Goal: Transaction & Acquisition: Purchase product/service

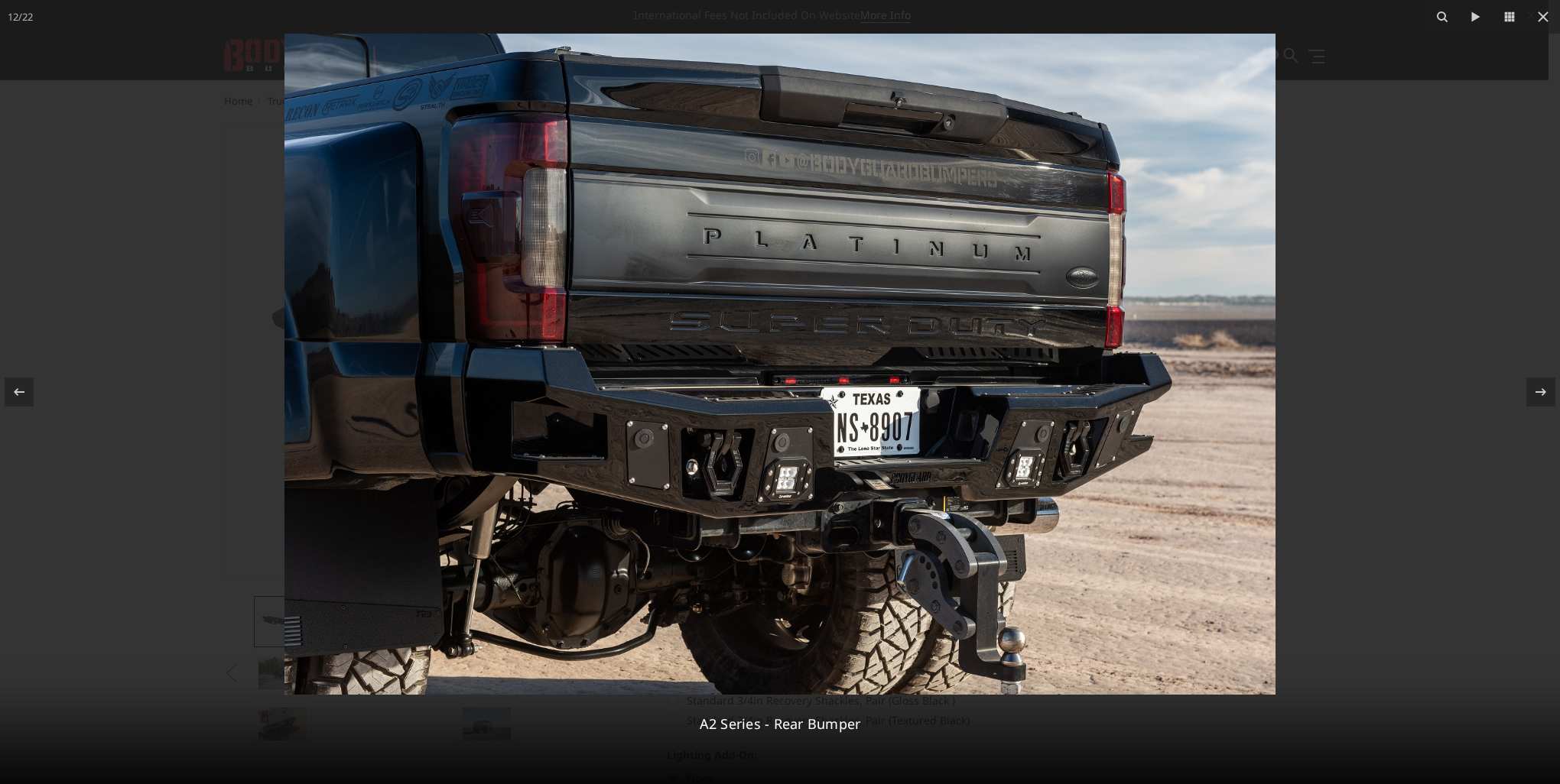
select select "1464"
select select "564"
select select "551"
click at [723, 462] on img at bounding box center [780, 364] width 991 height 661
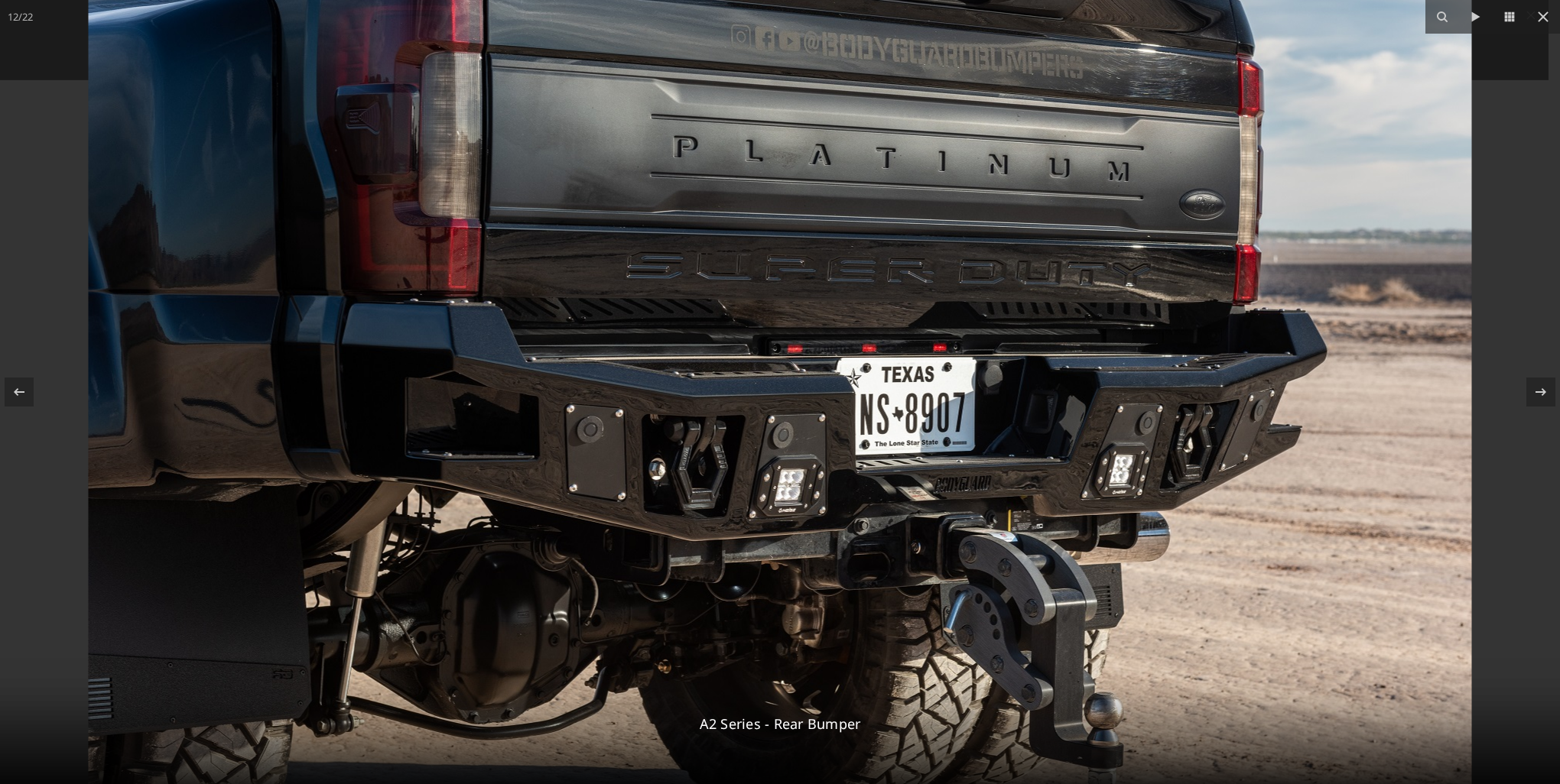
click at [704, 472] on img at bounding box center [780, 325] width 1383 height 924
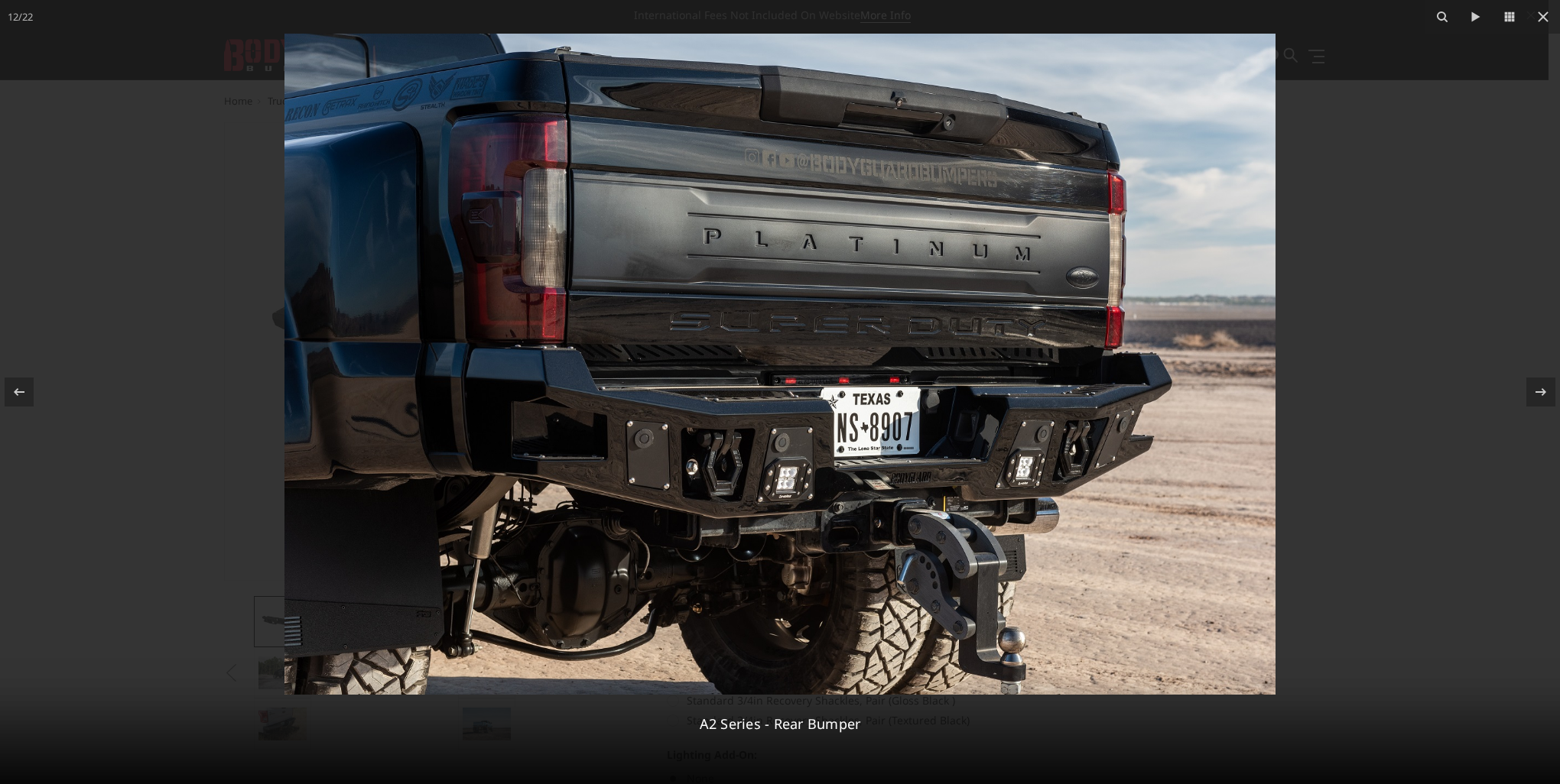
click at [722, 464] on img at bounding box center [780, 364] width 991 height 661
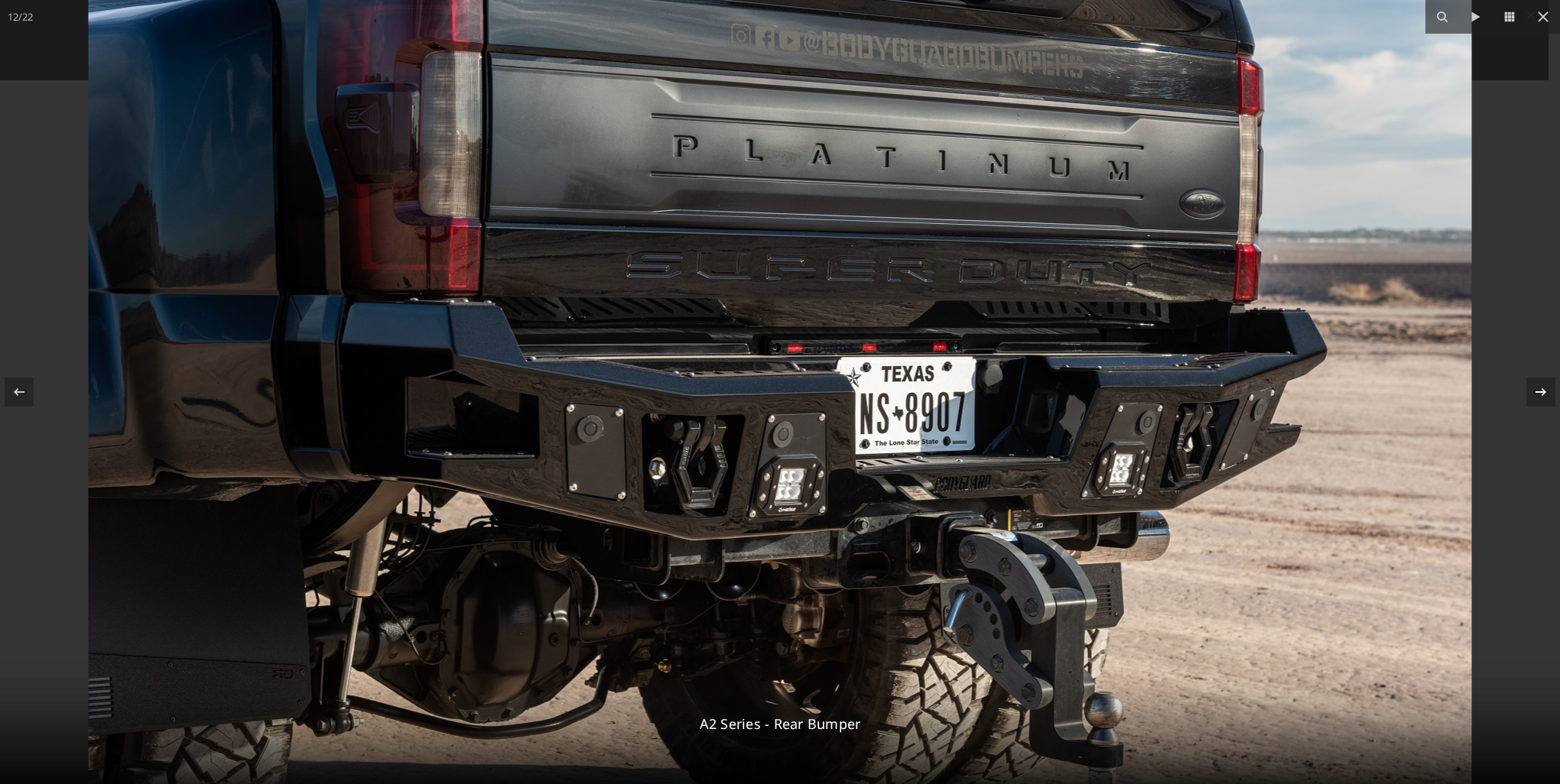
click at [1543, 396] on icon at bounding box center [1540, 392] width 18 height 18
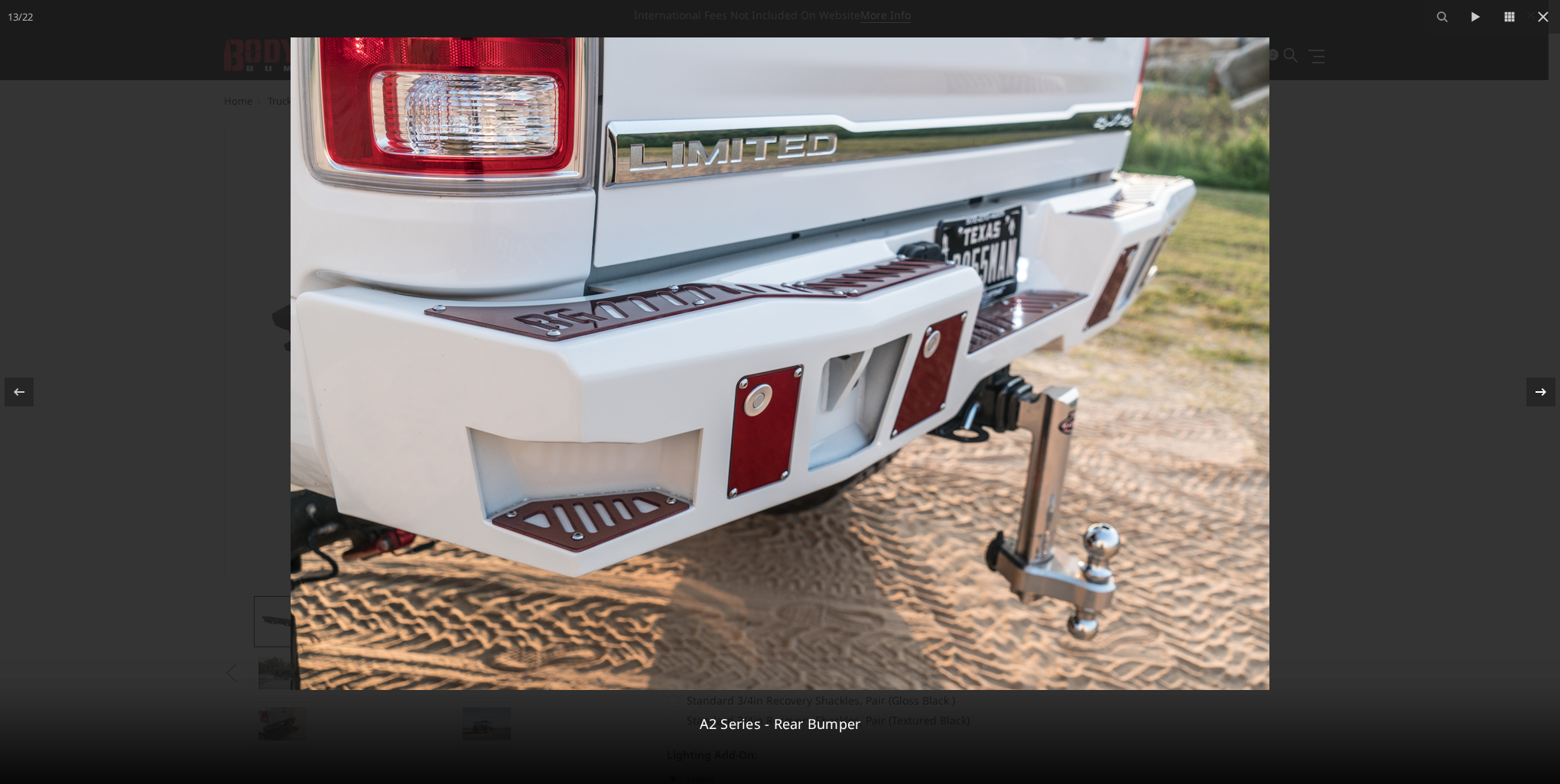
click at [1542, 397] on icon at bounding box center [1540, 392] width 18 height 18
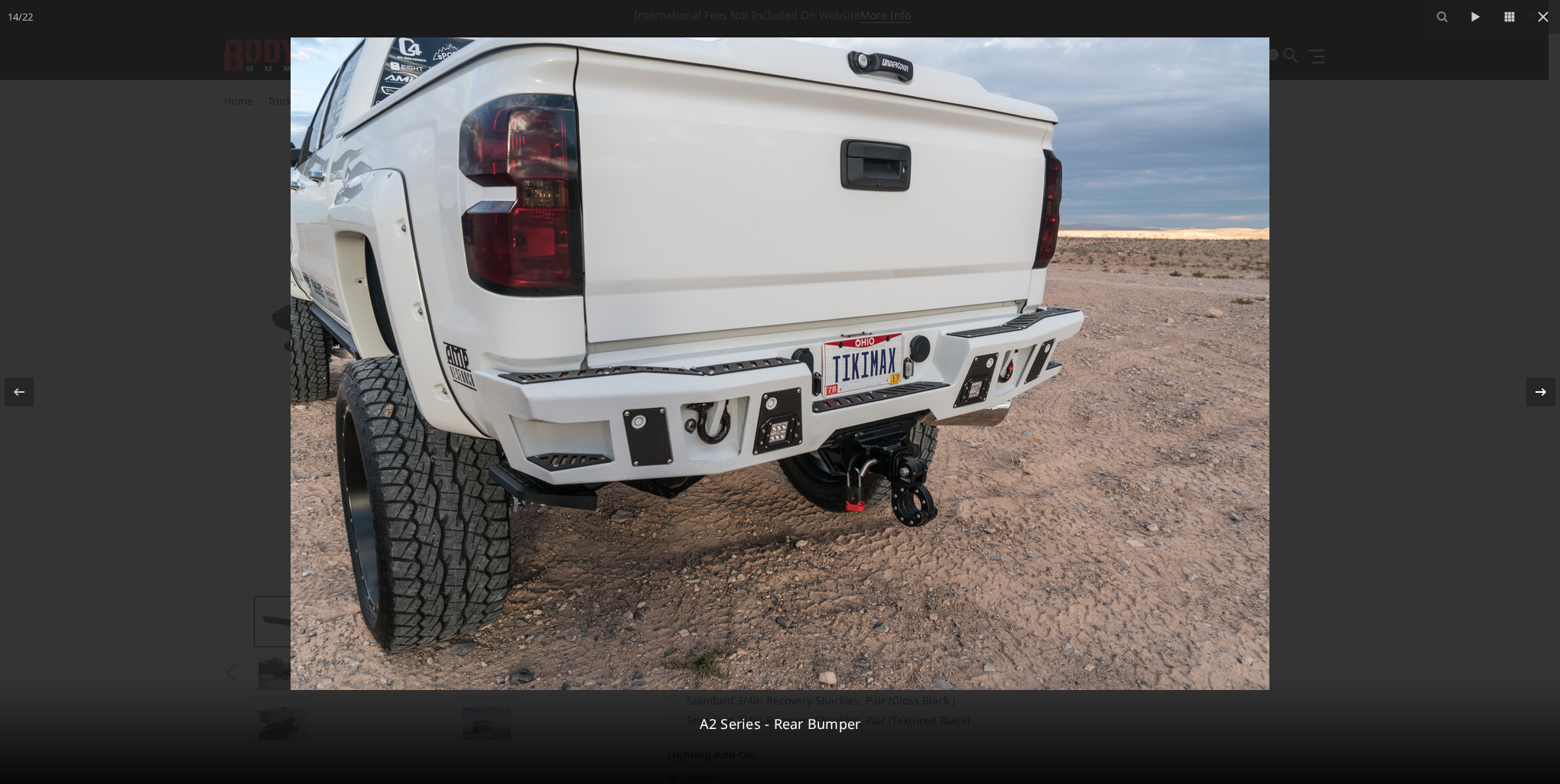
click at [1538, 398] on icon at bounding box center [1540, 392] width 18 height 18
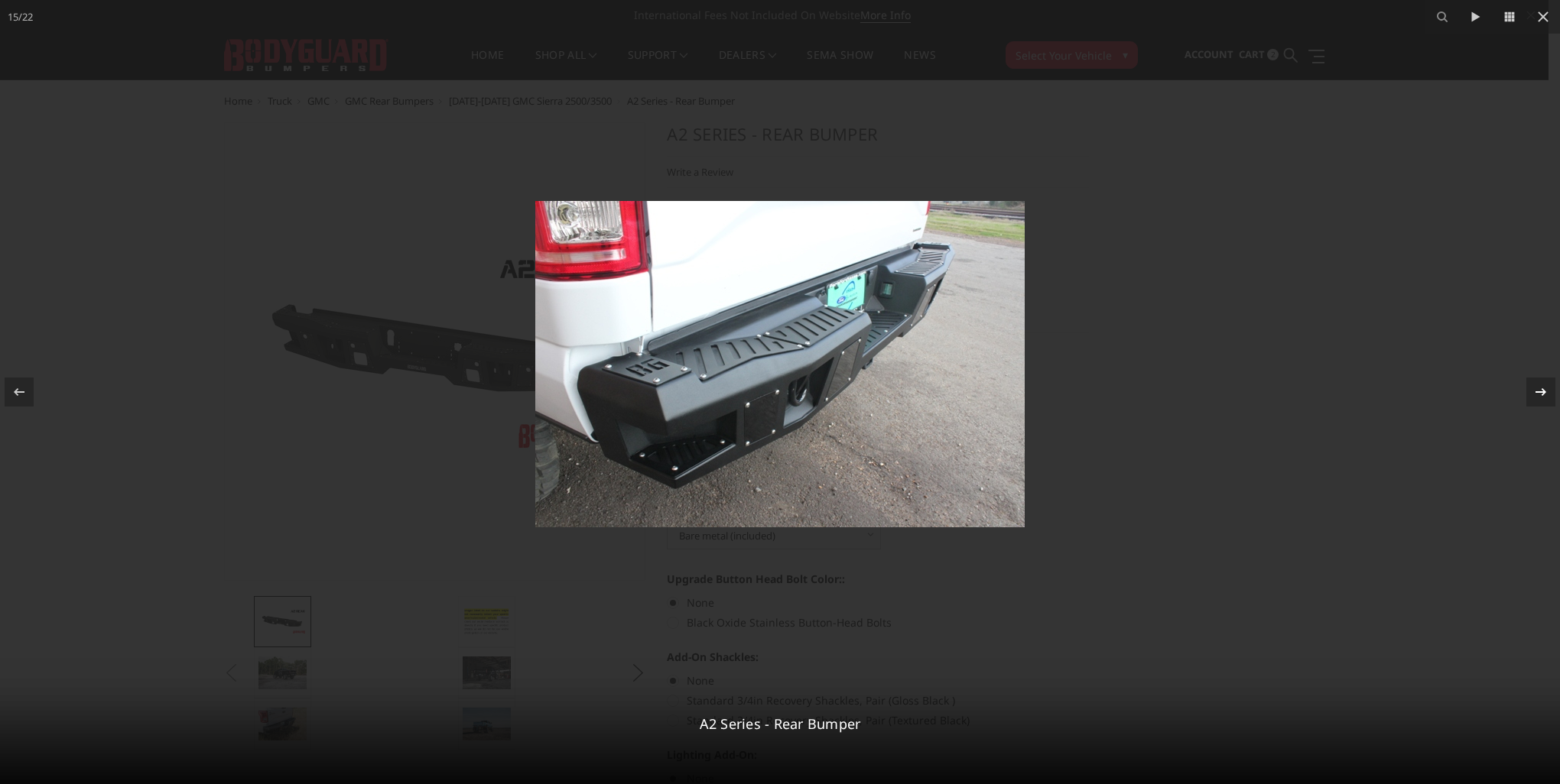
click at [1537, 394] on icon at bounding box center [1540, 392] width 18 height 18
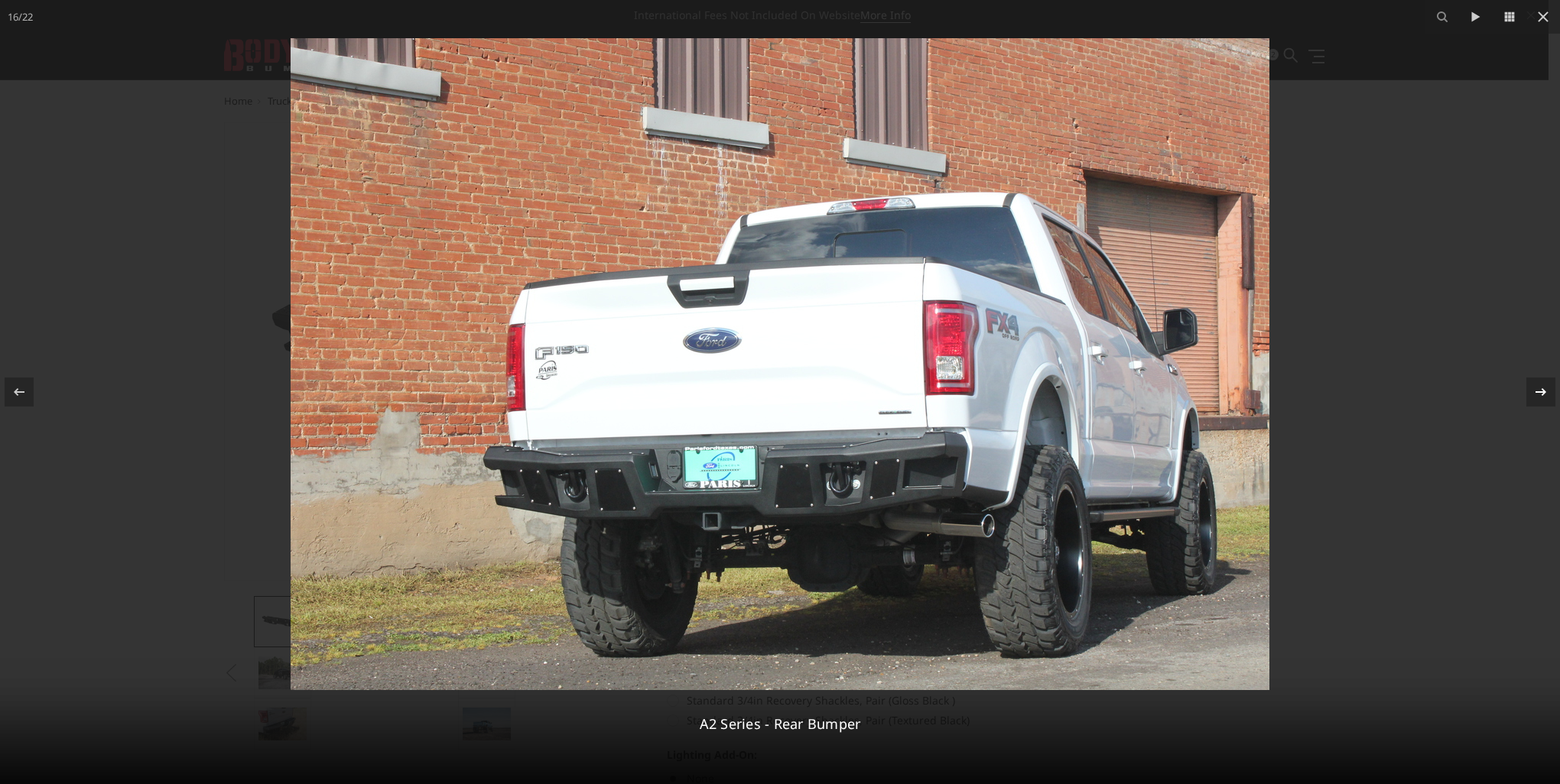
click at [1537, 389] on icon at bounding box center [1540, 392] width 18 height 18
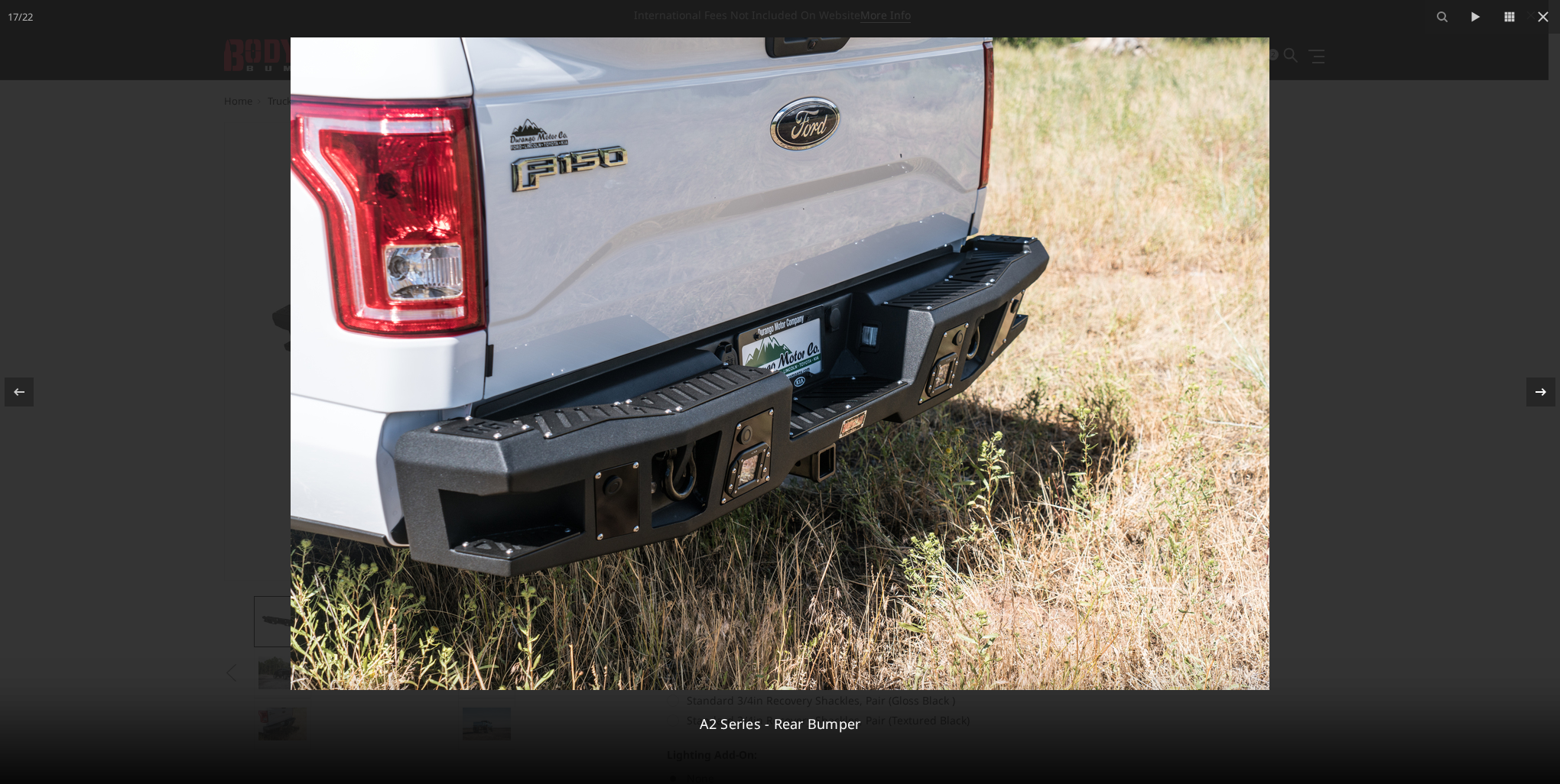
click at [1541, 387] on icon at bounding box center [1540, 392] width 18 height 18
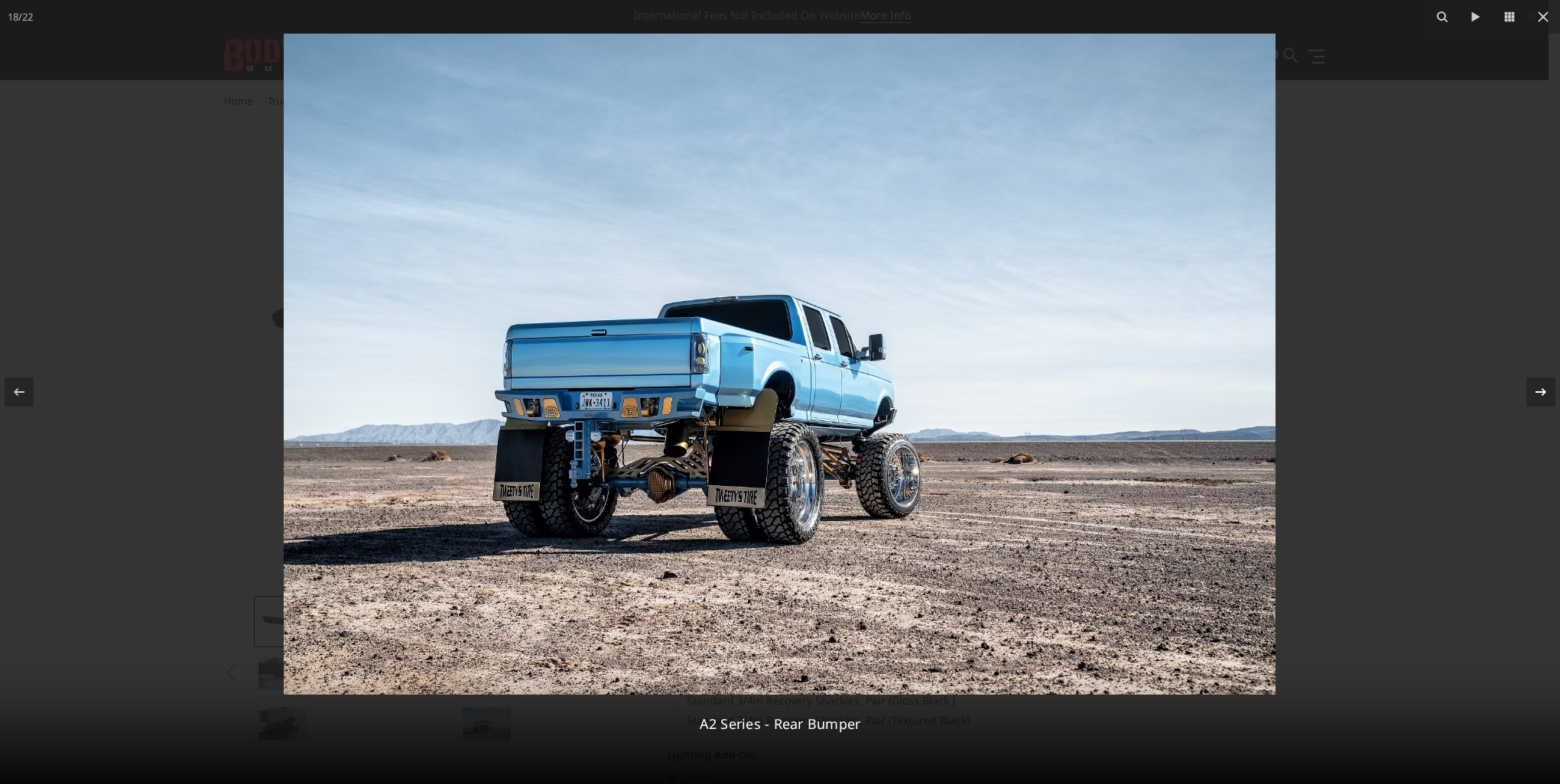
click at [1544, 391] on icon at bounding box center [1541, 392] width 11 height 7
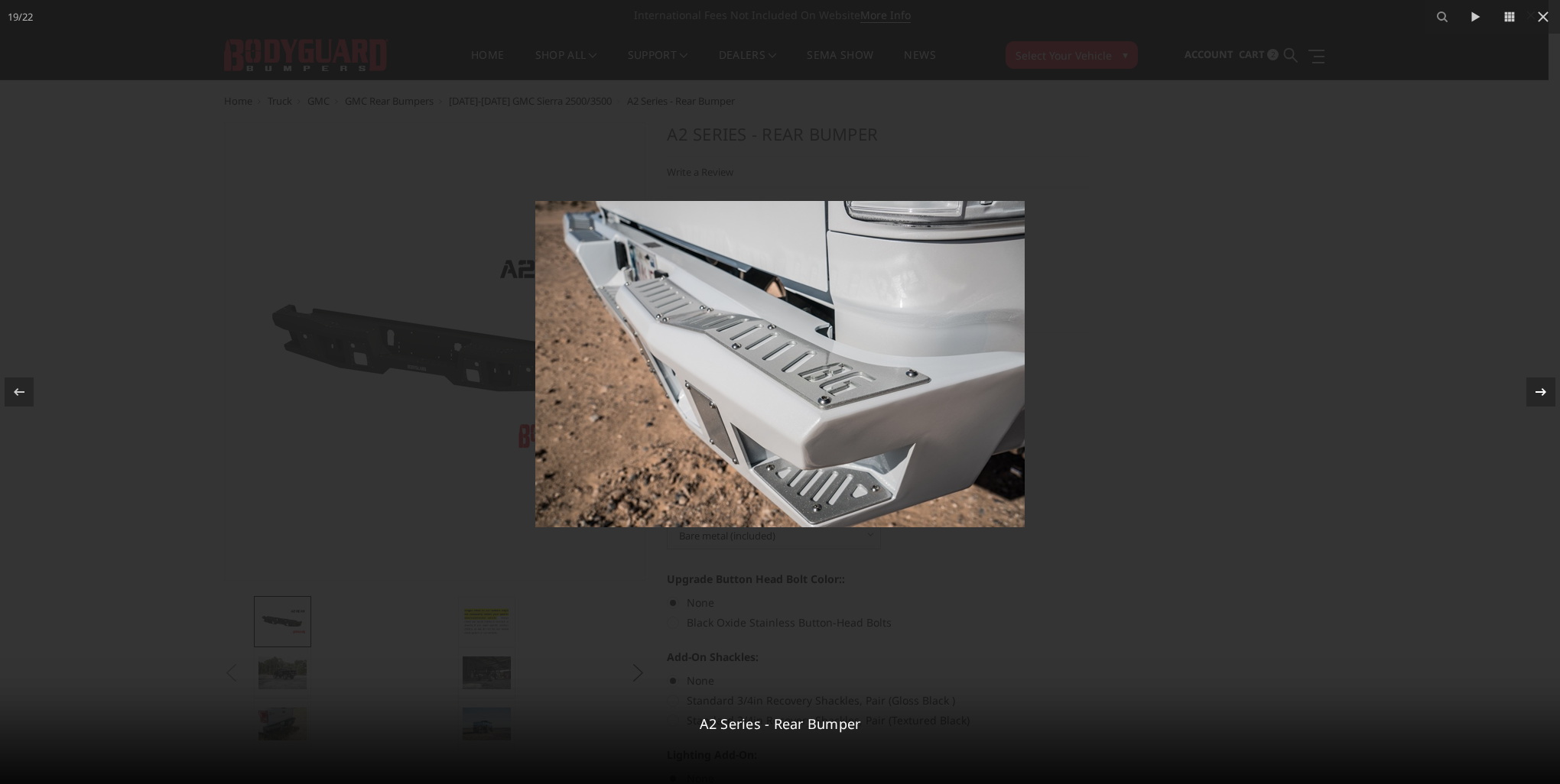
click at [1545, 391] on div "19 / 22 A2 Series - Rear Bumper" at bounding box center [780, 392] width 1560 height 784
click at [1545, 394] on icon at bounding box center [1540, 392] width 18 height 18
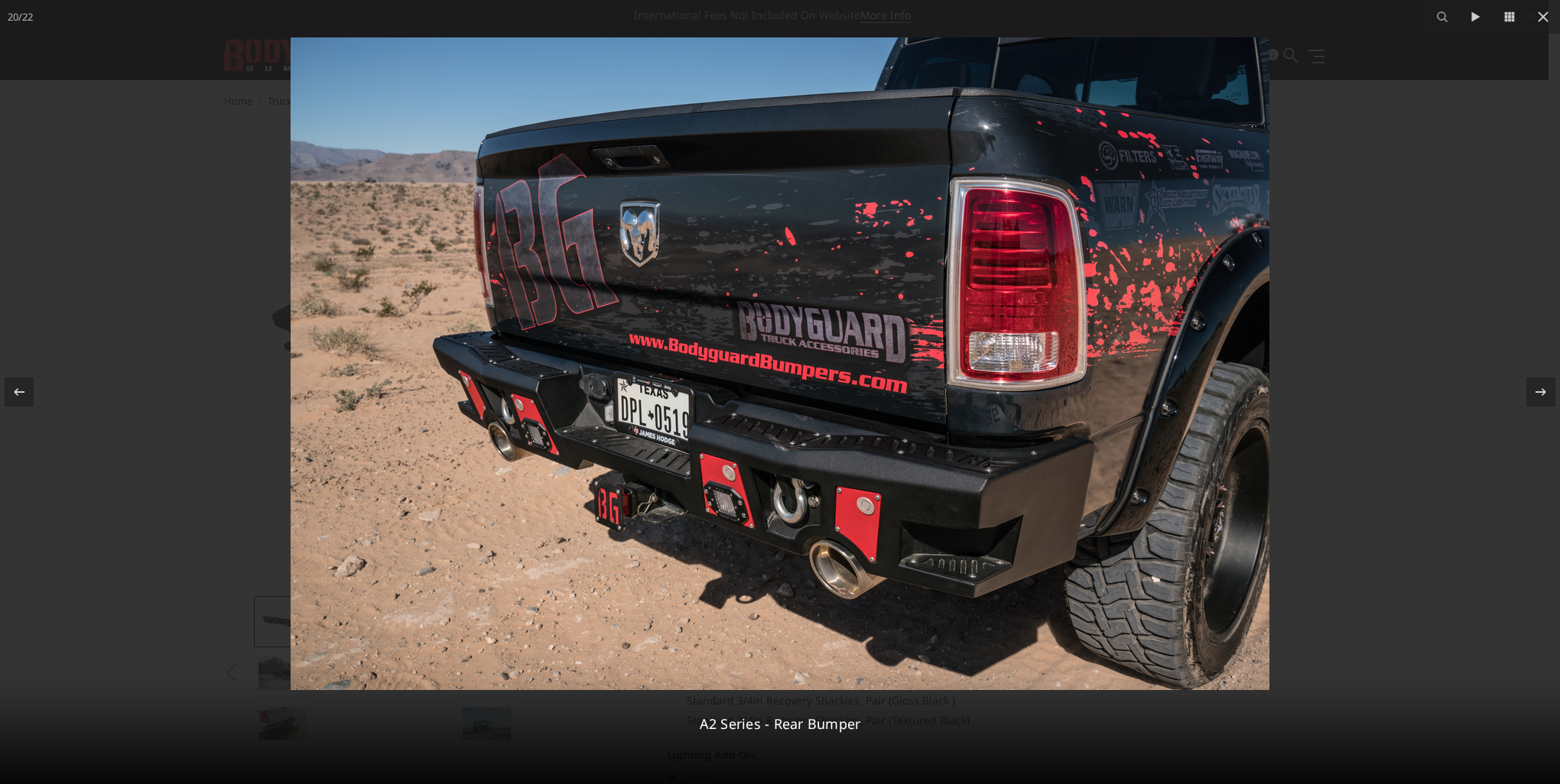
click at [609, 423] on img at bounding box center [780, 363] width 978 height 653
click at [615, 421] on img at bounding box center [780, 363] width 978 height 653
click at [614, 421] on img at bounding box center [780, 363] width 978 height 653
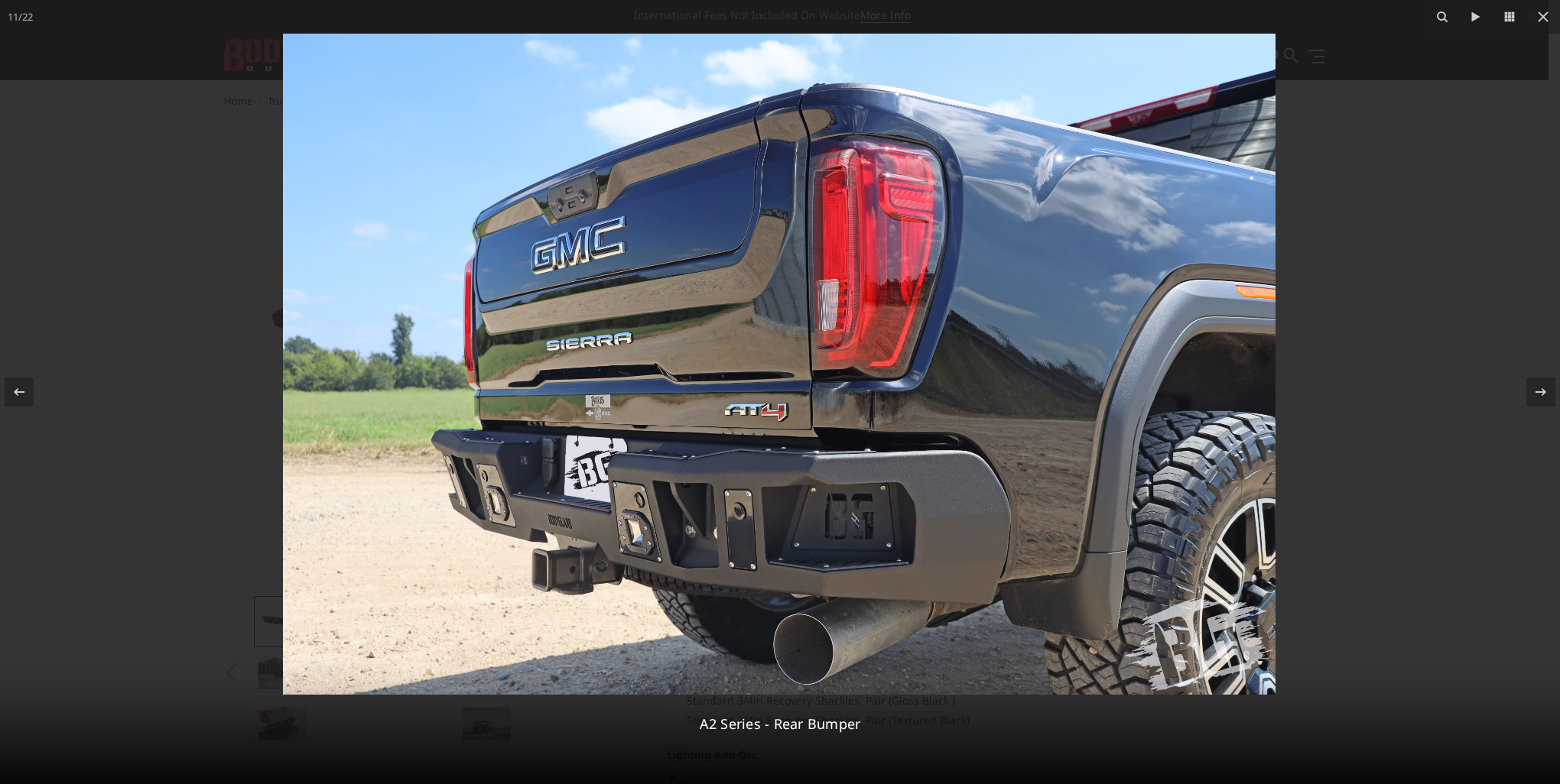
click at [526, 461] on img at bounding box center [779, 364] width 993 height 661
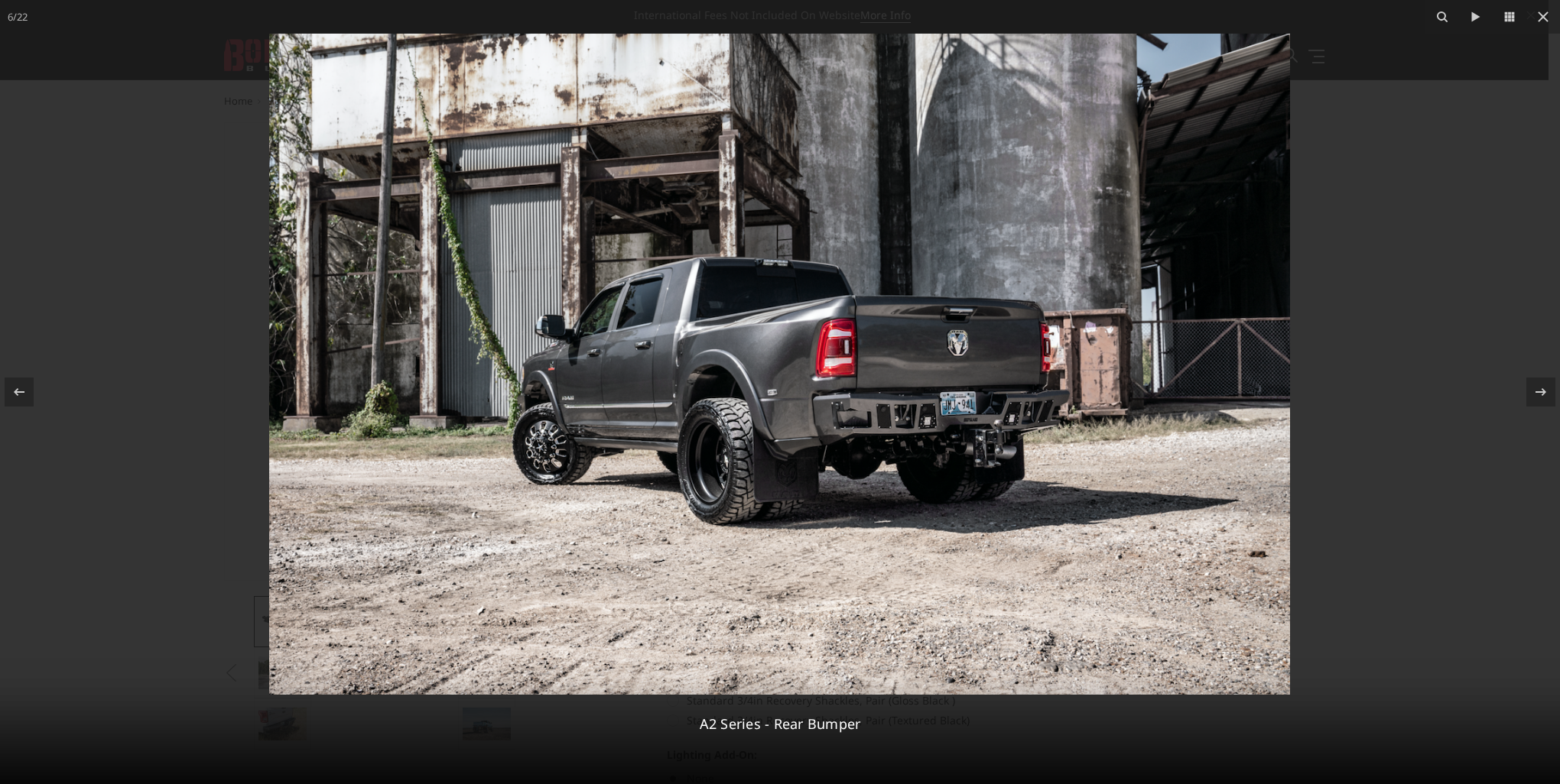
click at [991, 411] on img at bounding box center [780, 364] width 1021 height 661
click at [901, 415] on img at bounding box center [780, 364] width 1021 height 661
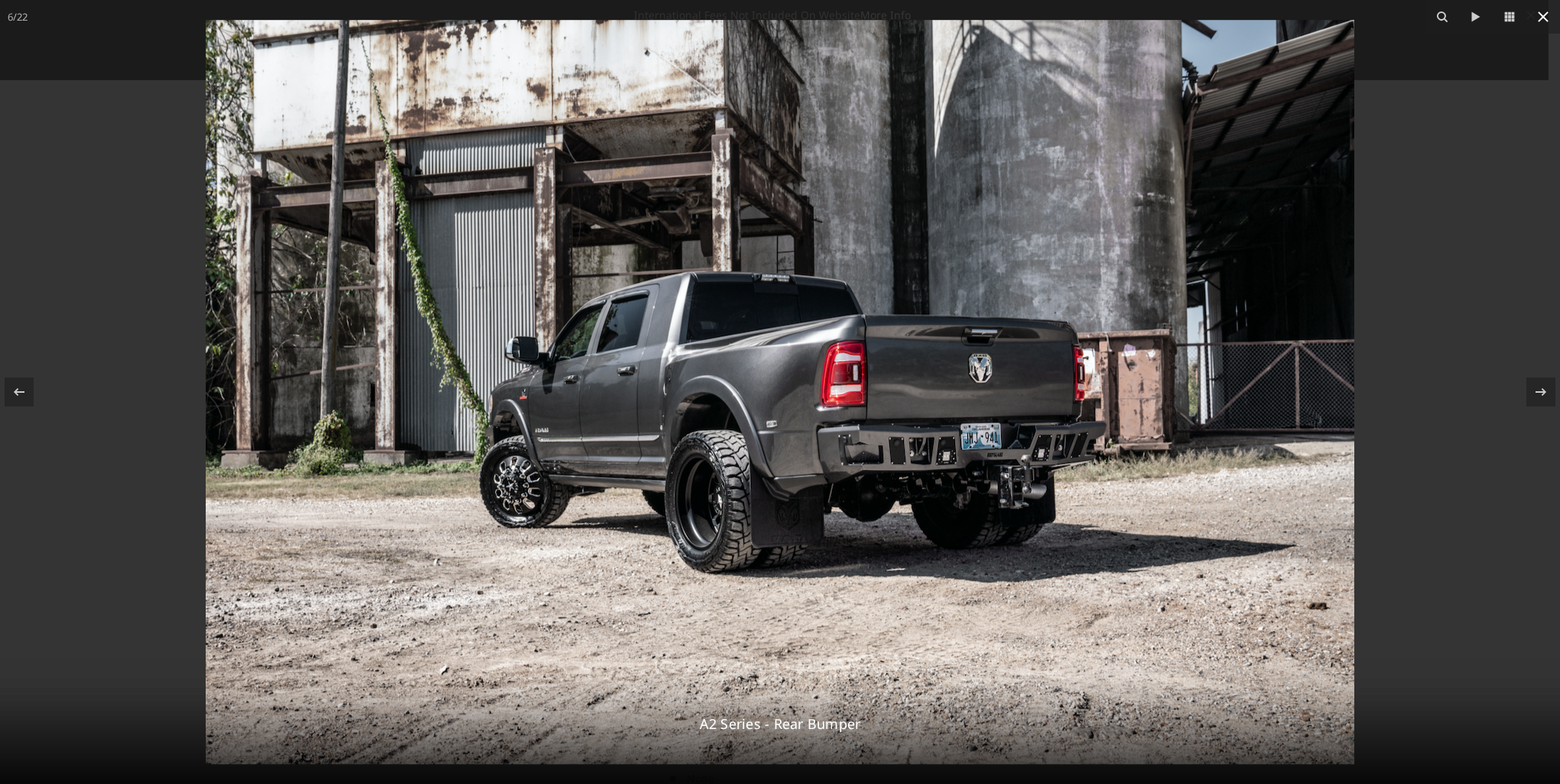
click at [1548, 20] on icon at bounding box center [1543, 16] width 18 height 18
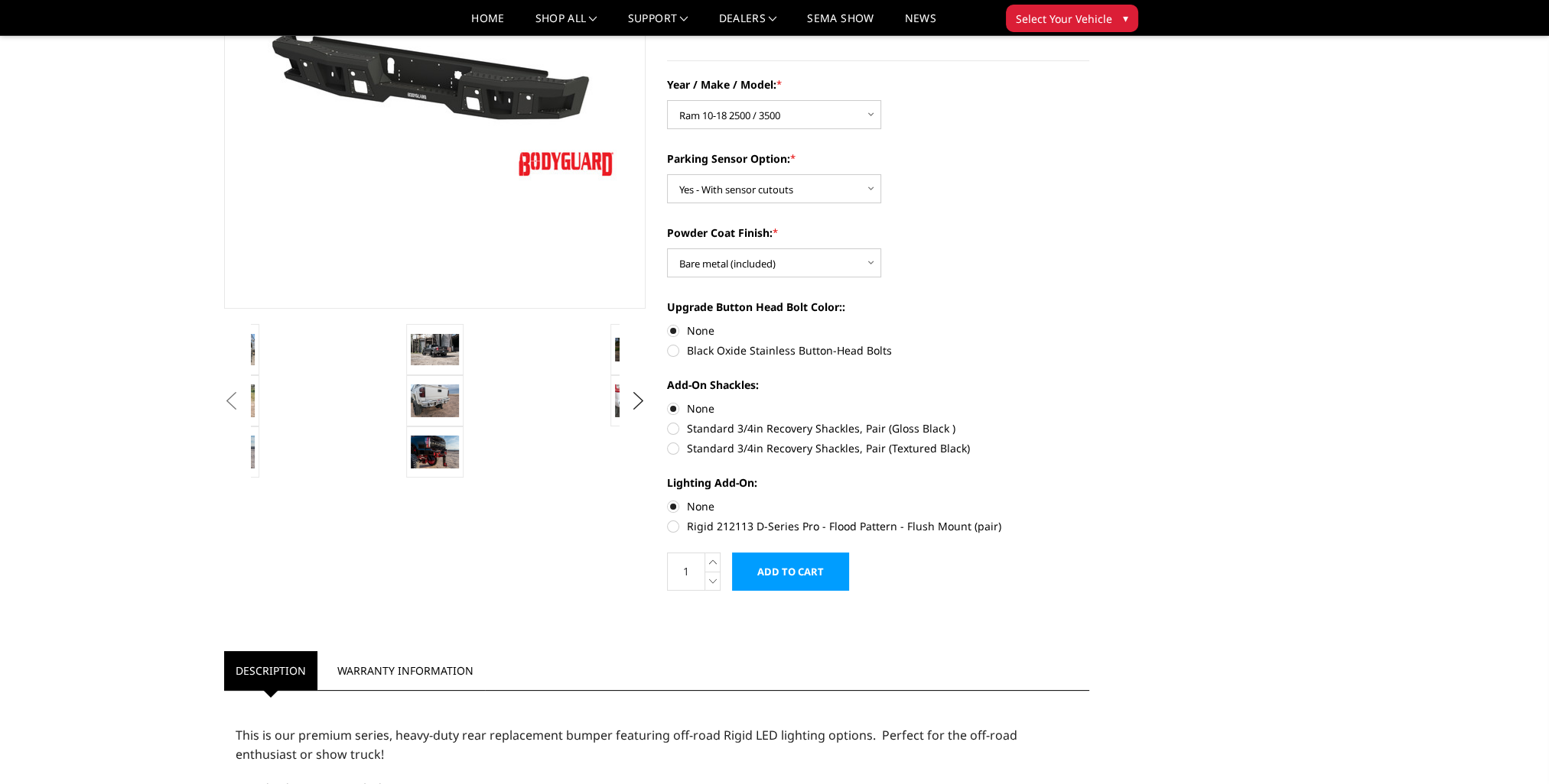
scroll to position [229, 0]
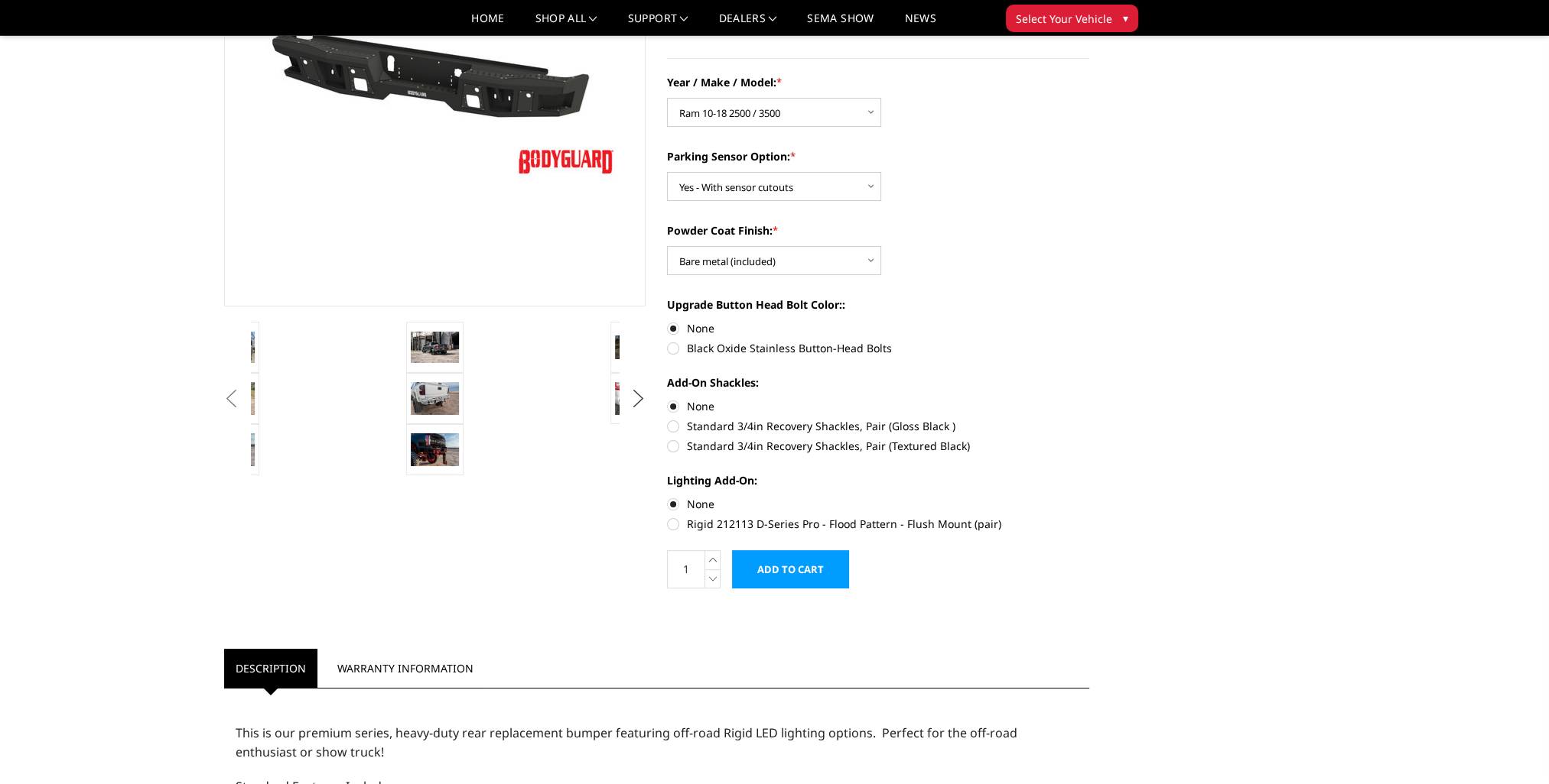
click at [640, 398] on button "Next" at bounding box center [637, 398] width 23 height 23
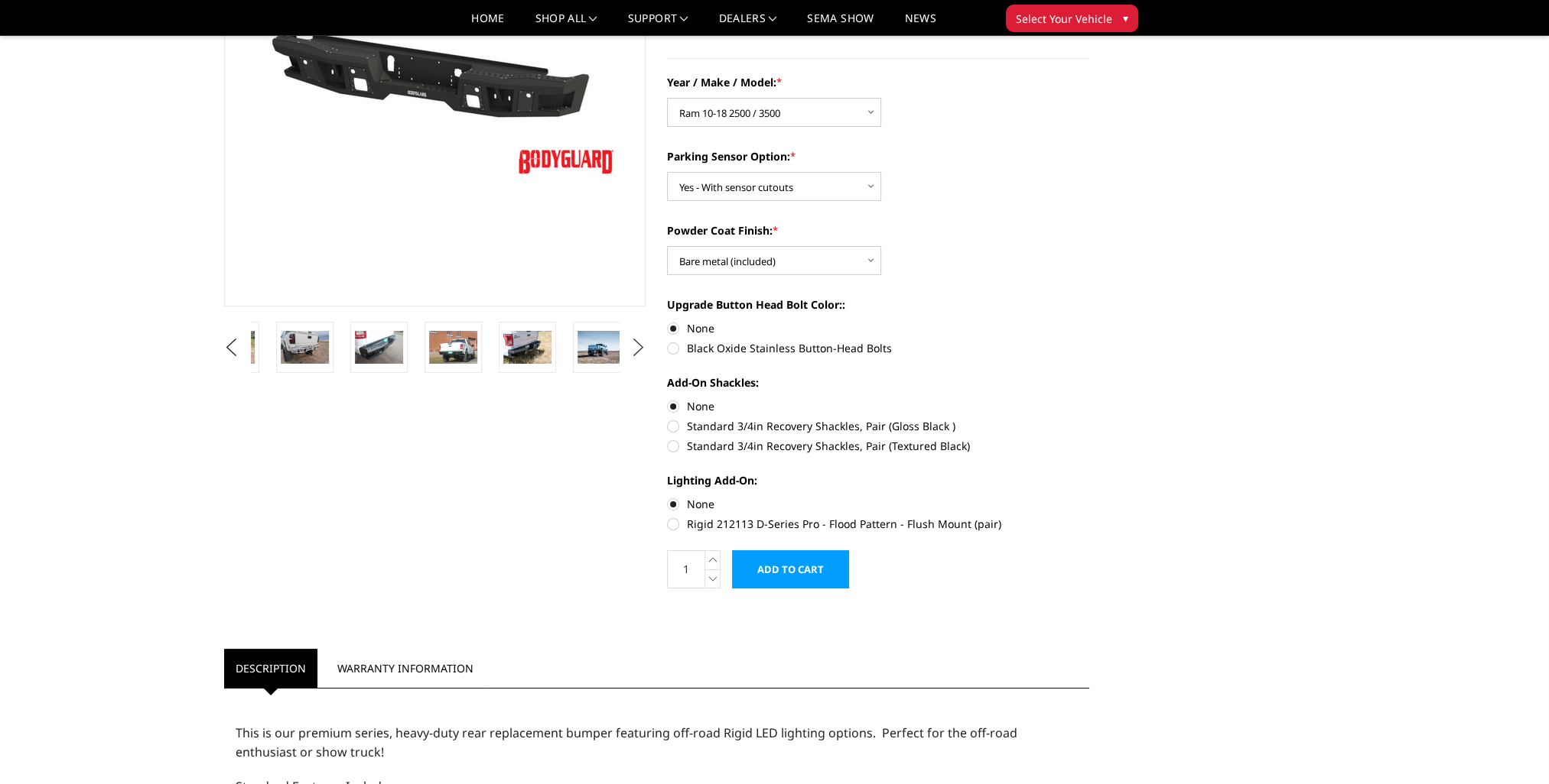
click at [635, 349] on button "Next" at bounding box center [637, 347] width 23 height 23
click at [635, 350] on button "Next" at bounding box center [637, 347] width 23 height 23
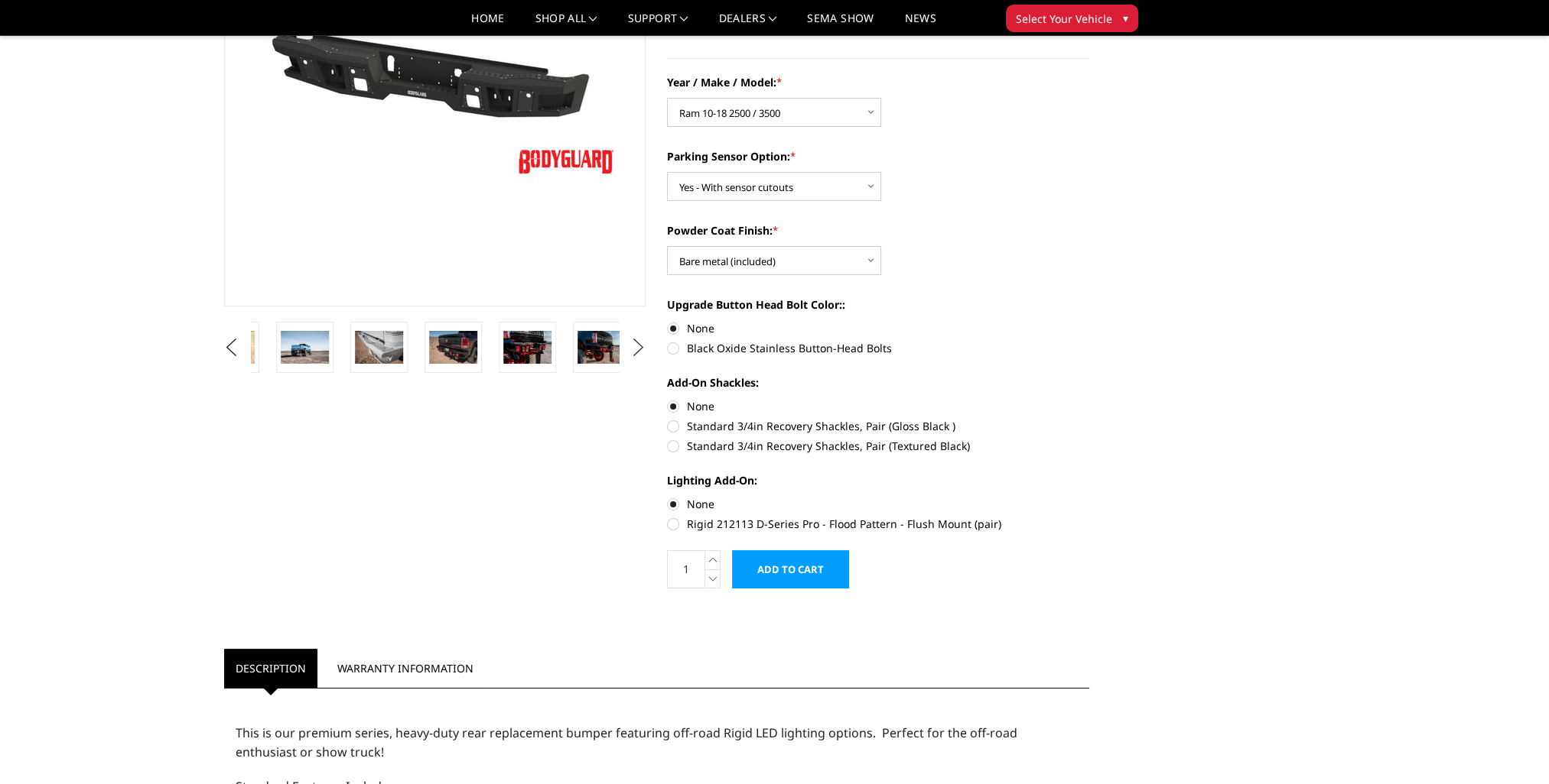
click at [635, 350] on button "Next" at bounding box center [637, 347] width 23 height 23
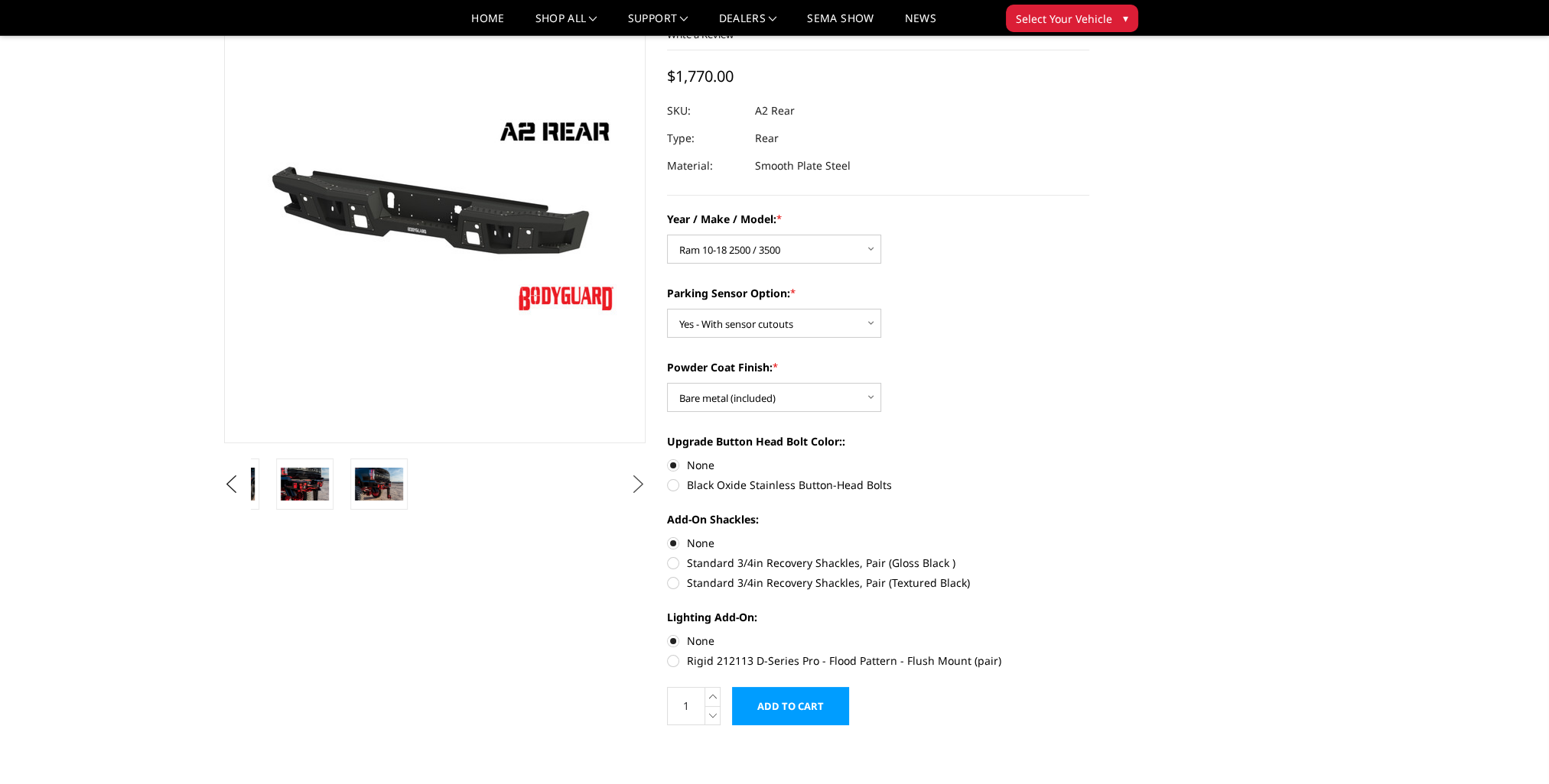
scroll to position [77, 0]
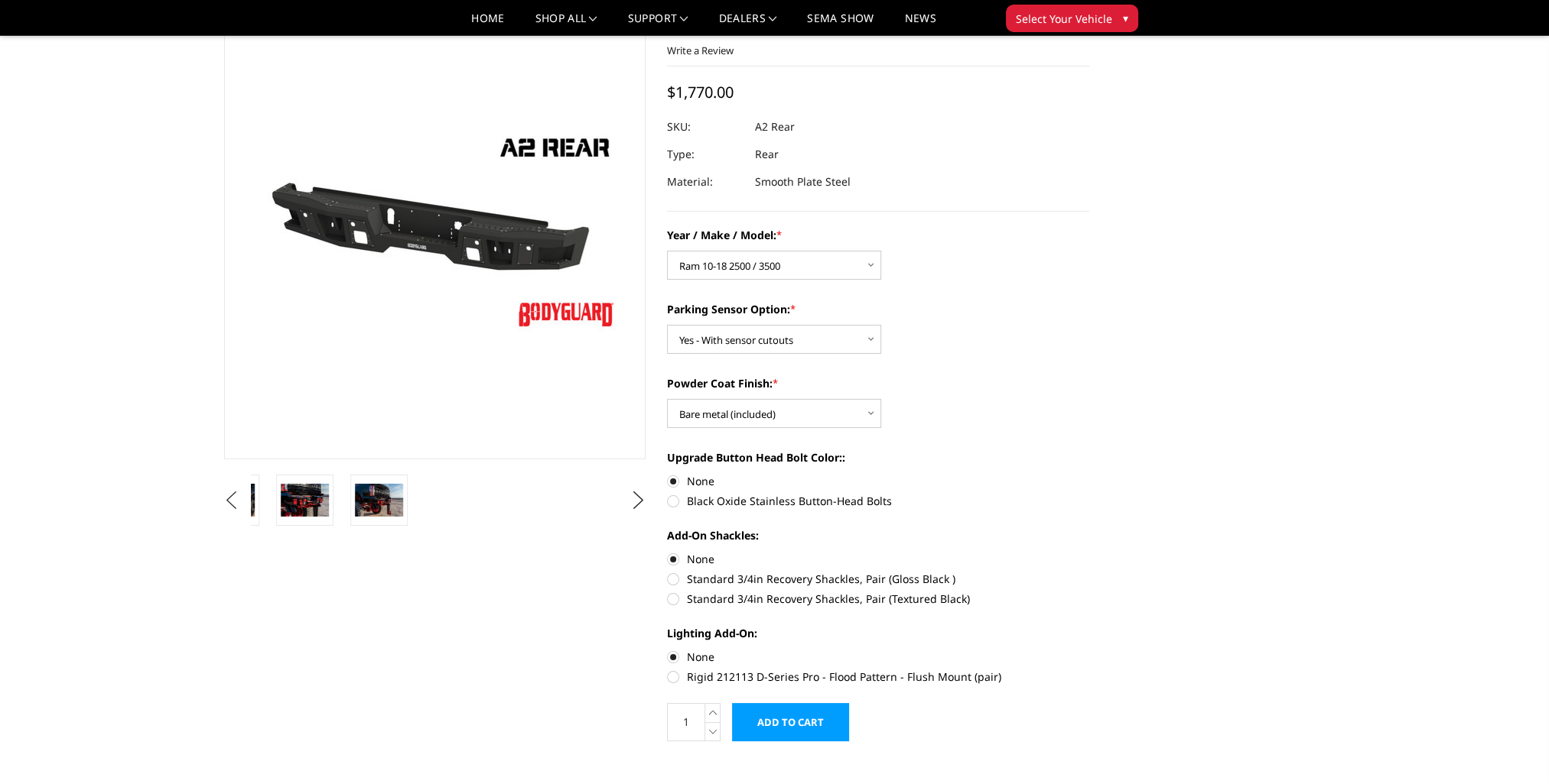
click at [231, 500] on button "Previous" at bounding box center [231, 500] width 23 height 23
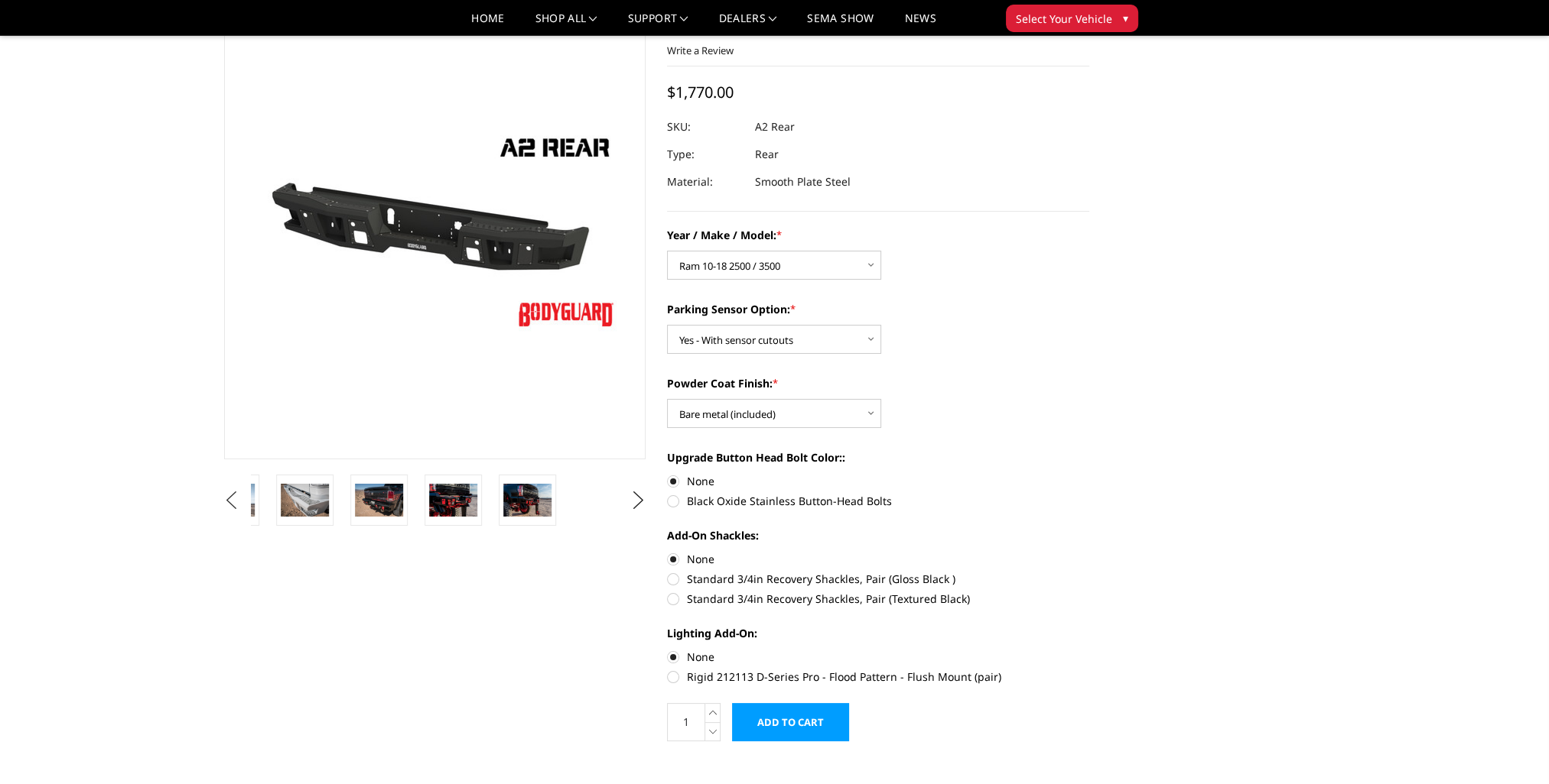
click at [231, 500] on button "Previous" at bounding box center [231, 500] width 23 height 23
click at [230, 500] on button "Previous" at bounding box center [231, 500] width 23 height 23
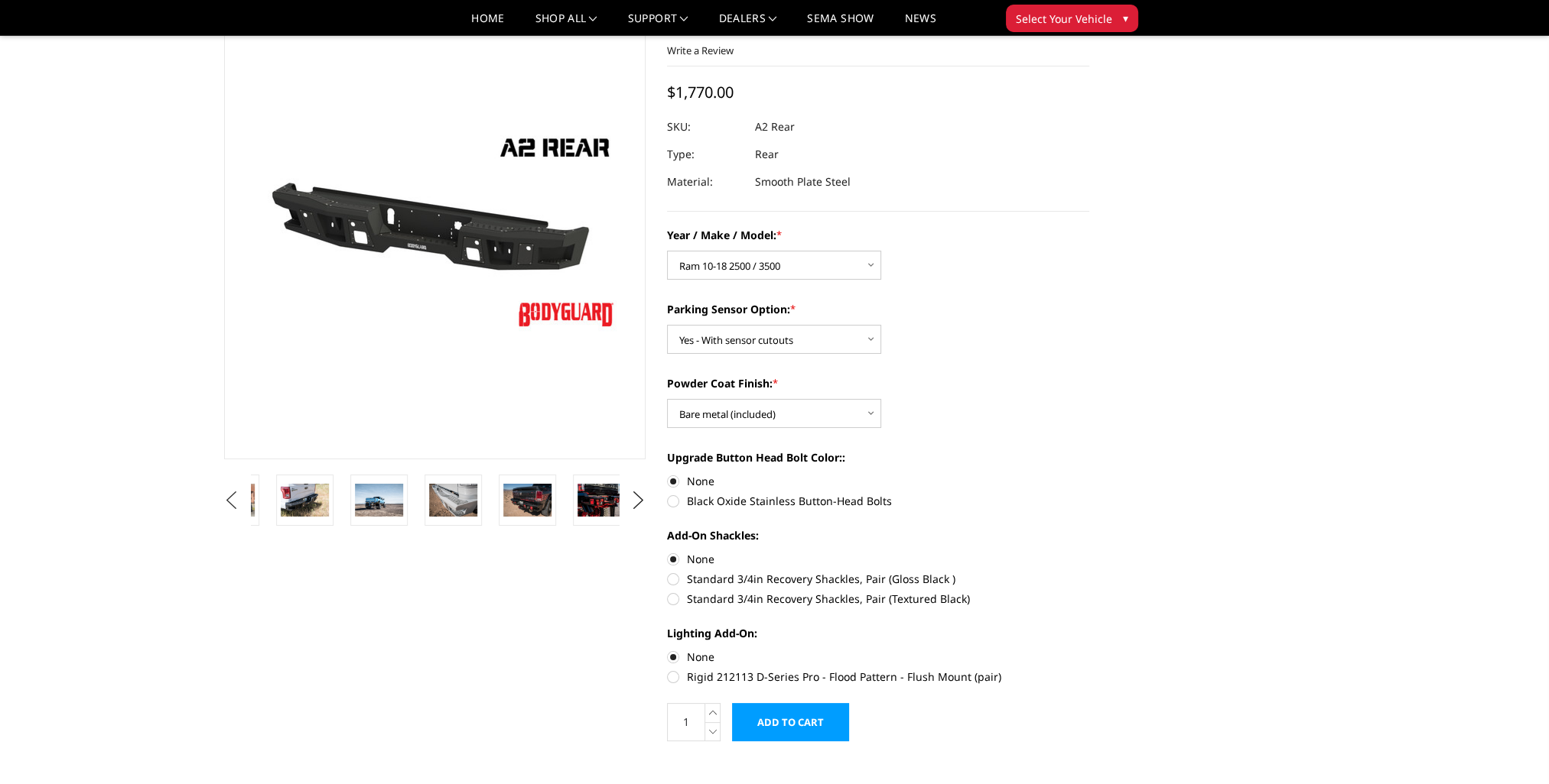
click at [230, 500] on button "Previous" at bounding box center [231, 500] width 23 height 23
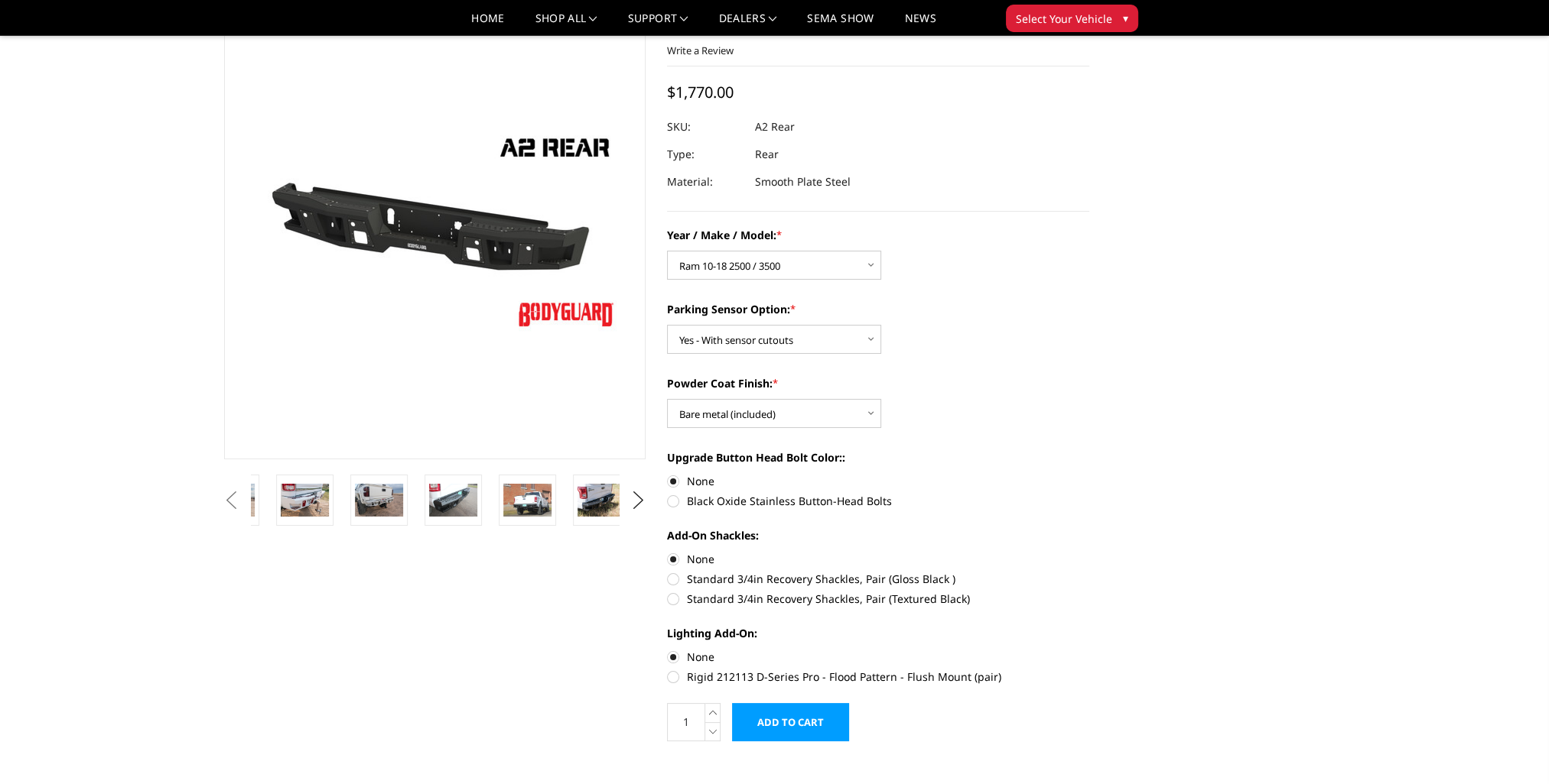
click at [230, 500] on button "Previous" at bounding box center [231, 500] width 23 height 23
click at [230, 503] on button "Previous" at bounding box center [231, 500] width 23 height 23
click at [306, 510] on img at bounding box center [305, 500] width 48 height 33
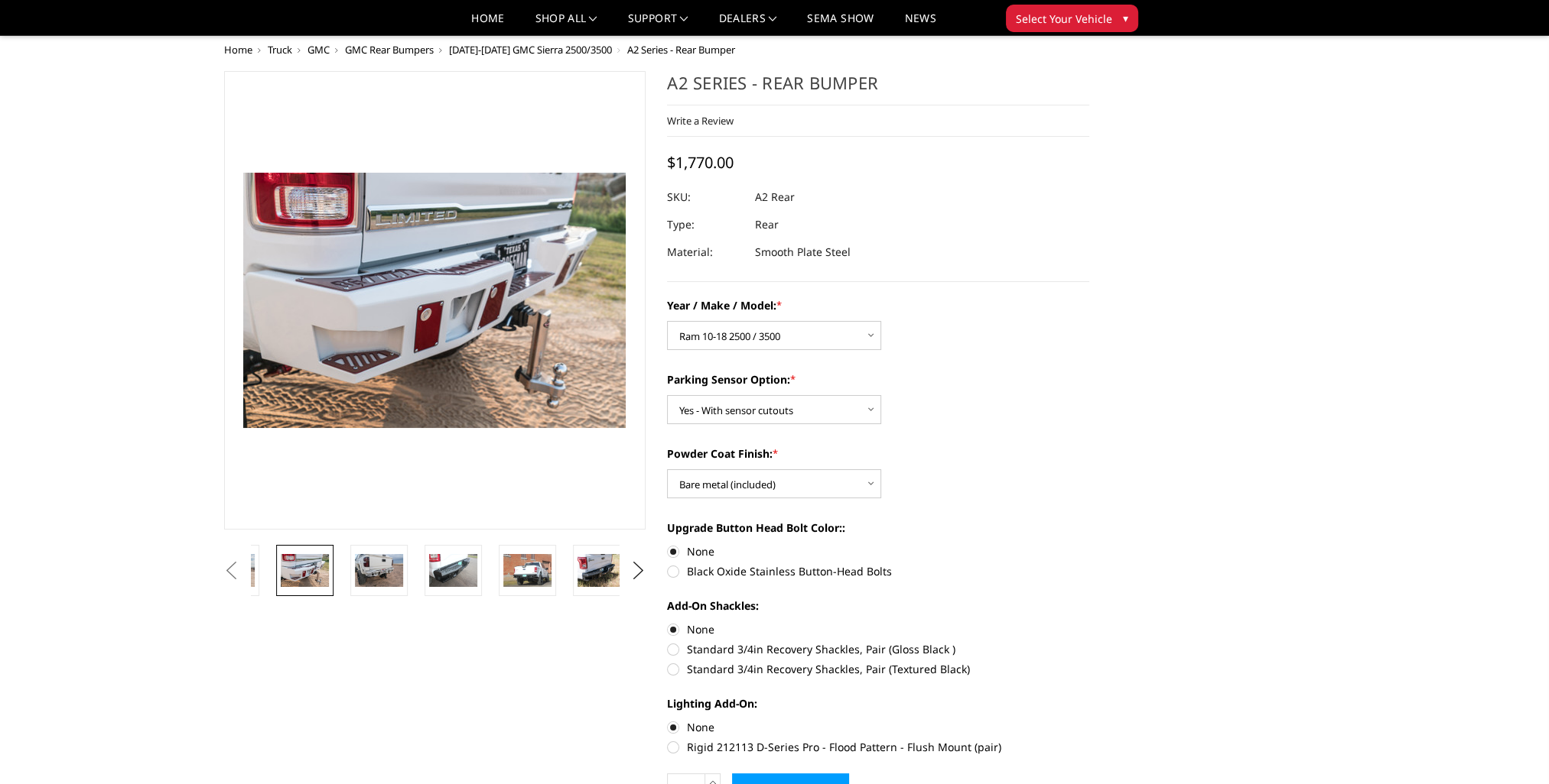
scroll to position [0, 0]
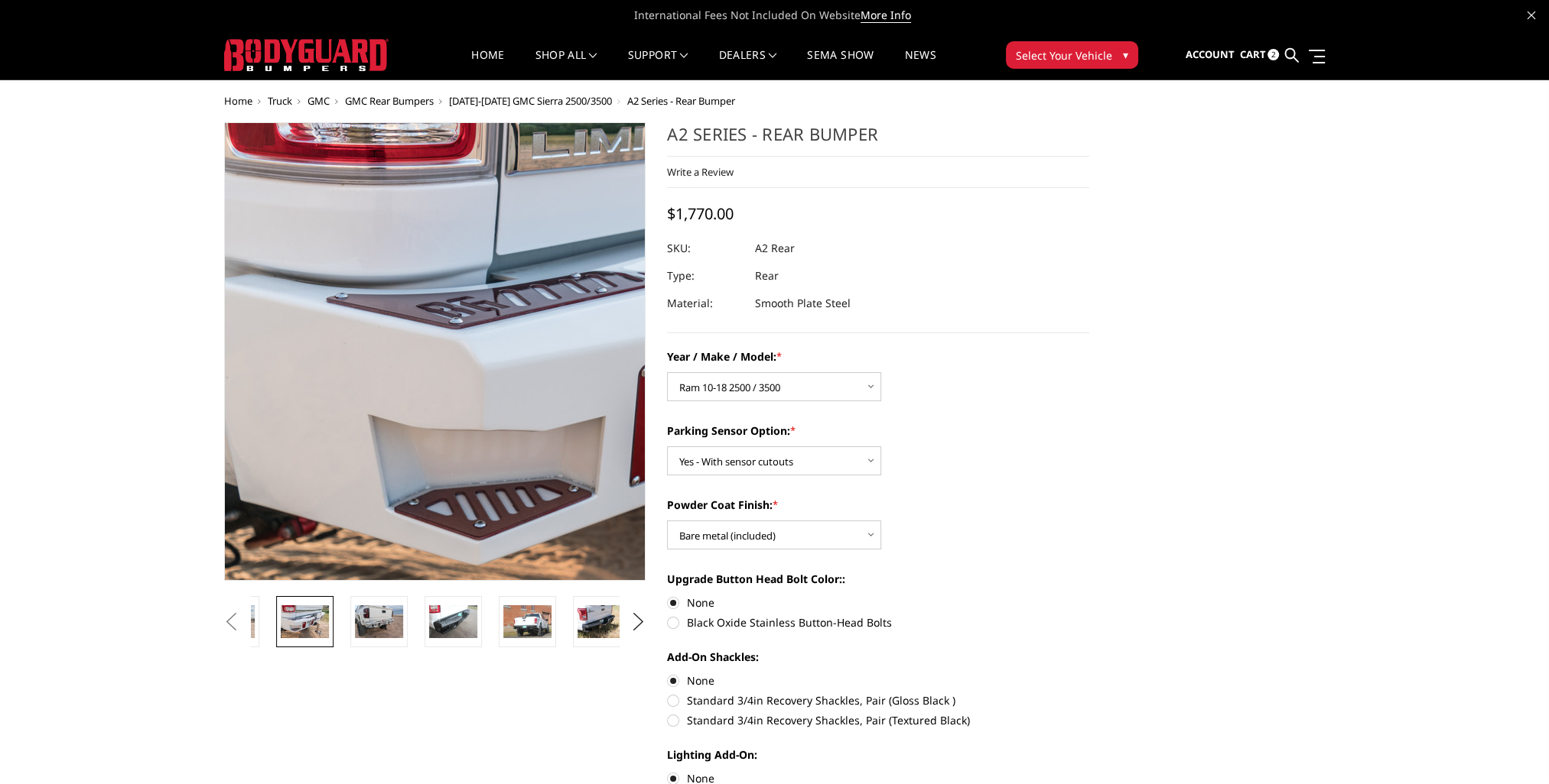
click at [247, 353] on img at bounding box center [681, 351] width 979 height 653
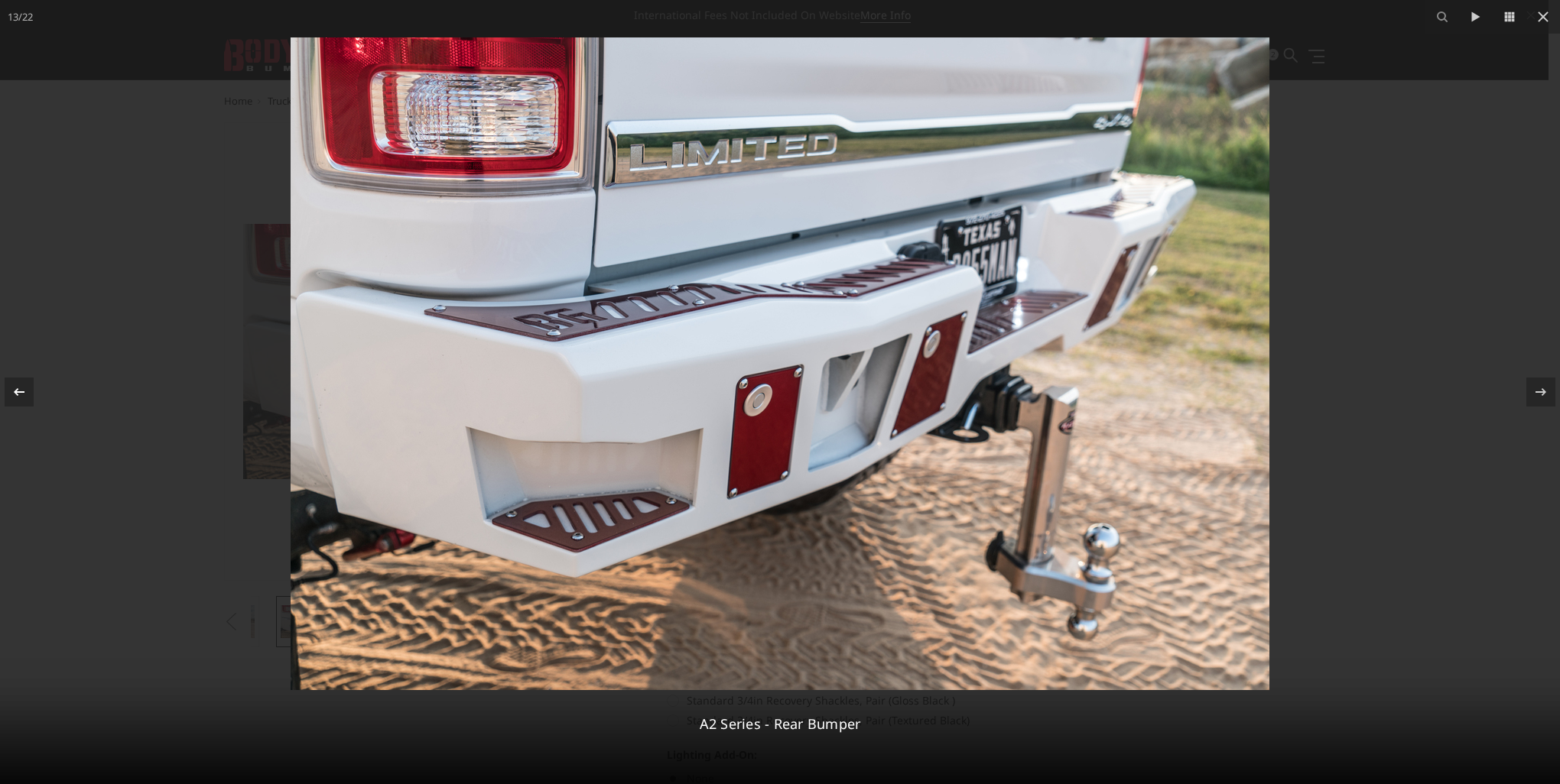
click at [24, 394] on icon at bounding box center [19, 392] width 18 height 18
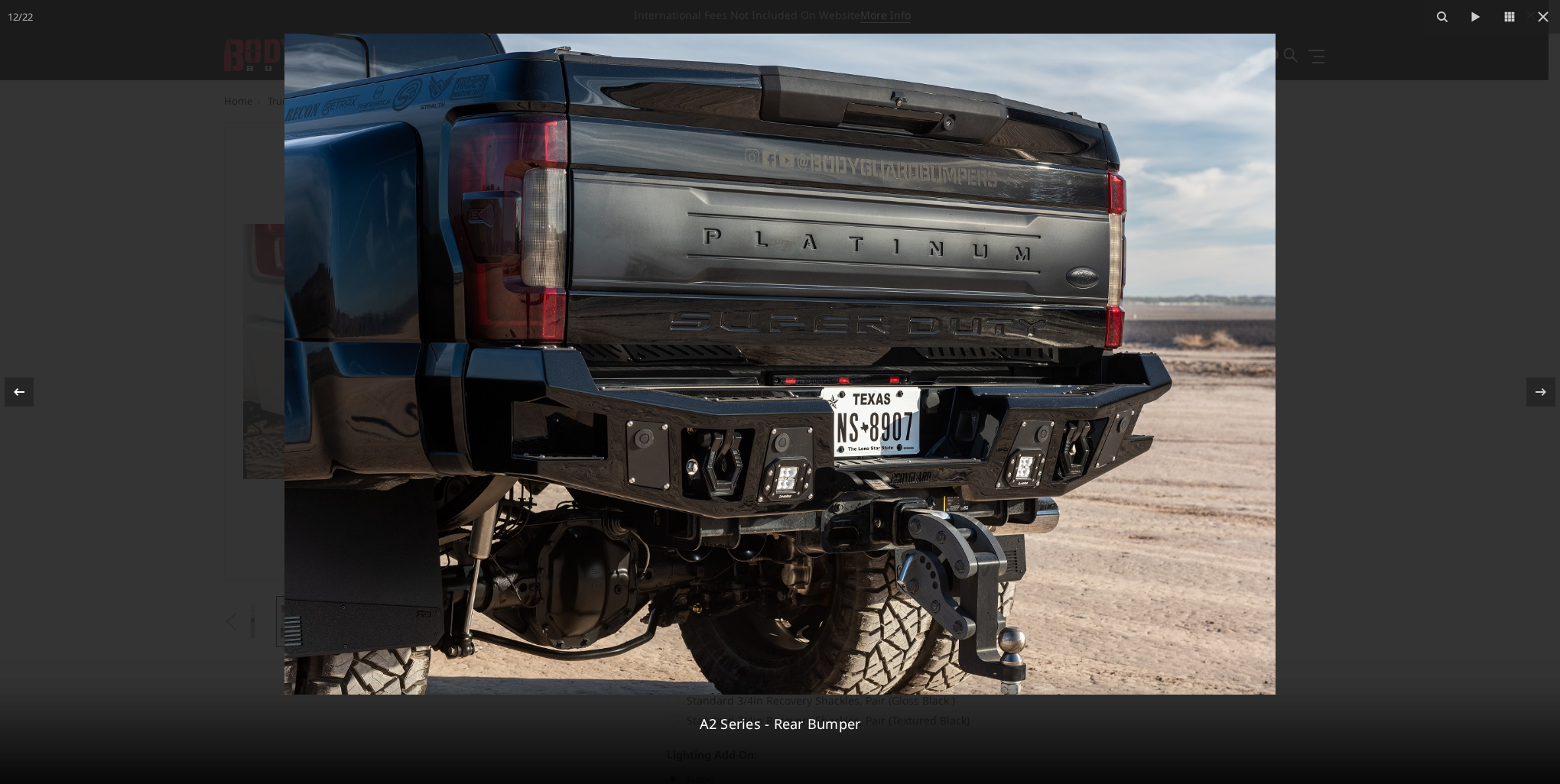
click at [23, 395] on icon at bounding box center [19, 392] width 18 height 18
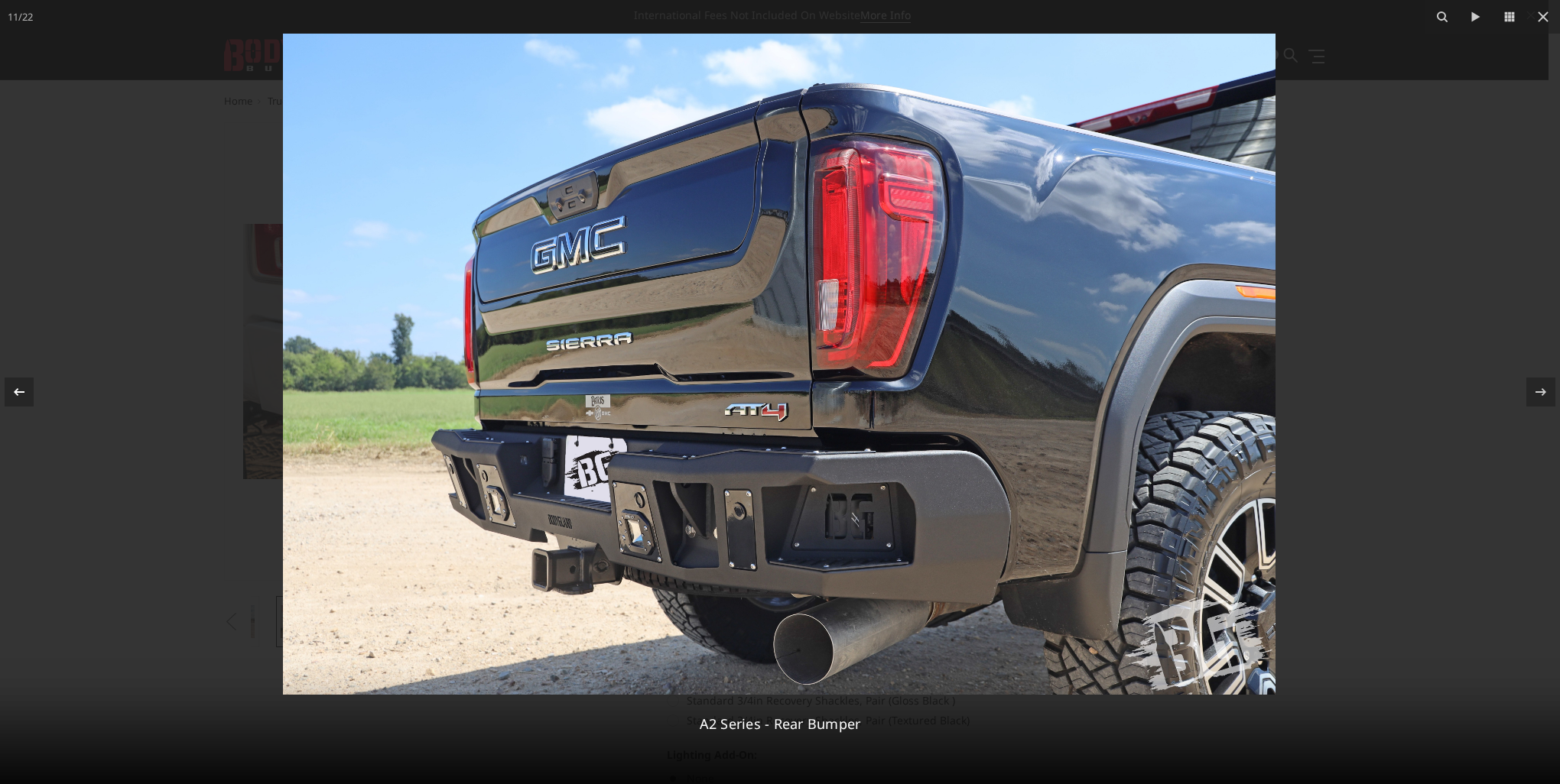
click at [23, 395] on icon at bounding box center [19, 392] width 18 height 18
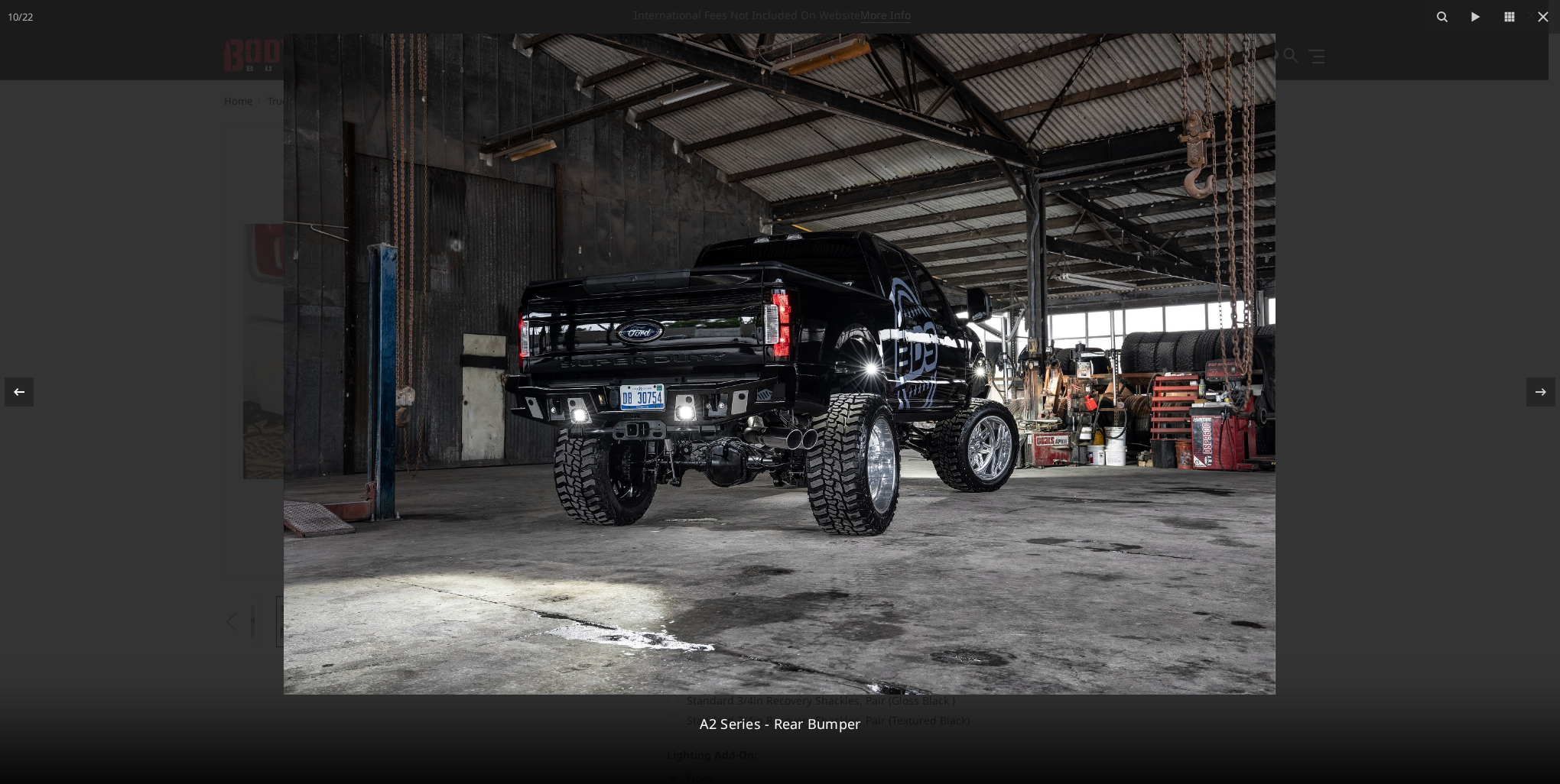
click at [23, 395] on icon at bounding box center [19, 392] width 18 height 18
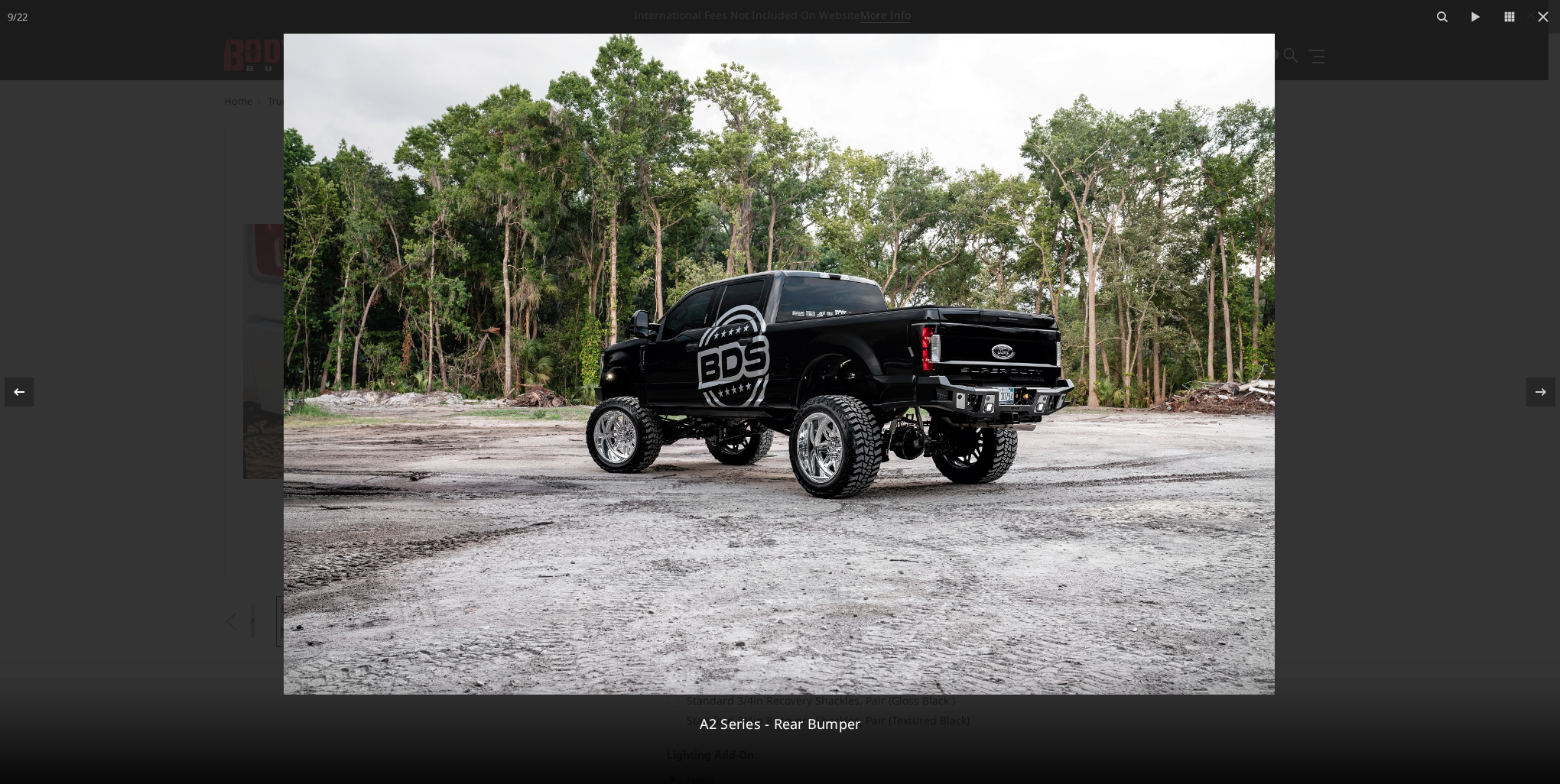
click at [22, 395] on icon at bounding box center [19, 392] width 18 height 18
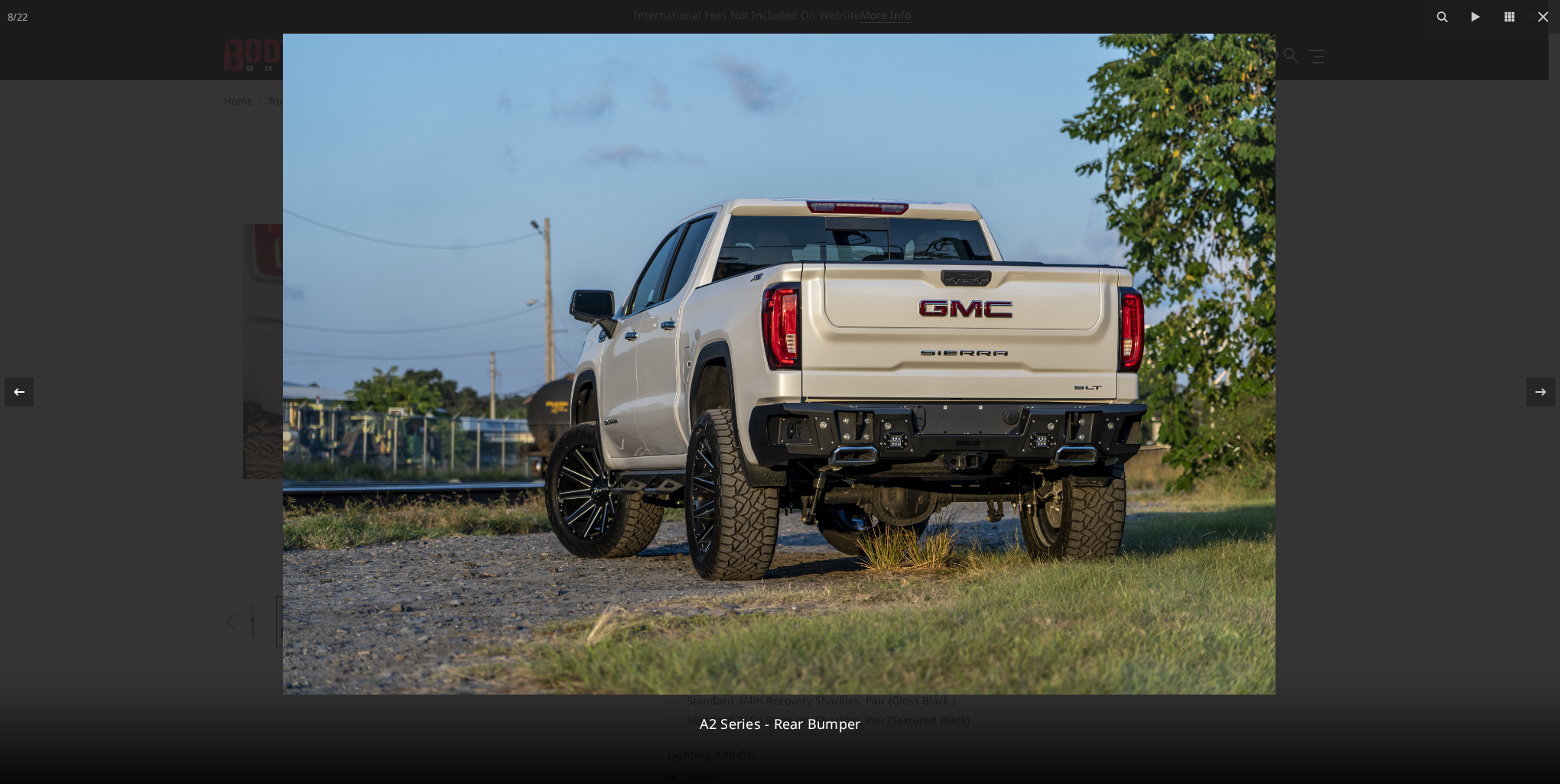
click at [19, 395] on icon at bounding box center [19, 392] width 18 height 18
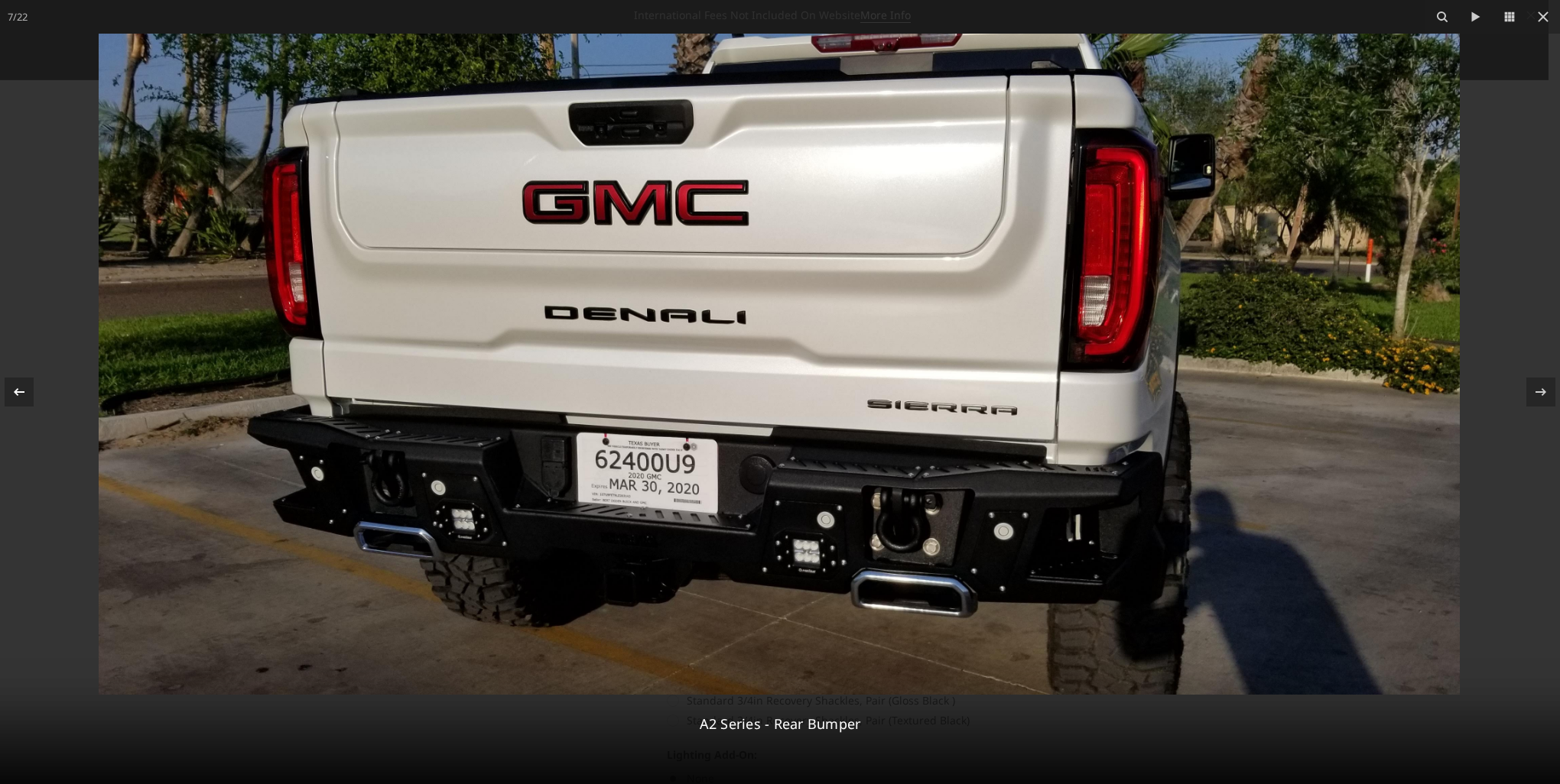
click at [19, 395] on icon at bounding box center [19, 392] width 18 height 18
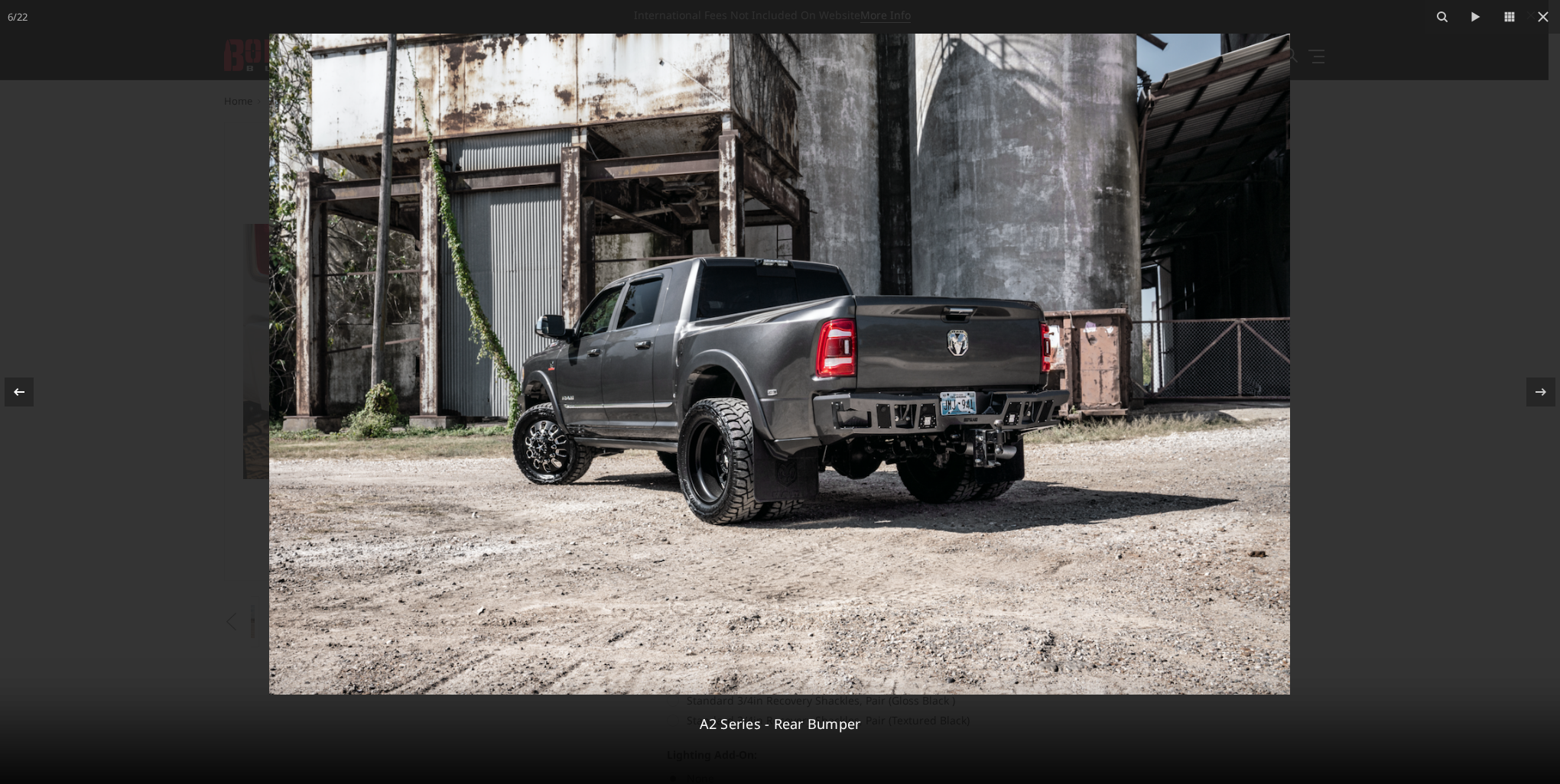
click at [19, 395] on icon at bounding box center [19, 392] width 18 height 18
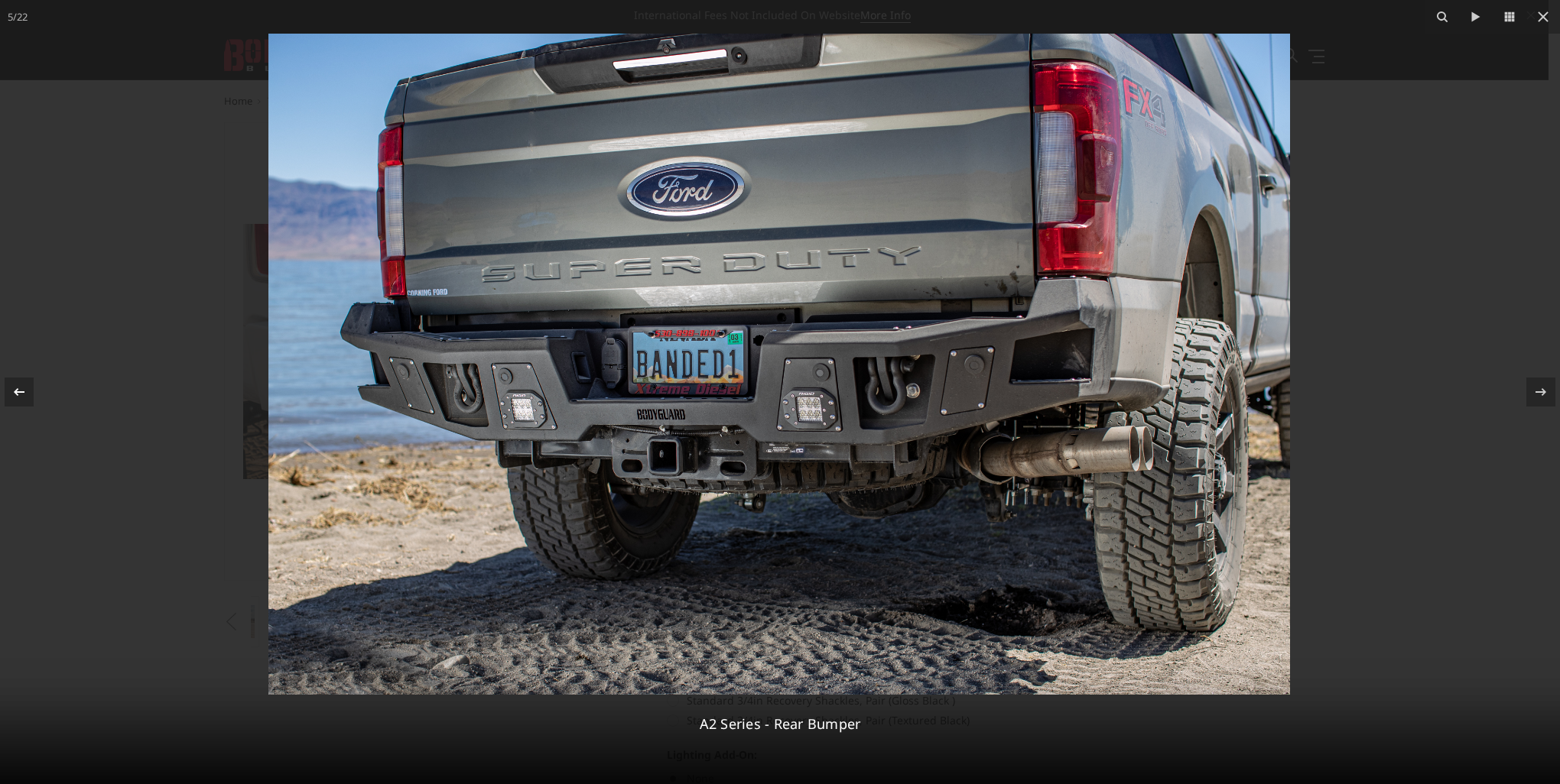
click at [19, 395] on icon at bounding box center [19, 392] width 18 height 18
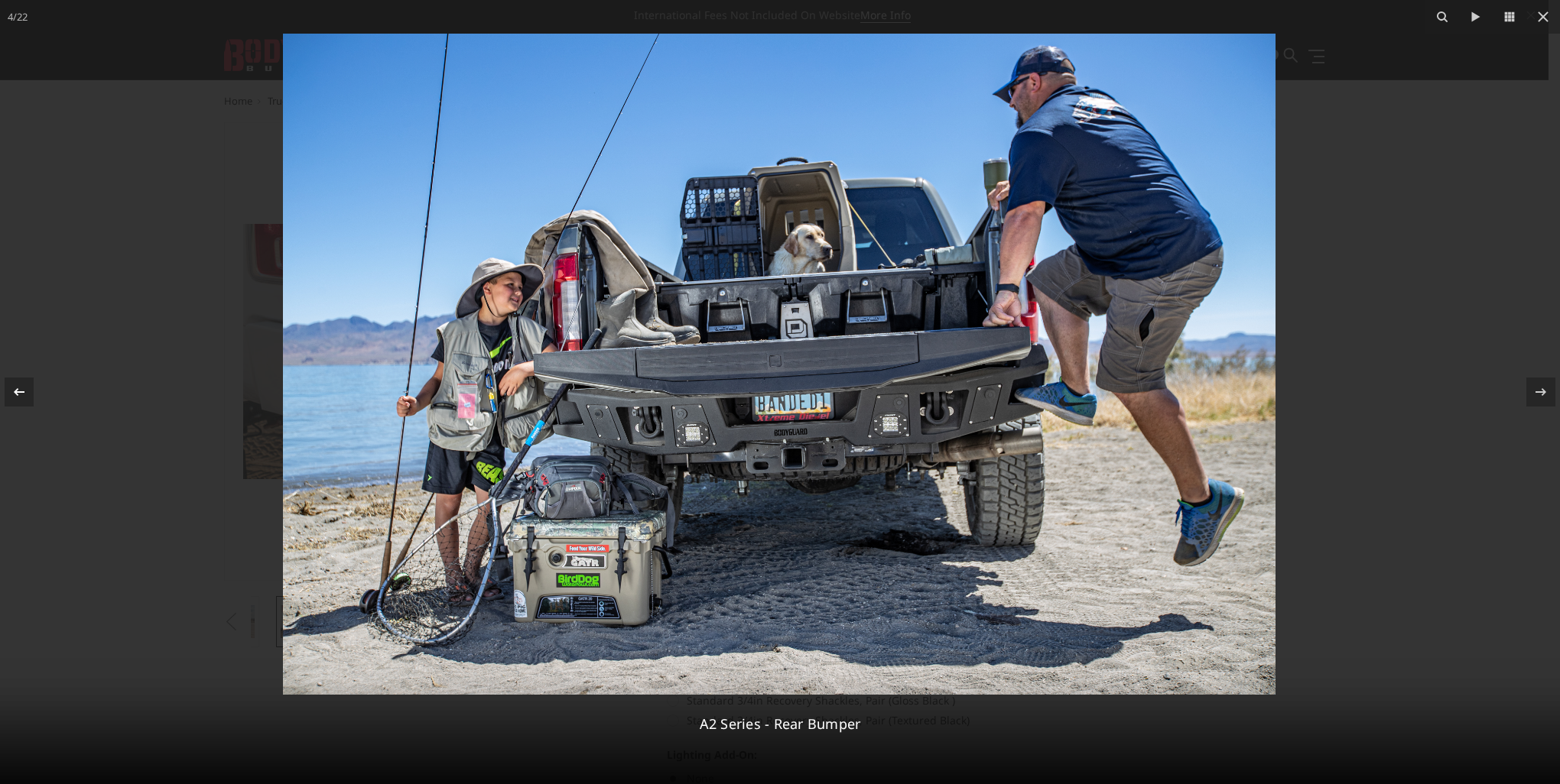
click at [19, 395] on icon at bounding box center [19, 392] width 18 height 18
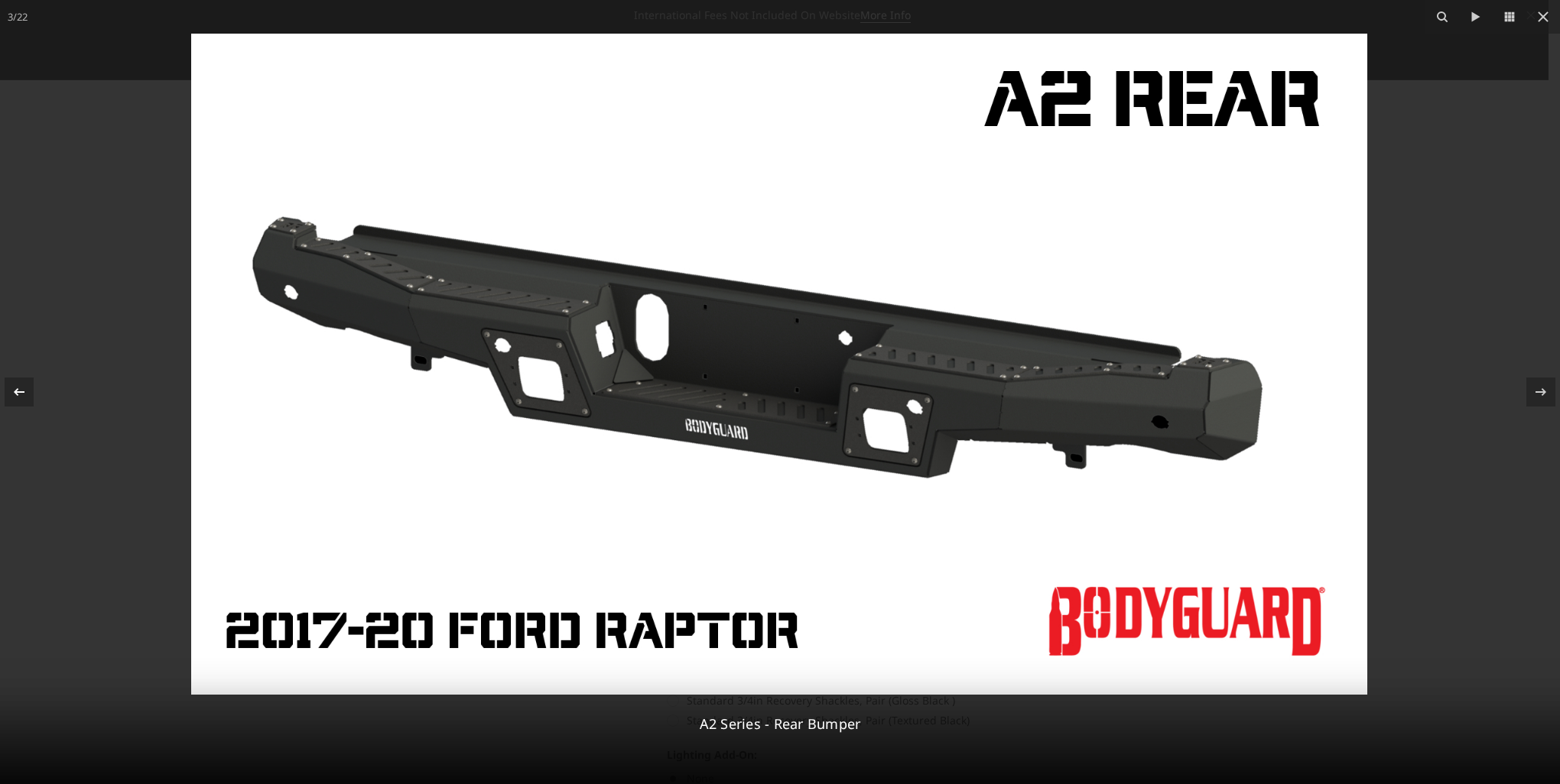
click at [19, 395] on icon at bounding box center [19, 392] width 18 height 18
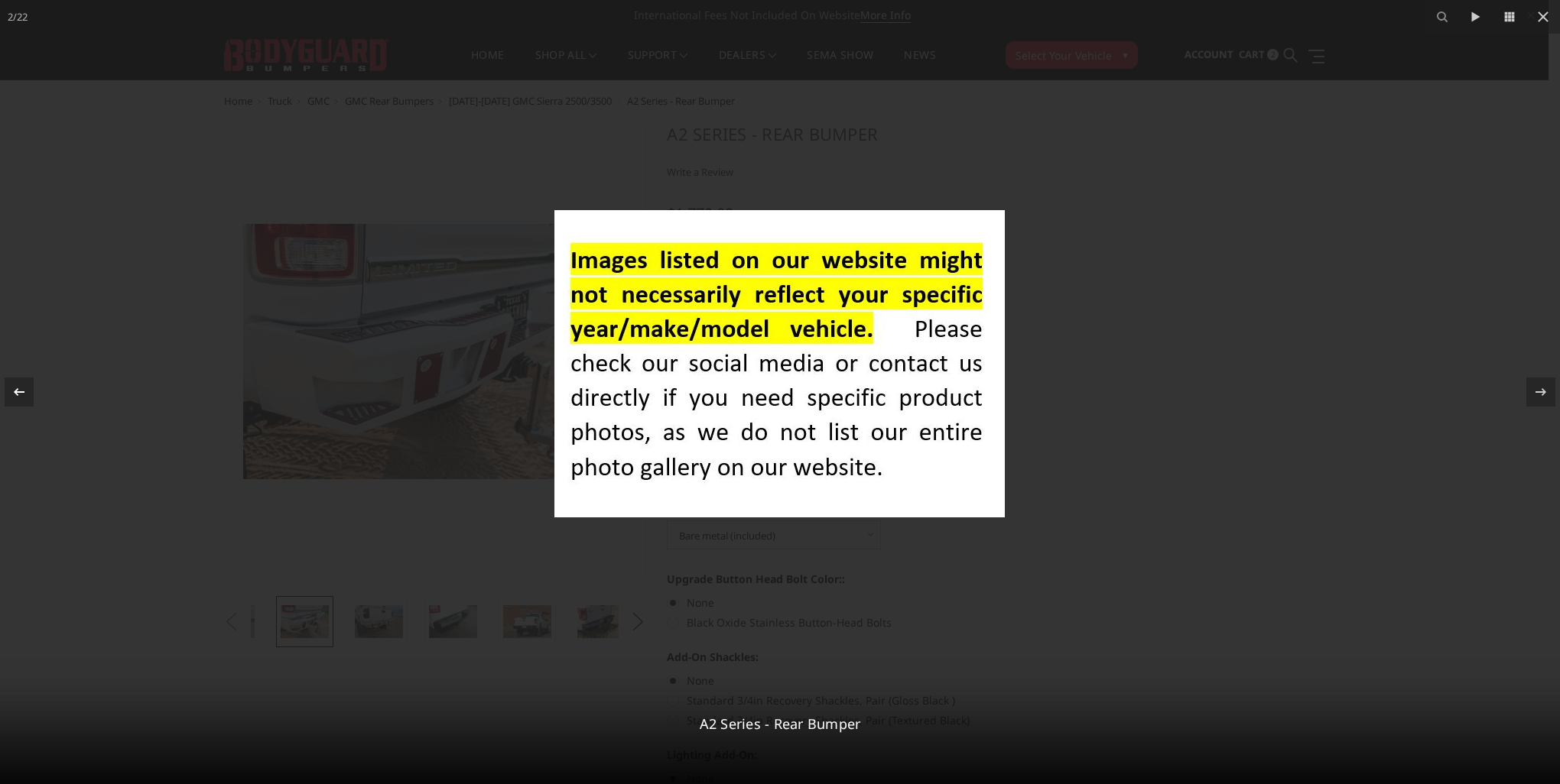
click at [19, 395] on icon at bounding box center [19, 392] width 18 height 18
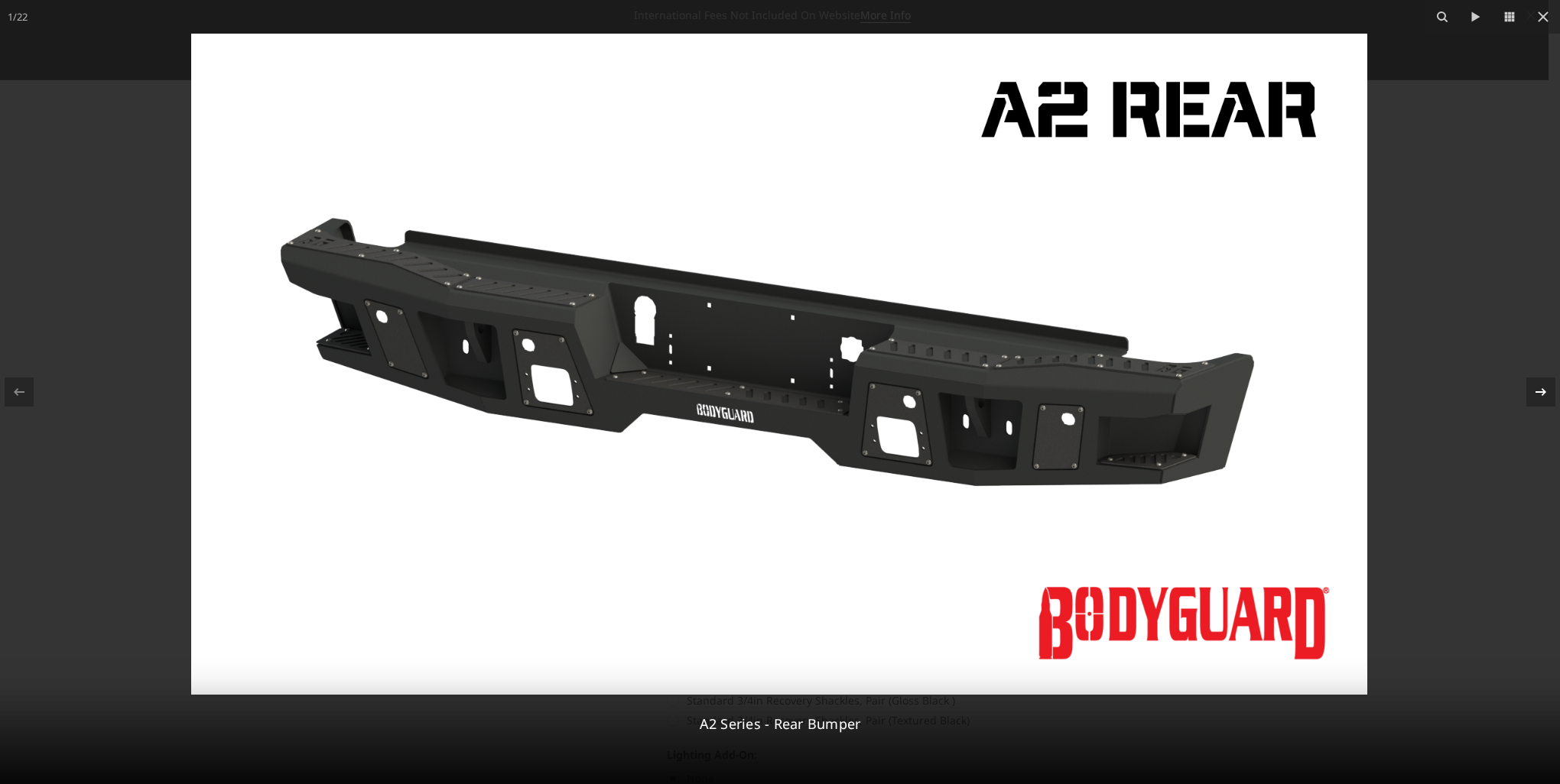
click at [1539, 398] on div "1 / 22 A2 Series - Rear Bumper" at bounding box center [780, 392] width 1560 height 784
click at [1539, 398] on icon at bounding box center [1540, 392] width 18 height 18
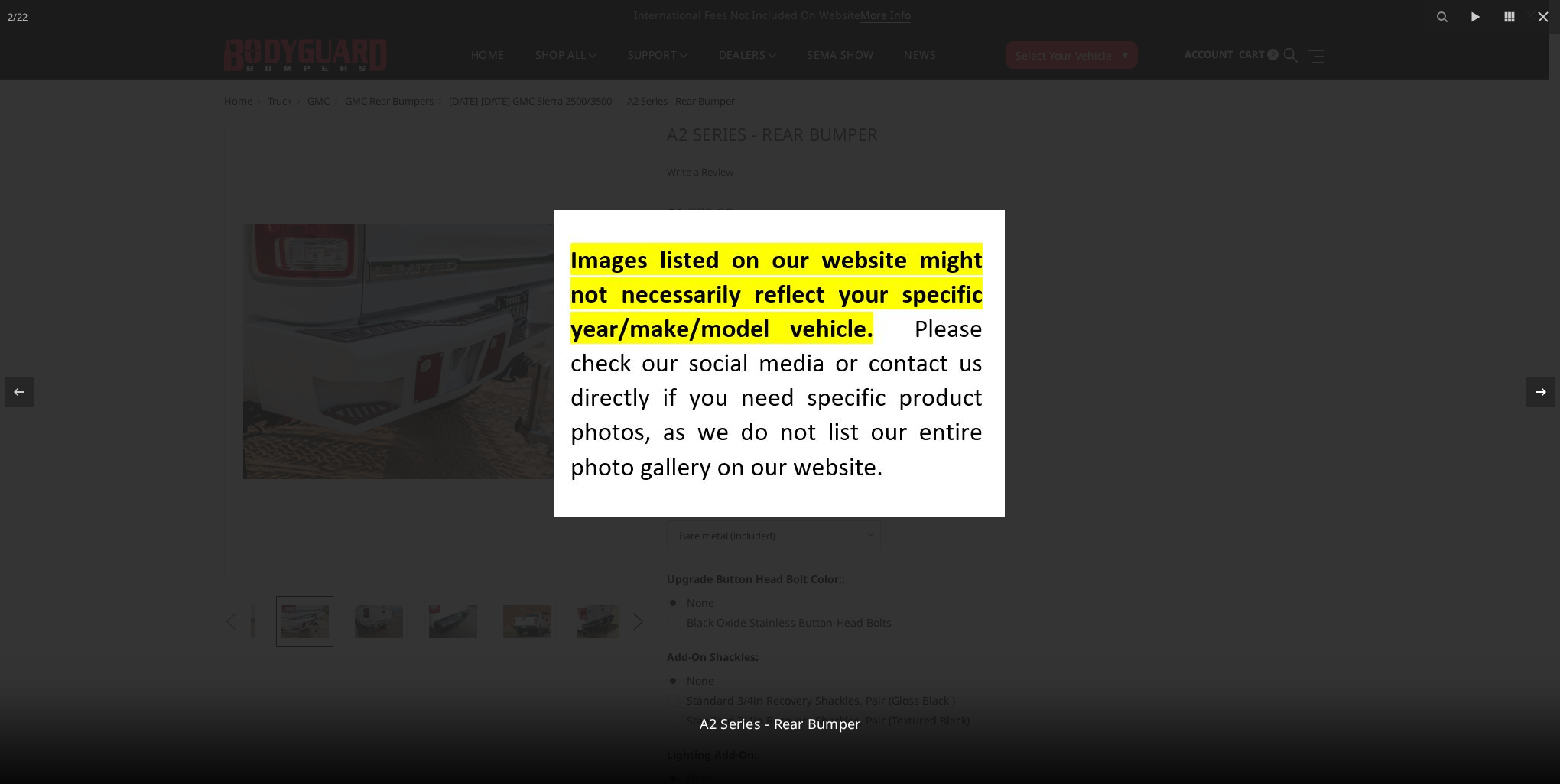
click at [1539, 398] on icon at bounding box center [1540, 392] width 18 height 18
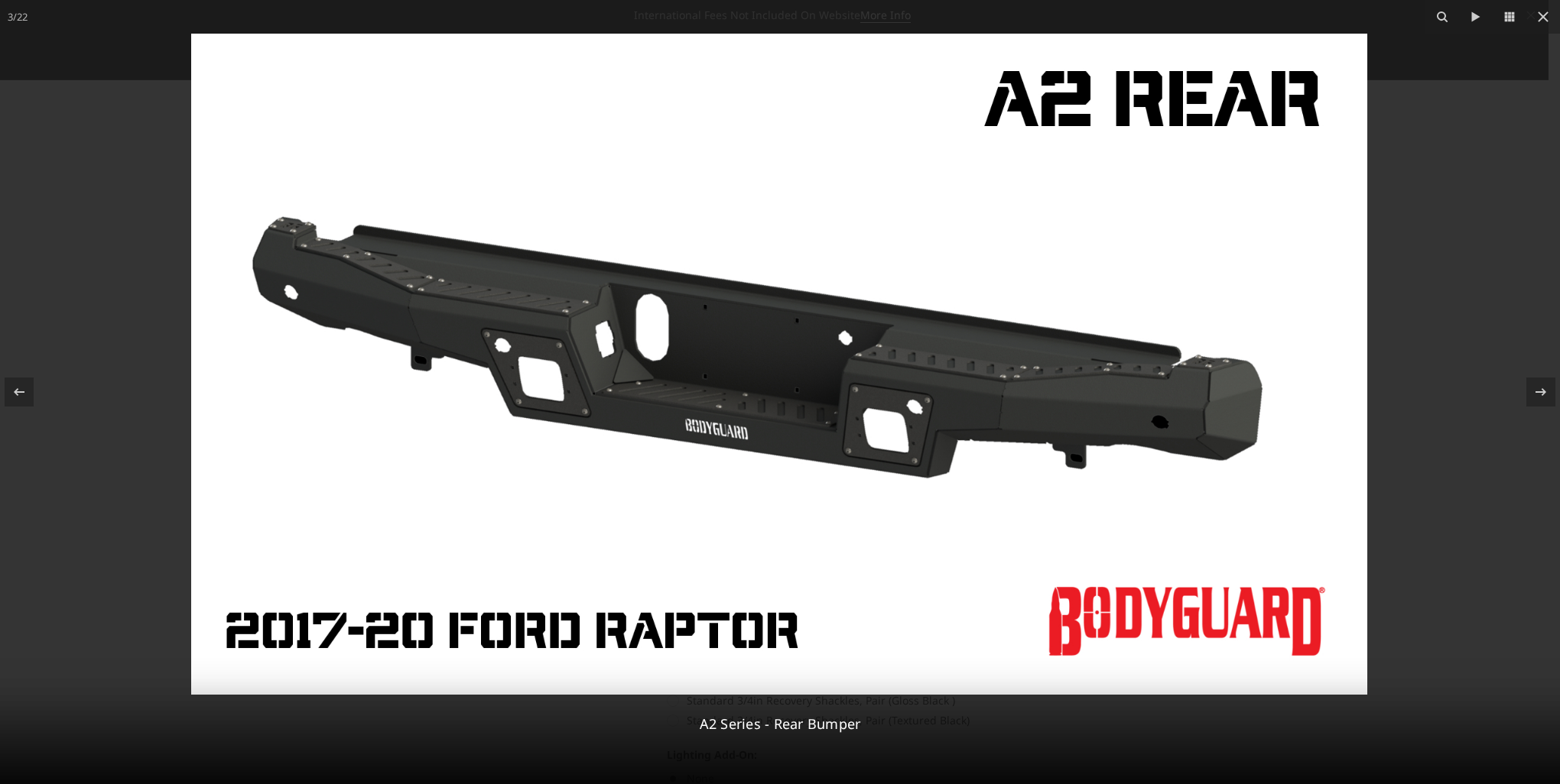
click at [607, 350] on img at bounding box center [780, 364] width 1176 height 661
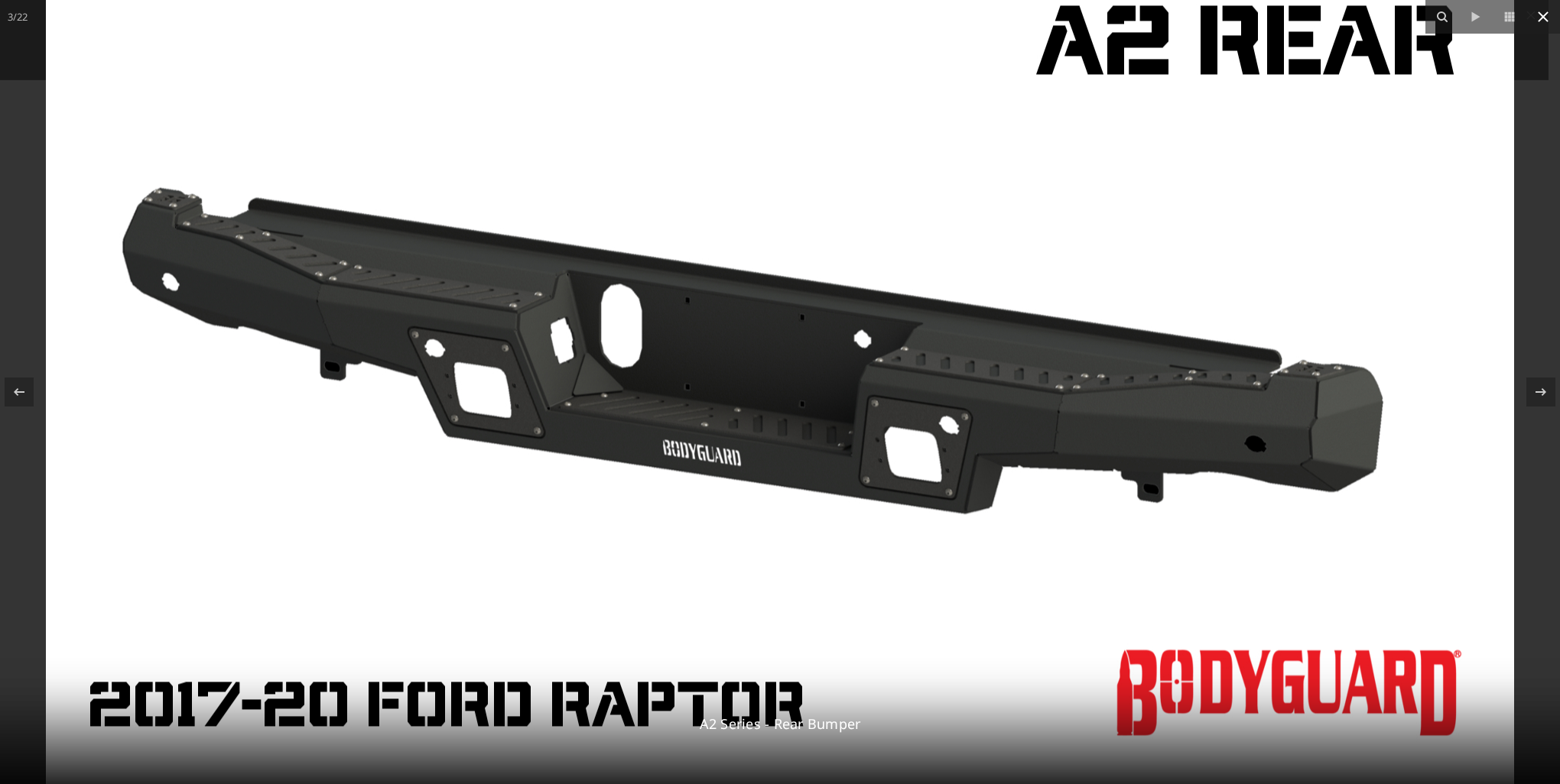
click at [1545, 10] on icon at bounding box center [1543, 16] width 18 height 18
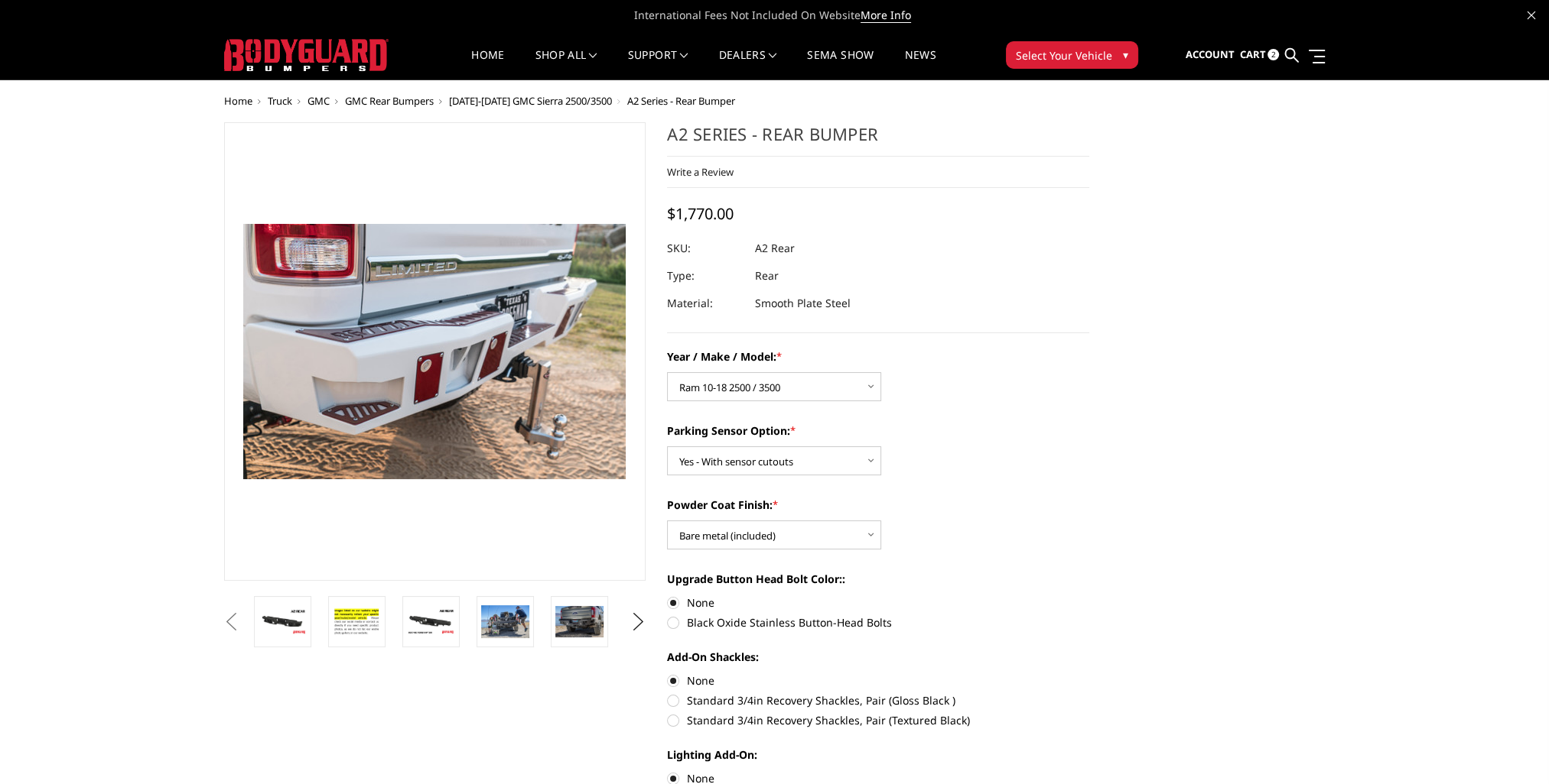
click at [1258, 61] on span "Cart" at bounding box center [1252, 53] width 26 height 14
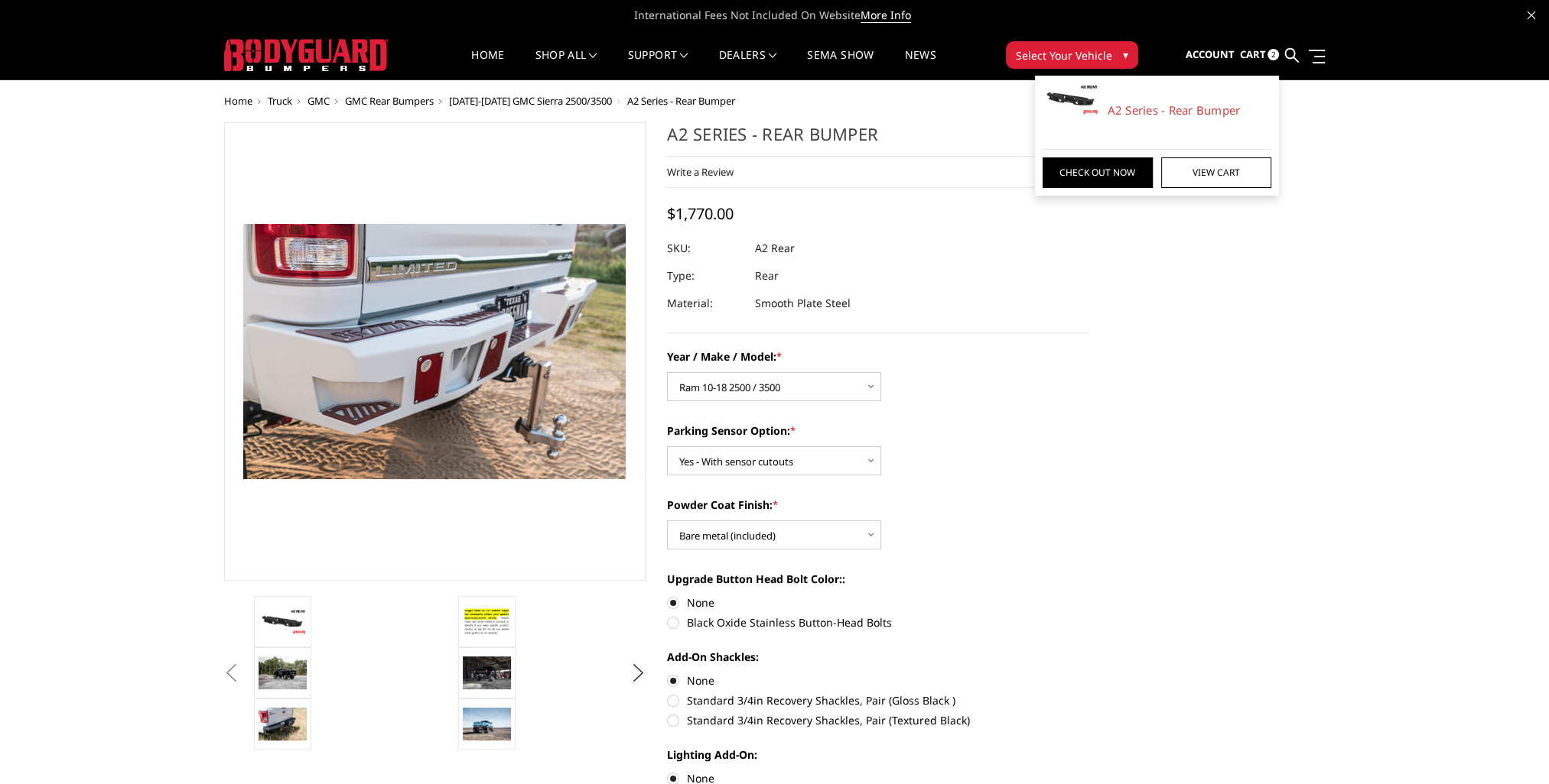
click at [1271, 53] on span "2" at bounding box center [1273, 54] width 12 height 12
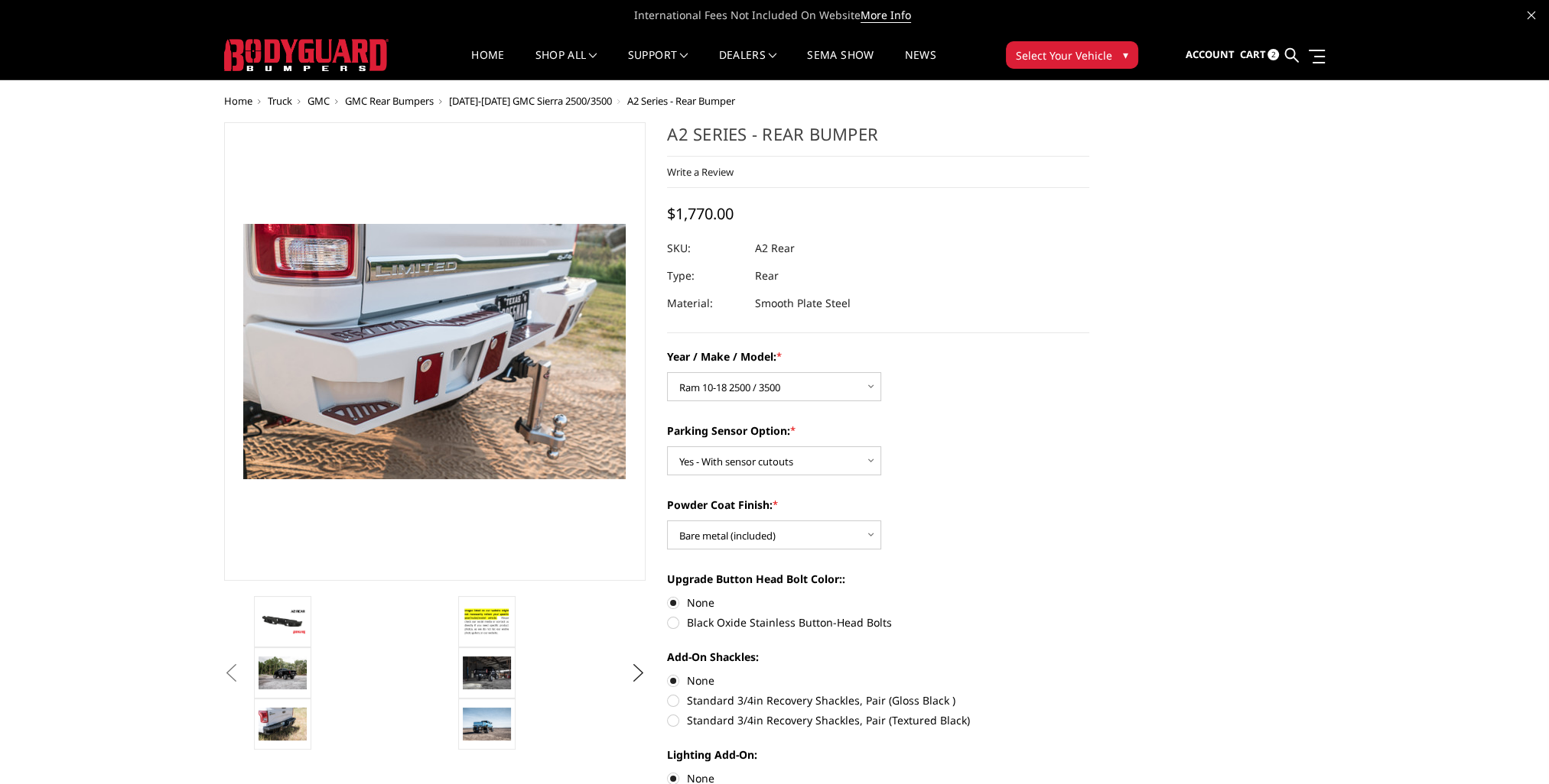
click at [1296, 63] on link at bounding box center [1291, 55] width 14 height 48
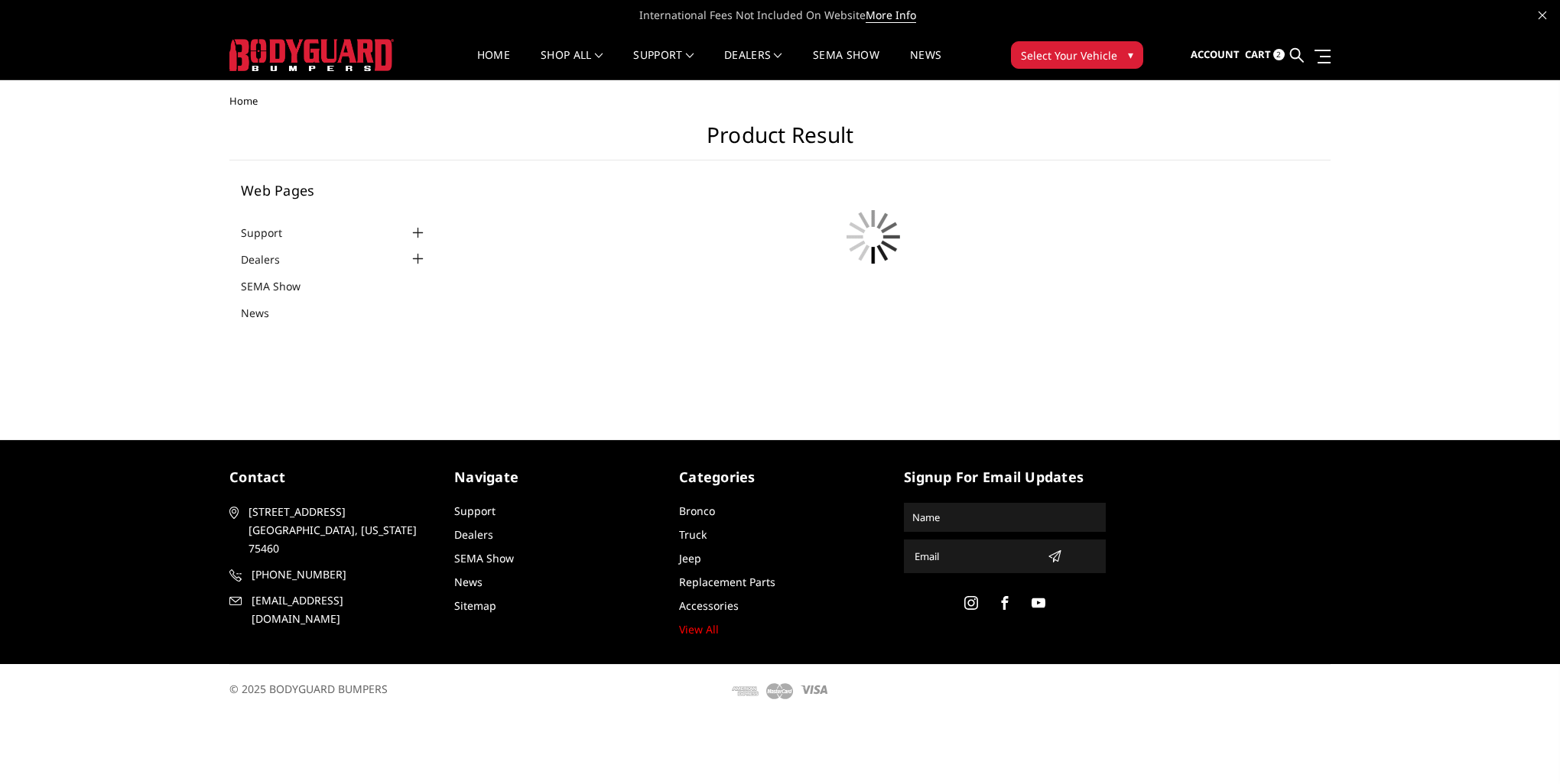
click at [1277, 57] on span "2" at bounding box center [1278, 54] width 12 height 12
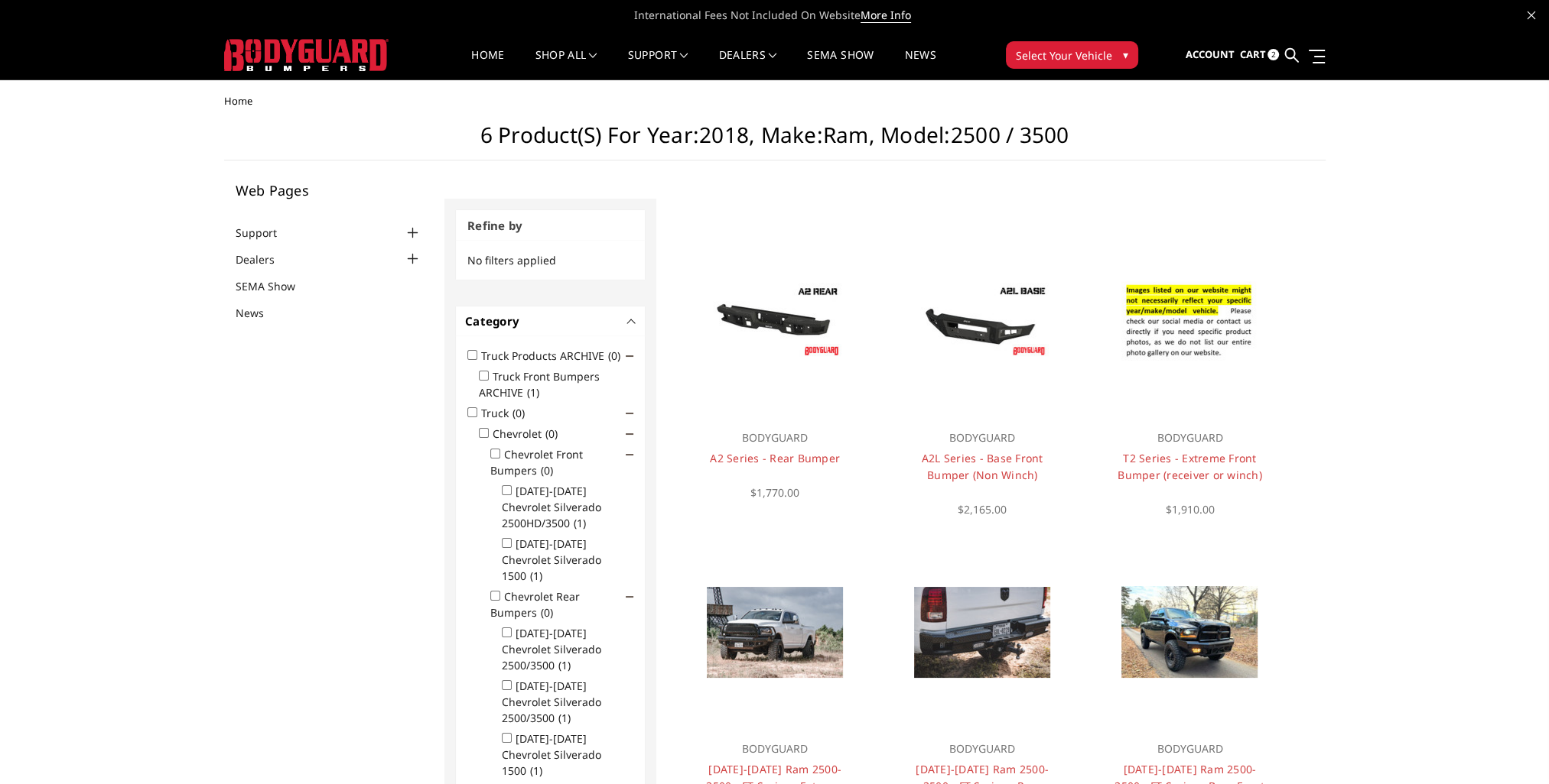
click at [1273, 57] on span "2" at bounding box center [1273, 54] width 12 height 12
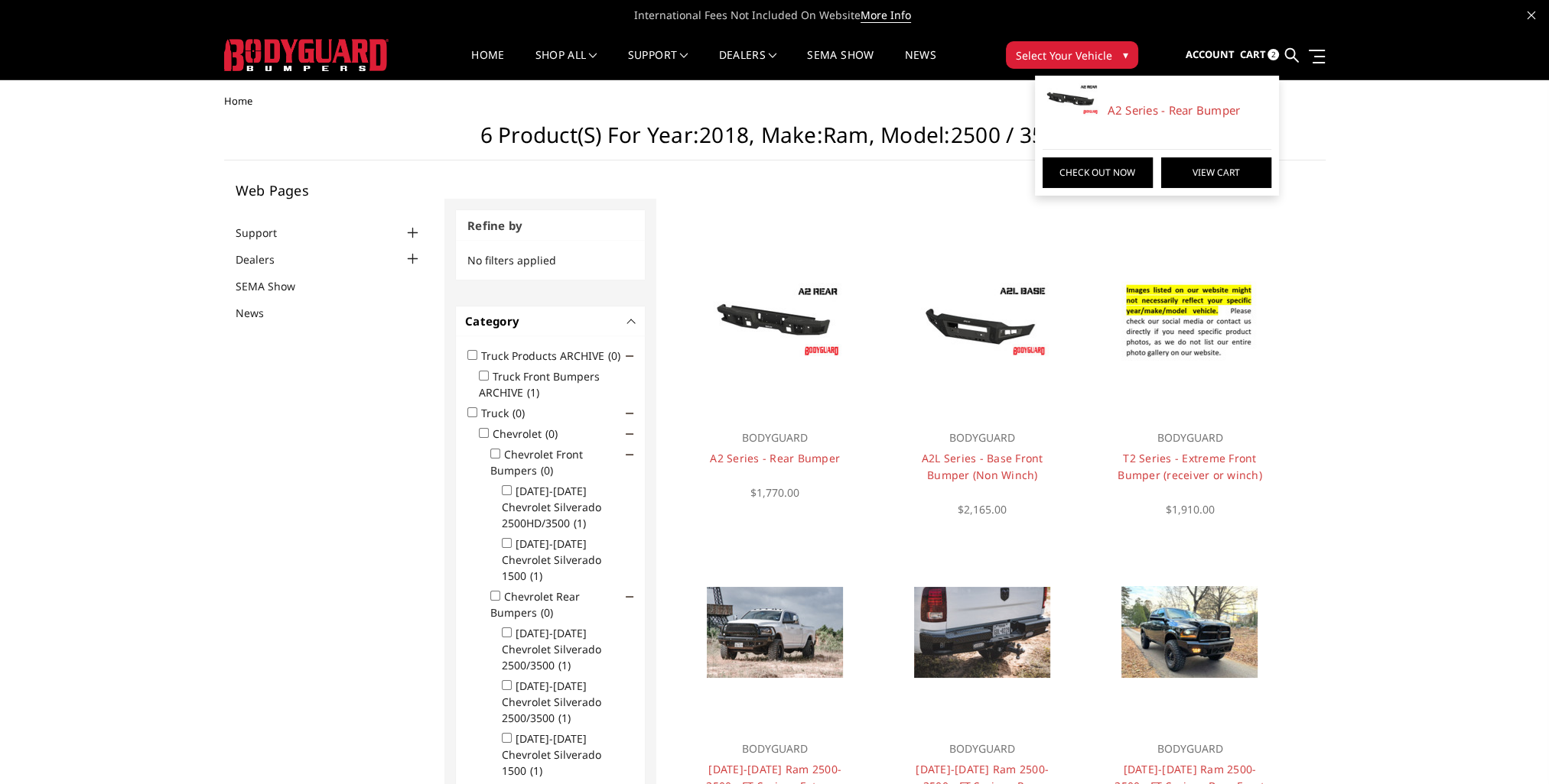
click at [1242, 172] on link "View Cart" at bounding box center [1216, 173] width 110 height 31
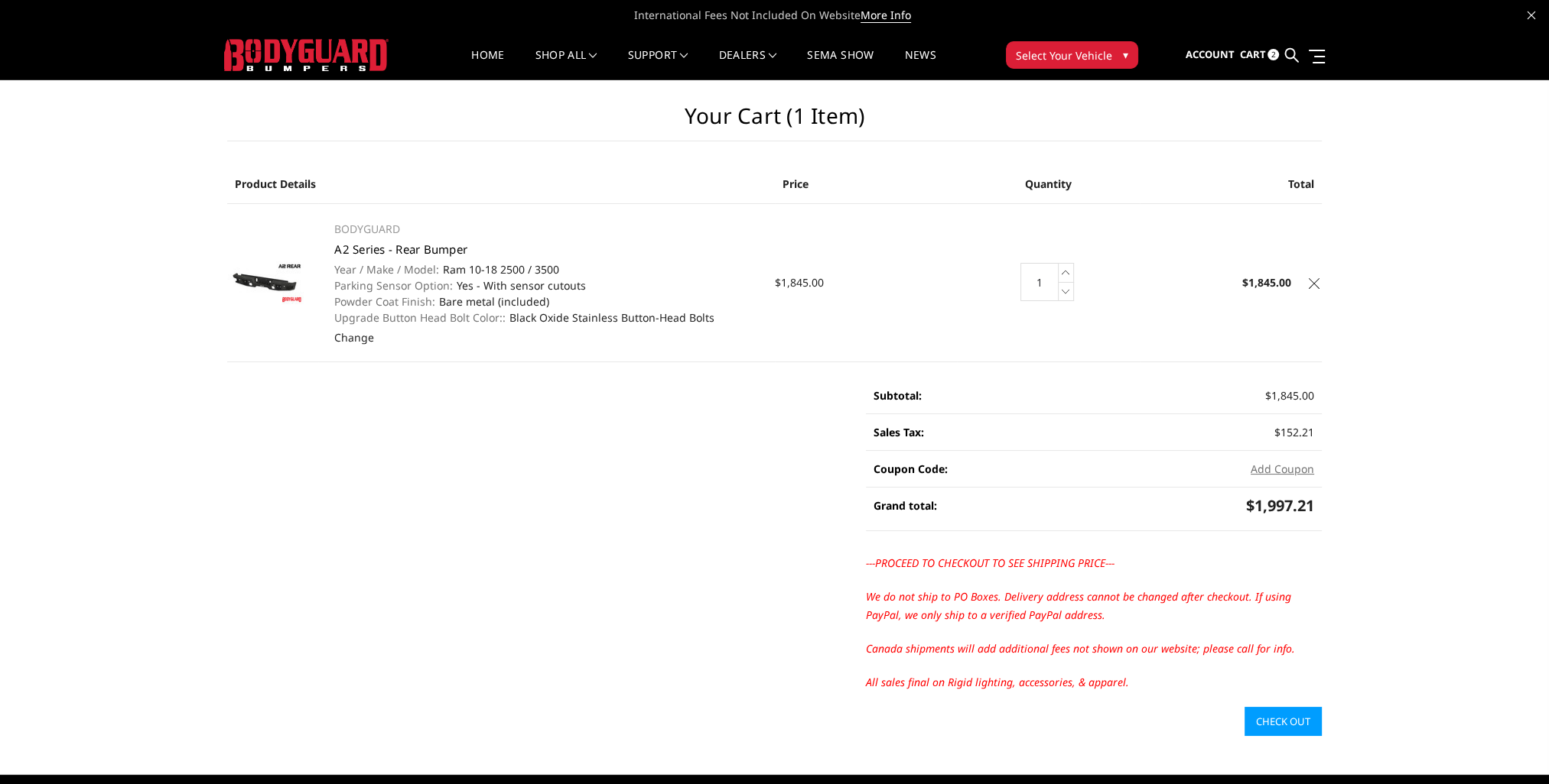
click at [380, 244] on link "A2 Series - Rear Bumper" at bounding box center [400, 248] width 133 height 15
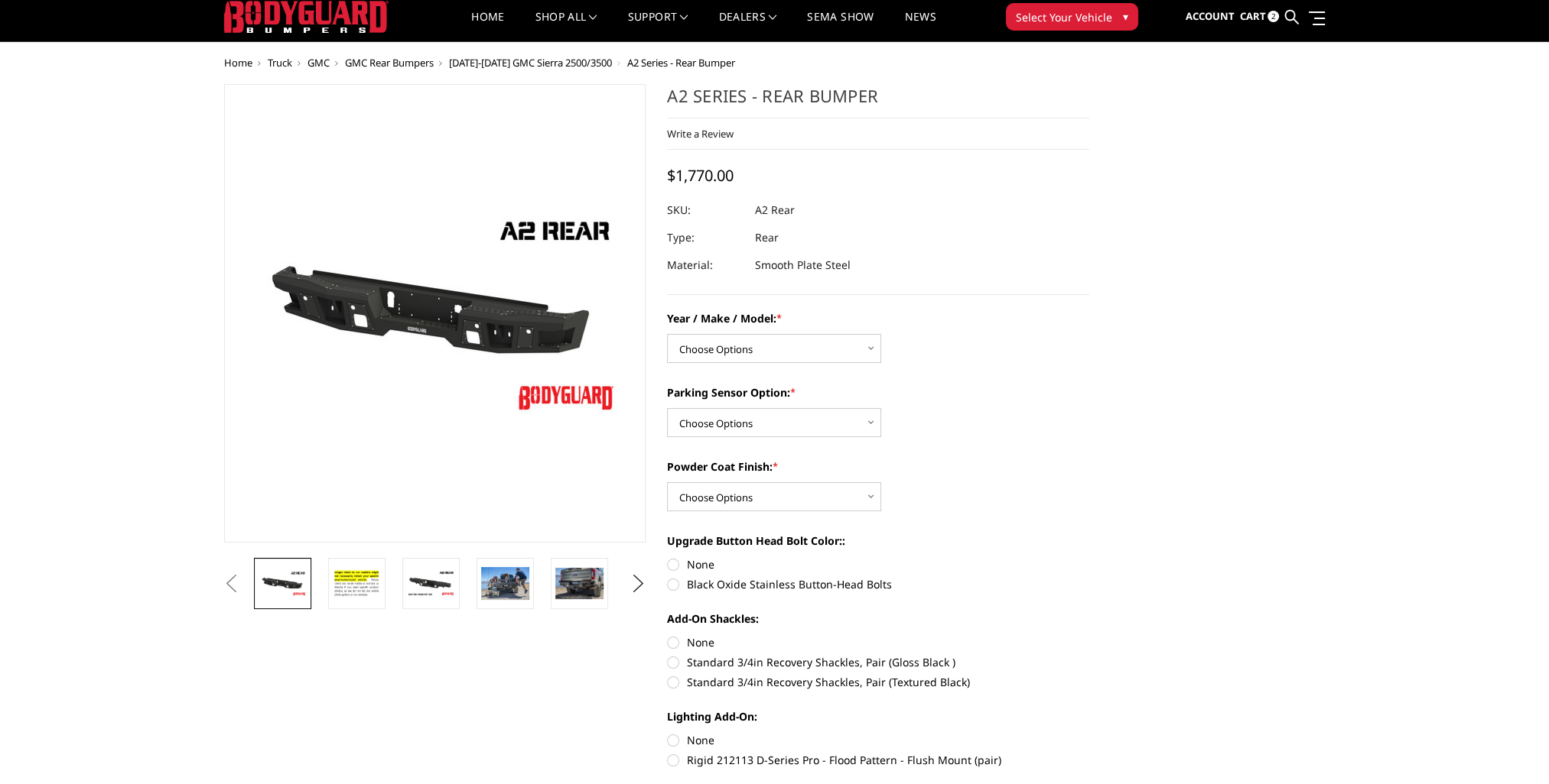
scroll to position [77, 0]
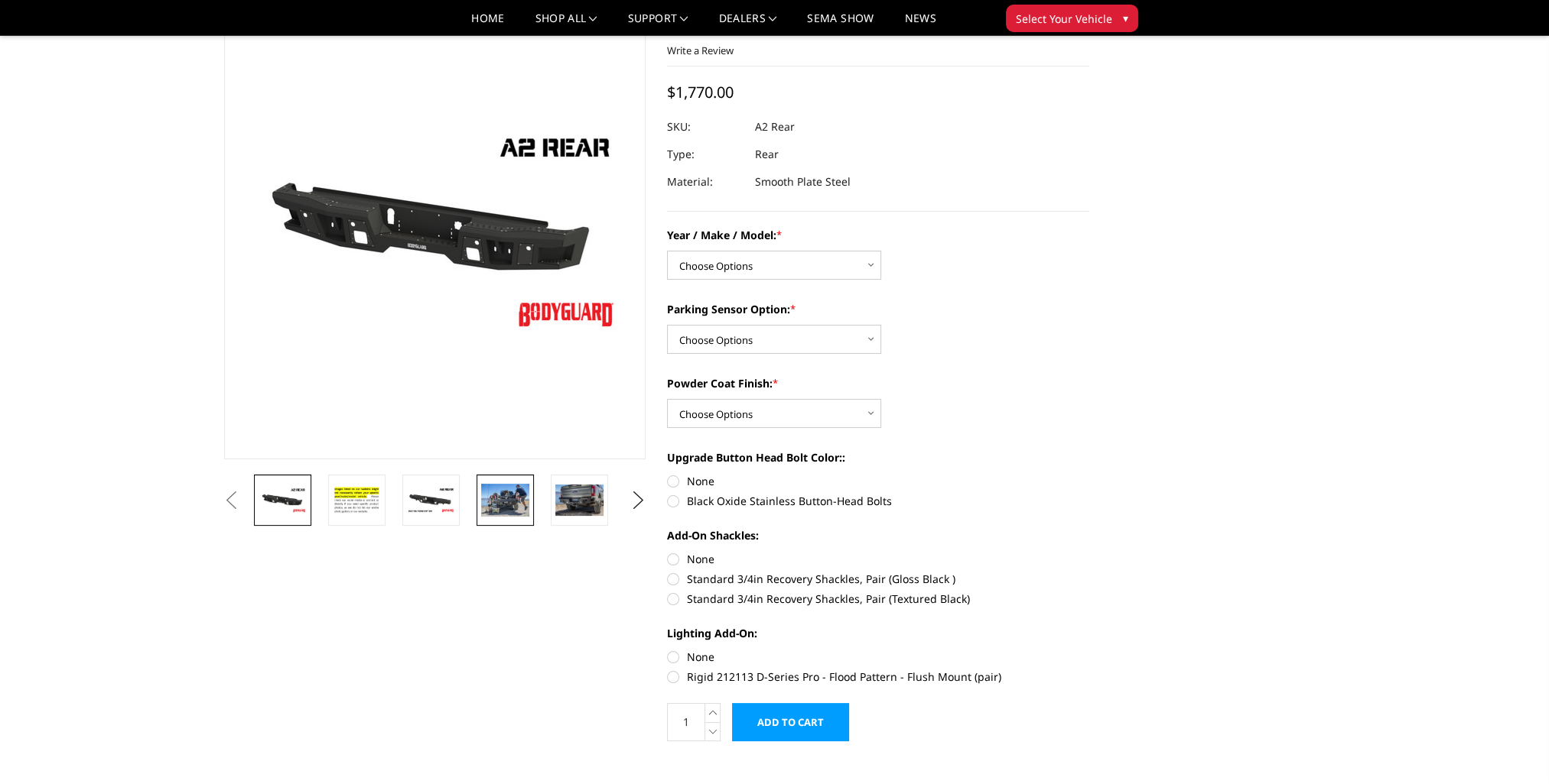
click at [521, 494] on img at bounding box center [504, 500] width 48 height 33
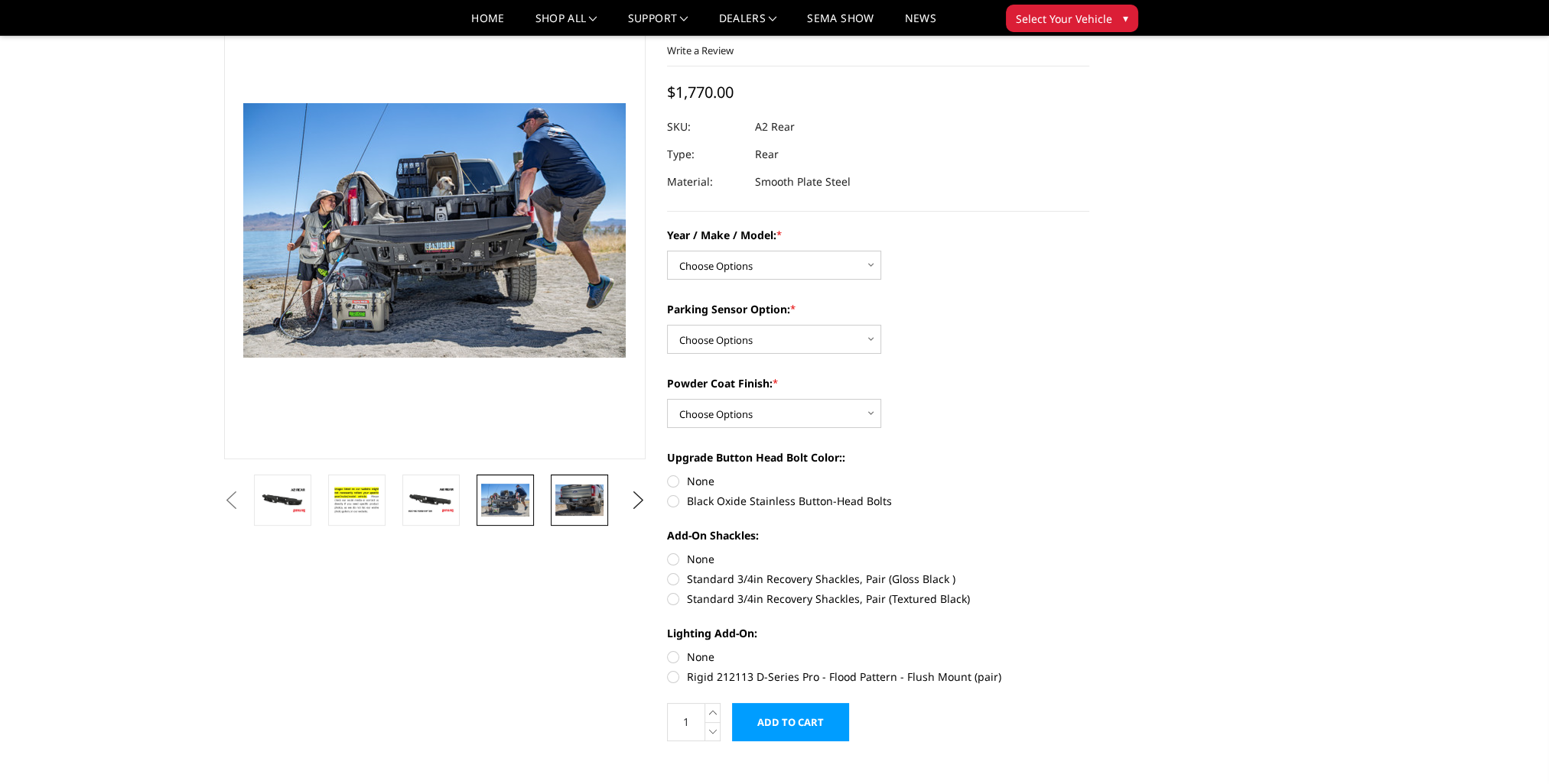
click at [569, 501] on img at bounding box center [579, 500] width 48 height 32
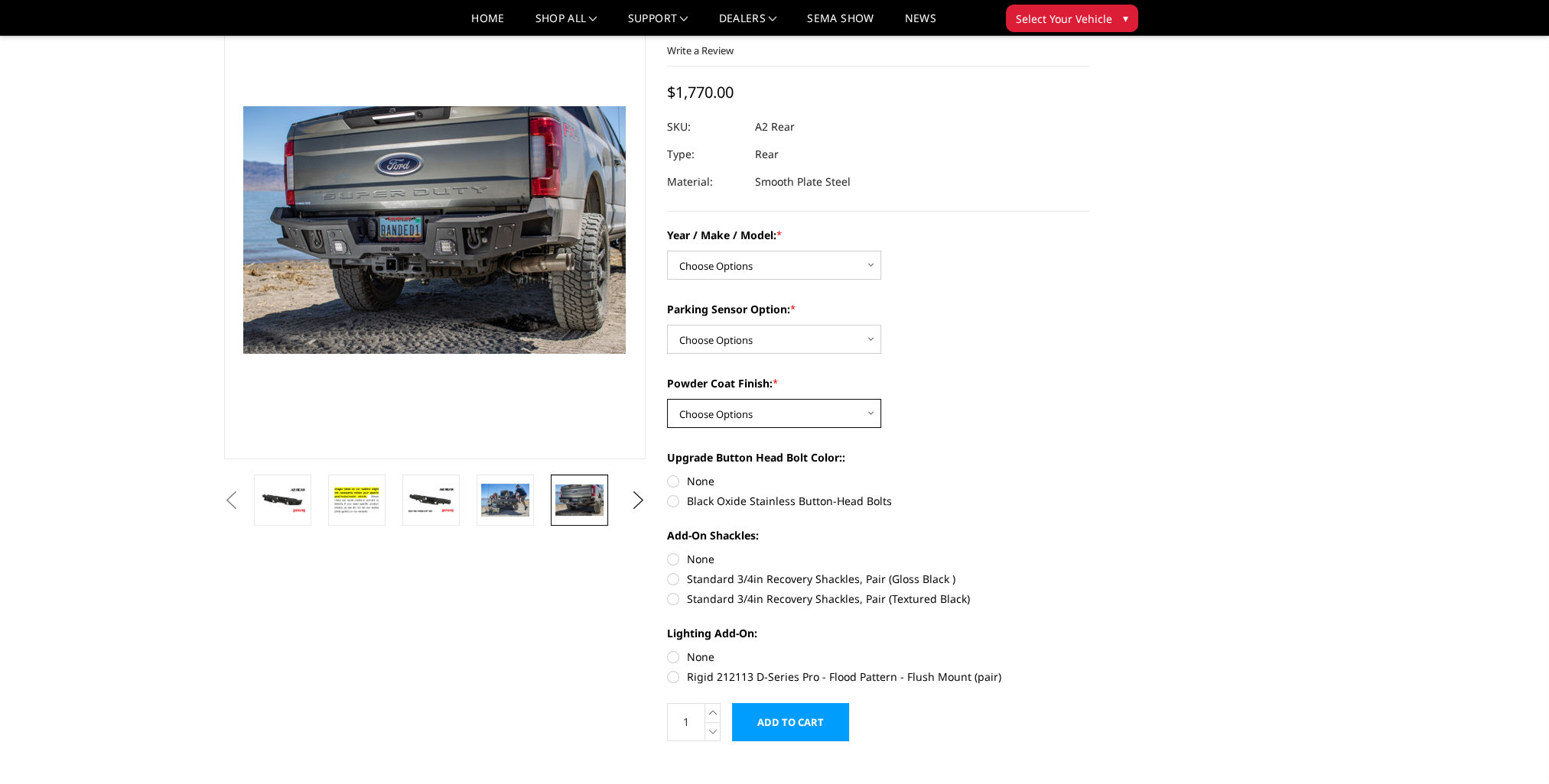
click at [872, 415] on select "Choose Options Bare metal (included) Texture black powder coat" at bounding box center [774, 414] width 214 height 29
select select "551"
click at [667, 399] on select "Choose Options Bare metal (included) Texture black powder coat" at bounding box center [774, 414] width 214 height 29
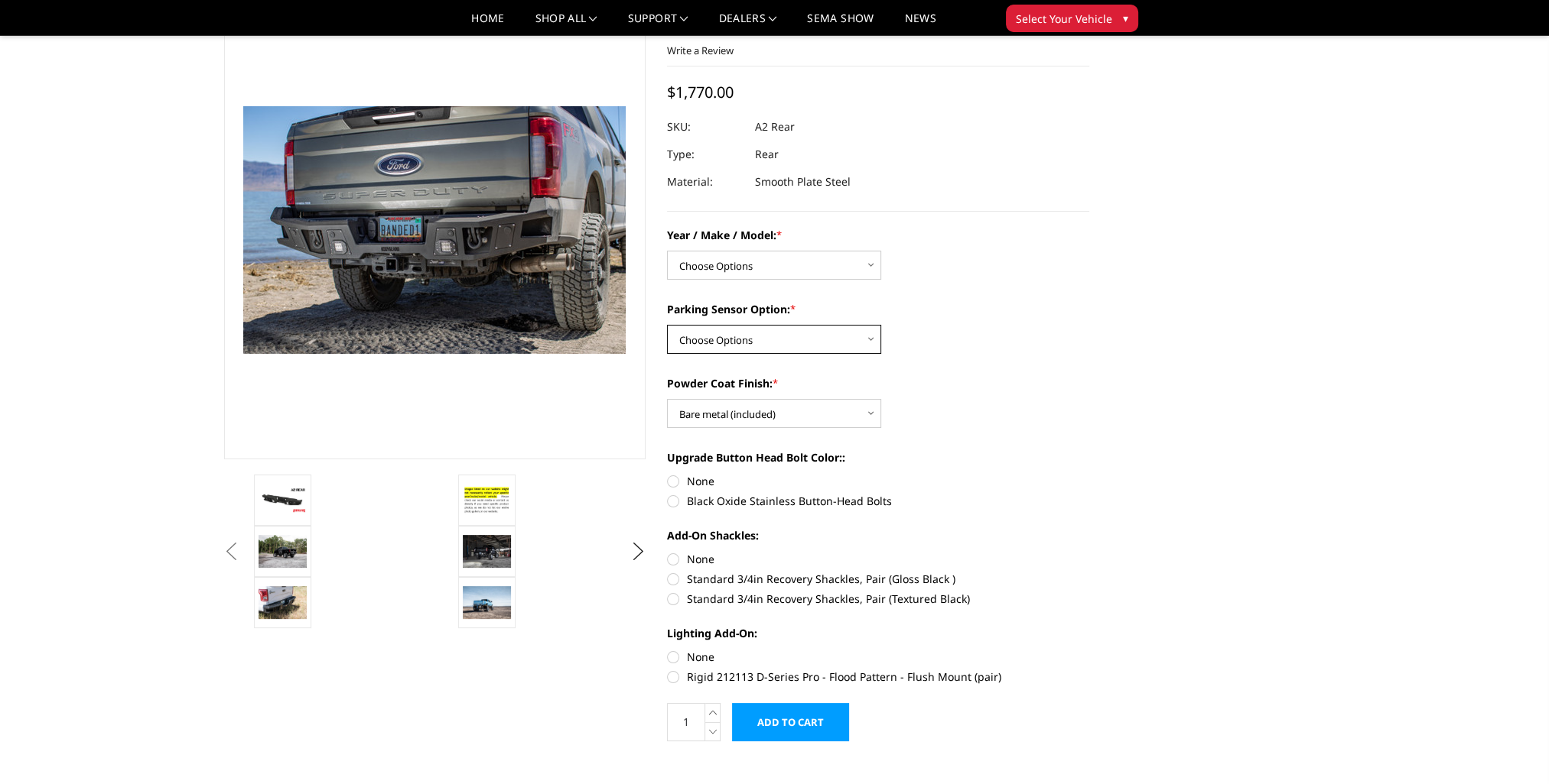
click at [873, 340] on select "Choose Options Yes - With sensor cutouts No - Without sensor cutouts" at bounding box center [774, 340] width 214 height 29
select select "564"
click at [667, 325] on select "Choose Options Yes - With sensor cutouts No - Without sensor cutouts" at bounding box center [774, 340] width 214 height 29
click at [872, 266] on select "Choose Options Chevrolet/GMC 20-24 2500 / 3500 Chevrolet/GMC 15-19 2500 / 3500 …" at bounding box center [774, 266] width 214 height 29
select select "1464"
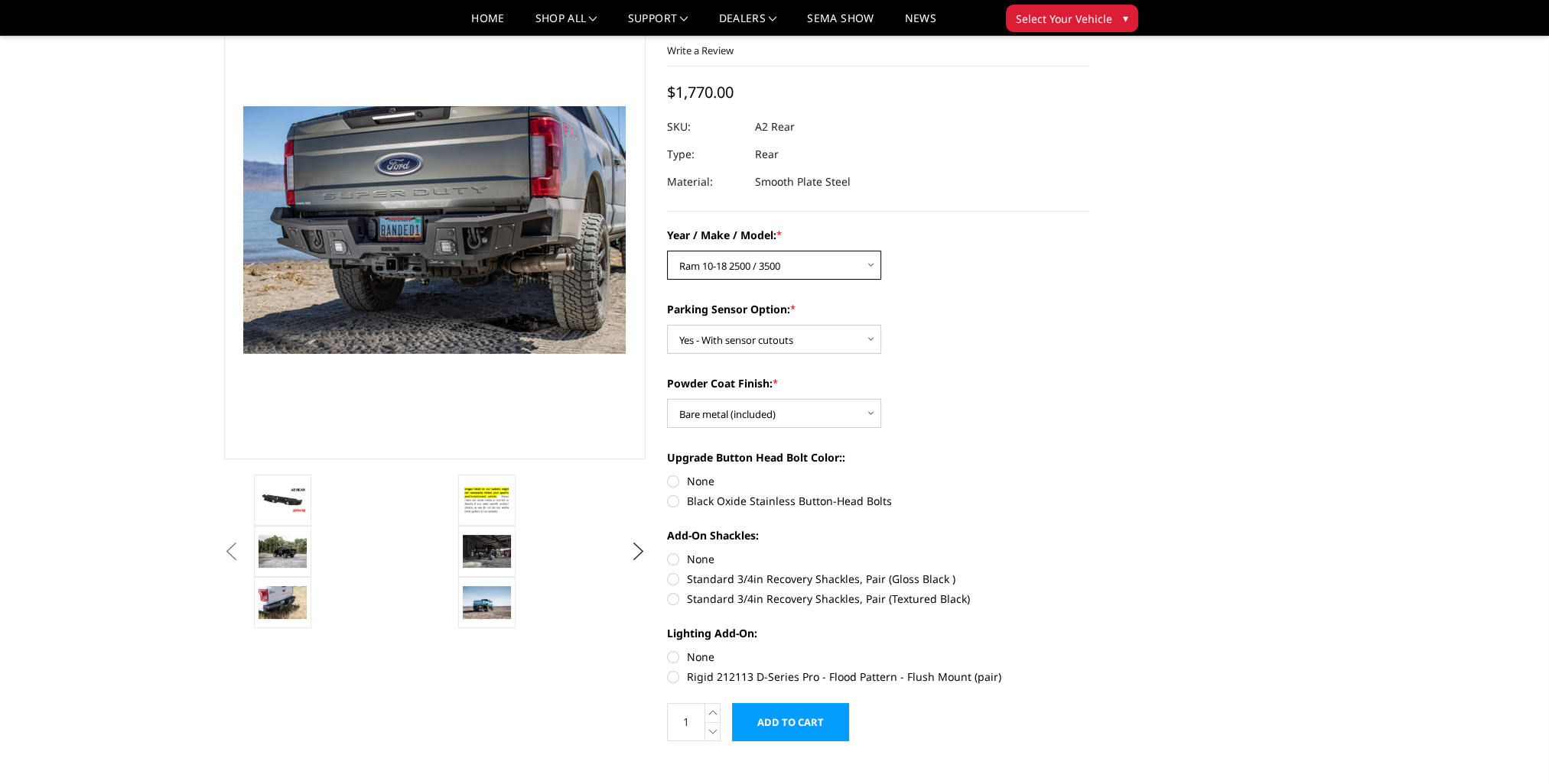
click at [667, 251] on select "Choose Options Chevrolet/GMC 20-24 2500 / 3500 Chevrolet/GMC 15-19 2500 / 3500 …" at bounding box center [774, 266] width 214 height 29
click at [674, 481] on label "None" at bounding box center [878, 481] width 422 height 16
click at [668, 474] on input "None" at bounding box center [667, 473] width 1 height 1
radio input "true"
click at [673, 557] on label "None" at bounding box center [878, 559] width 422 height 16
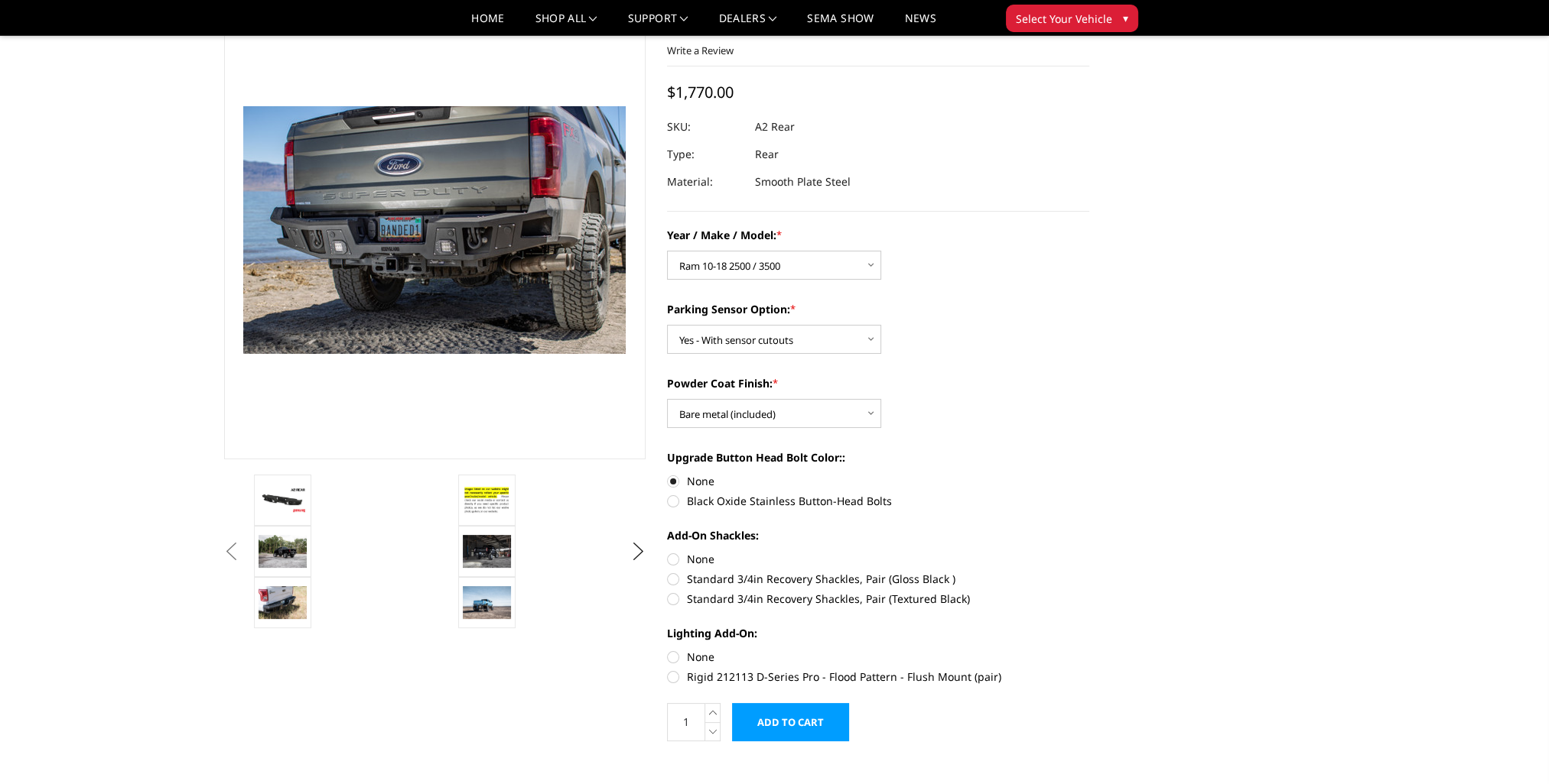
click at [668, 552] on input "None" at bounding box center [667, 551] width 1 height 1
radio input "true"
click at [673, 658] on label "None" at bounding box center [878, 658] width 422 height 16
click at [668, 649] on input "None" at bounding box center [667, 649] width 1 height 1
radio input "true"
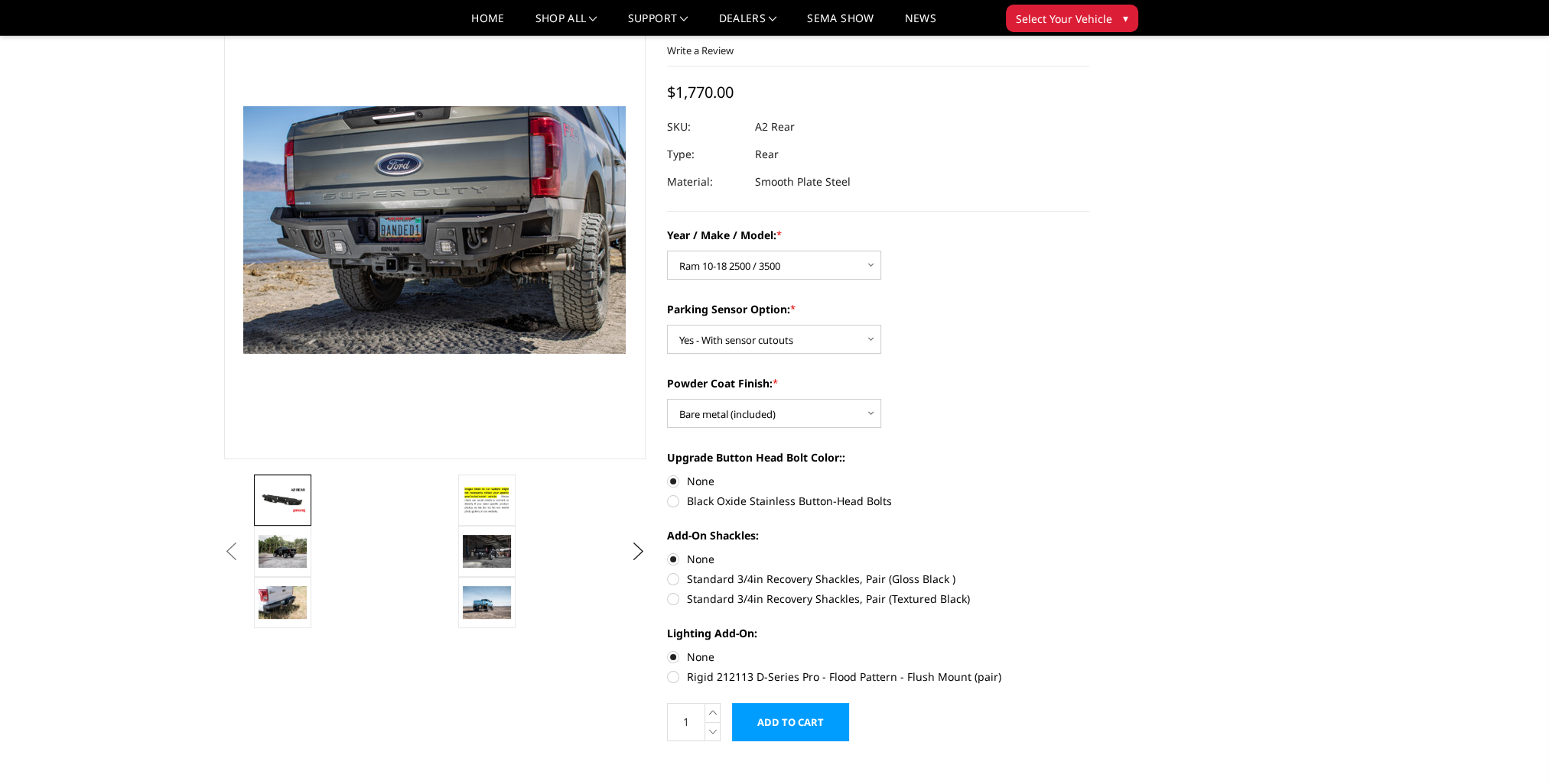
click at [278, 491] on img at bounding box center [282, 500] width 48 height 27
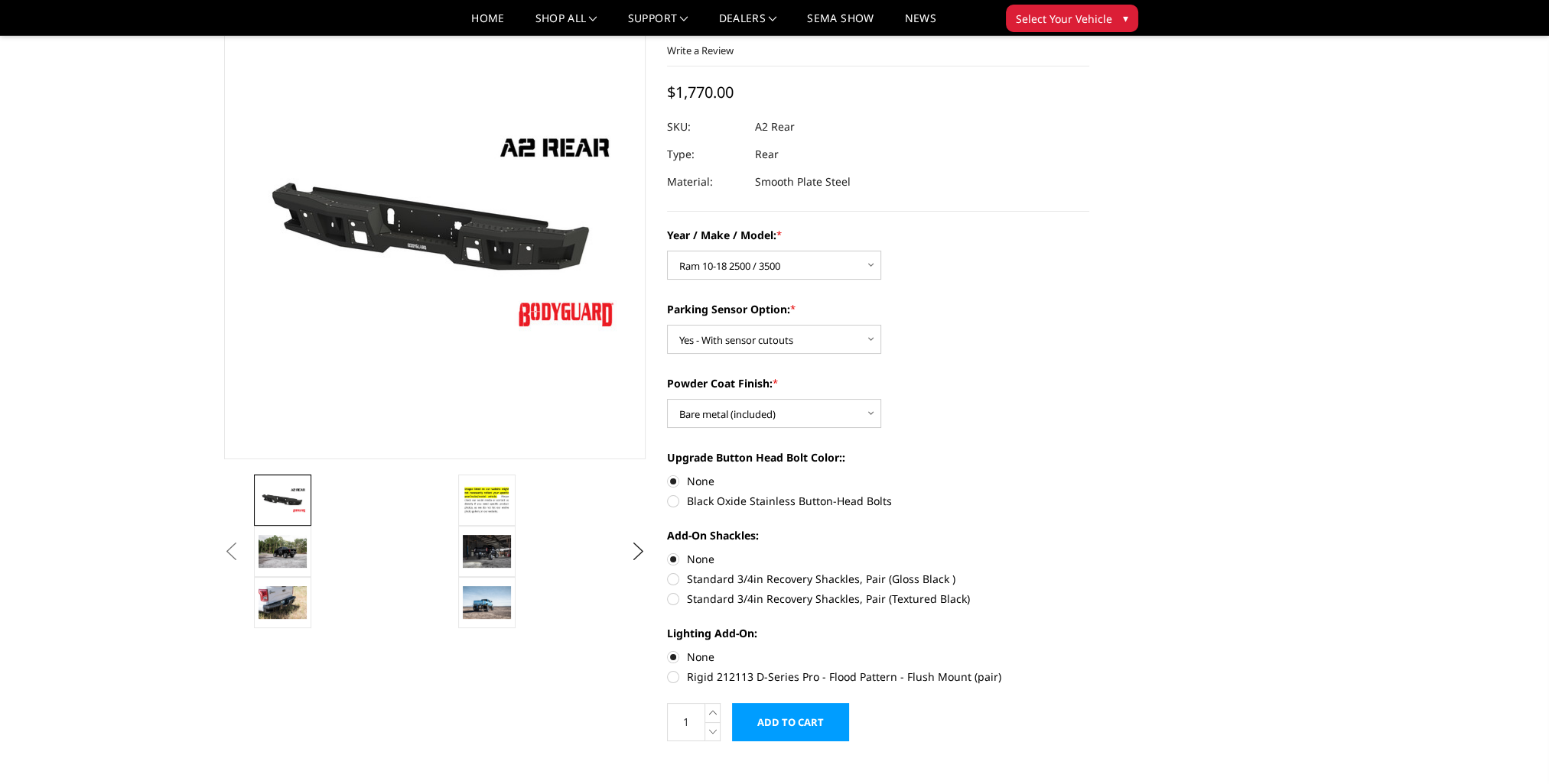
click at [229, 558] on button "Previous" at bounding box center [231, 551] width 23 height 23
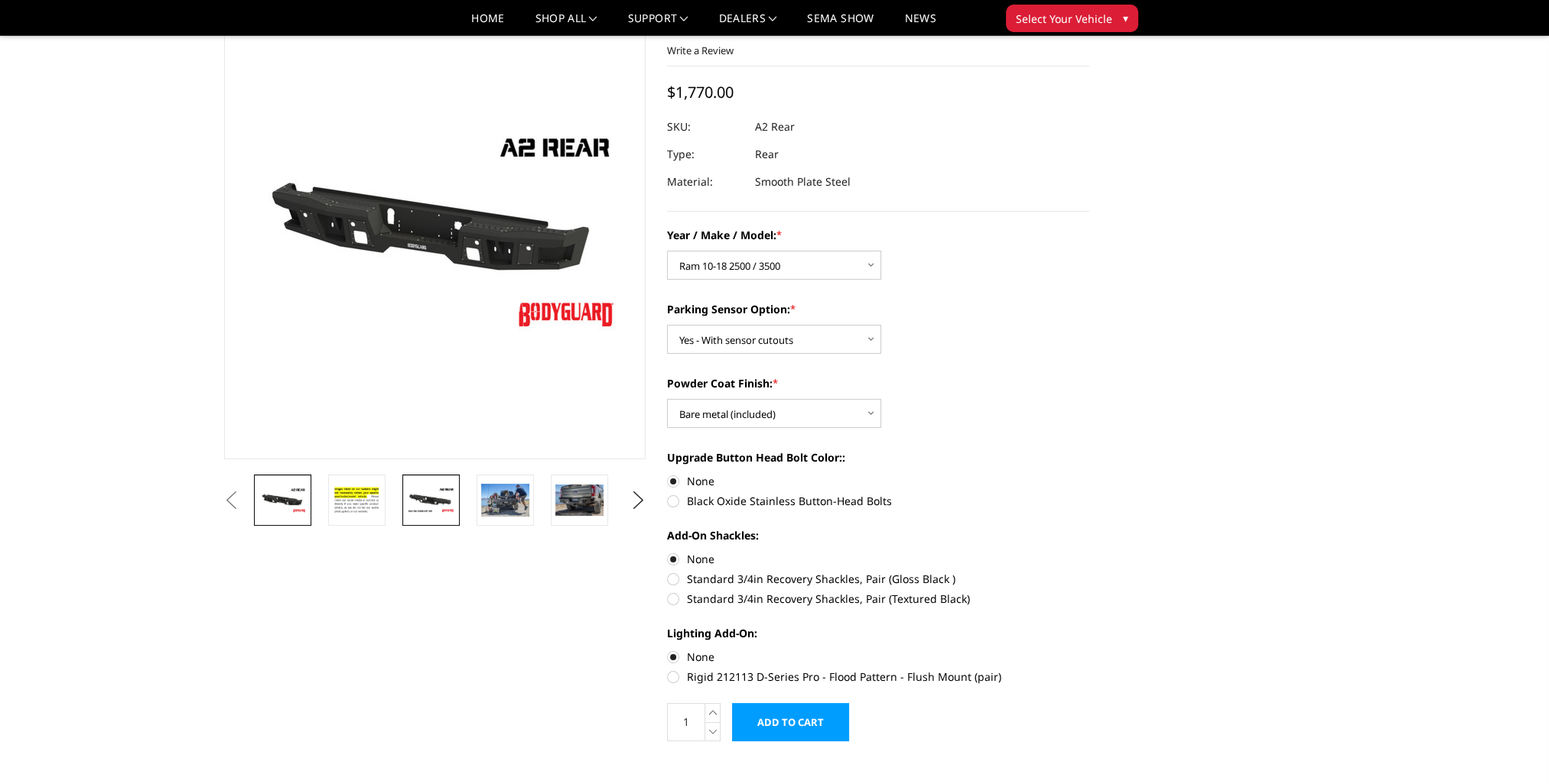
click at [428, 495] on img at bounding box center [430, 500] width 48 height 27
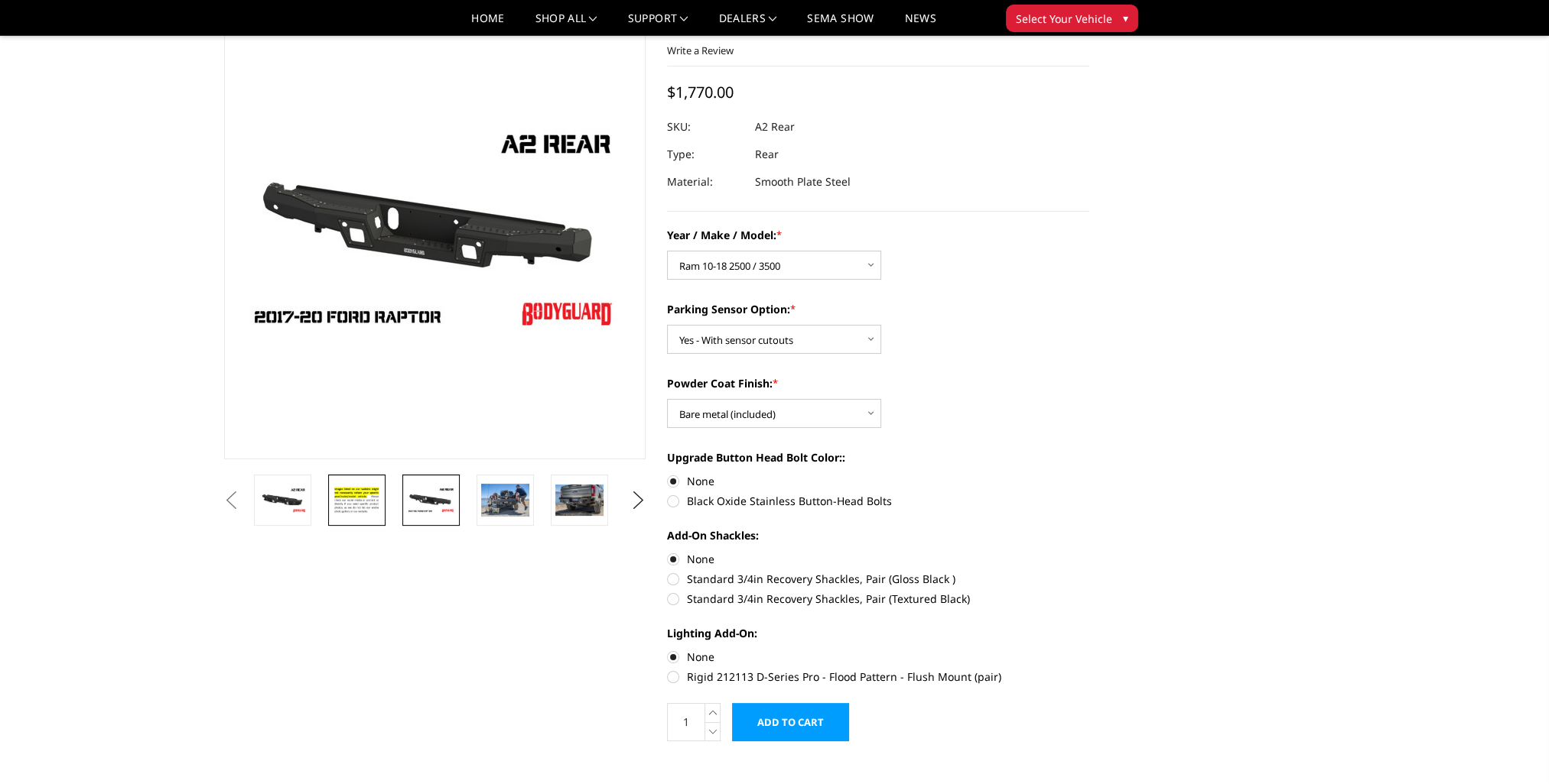
click at [360, 506] on img at bounding box center [356, 500] width 48 height 33
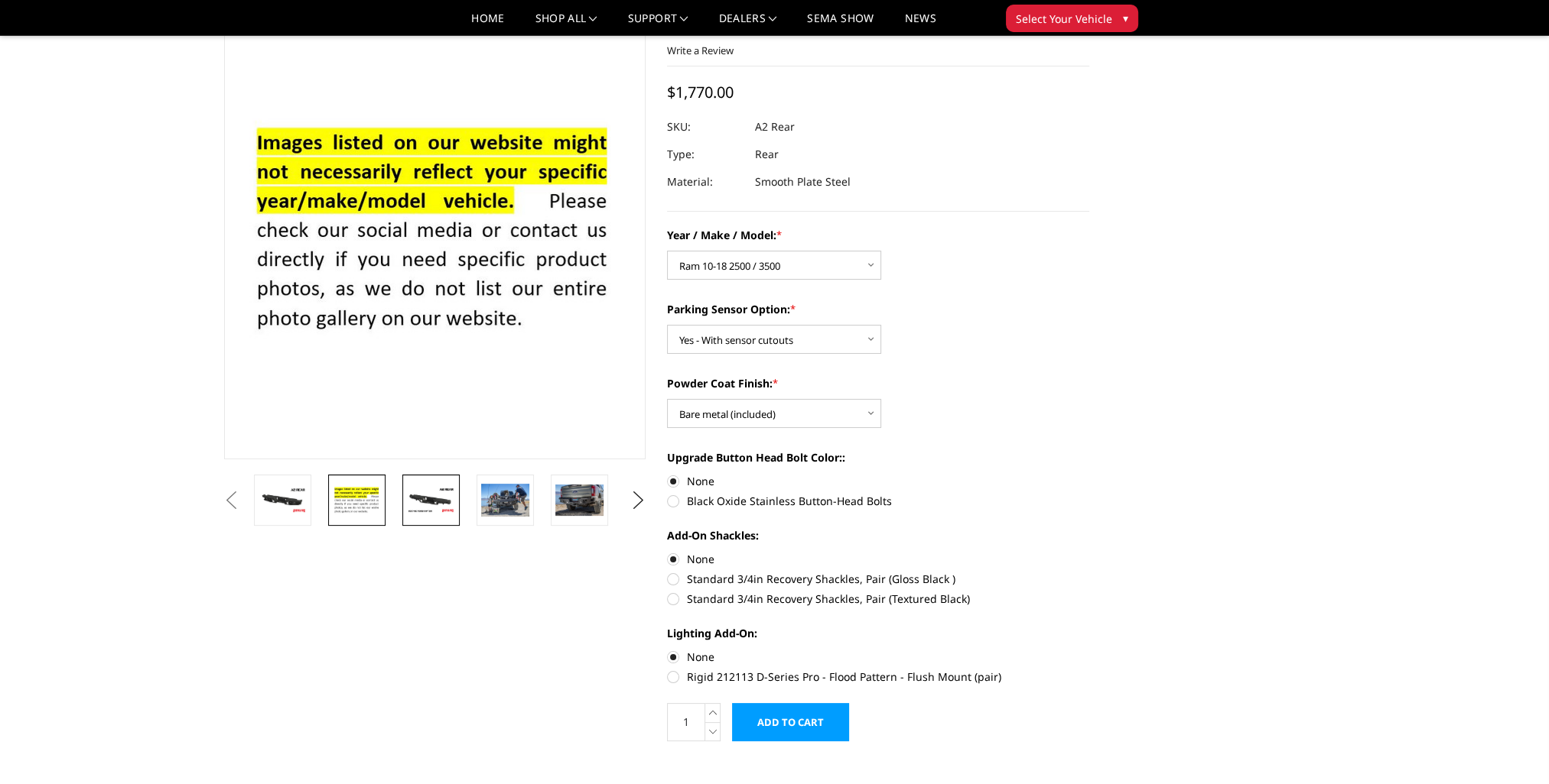
click at [430, 500] on img at bounding box center [430, 500] width 48 height 27
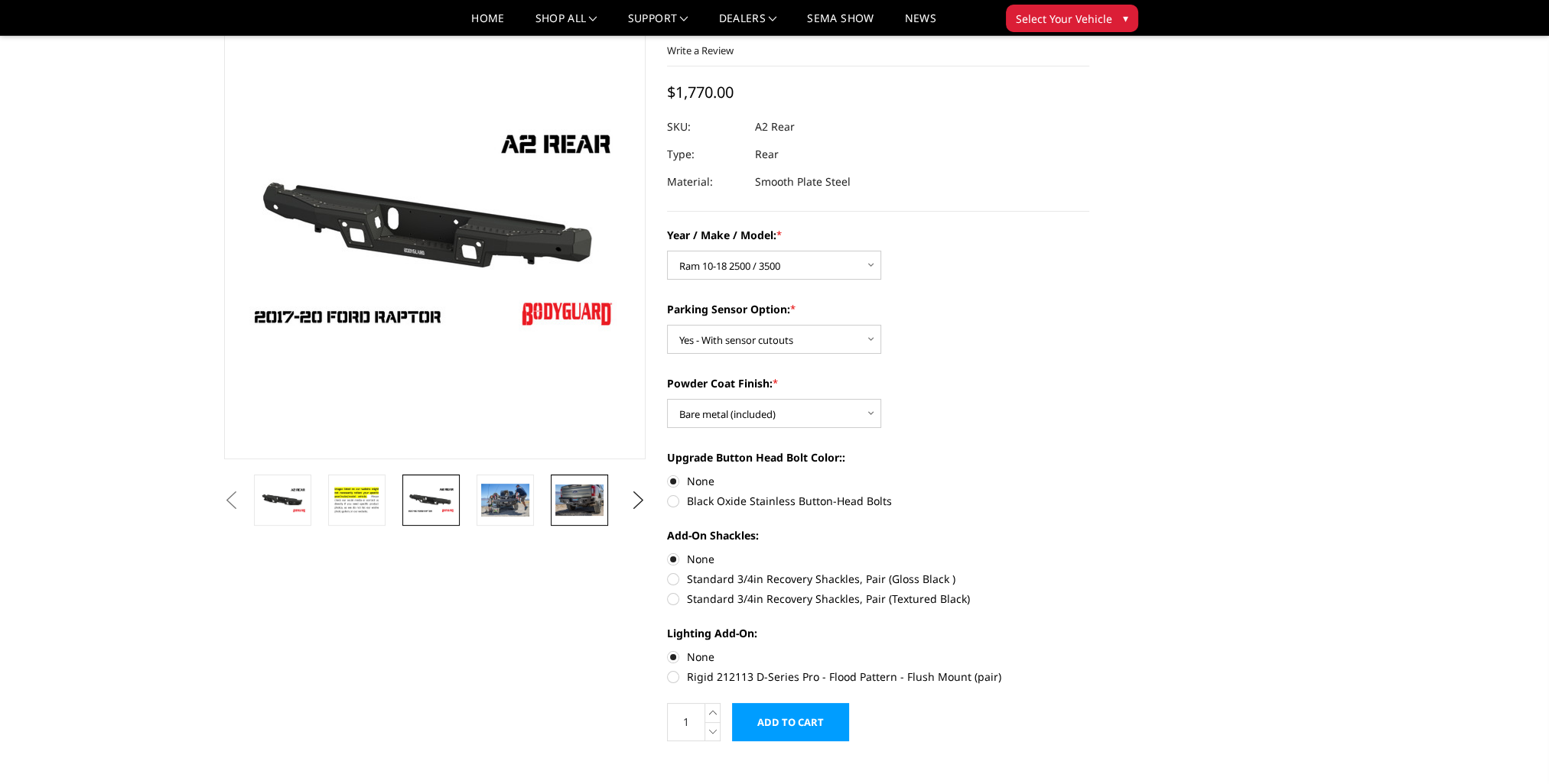
click at [593, 505] on img at bounding box center [579, 500] width 48 height 32
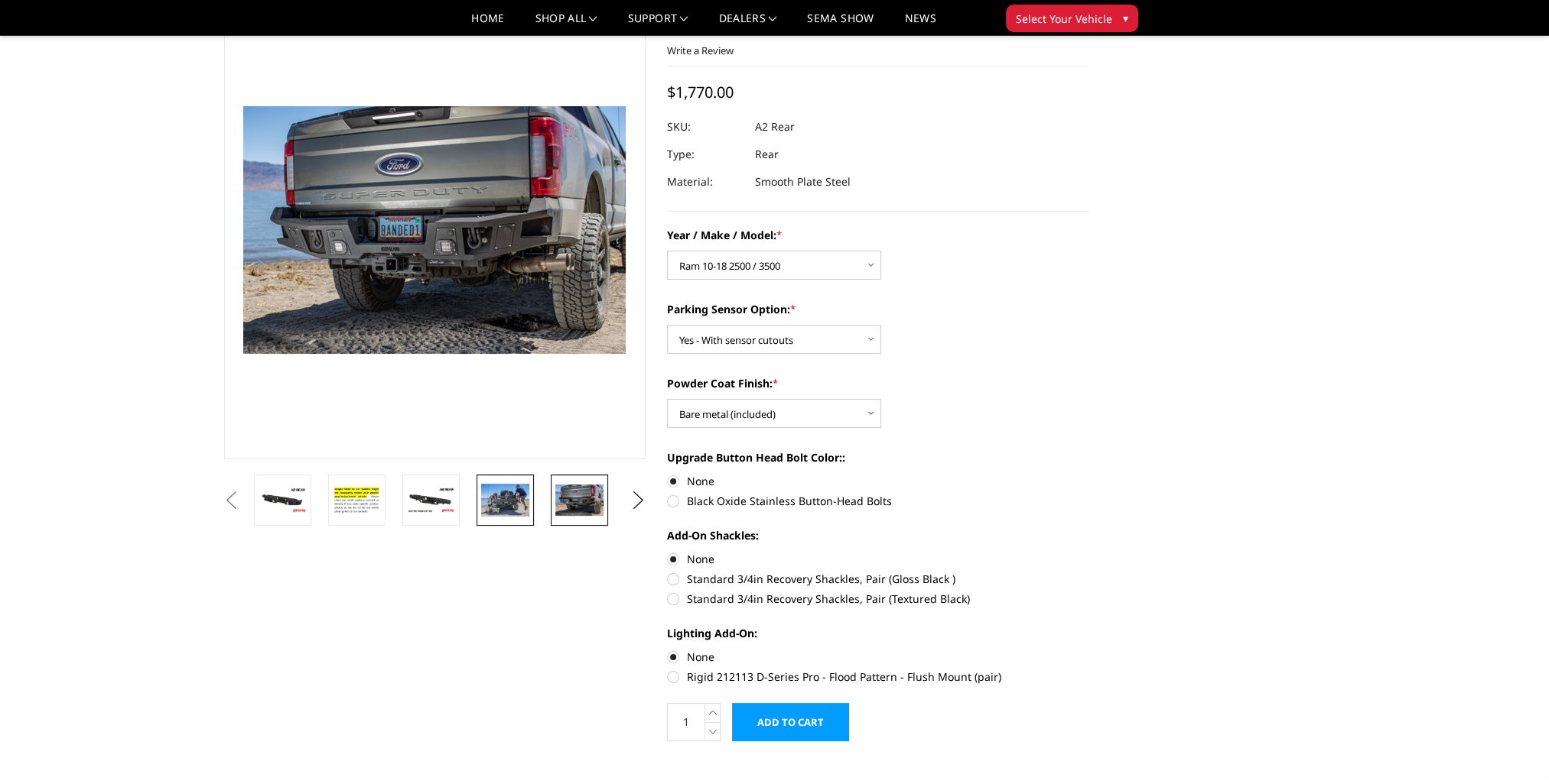
click at [509, 509] on img at bounding box center [504, 500] width 48 height 33
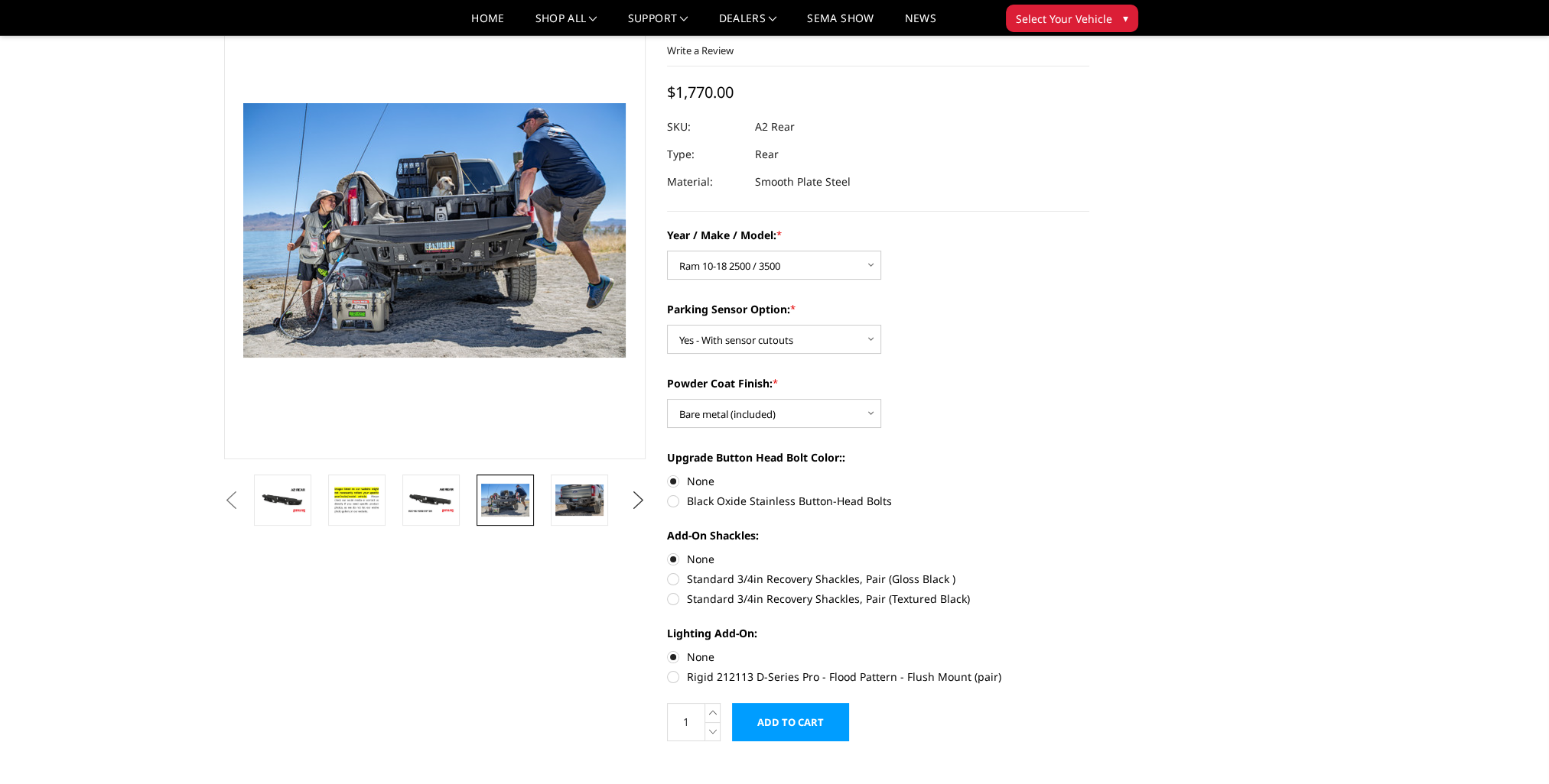
click at [643, 499] on button "Next" at bounding box center [637, 500] width 23 height 23
click at [600, 500] on img at bounding box center [579, 500] width 48 height 32
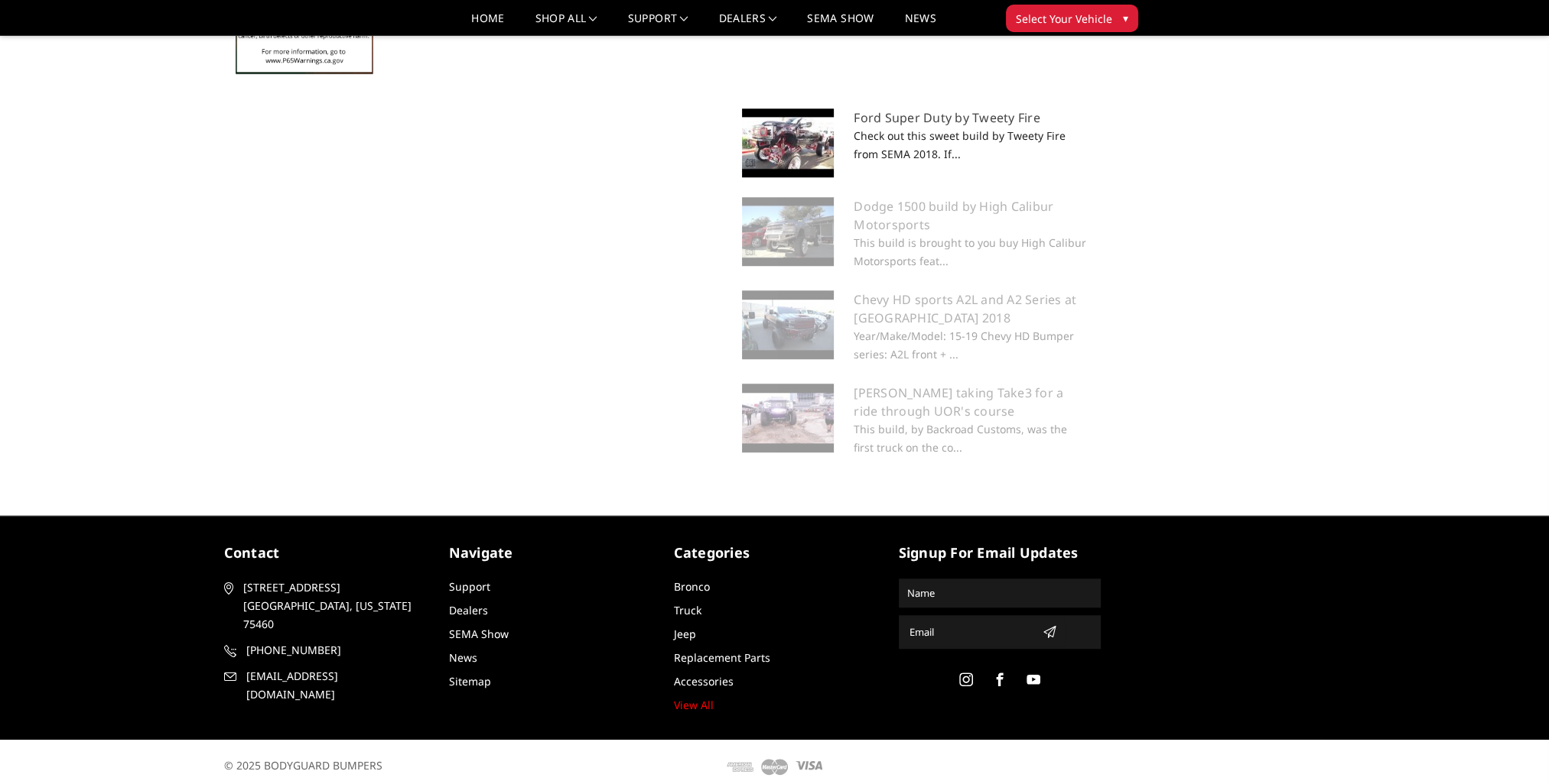
scroll to position [1606, 0]
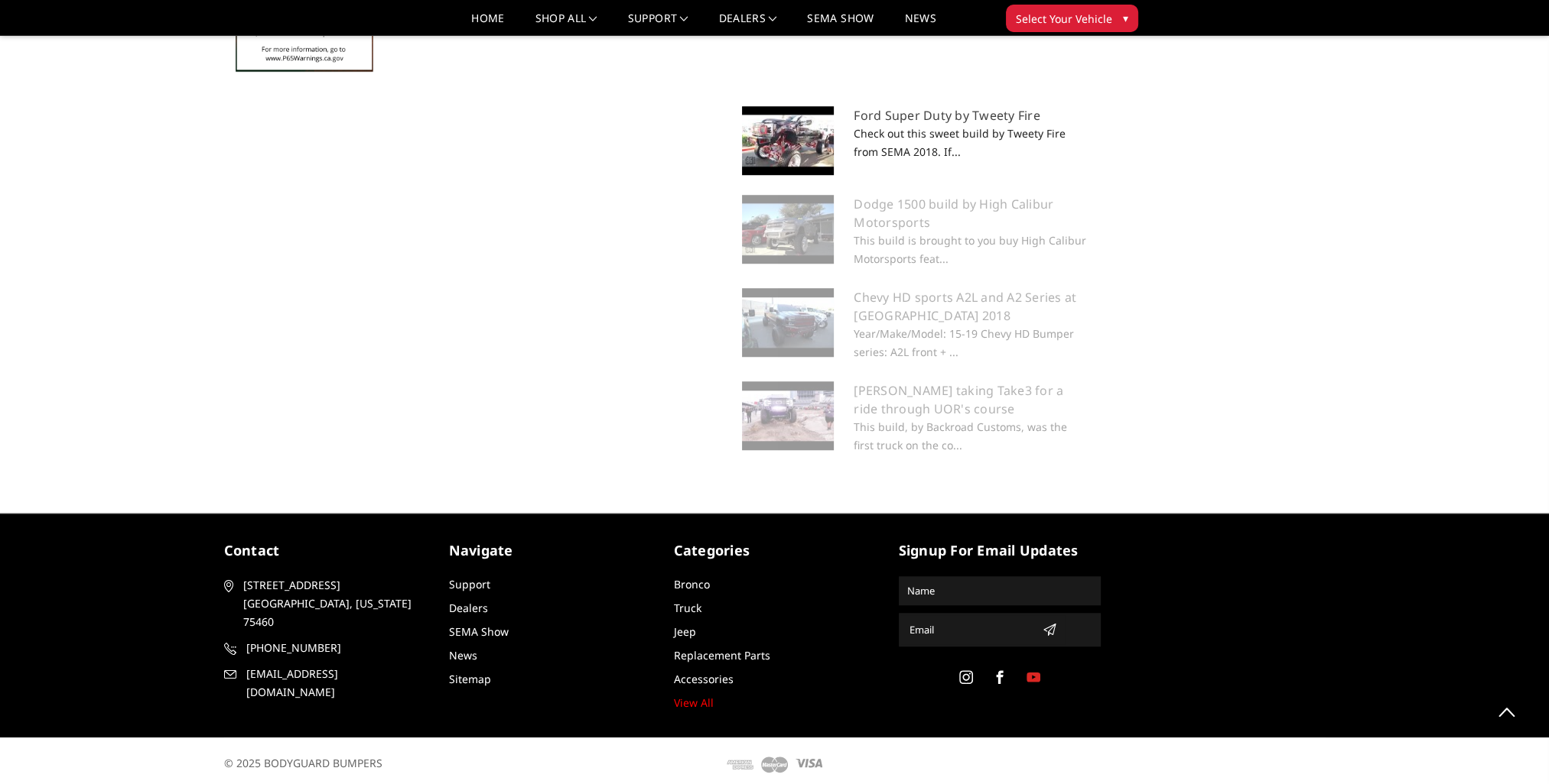
click at [1038, 672] on use at bounding box center [1033, 677] width 14 height 10
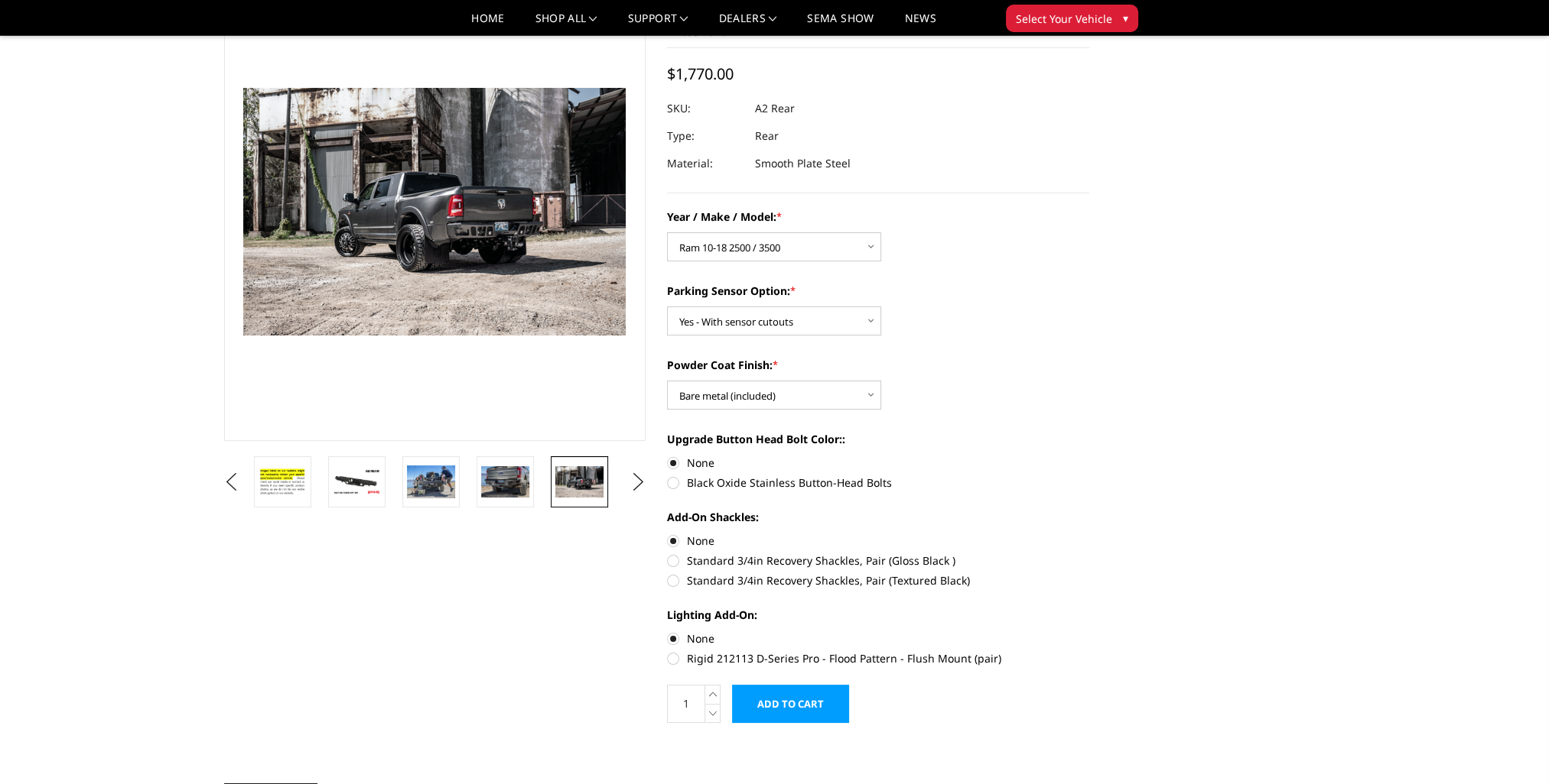
scroll to position [0, 0]
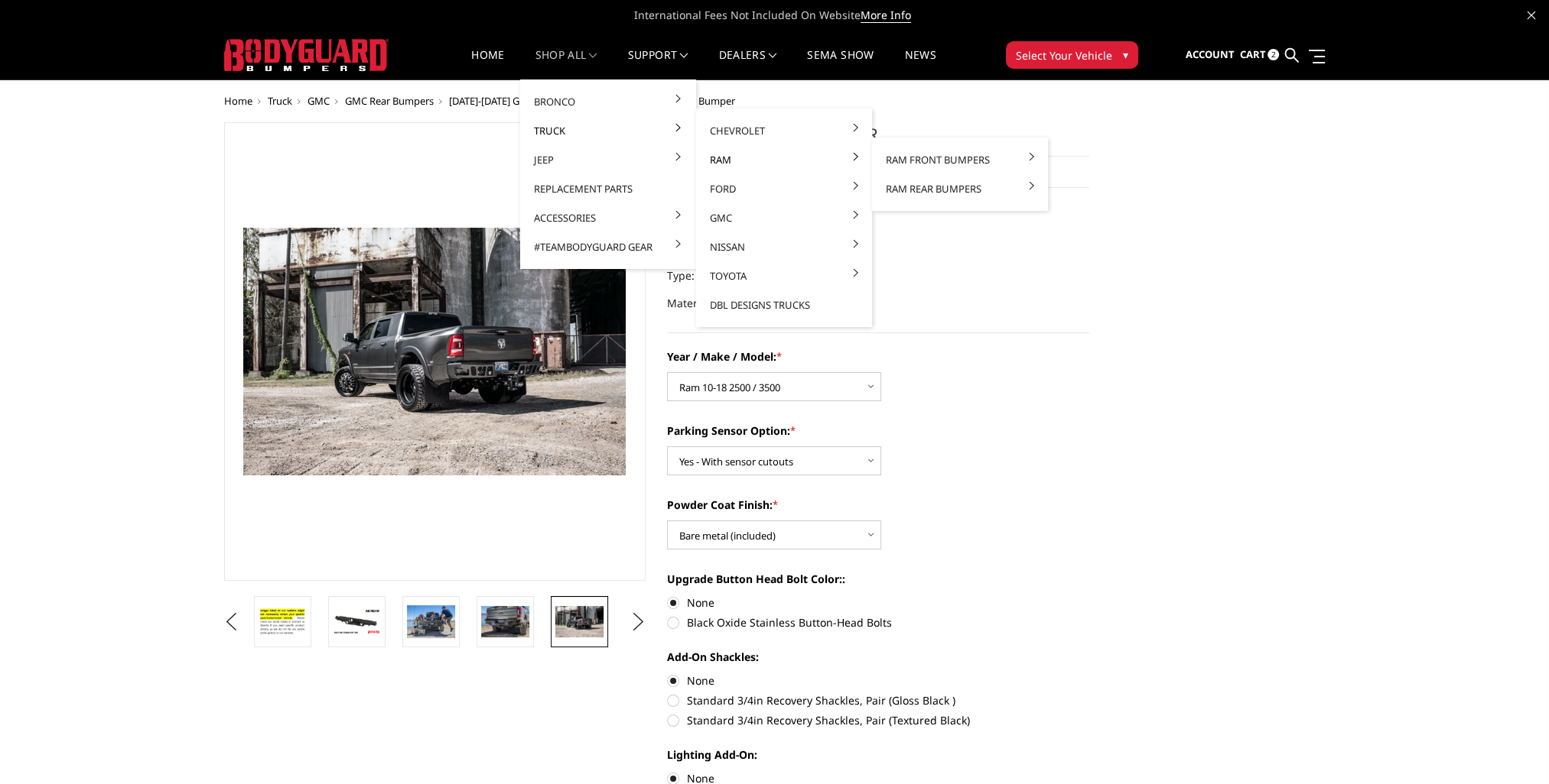
click at [741, 166] on link "Ram" at bounding box center [784, 160] width 164 height 29
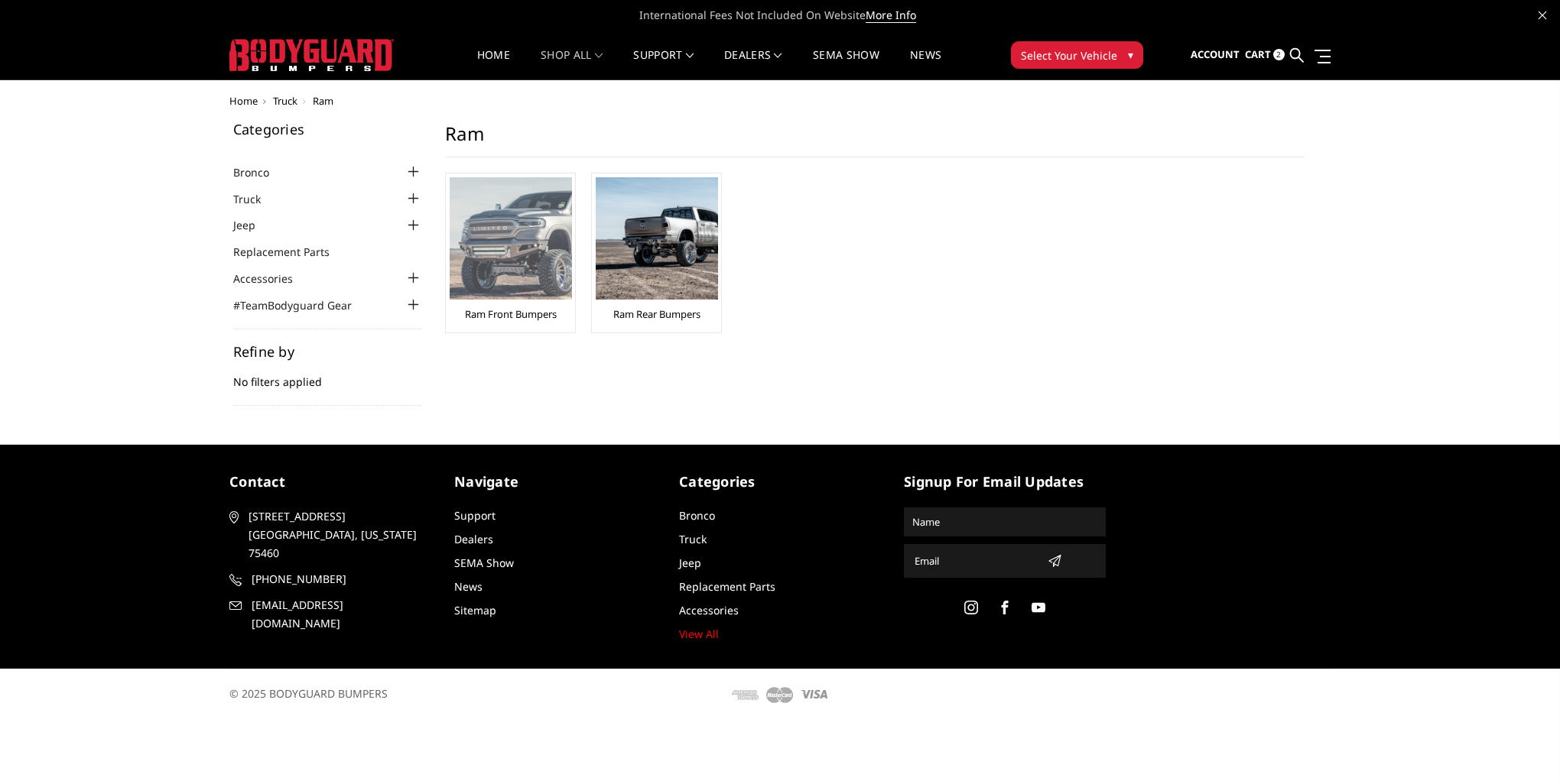
click at [511, 311] on link "Ram Front Bumpers" at bounding box center [511, 313] width 92 height 14
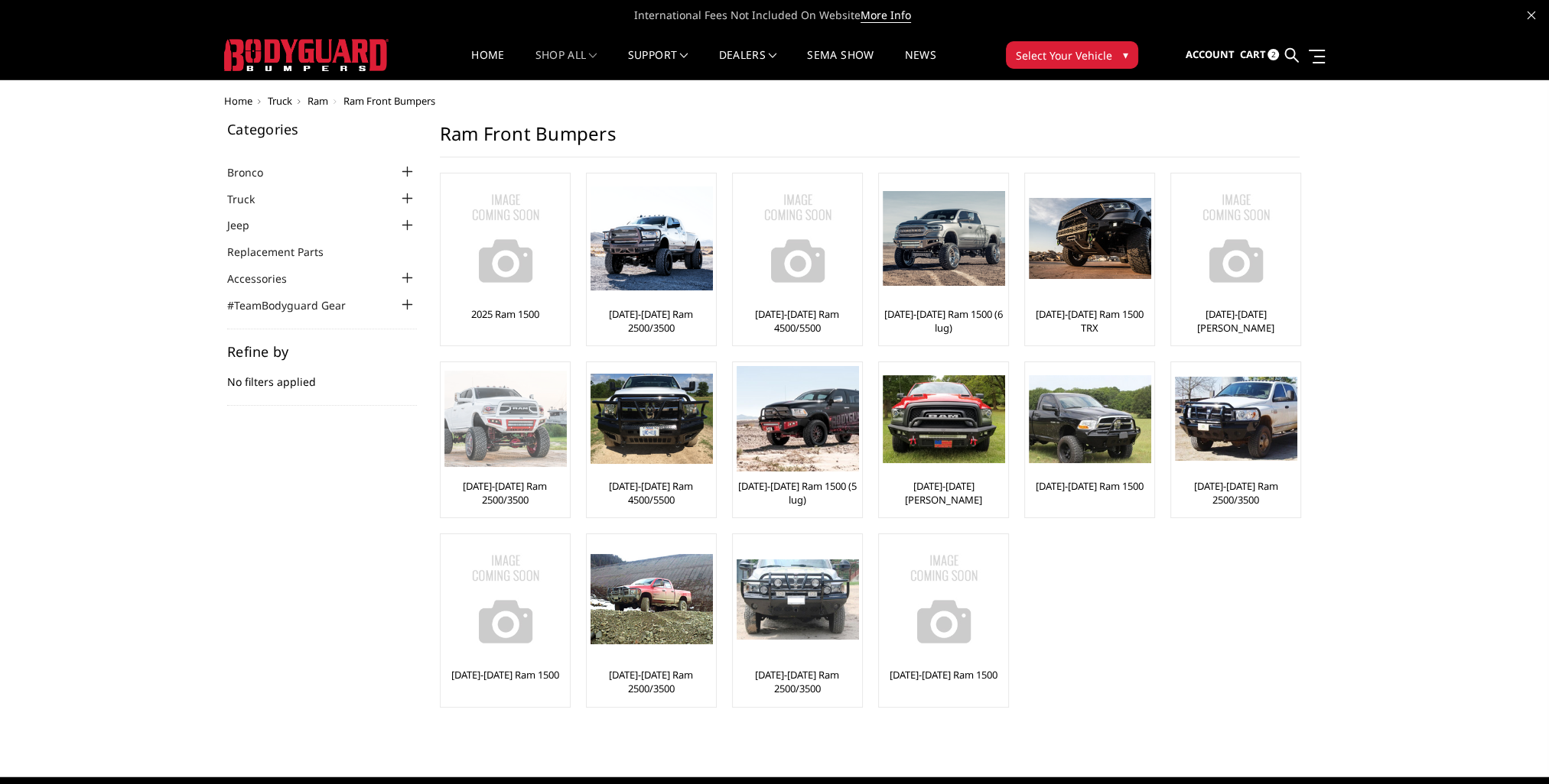
click at [495, 493] on link "[DATE]-[DATE] Ram 2500/3500" at bounding box center [505, 493] width 122 height 27
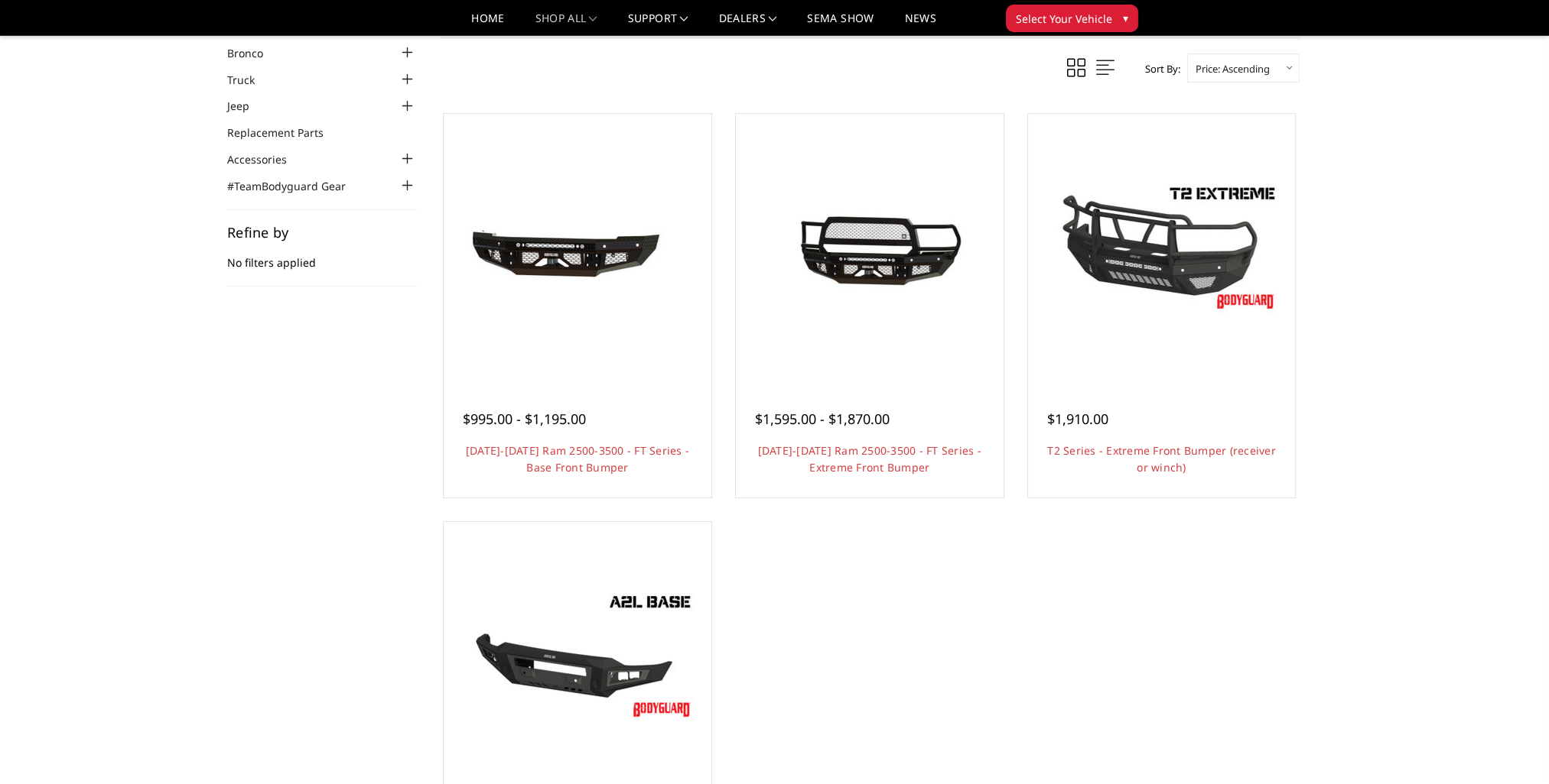
scroll to position [77, 0]
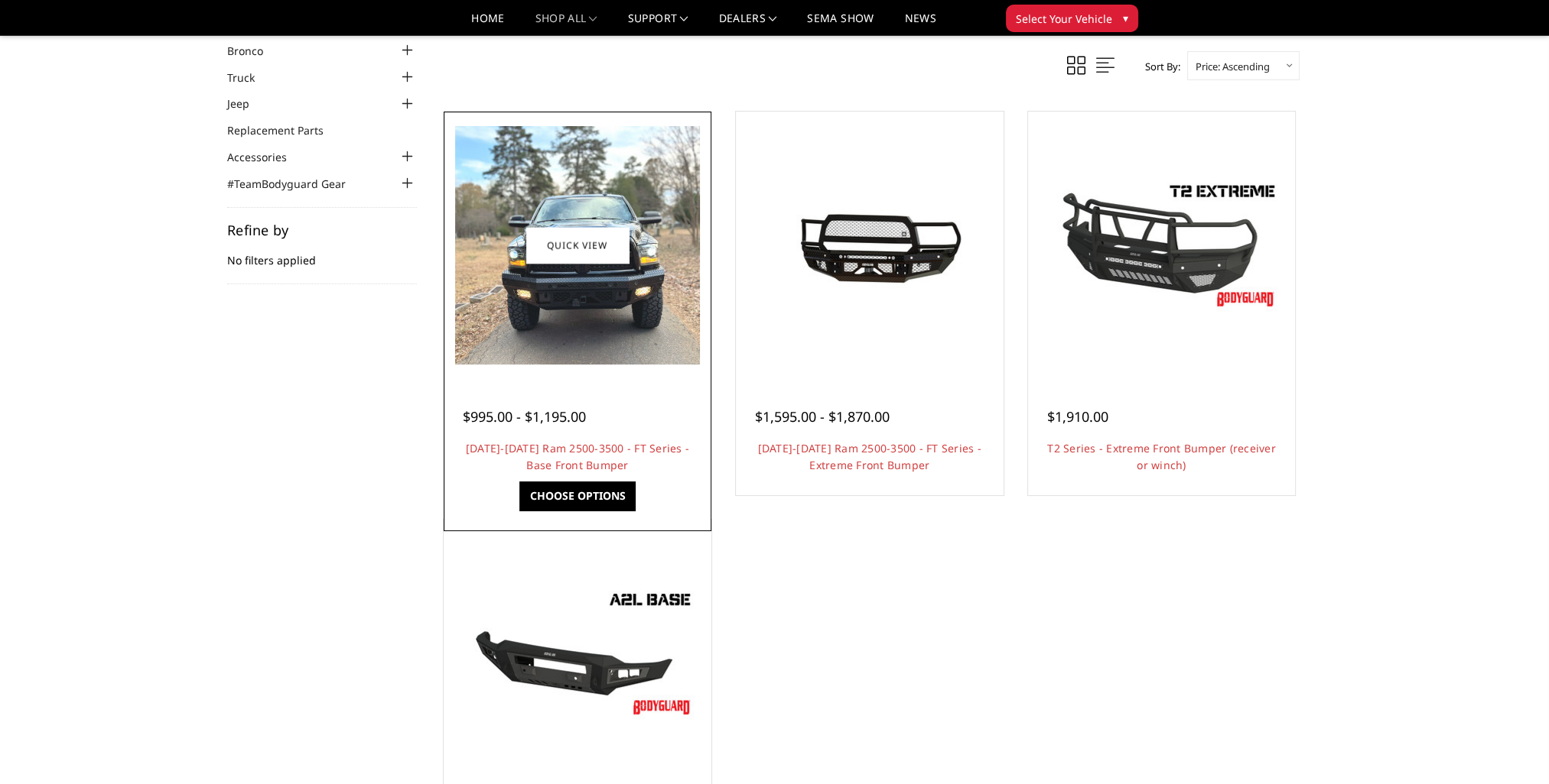
click at [523, 430] on div "$995.00 - $1,195.00 [DATE]-[DATE] Ram 2500-3500 - FT Series - Base Front Bumper…" at bounding box center [577, 434] width 260 height 117
click at [577, 462] on link "[DATE]-[DATE] Ram 2500-3500 - FT Series - Base Front Bumper" at bounding box center [577, 456] width 223 height 32
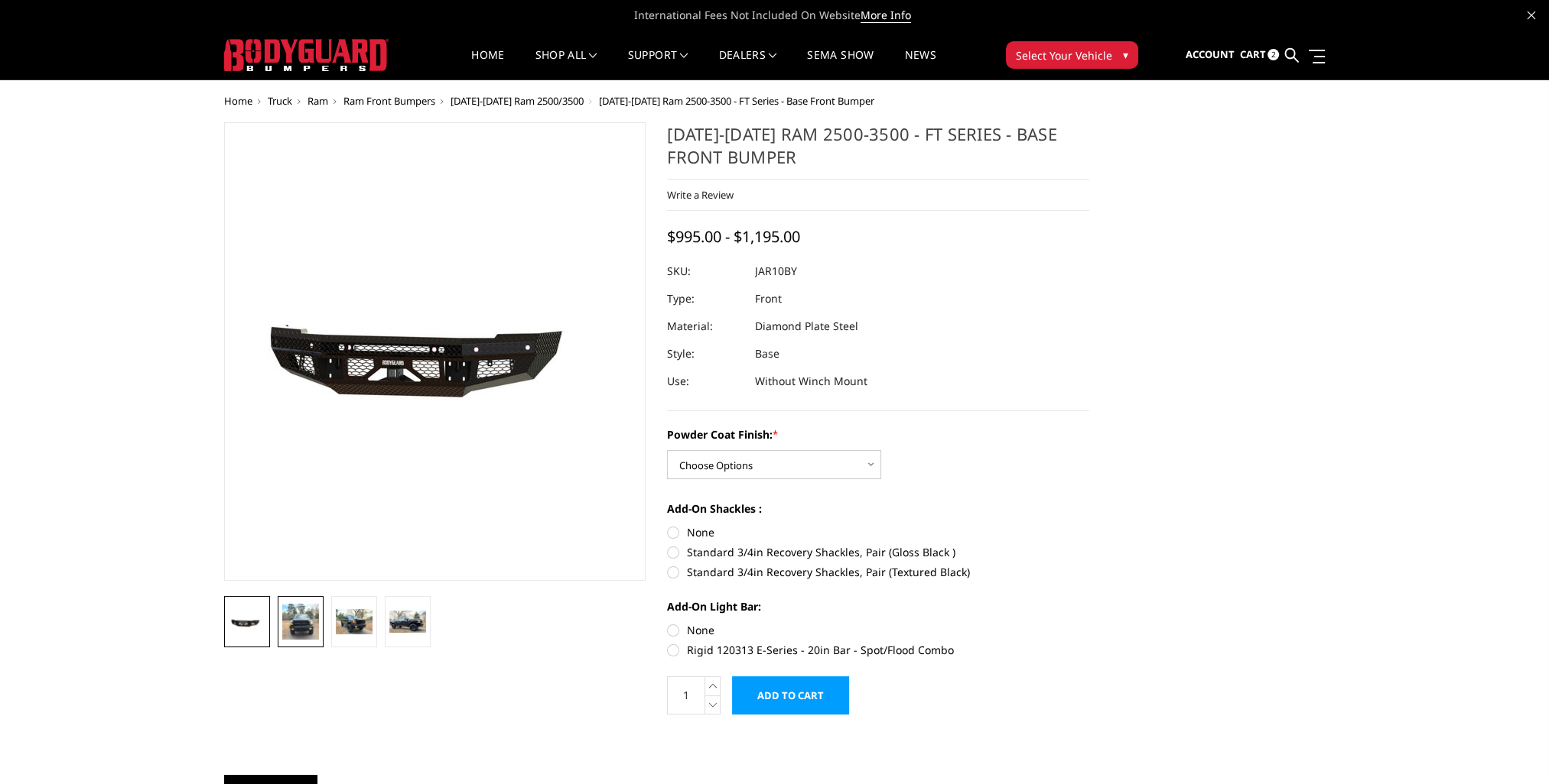
click at [296, 630] on img at bounding box center [300, 622] width 37 height 36
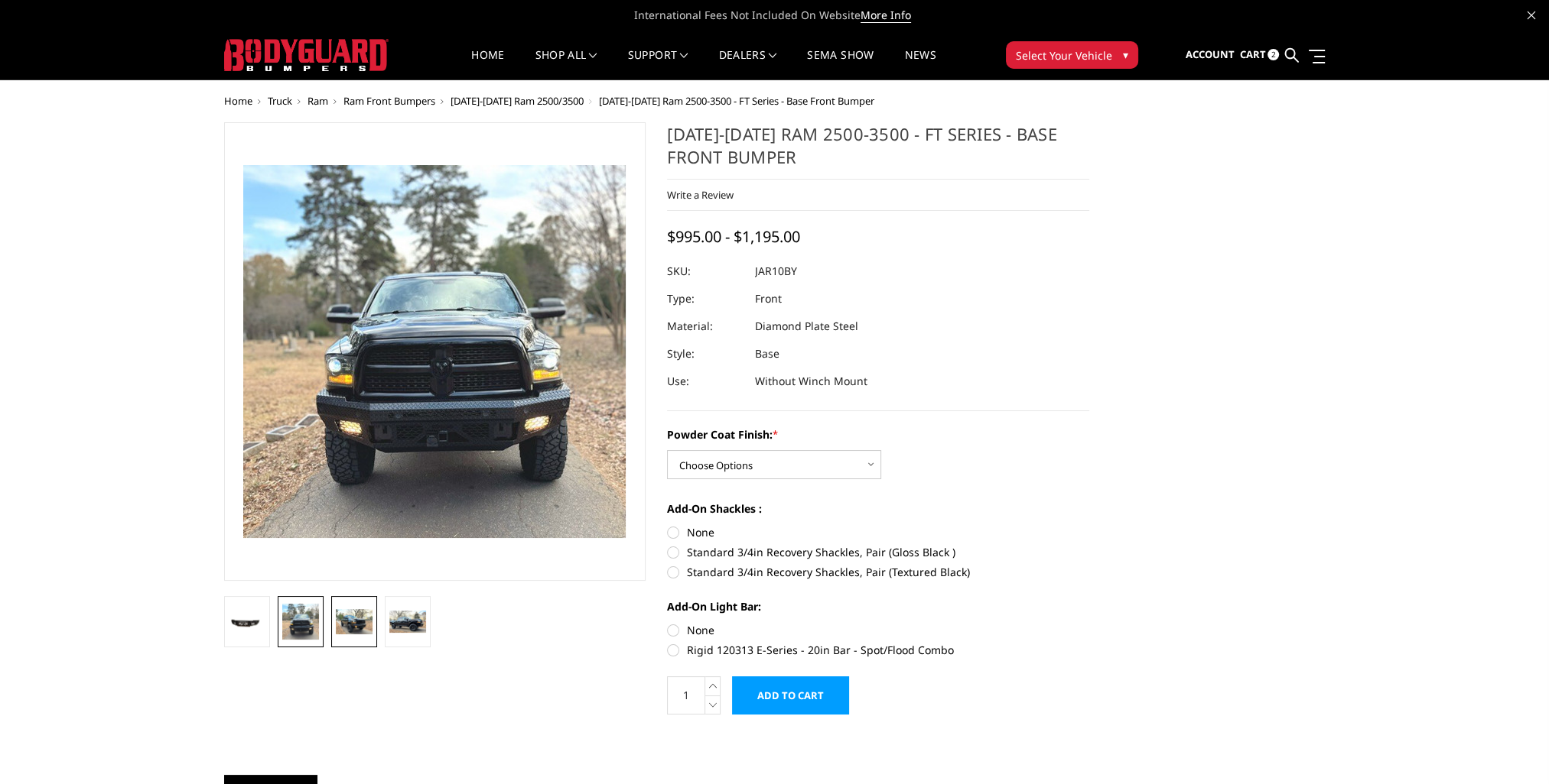
click at [371, 624] on img at bounding box center [354, 622] width 37 height 25
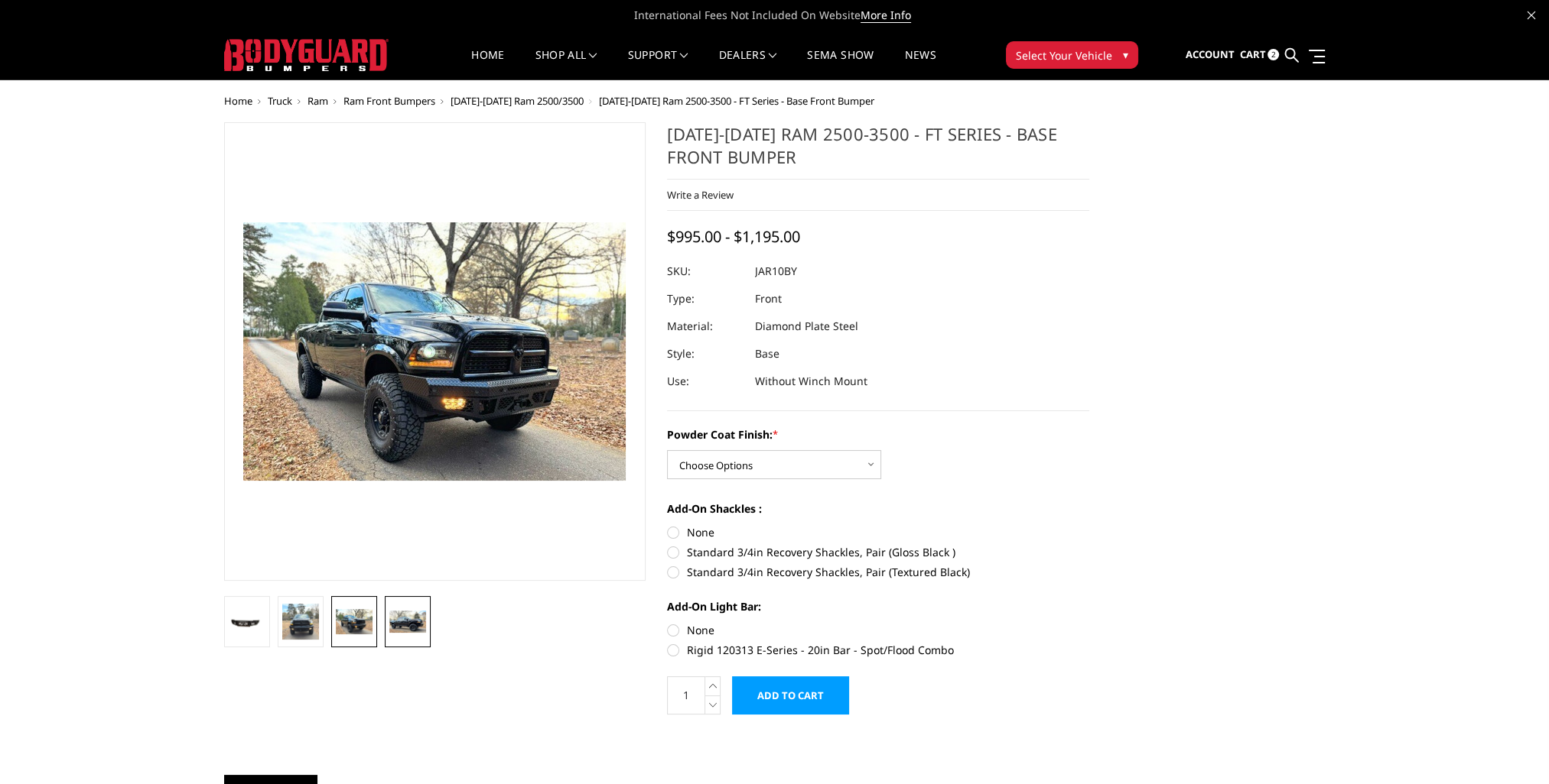
click at [407, 621] on img at bounding box center [408, 621] width 37 height 23
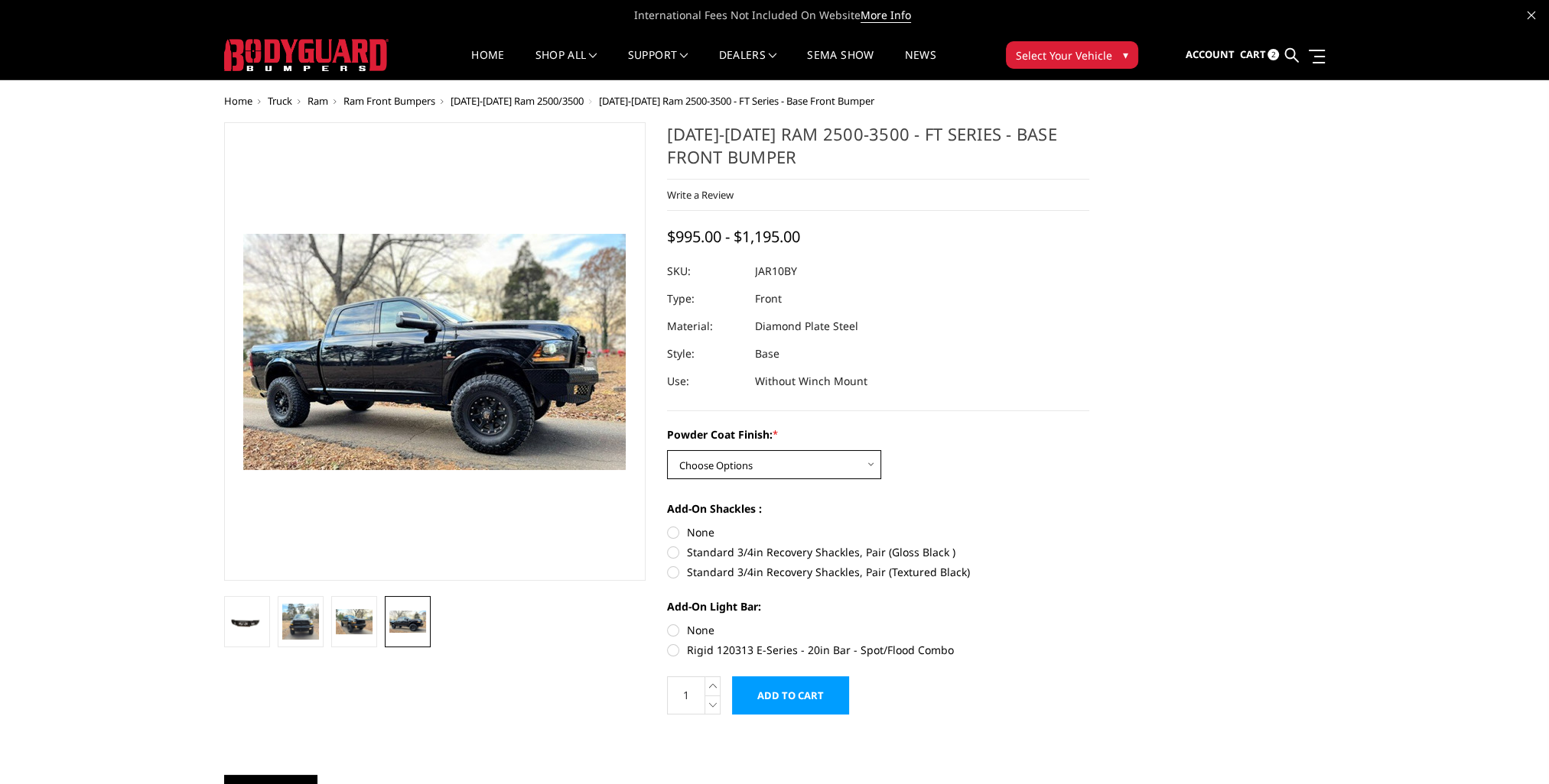
click at [875, 465] on select "Choose Options Bare Metal Gloss Black Powder Coat Textured Black Powder Coat" at bounding box center [774, 465] width 214 height 29
select select "3369"
click at [667, 451] on select "Choose Options Bare Metal Gloss Black Powder Coat Textured Black Powder Coat" at bounding box center [774, 465] width 214 height 29
click at [673, 527] on label "None" at bounding box center [878, 533] width 422 height 16
click at [668, 526] on input "None" at bounding box center [667, 525] width 1 height 1
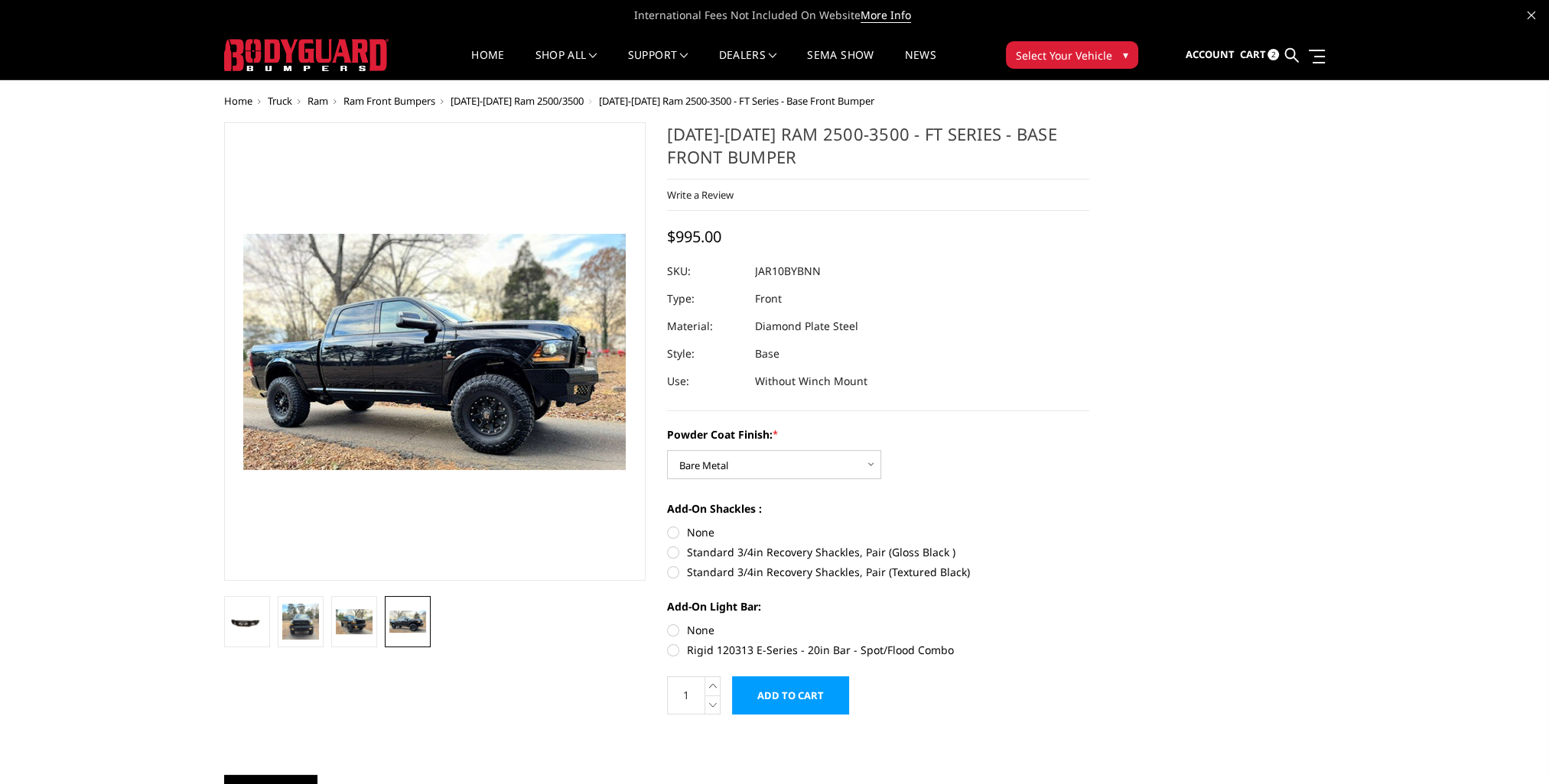
radio input "true"
click at [673, 630] on label "None" at bounding box center [878, 630] width 422 height 16
click at [668, 623] on input "None" at bounding box center [667, 622] width 1 height 1
radio input "true"
click at [316, 633] on img at bounding box center [300, 622] width 37 height 36
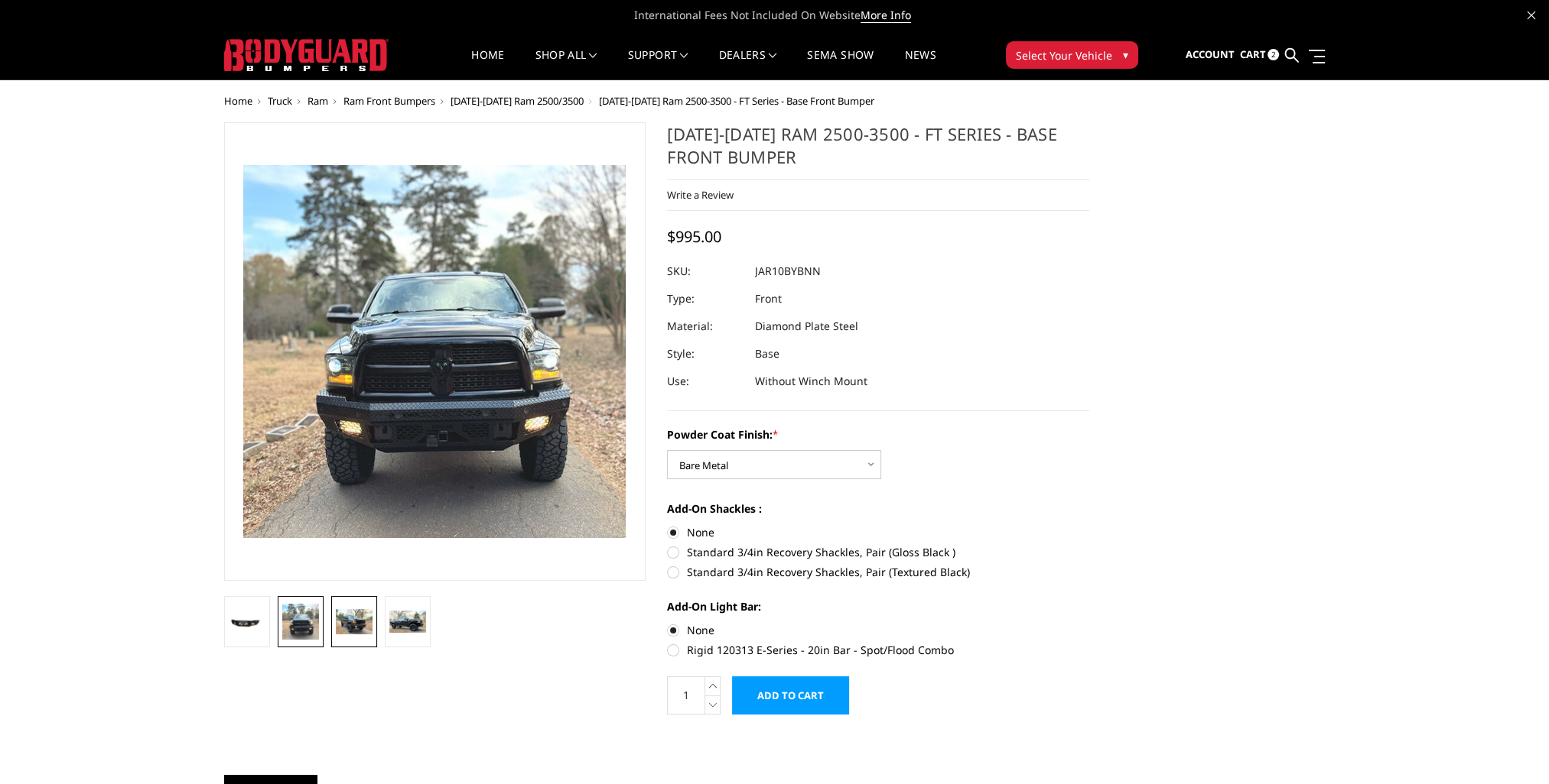
click at [360, 625] on img at bounding box center [354, 622] width 37 height 25
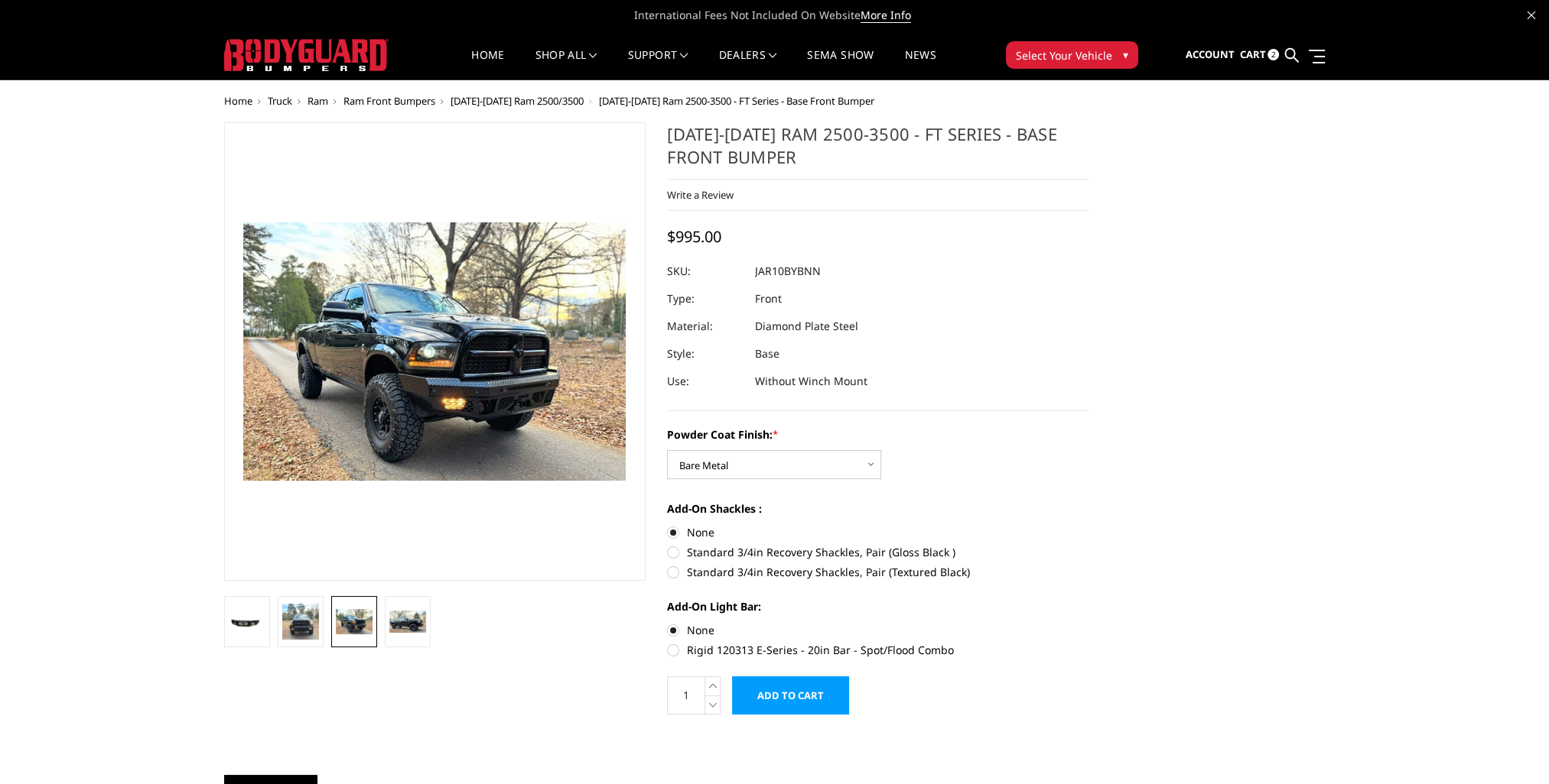
click at [339, 643] on link at bounding box center [354, 621] width 46 height 51
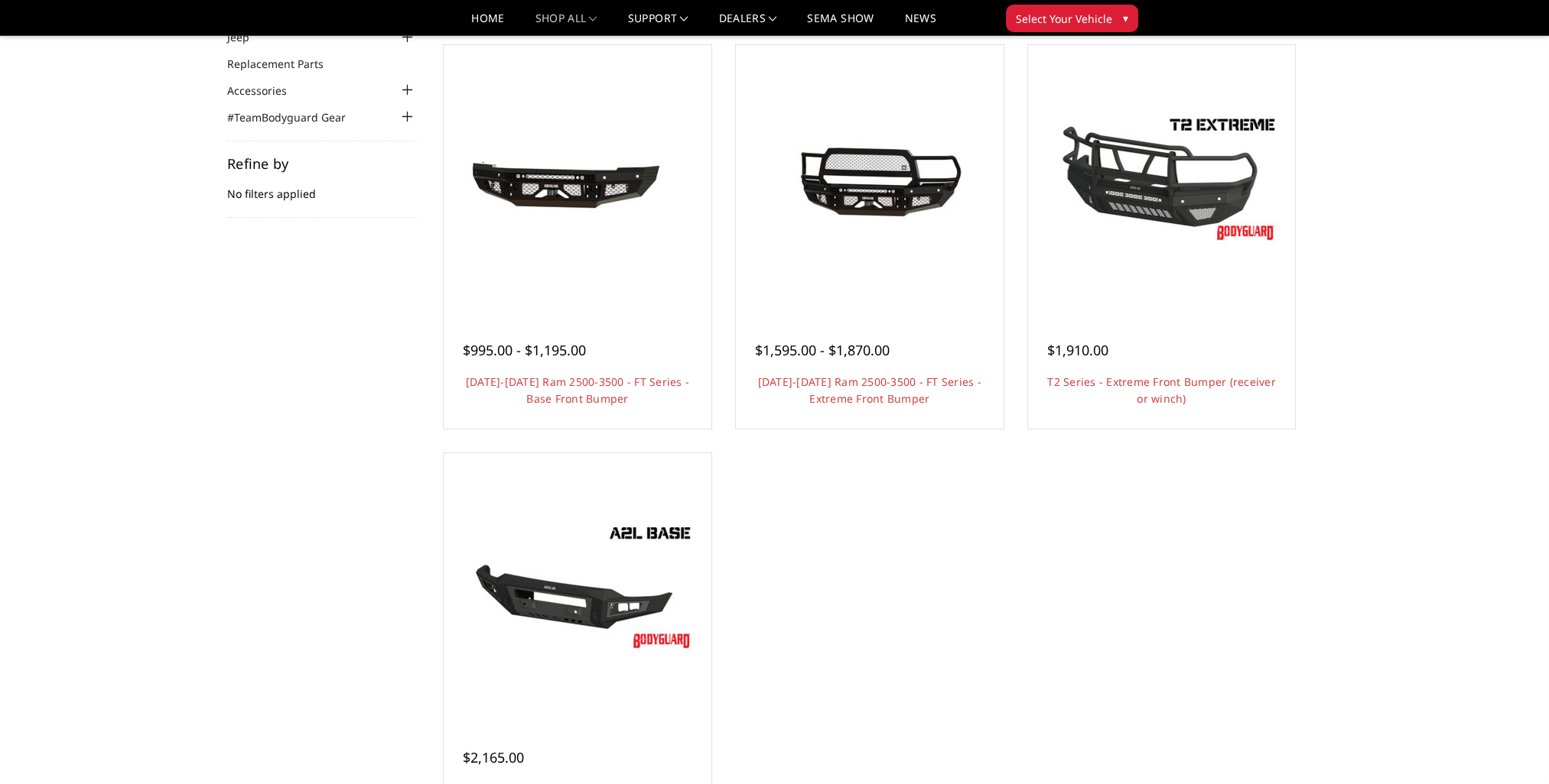
scroll to position [153, 0]
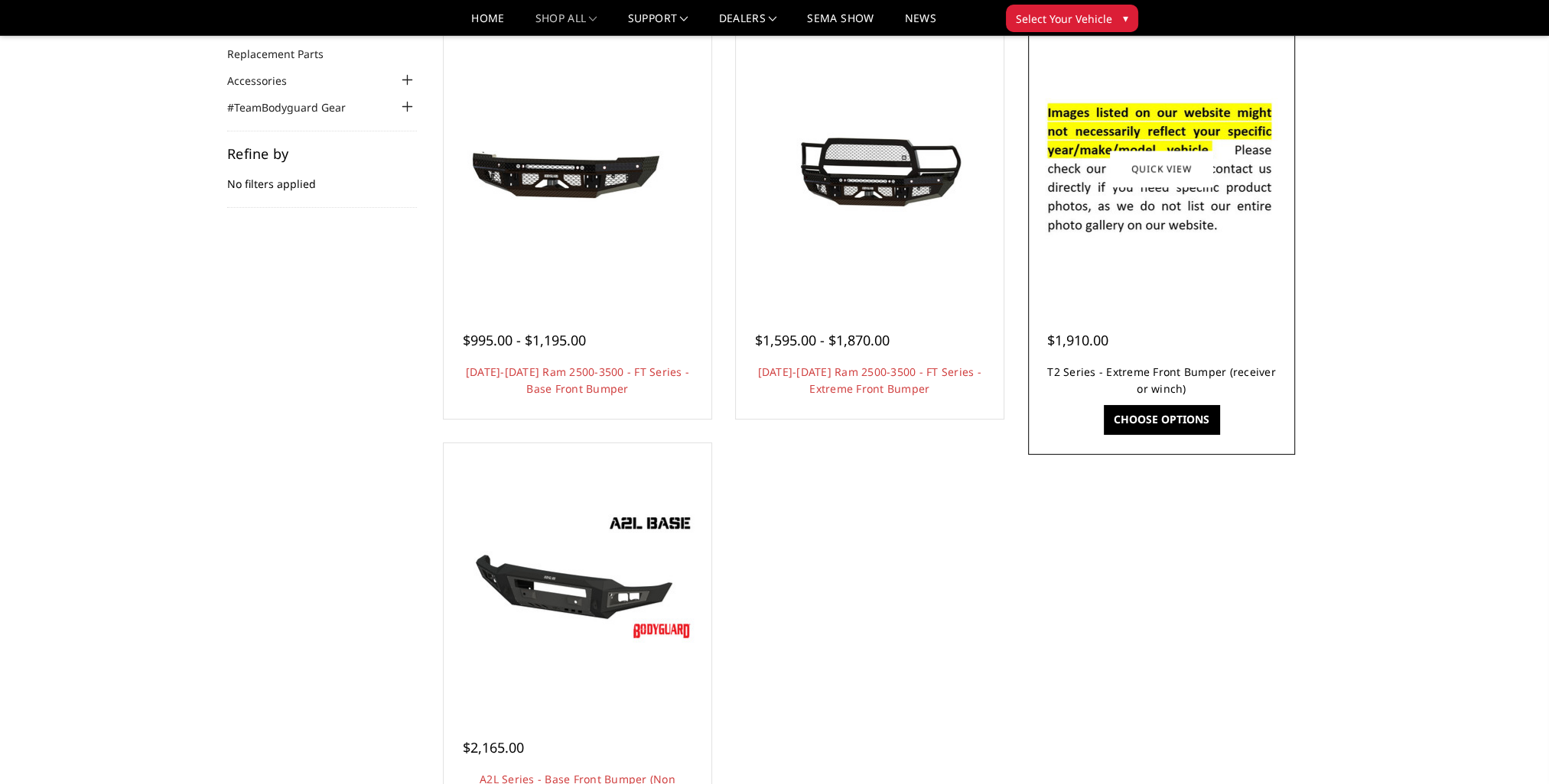
click at [1150, 390] on link "T2 Series - Extreme Front Bumper (receiver or winch)" at bounding box center [1161, 380] width 229 height 32
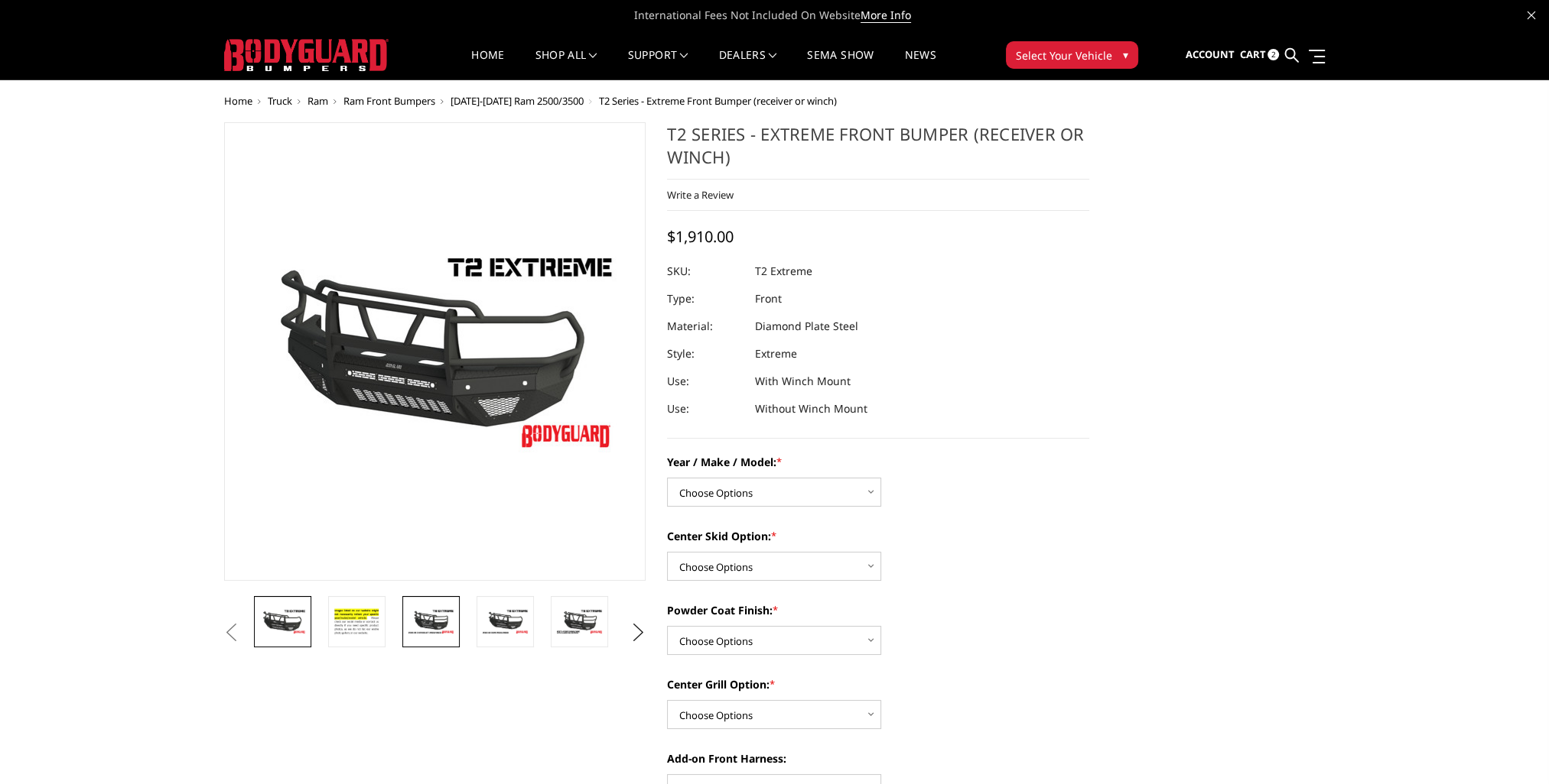
click at [450, 629] on img at bounding box center [430, 622] width 48 height 27
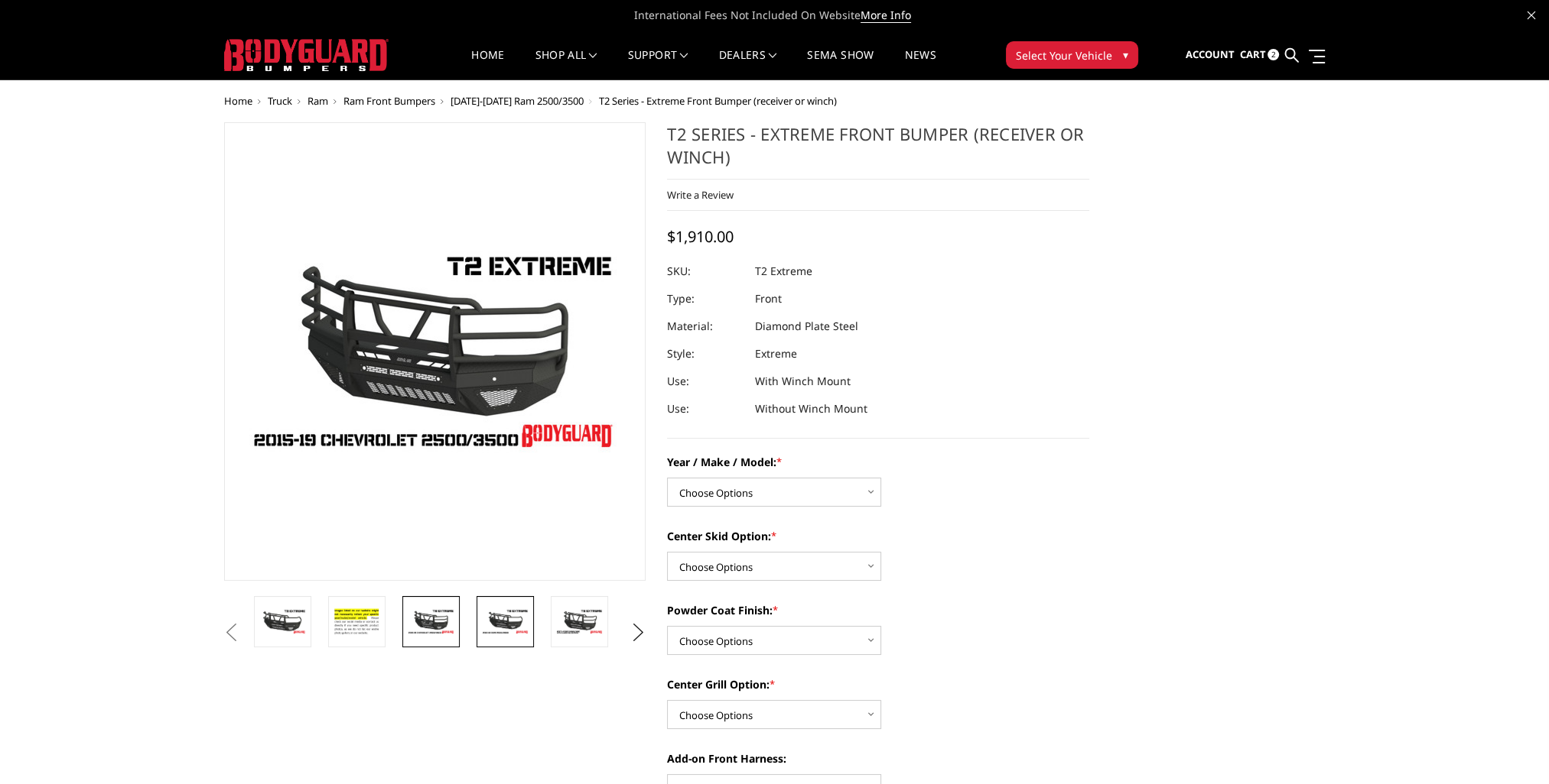
click at [488, 627] on img at bounding box center [504, 622] width 48 height 27
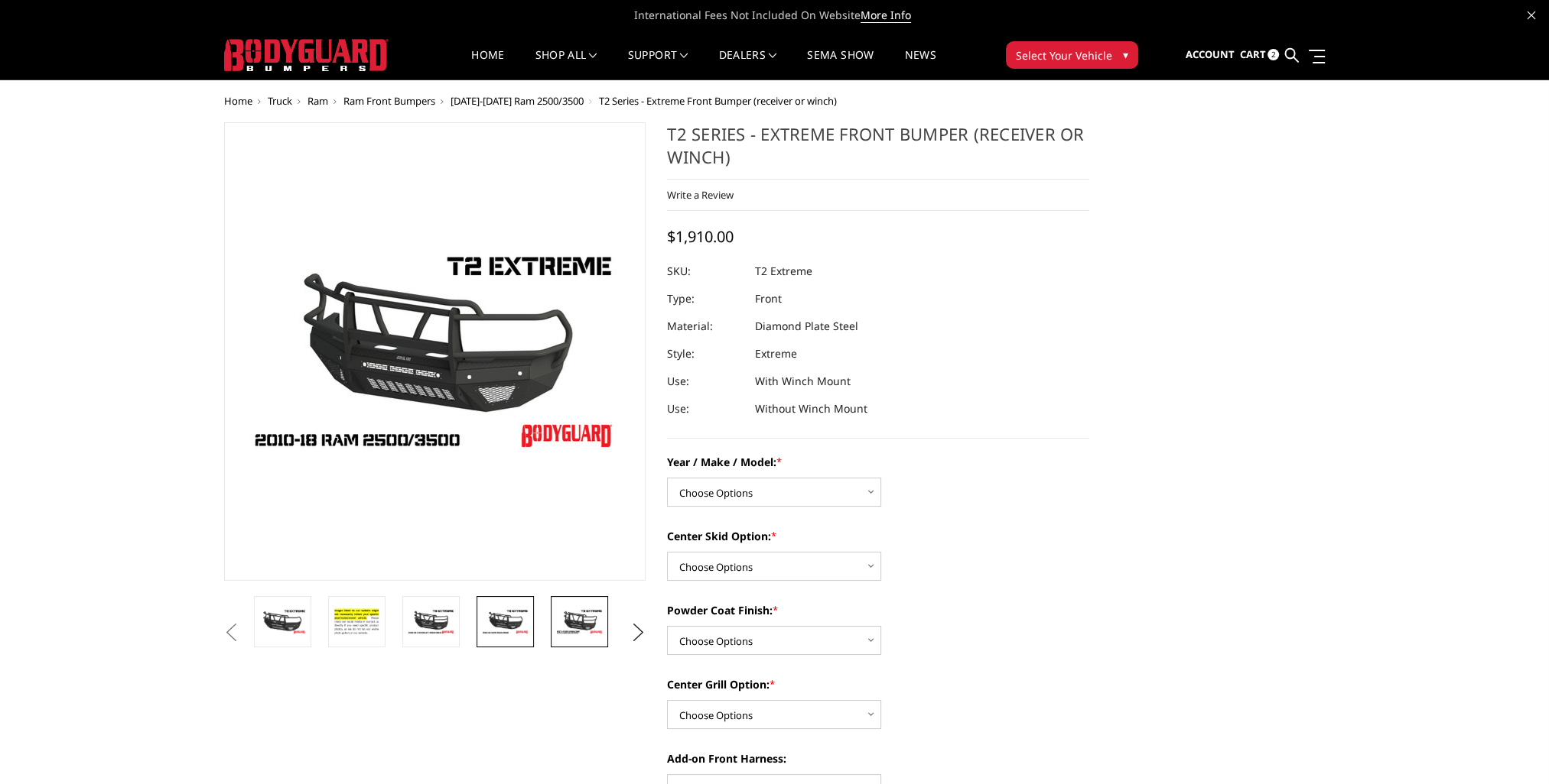
click at [571, 638] on link at bounding box center [578, 621] width 57 height 51
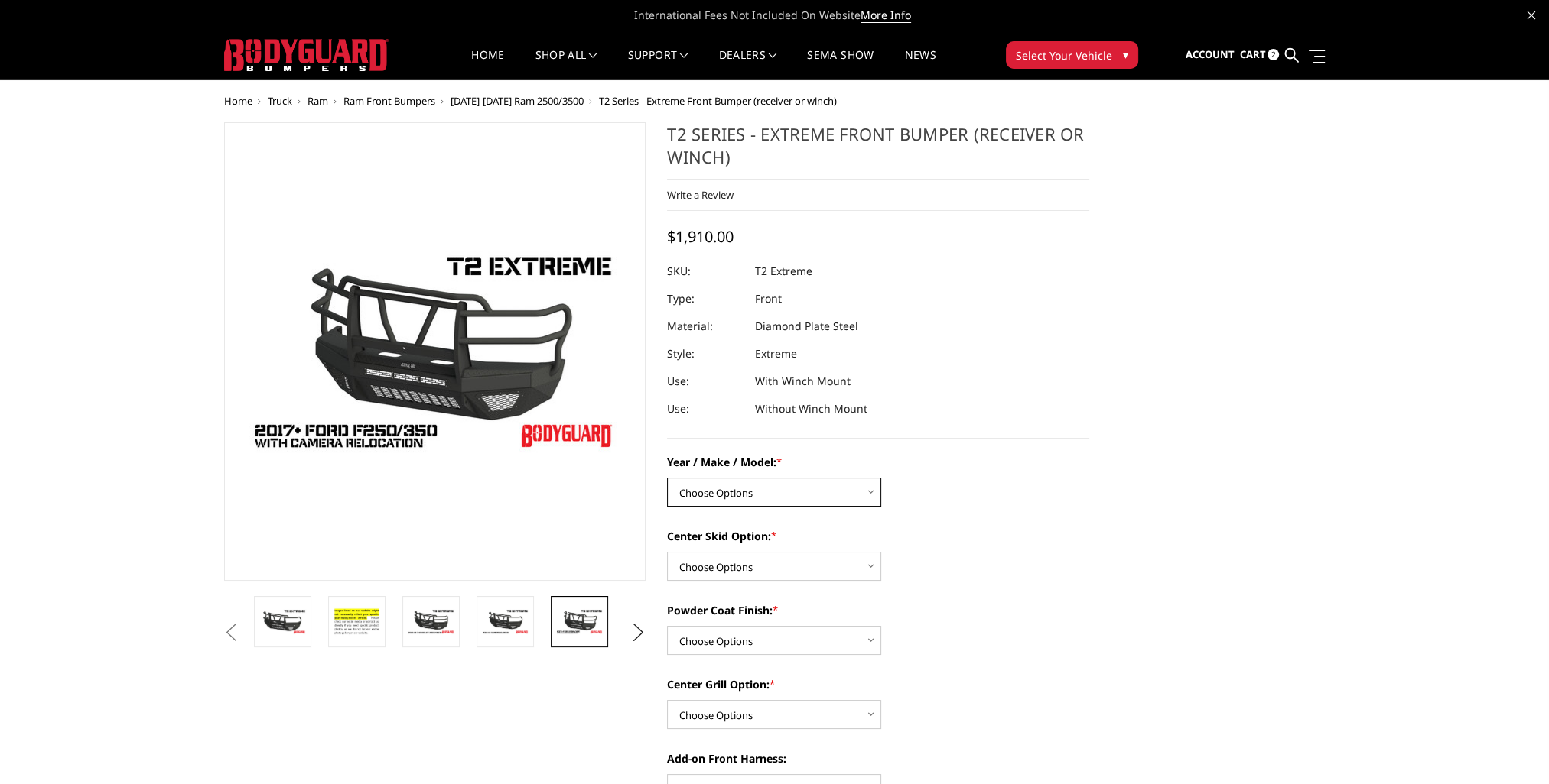
click at [875, 496] on select "Choose Options Chevrolet 19-21 1500 Chevrolet 15-19 2500 / 3500 Chevrolet 20-23…" at bounding box center [774, 492] width 214 height 29
select select "1445"
click at [667, 478] on select "Choose Options Chevrolet 19-21 1500 Chevrolet 15-19 2500 / 3500 Chevrolet 20-23…" at bounding box center [774, 492] width 214 height 29
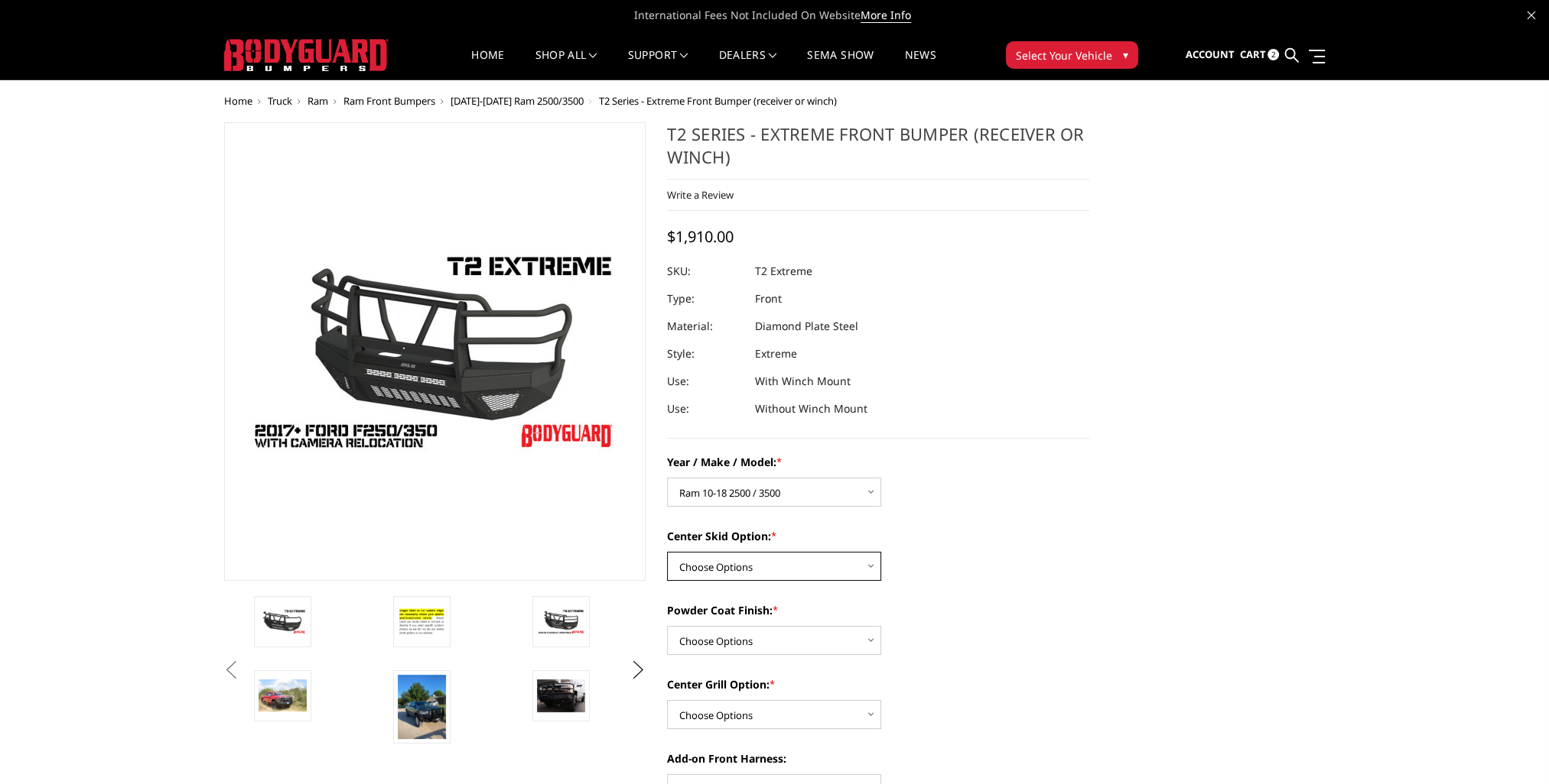
click at [872, 572] on select "Choose Options Standard center skid plate (included) Receiver tube Winch mount …" at bounding box center [774, 566] width 214 height 29
select select "624"
click at [667, 552] on select "Choose Options Standard center skid plate (included) Receiver tube Winch mount …" at bounding box center [774, 566] width 214 height 29
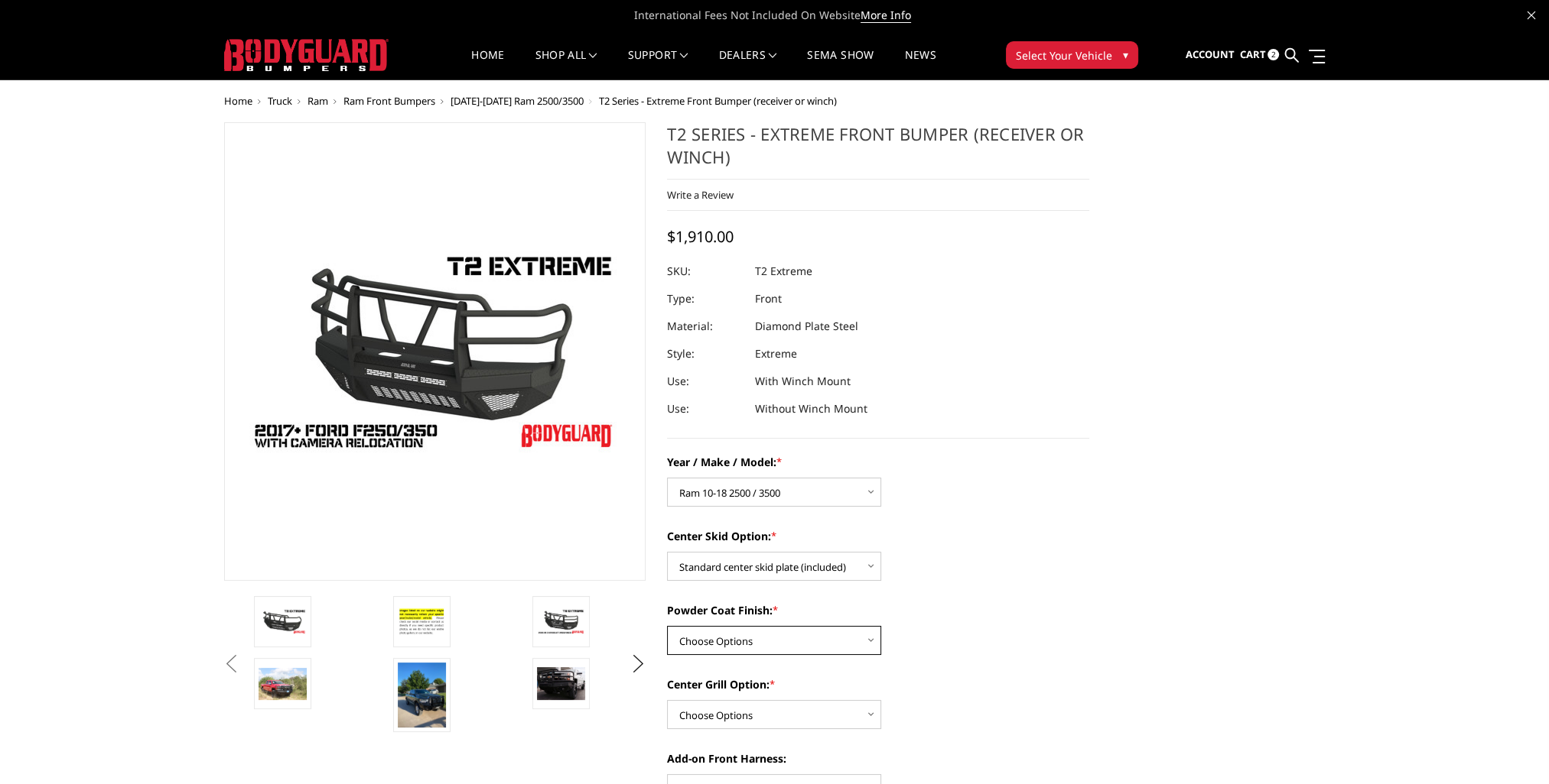
click at [871, 639] on select "Choose Options Bare metal Gloss Black Powder Coat Texture Black Powder Coat" at bounding box center [774, 640] width 214 height 29
select select "668"
click at [667, 626] on select "Choose Options Bare metal Gloss Black Powder Coat Texture Black Powder Coat" at bounding box center [774, 640] width 214 height 29
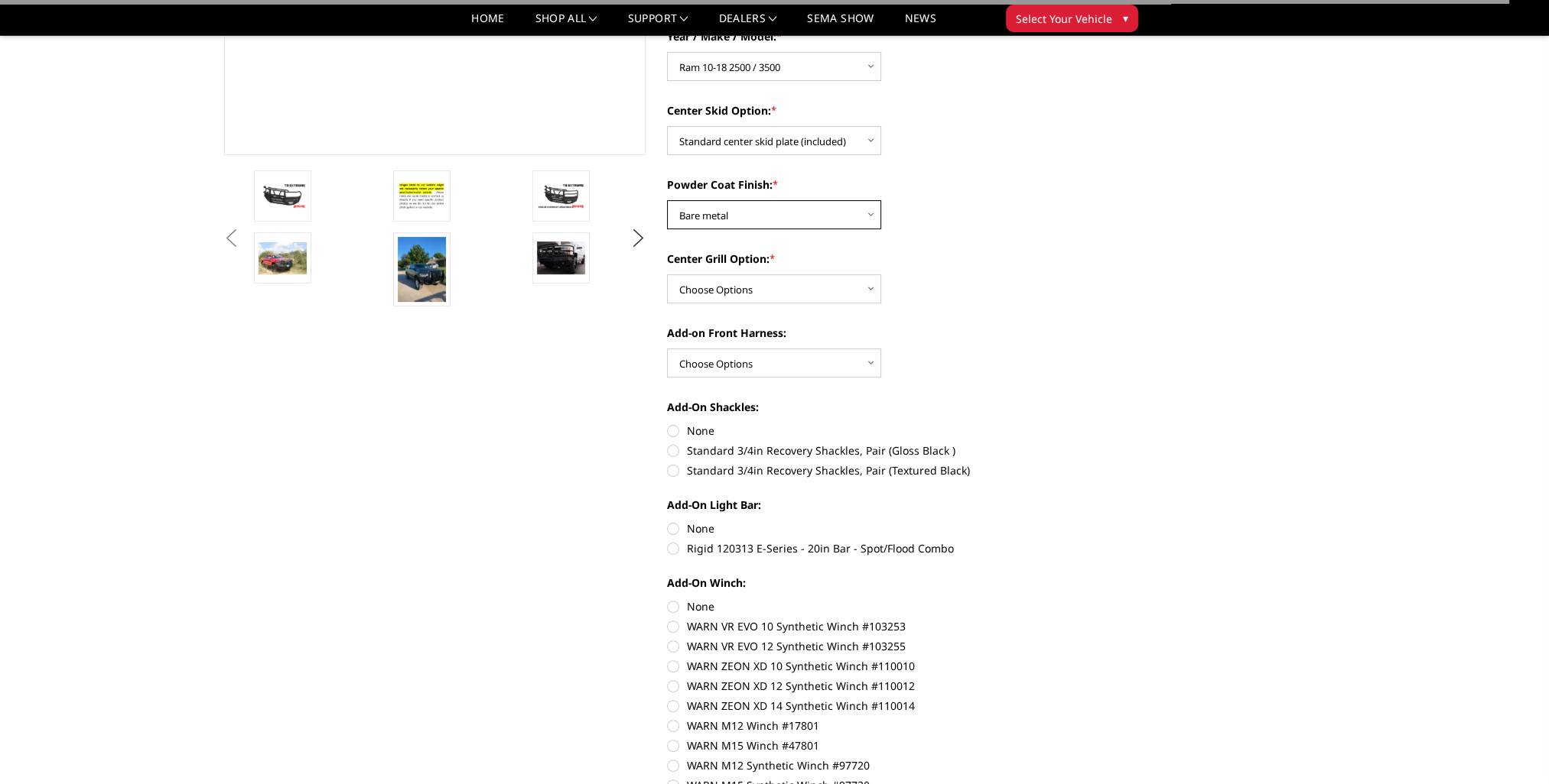
scroll to position [382, 0]
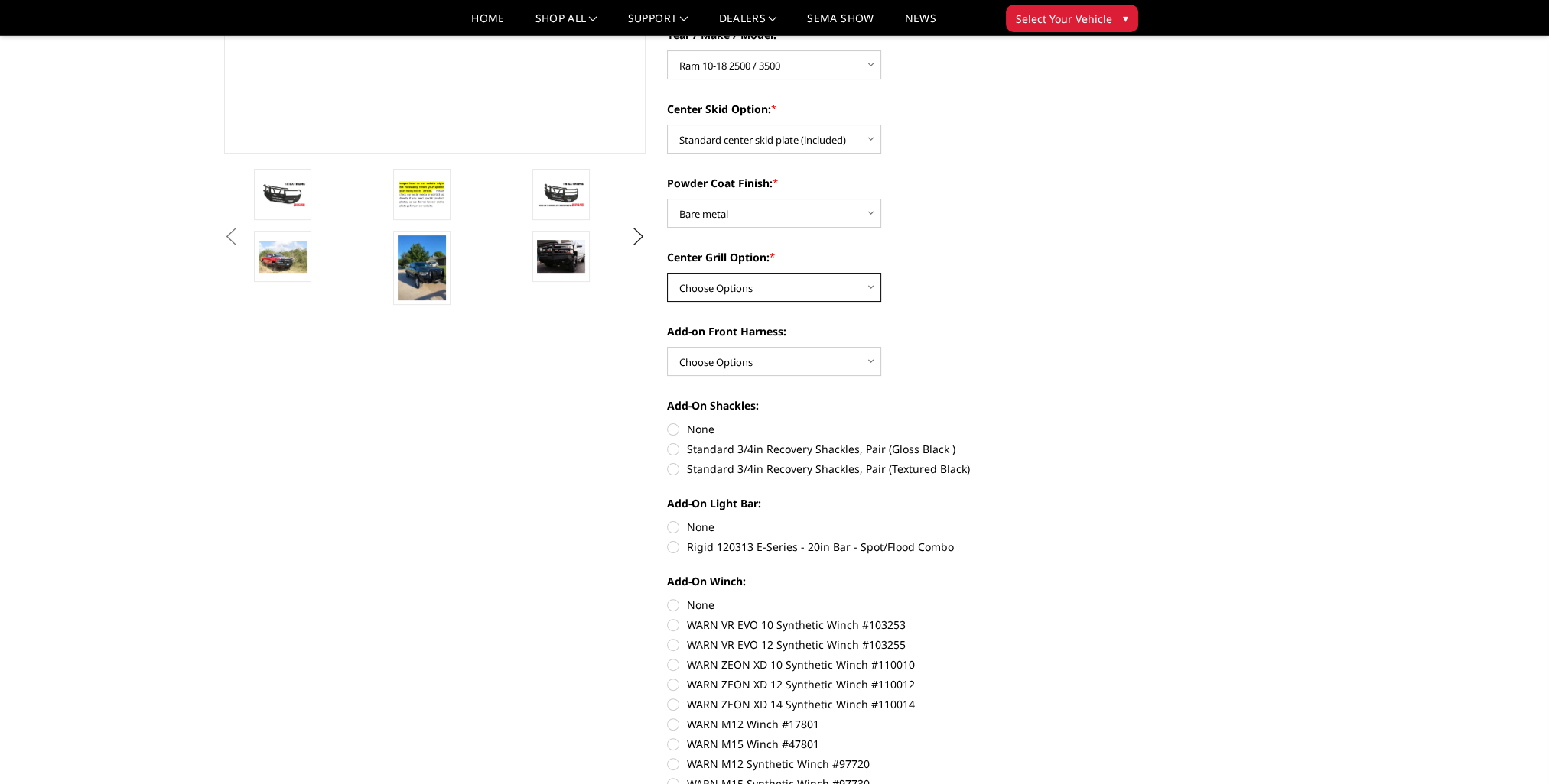
click at [866, 291] on select "Choose Options Add expanded metal in center grill Decline this option" at bounding box center [774, 287] width 214 height 29
click at [954, 320] on div "Year / Make / Model: * Choose Options Chevrolet 19-21 1500 Chevrolet 15-19 2500…" at bounding box center [878, 428] width 422 height 802
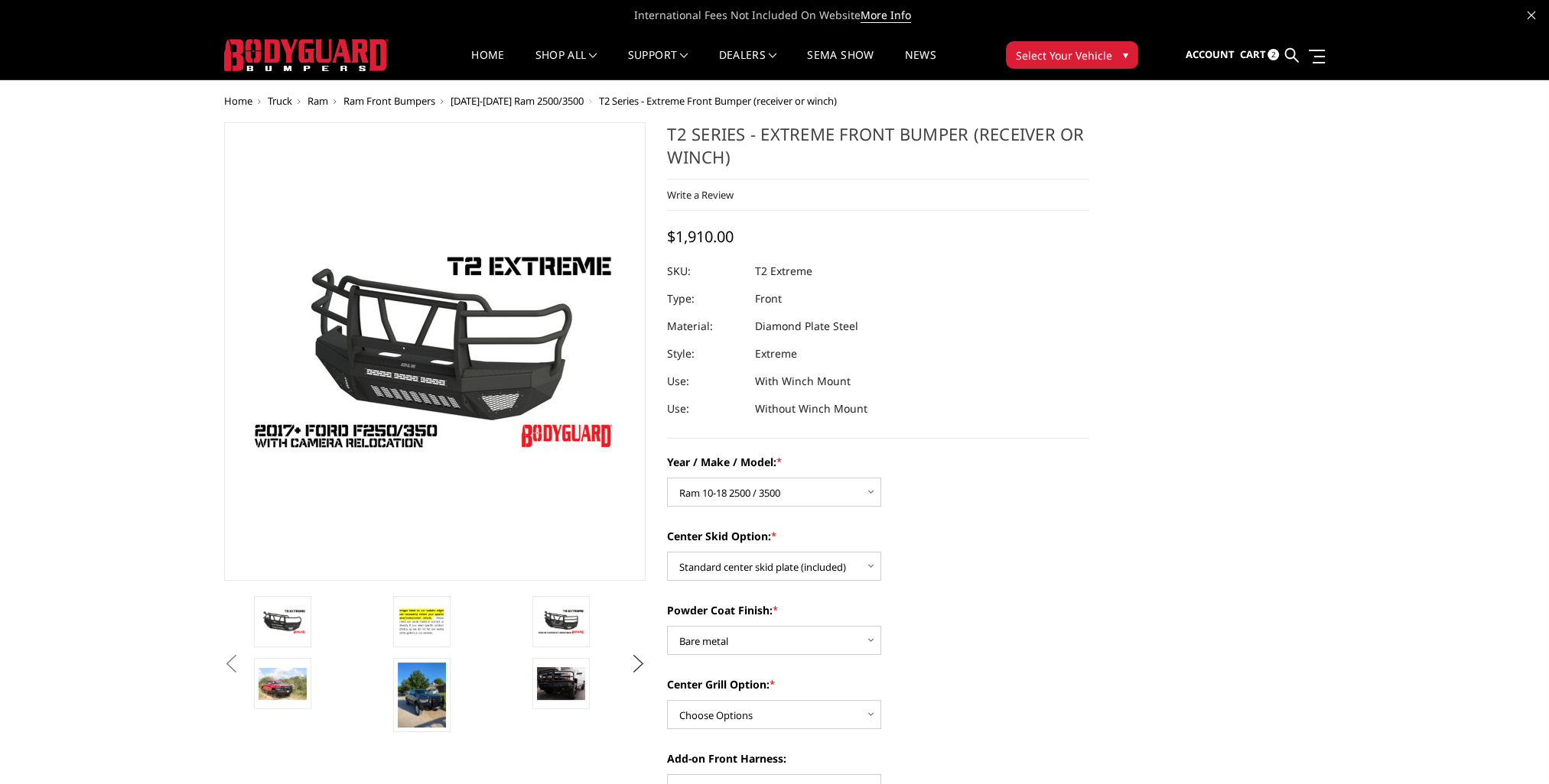
click at [638, 664] on button "Next" at bounding box center [637, 664] width 23 height 23
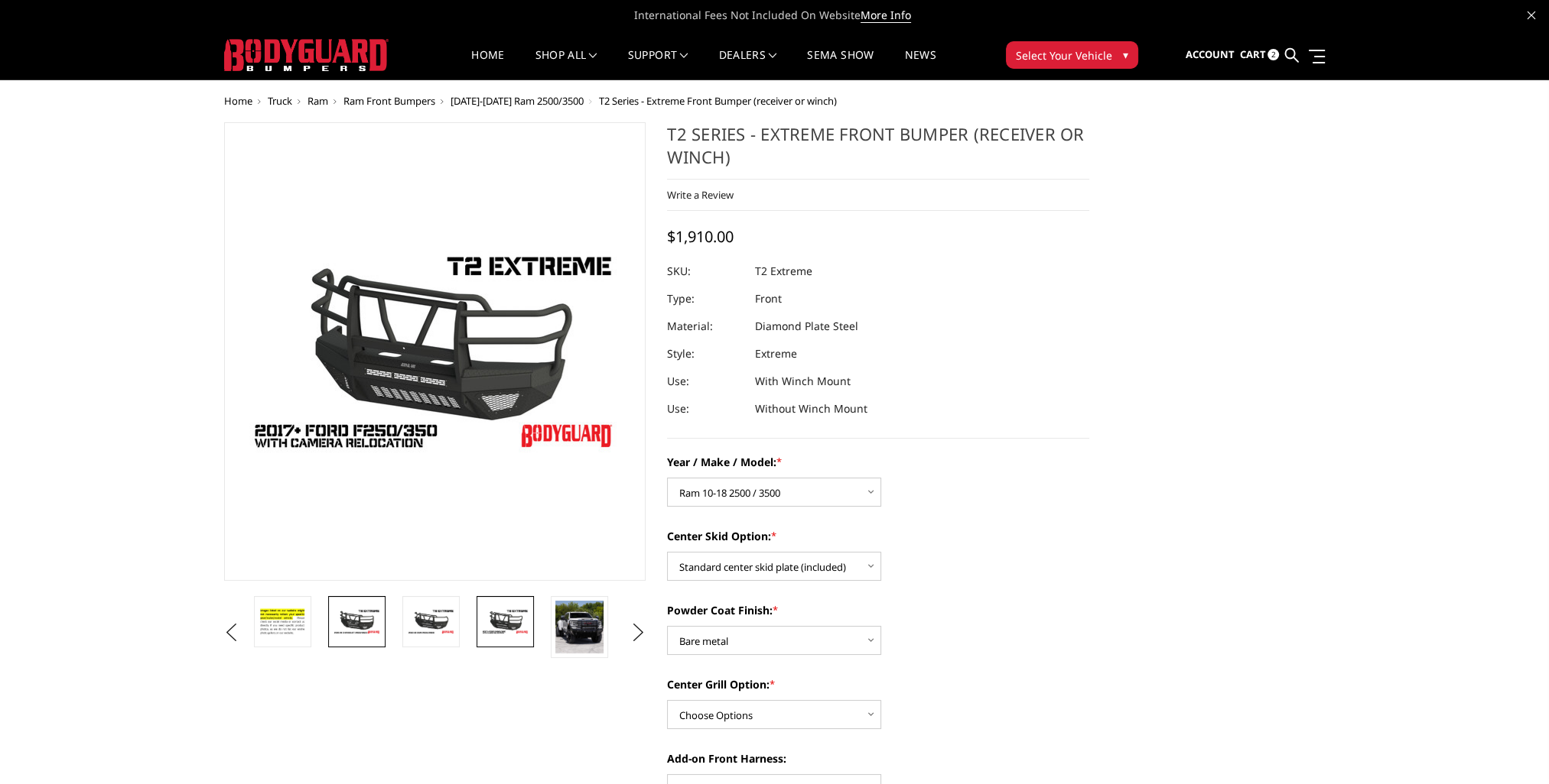
click at [361, 631] on img at bounding box center [356, 622] width 48 height 27
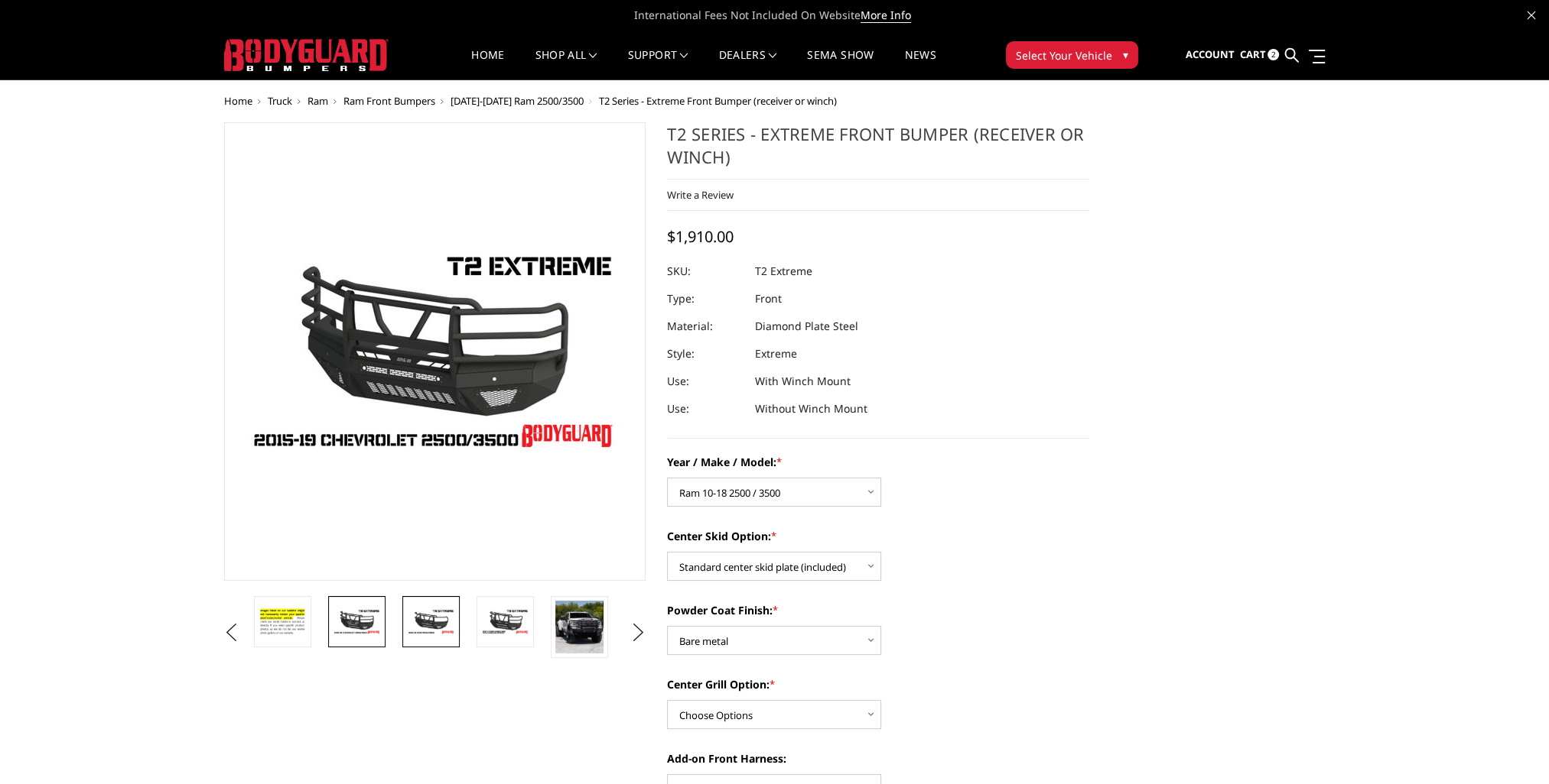
click at [446, 636] on link at bounding box center [430, 621] width 57 height 51
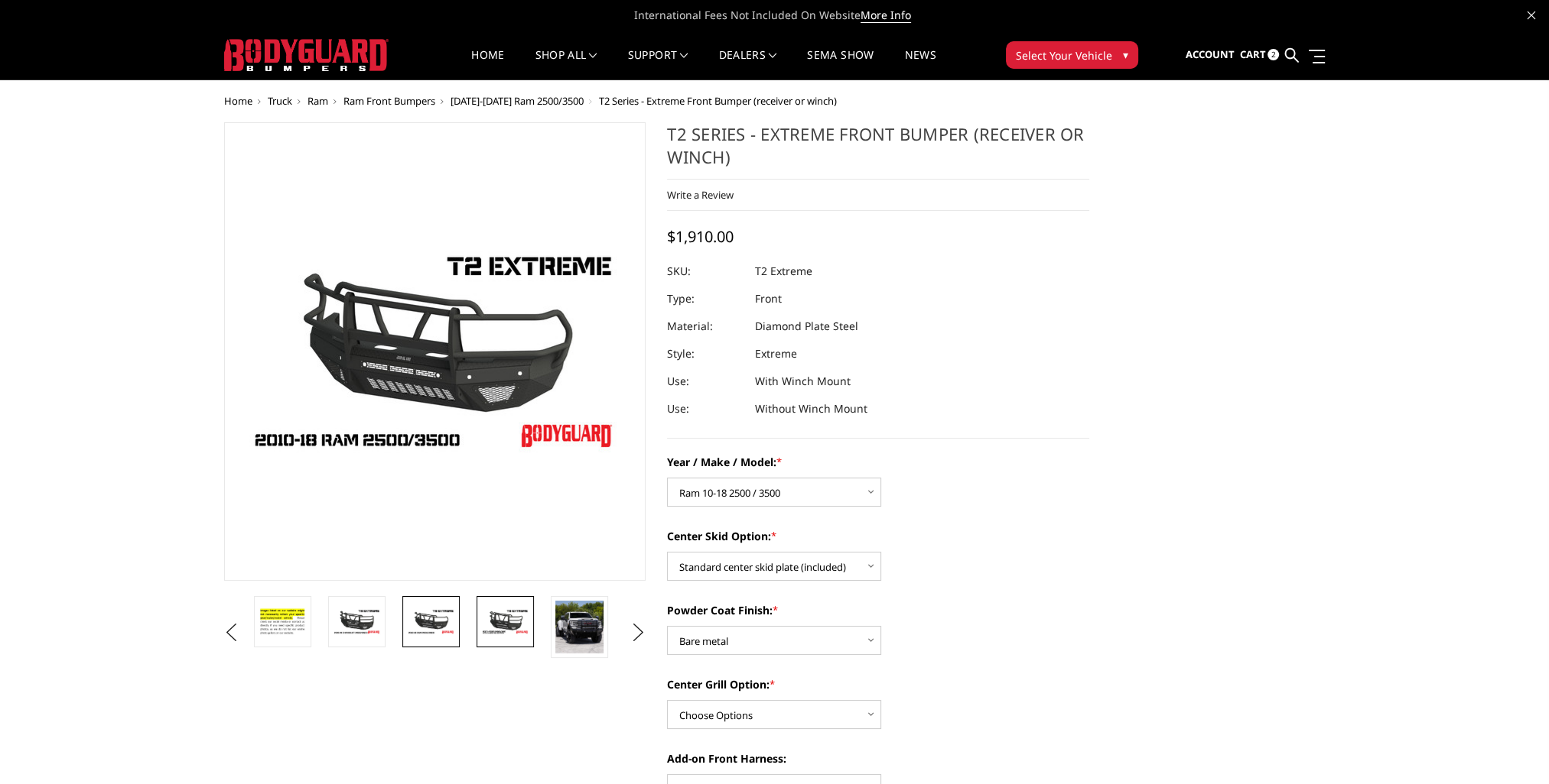
click at [484, 629] on img at bounding box center [504, 622] width 48 height 27
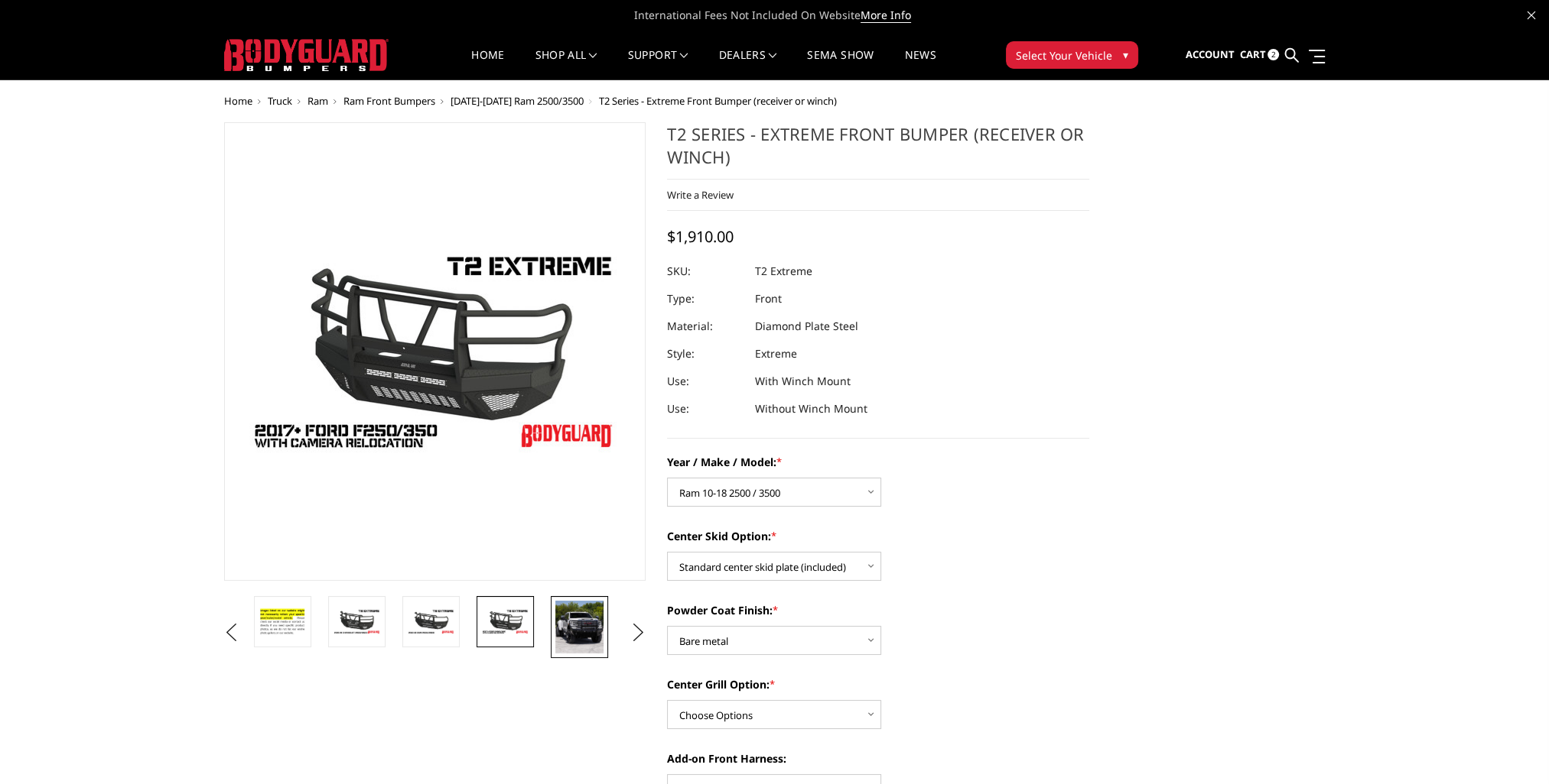
click at [563, 630] on img at bounding box center [579, 627] width 48 height 52
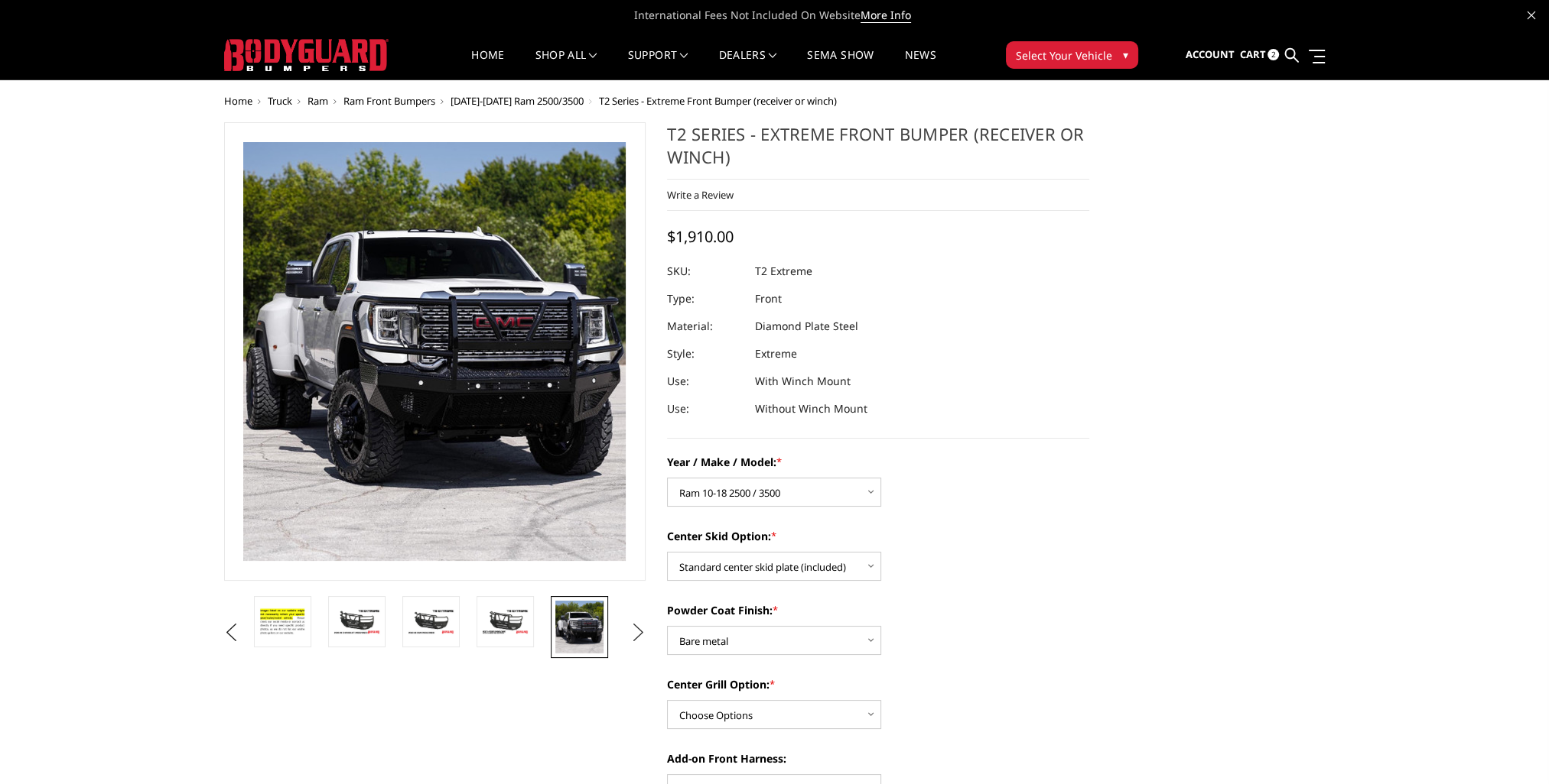
click at [634, 637] on button "Next" at bounding box center [637, 632] width 23 height 23
click at [595, 639] on link at bounding box center [578, 621] width 57 height 51
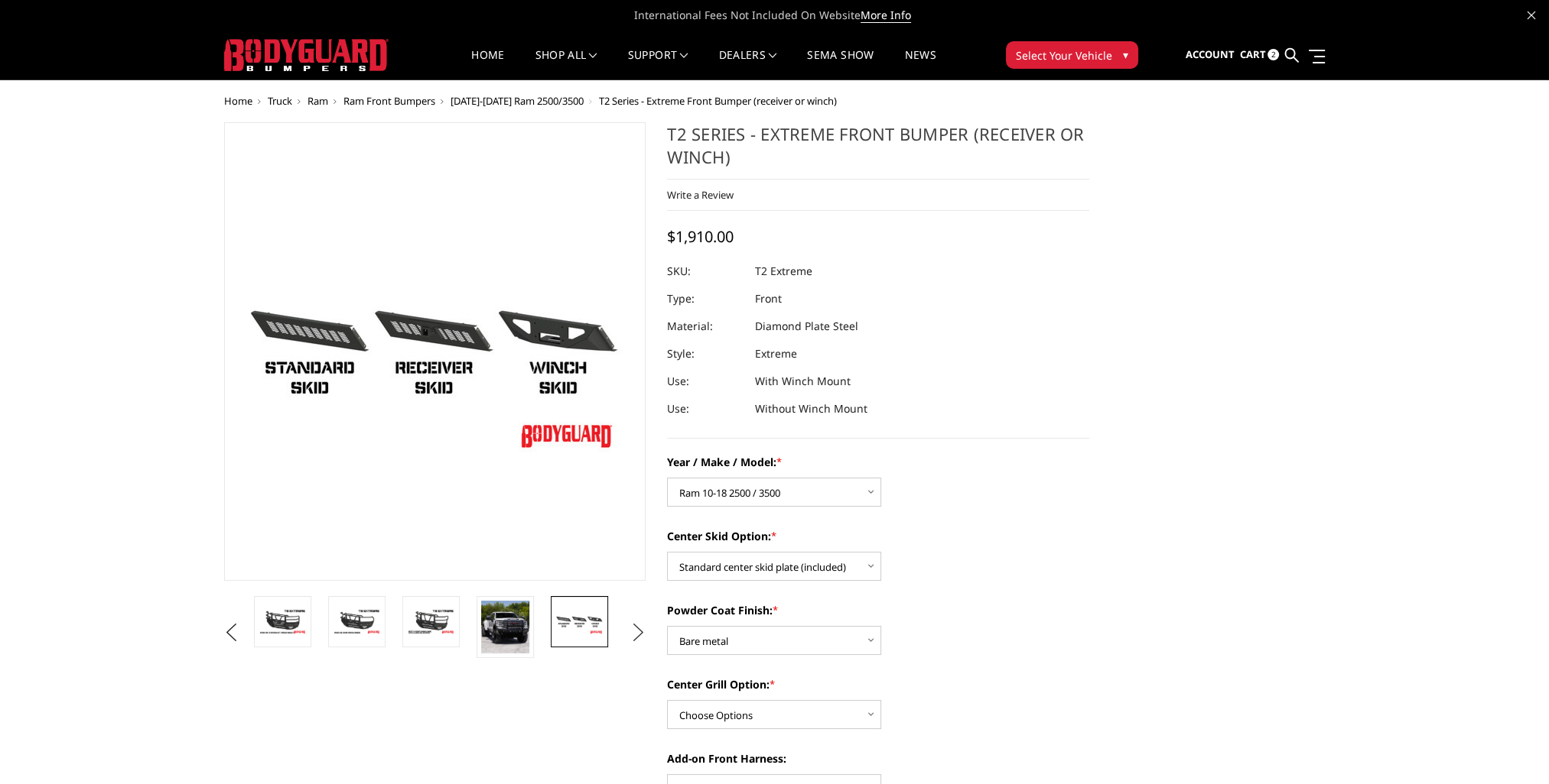
click at [639, 636] on button "Next" at bounding box center [637, 632] width 23 height 23
click at [600, 636] on img at bounding box center [579, 627] width 48 height 52
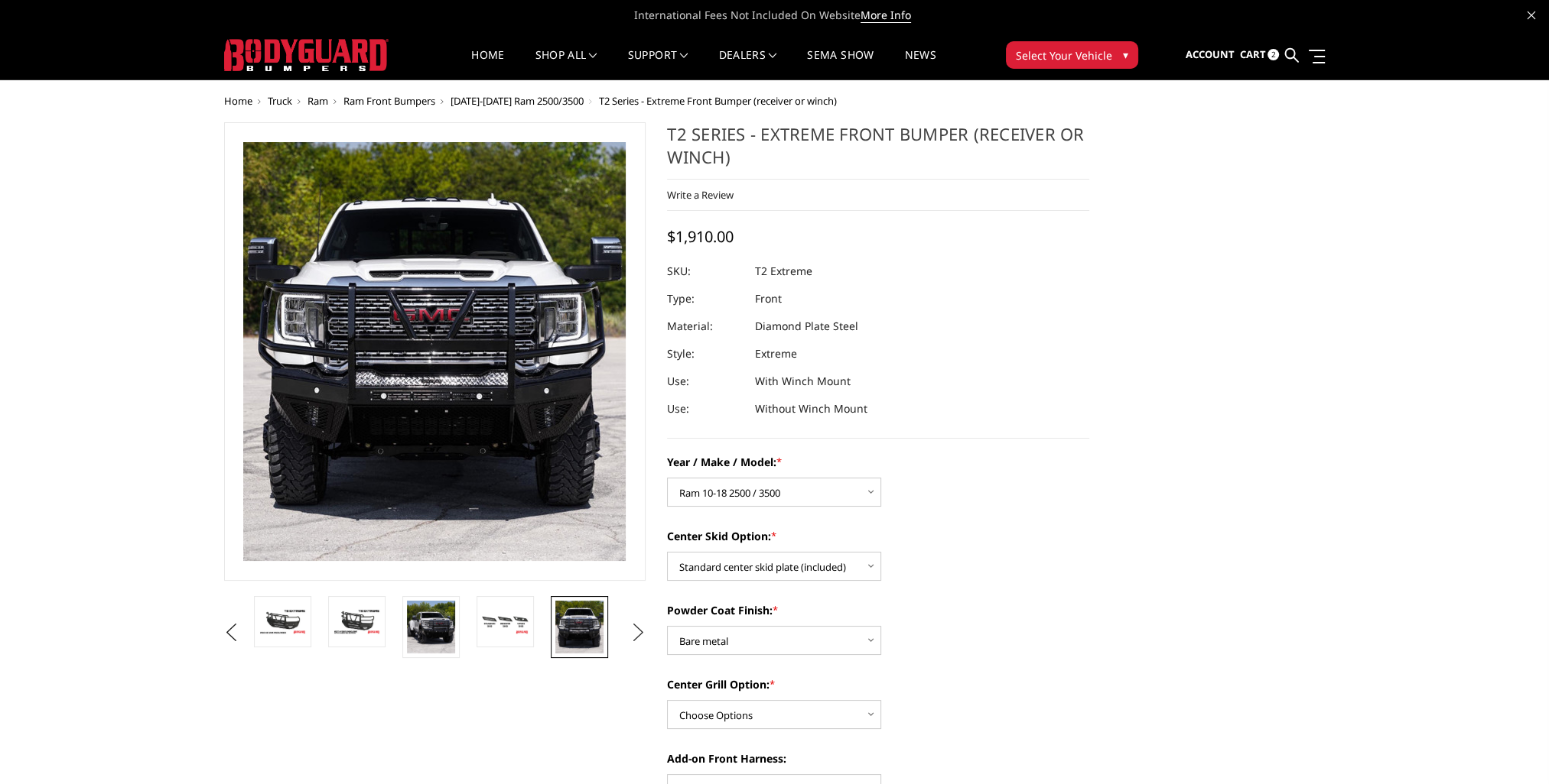
click at [636, 640] on button "Next" at bounding box center [637, 632] width 23 height 23
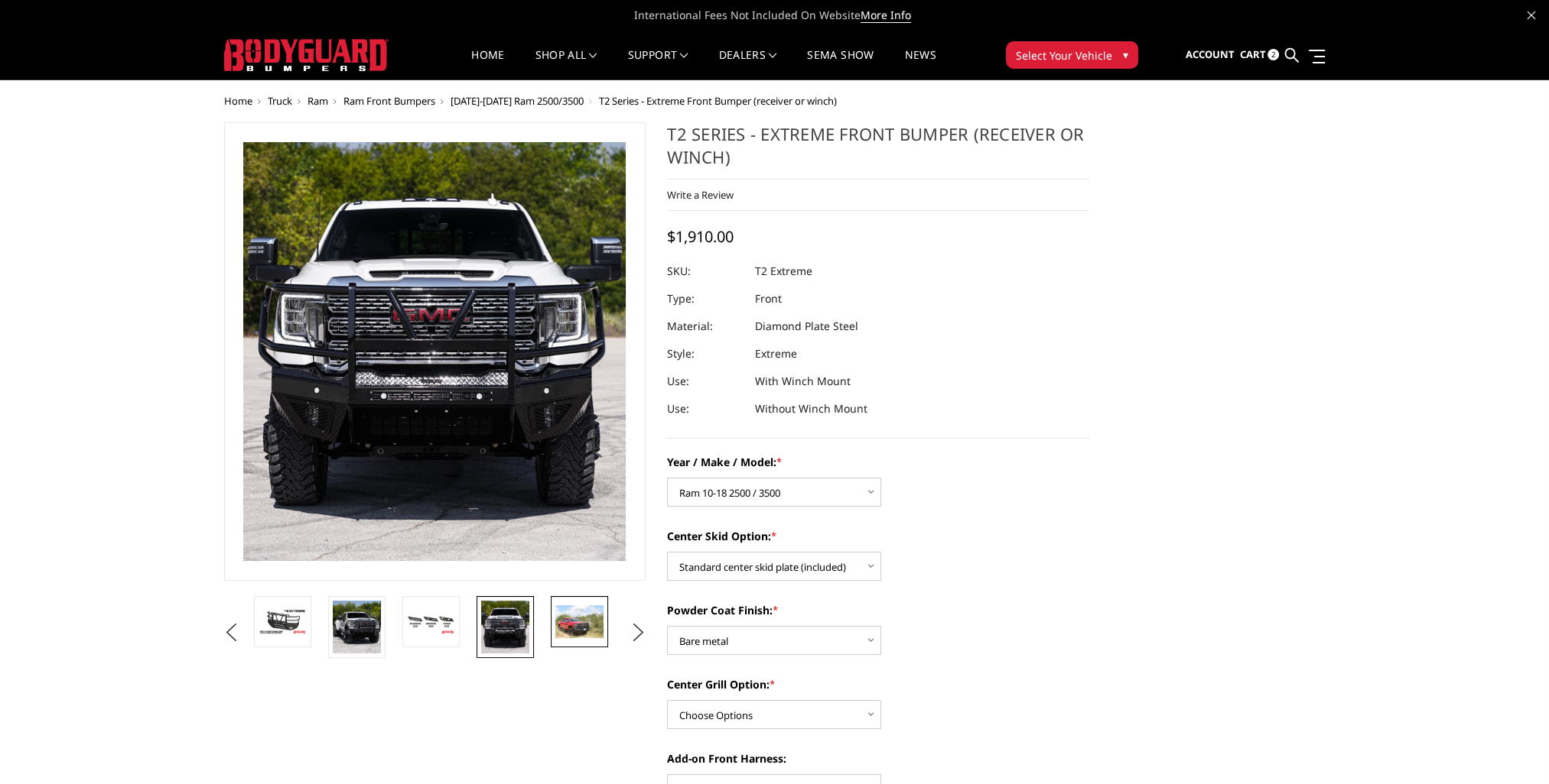
click at [591, 636] on img at bounding box center [579, 621] width 48 height 33
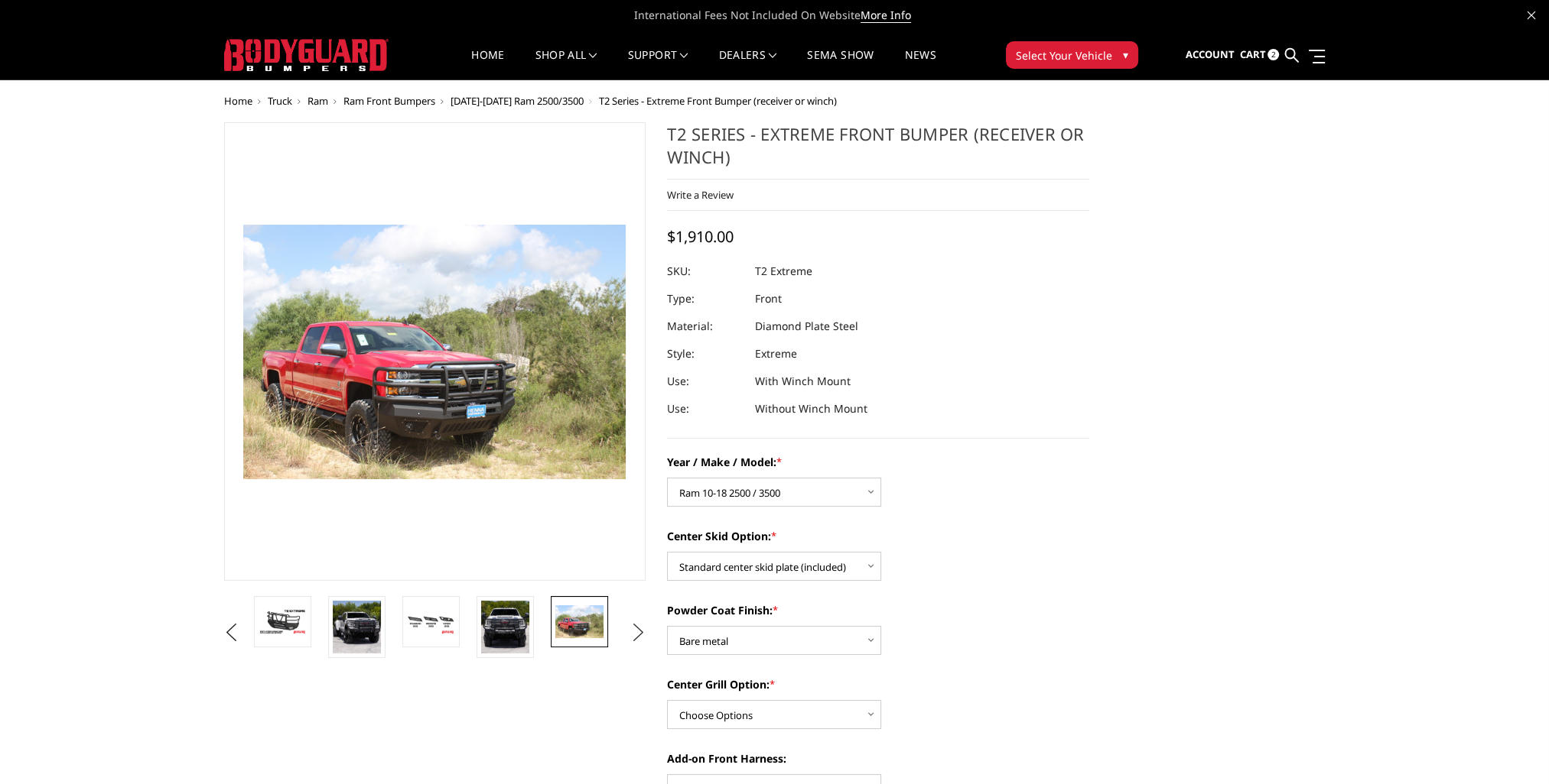
click at [627, 632] on button "Next" at bounding box center [637, 632] width 23 height 23
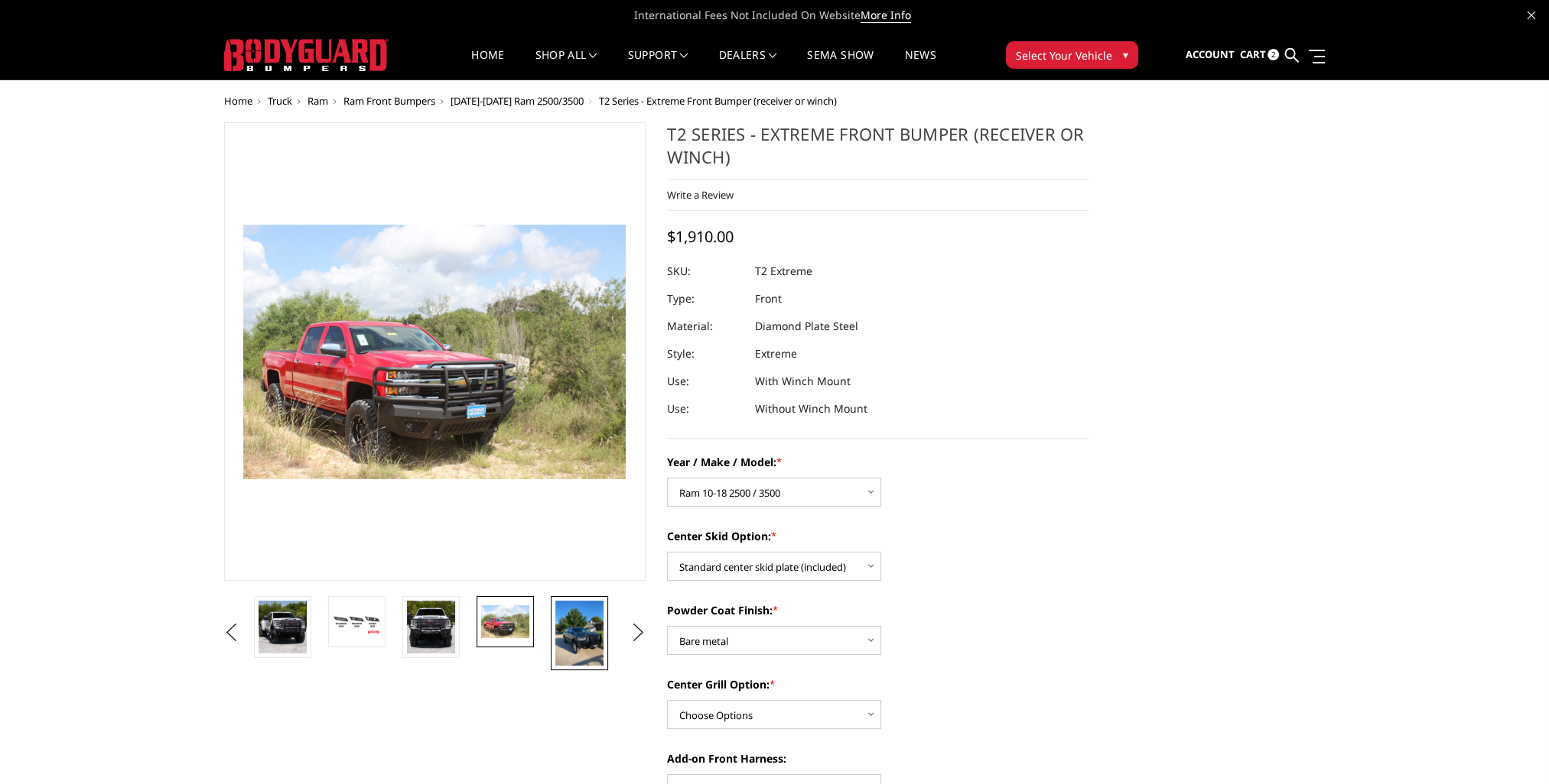
click at [601, 632] on img at bounding box center [579, 633] width 48 height 65
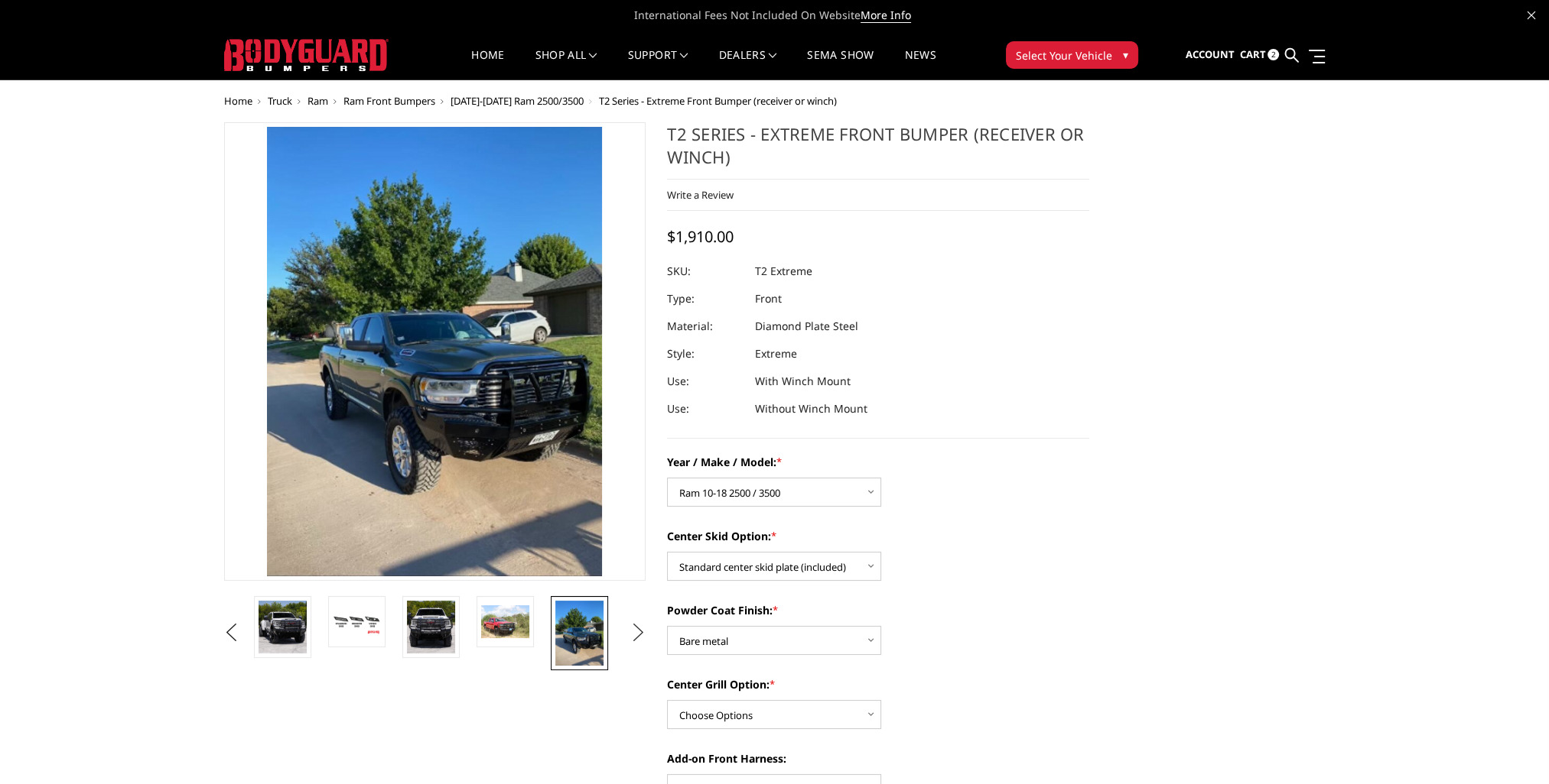
click at [637, 635] on button "Next" at bounding box center [637, 632] width 23 height 23
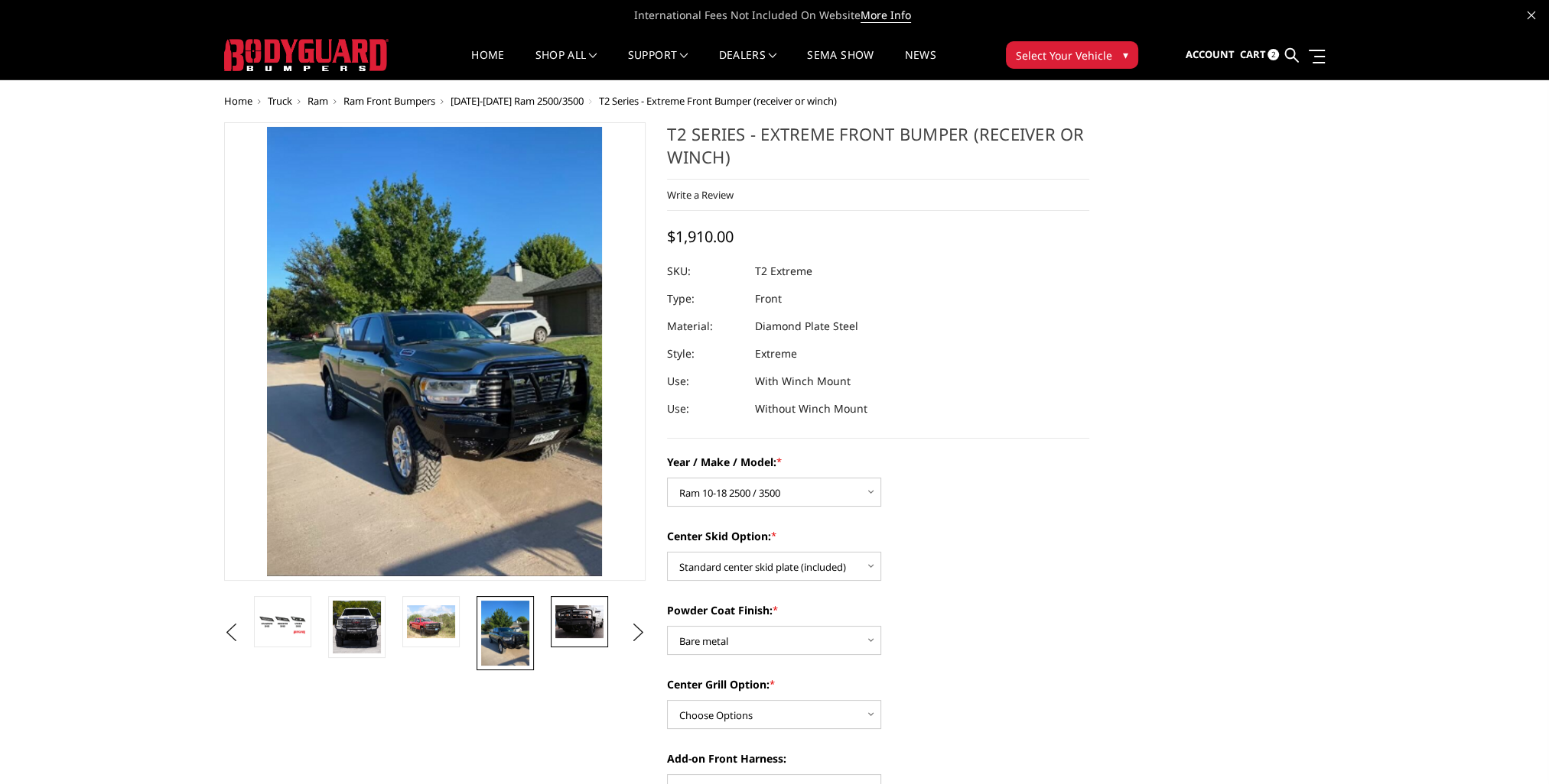
click at [594, 625] on img at bounding box center [579, 621] width 48 height 33
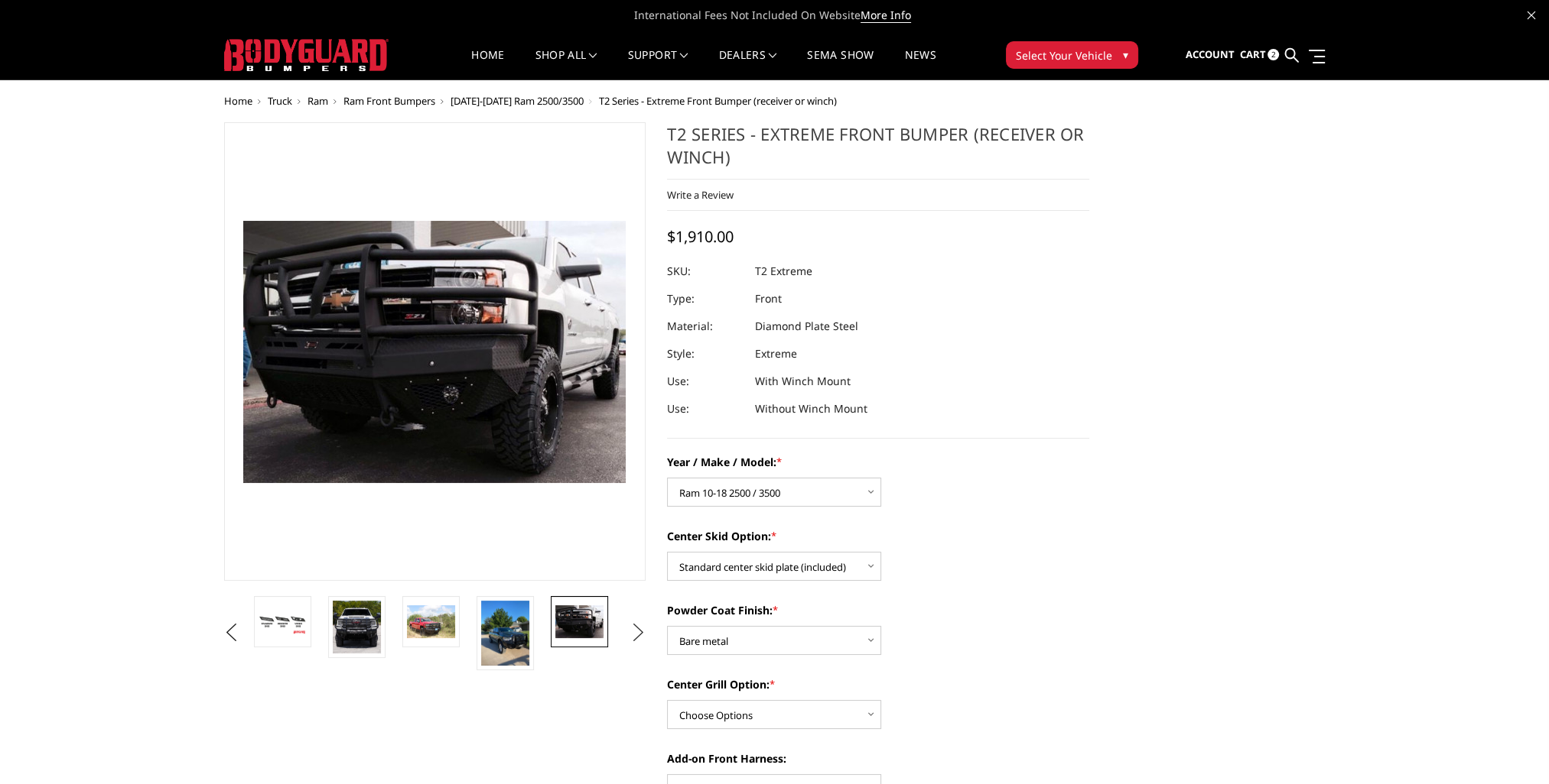
click at [630, 633] on button "Next" at bounding box center [637, 632] width 23 height 23
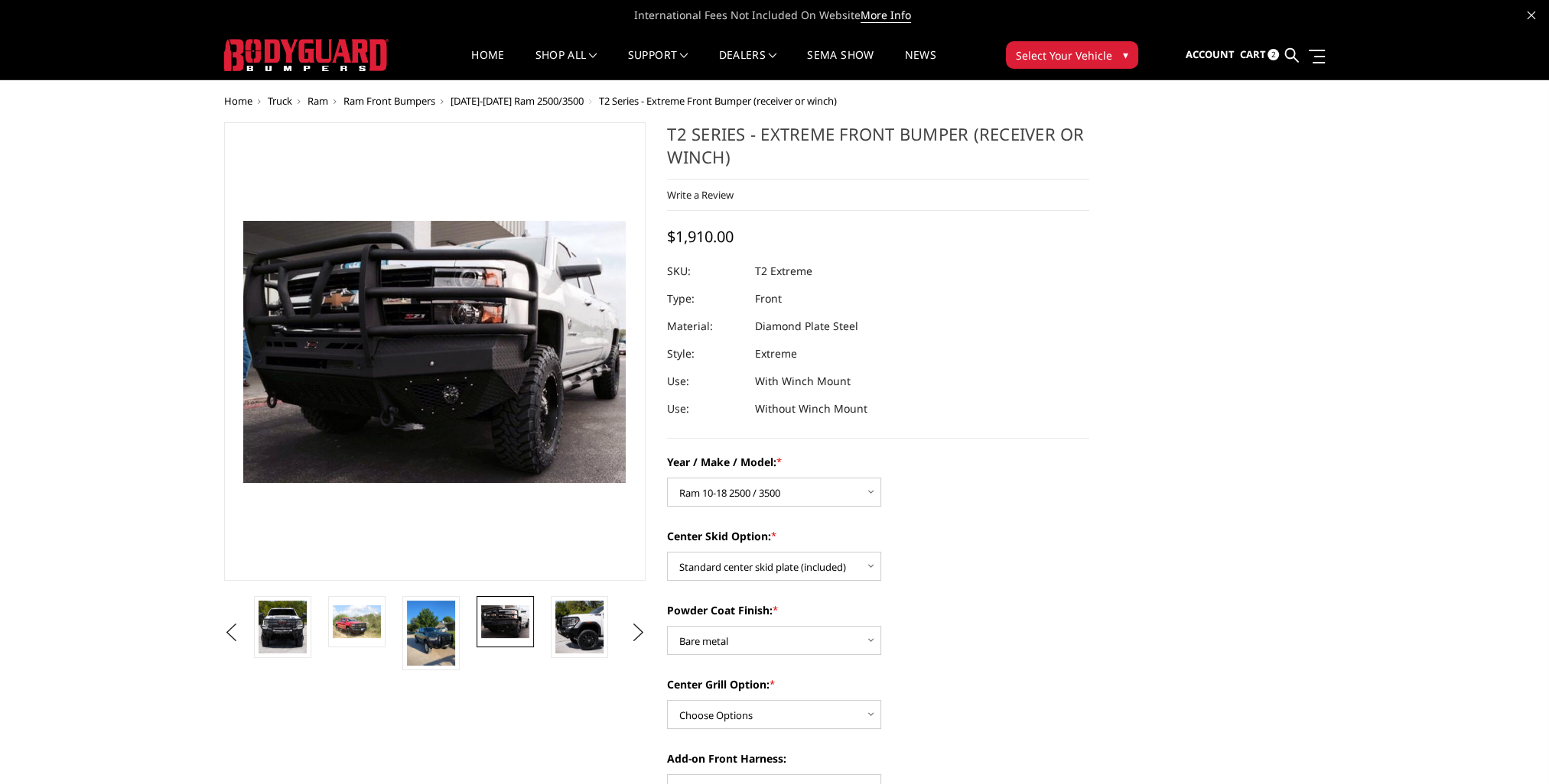
click at [609, 632] on li at bounding box center [585, 633] width 74 height 74
click at [588, 634] on img at bounding box center [579, 627] width 48 height 52
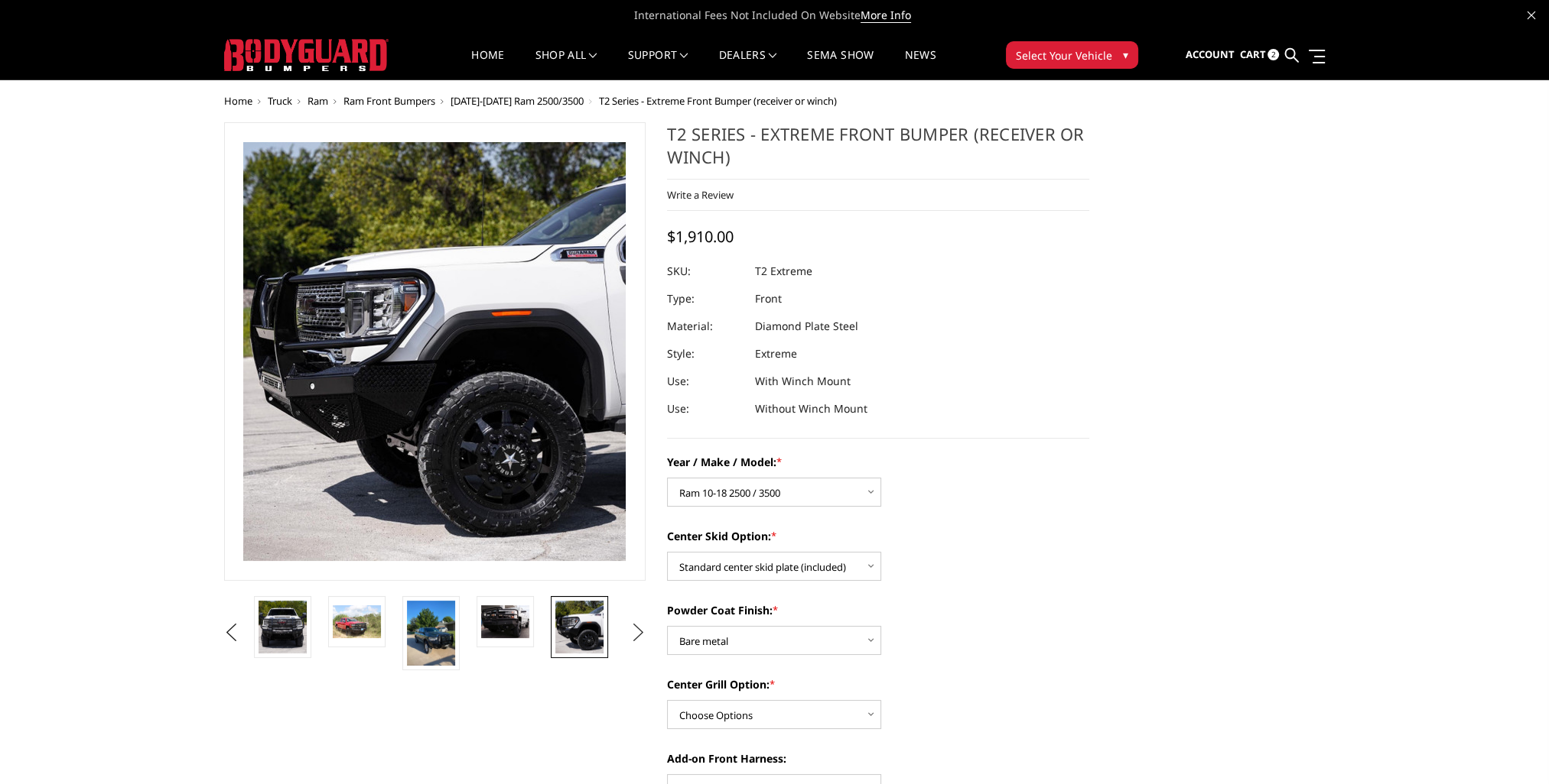
click at [629, 635] on button "Next" at bounding box center [637, 632] width 23 height 23
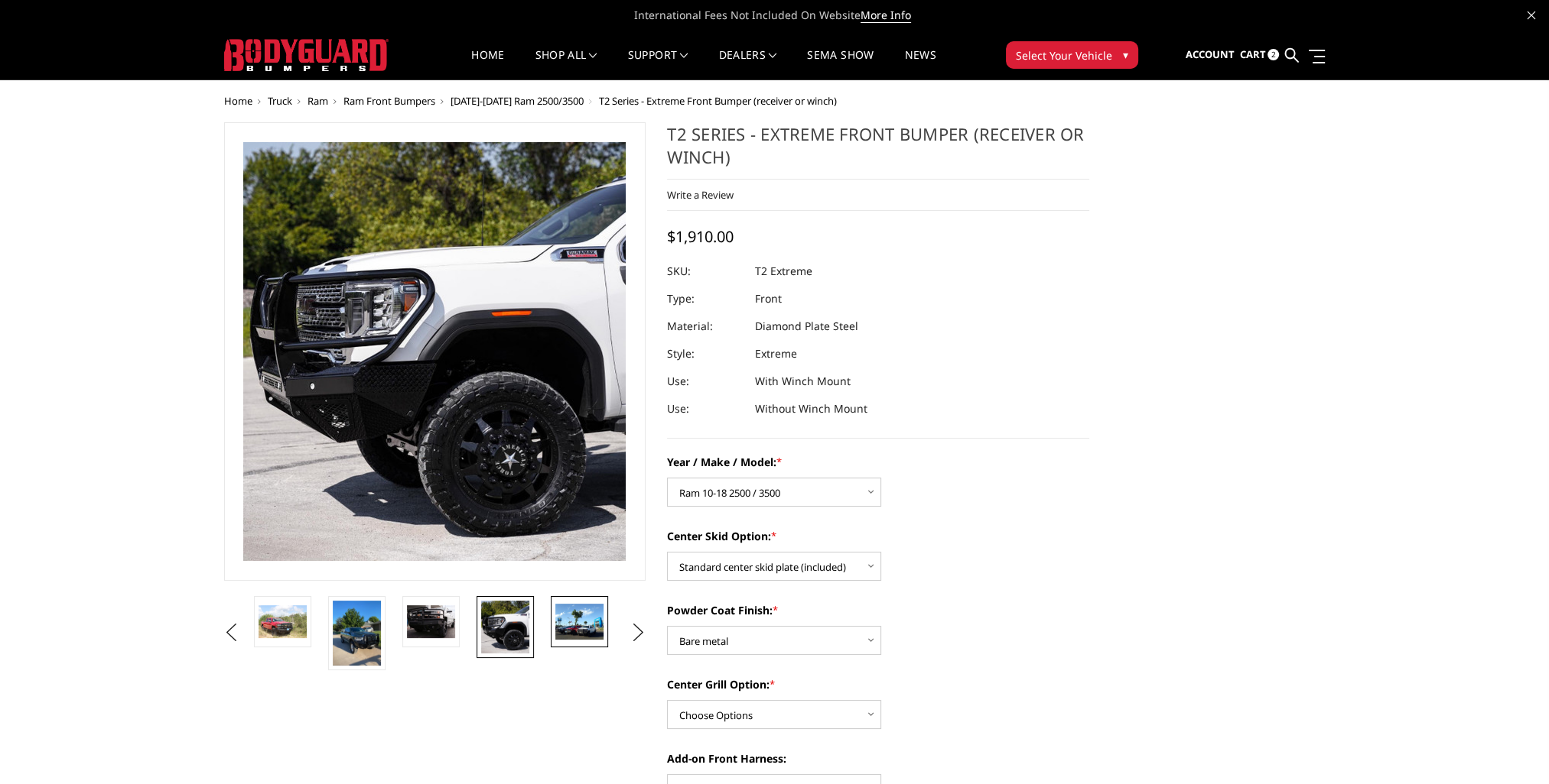
click at [567, 638] on img at bounding box center [579, 622] width 48 height 36
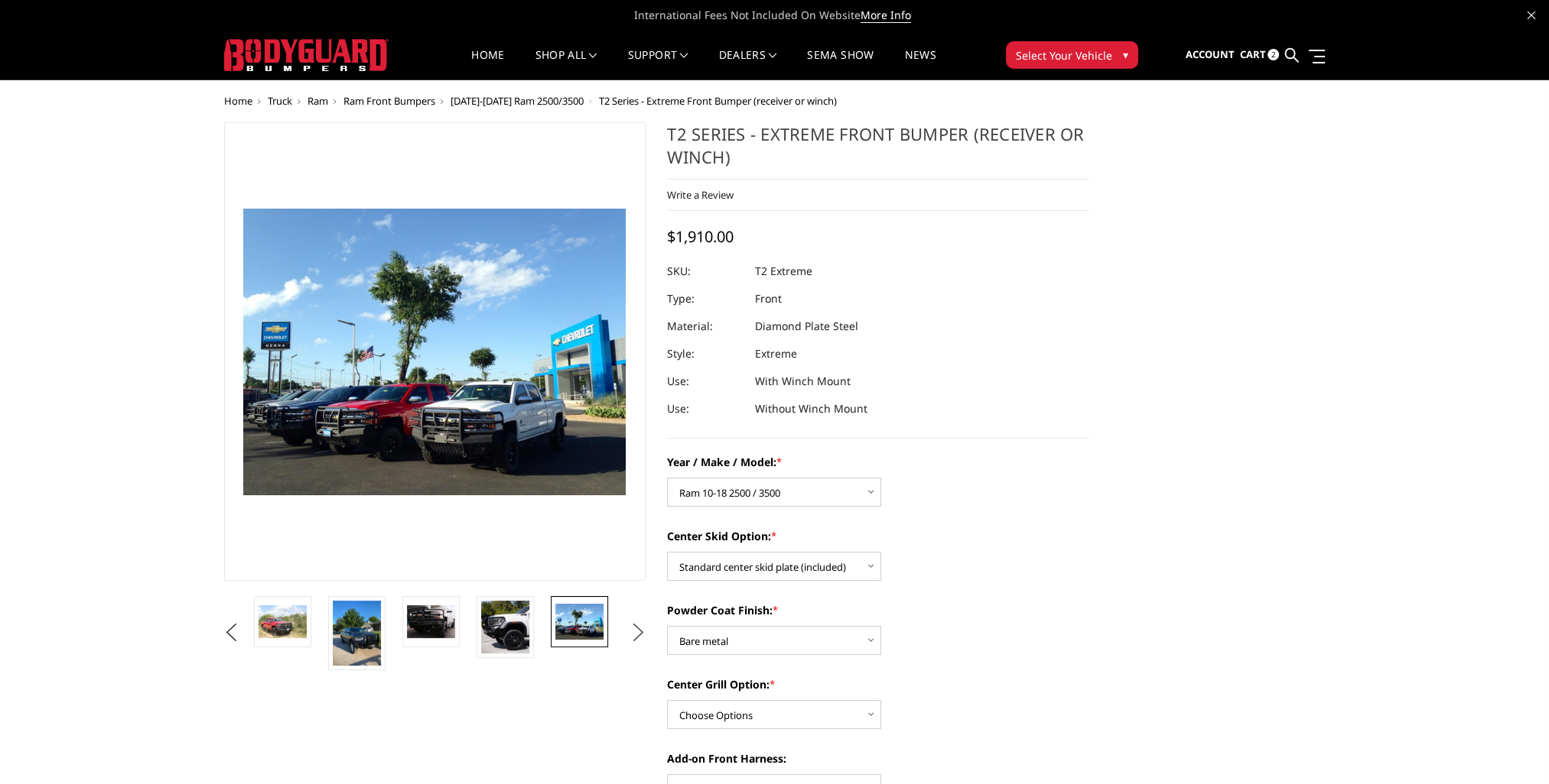
click at [635, 636] on button "Next" at bounding box center [637, 632] width 23 height 23
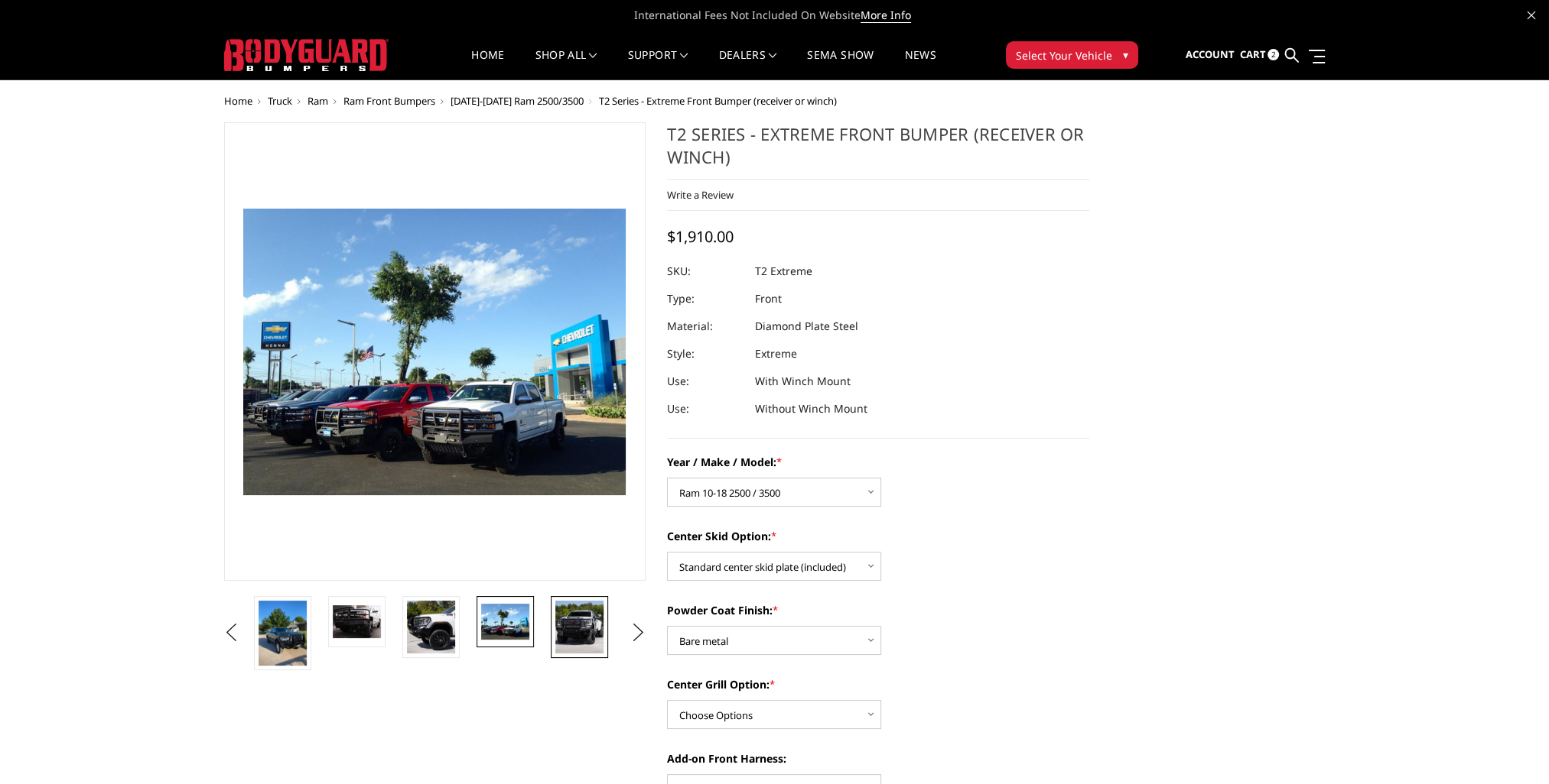
click at [590, 634] on img at bounding box center [579, 627] width 48 height 52
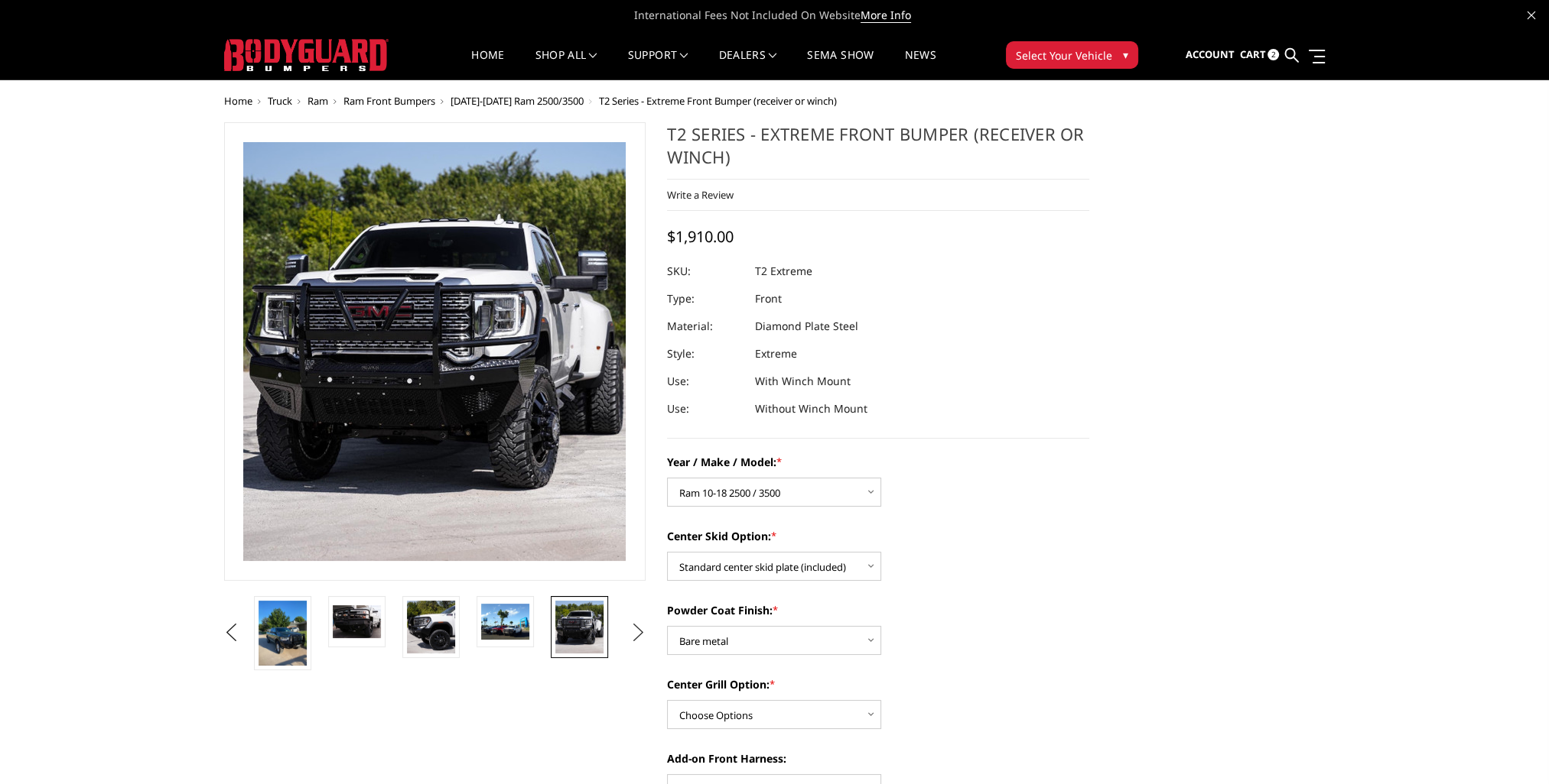
click at [635, 636] on button "Next" at bounding box center [637, 632] width 23 height 23
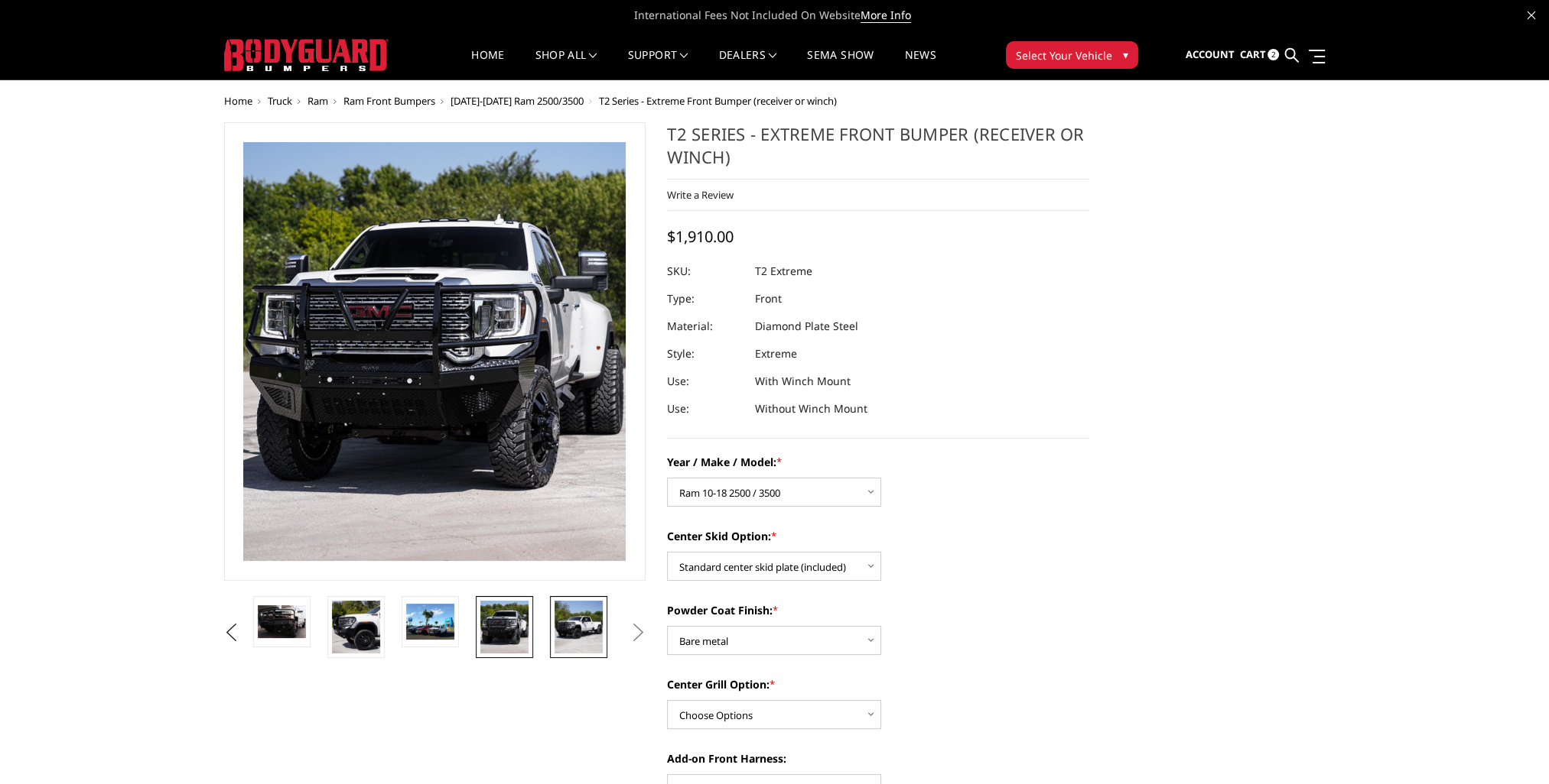
click at [587, 639] on img at bounding box center [578, 627] width 48 height 52
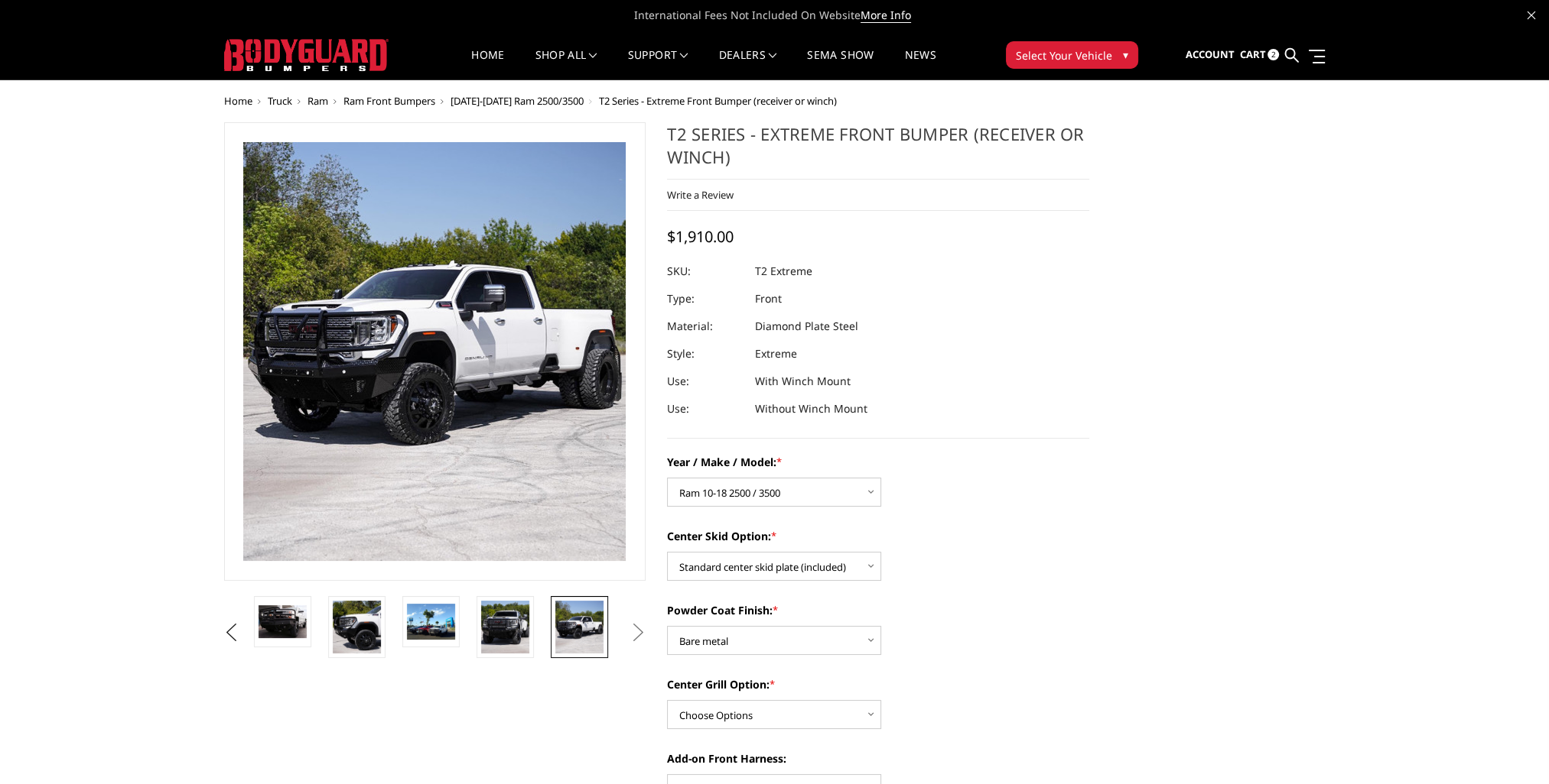
click at [642, 642] on button "Next" at bounding box center [637, 632] width 23 height 23
drag, startPoint x: 640, startPoint y: 639, endPoint x: 705, endPoint y: 650, distance: 65.9
click at [640, 639] on button "Next" at bounding box center [637, 632] width 23 height 23
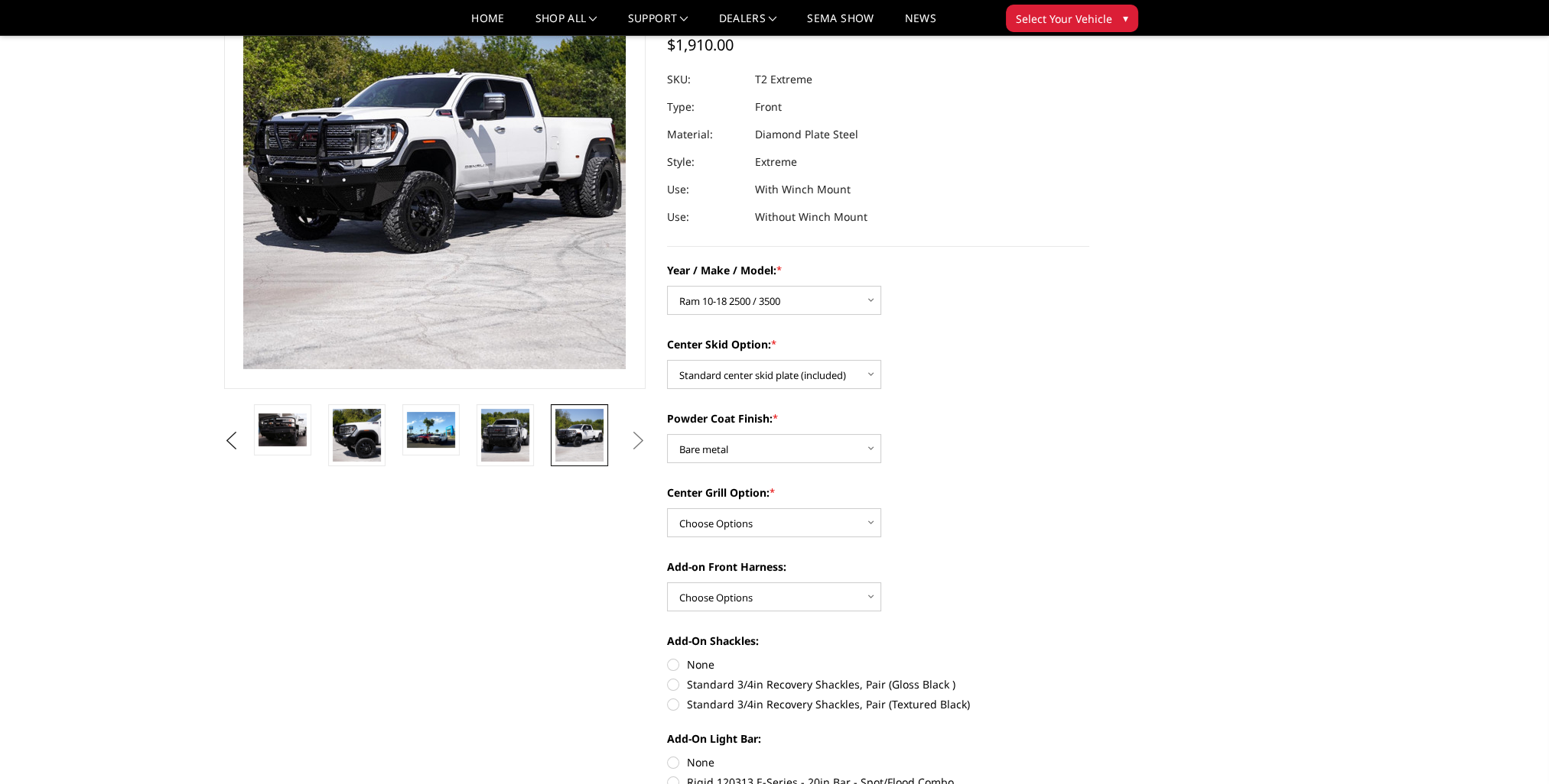
scroll to position [306, 0]
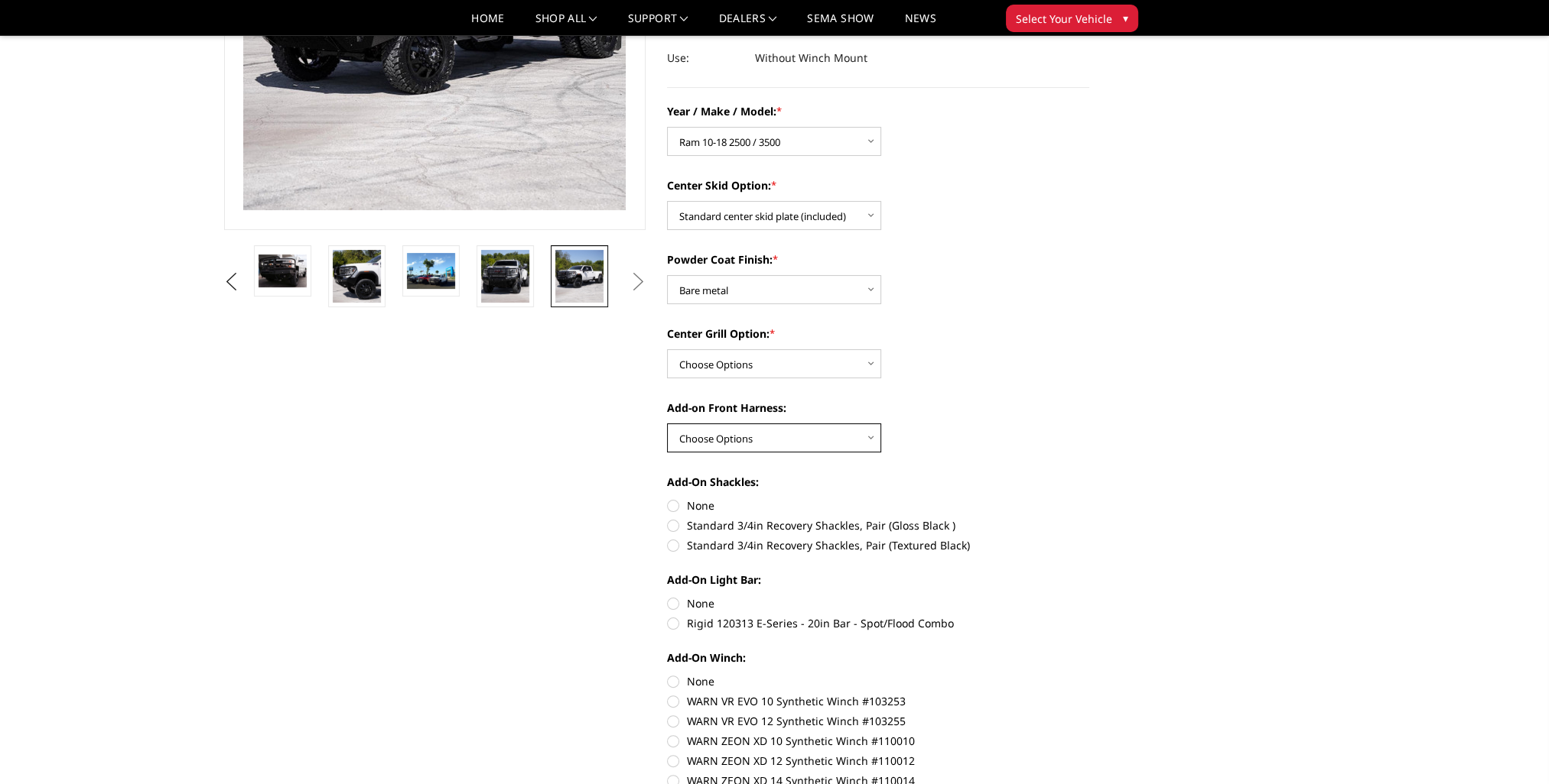
click at [872, 441] on select "Choose Options WITH front camera harness WITHOUT front camera harness" at bounding box center [774, 438] width 214 height 29
select select "1696"
click at [667, 424] on select "Choose Options WITH front camera harness WITHOUT front camera harness" at bounding box center [774, 438] width 214 height 29
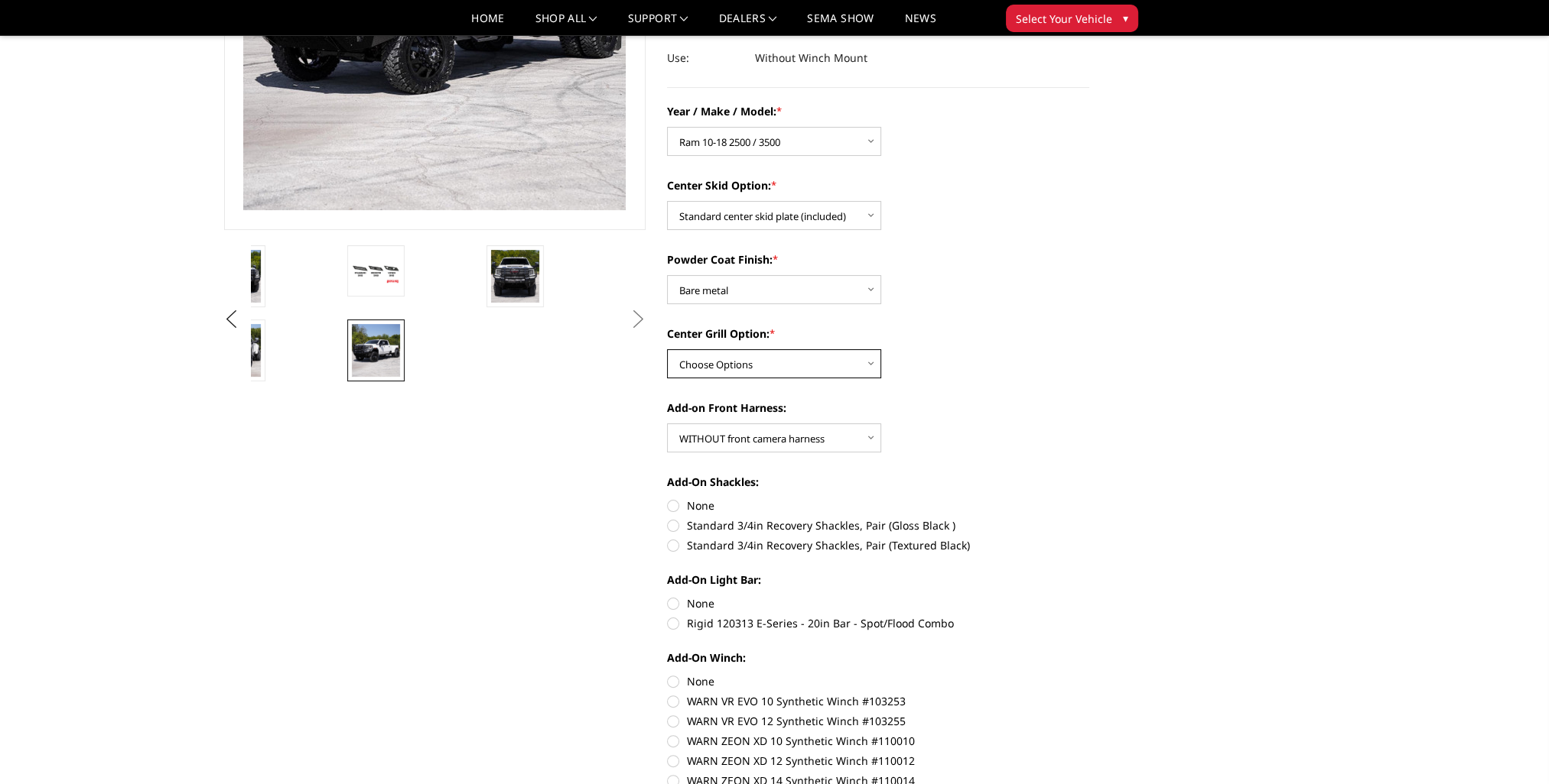
click at [872, 362] on select "Choose Options Add expanded metal in center grill Decline this option" at bounding box center [774, 364] width 214 height 29
select select "1080"
click at [667, 350] on select "Choose Options Add expanded metal in center grill Decline this option" at bounding box center [774, 364] width 214 height 29
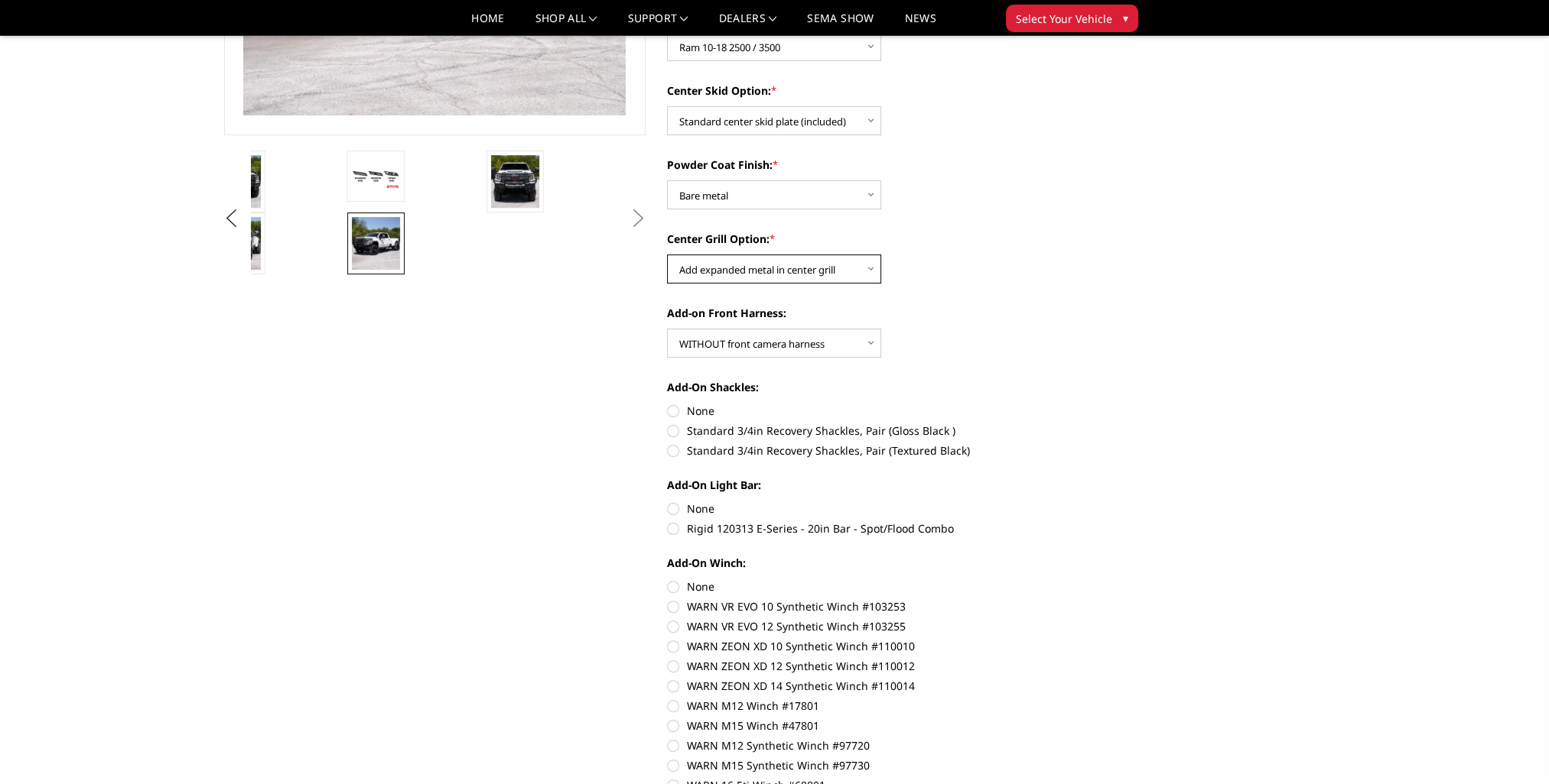
scroll to position [459, 0]
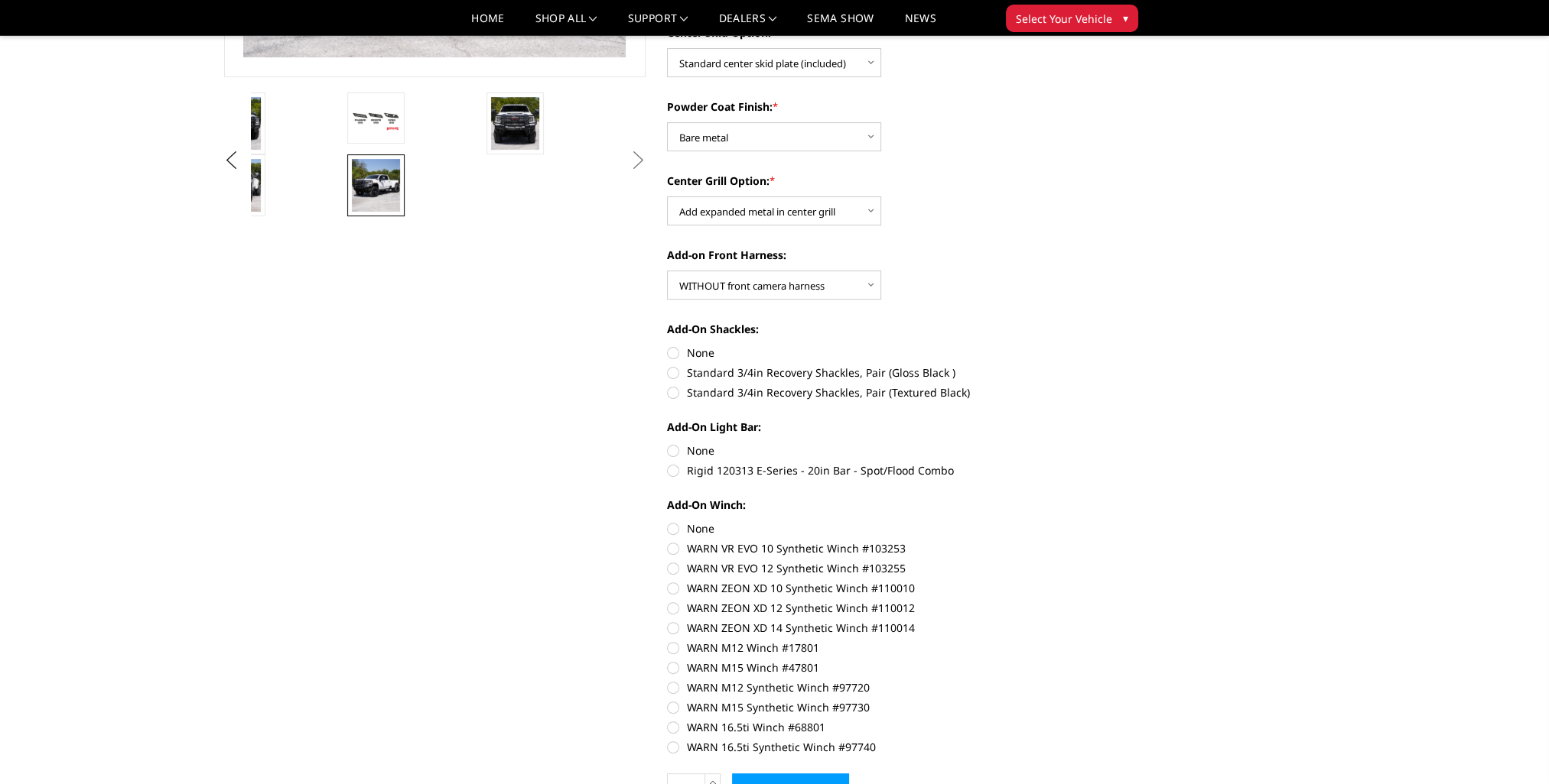
click at [672, 356] on label "None" at bounding box center [878, 353] width 422 height 16
click at [668, 346] on input "None" at bounding box center [667, 345] width 1 height 1
radio input "true"
click at [671, 448] on label "None" at bounding box center [878, 451] width 422 height 16
click at [668, 443] on input "None" at bounding box center [667, 443] width 1 height 1
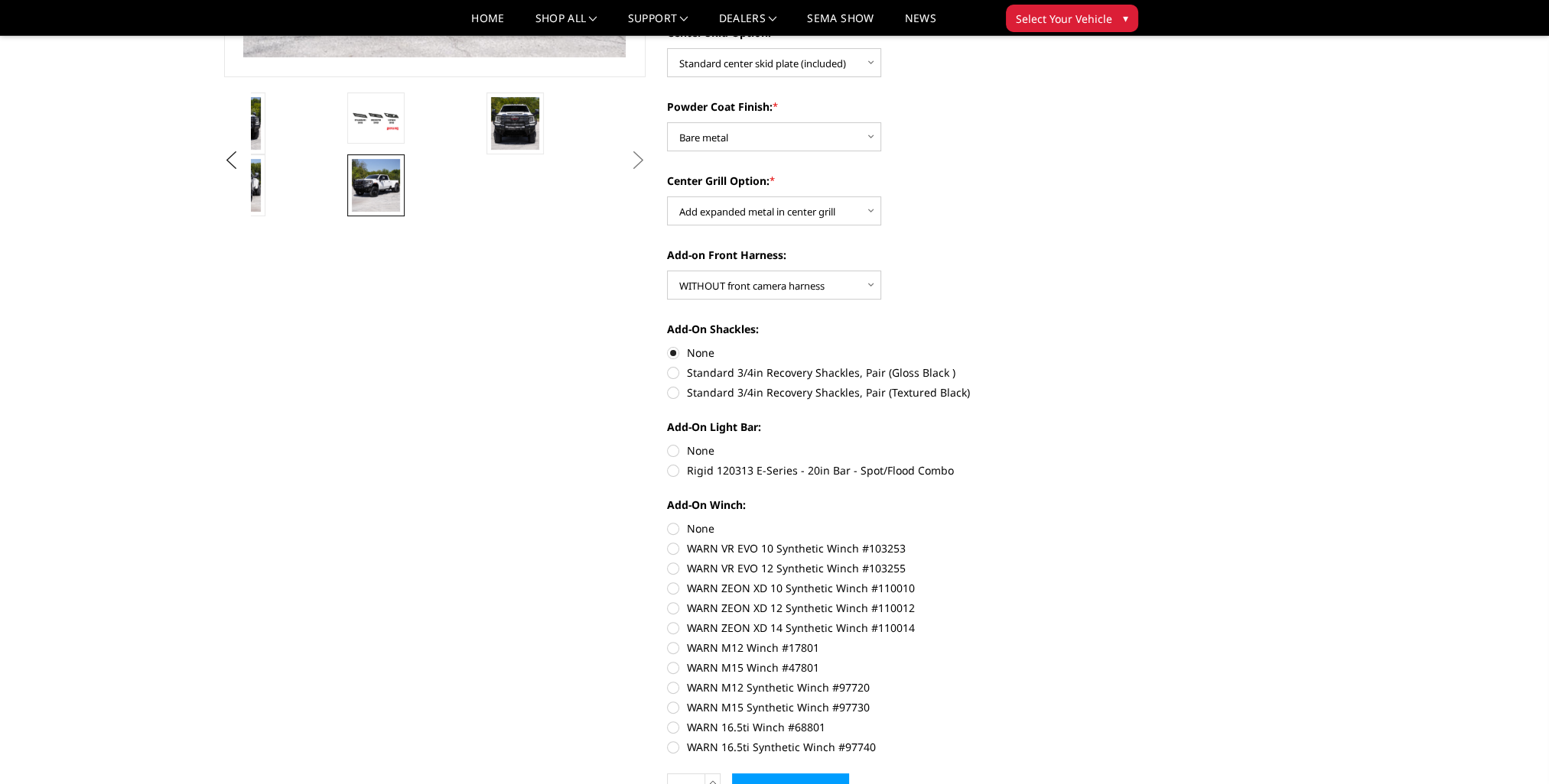
radio input "true"
click at [672, 529] on label "None" at bounding box center [878, 528] width 422 height 16
click at [668, 521] on input "None" at bounding box center [667, 520] width 1 height 1
radio input "true"
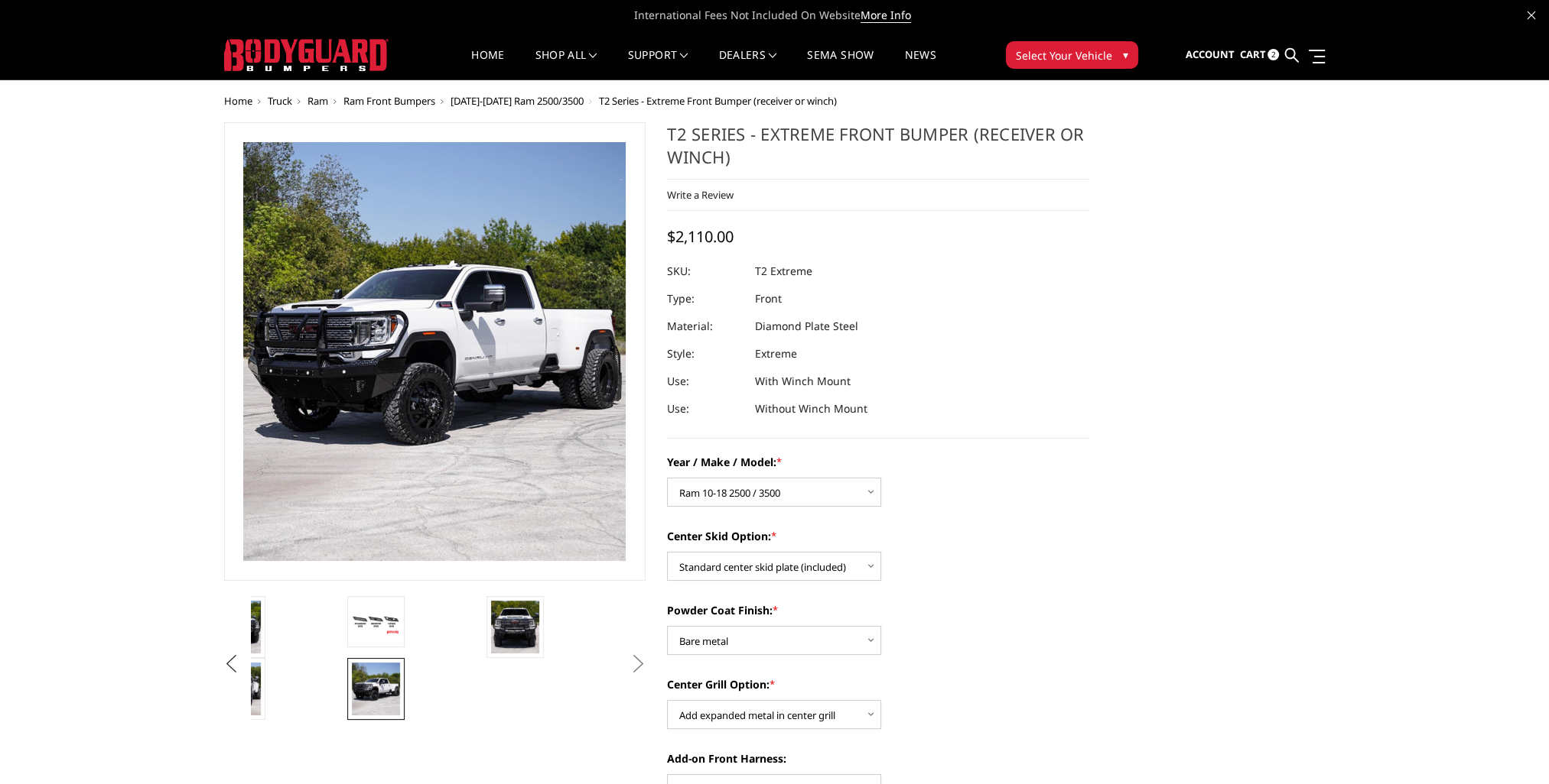
click at [234, 659] on button "Previous" at bounding box center [231, 664] width 23 height 23
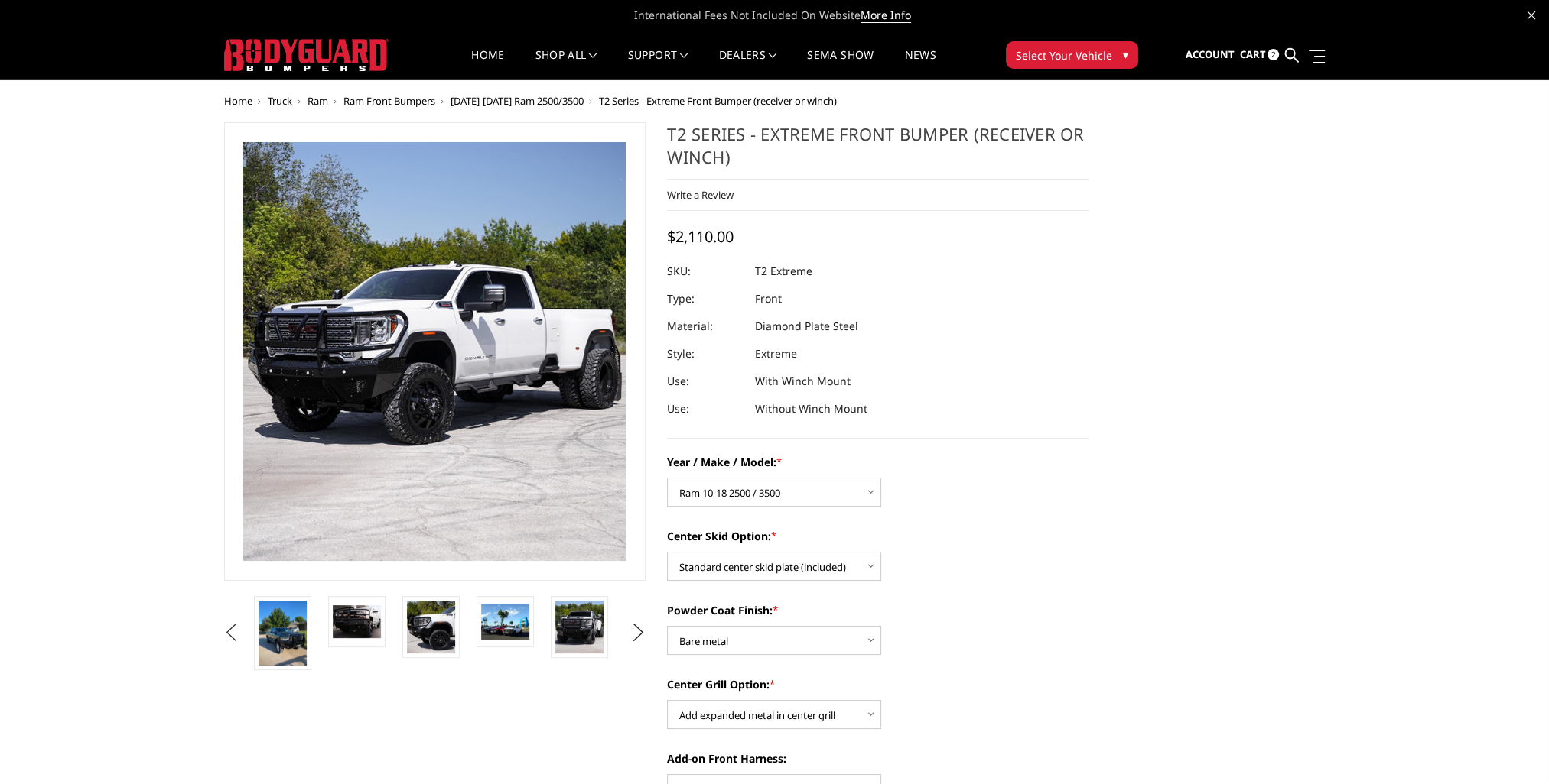
click at [230, 636] on button "Previous" at bounding box center [231, 632] width 23 height 23
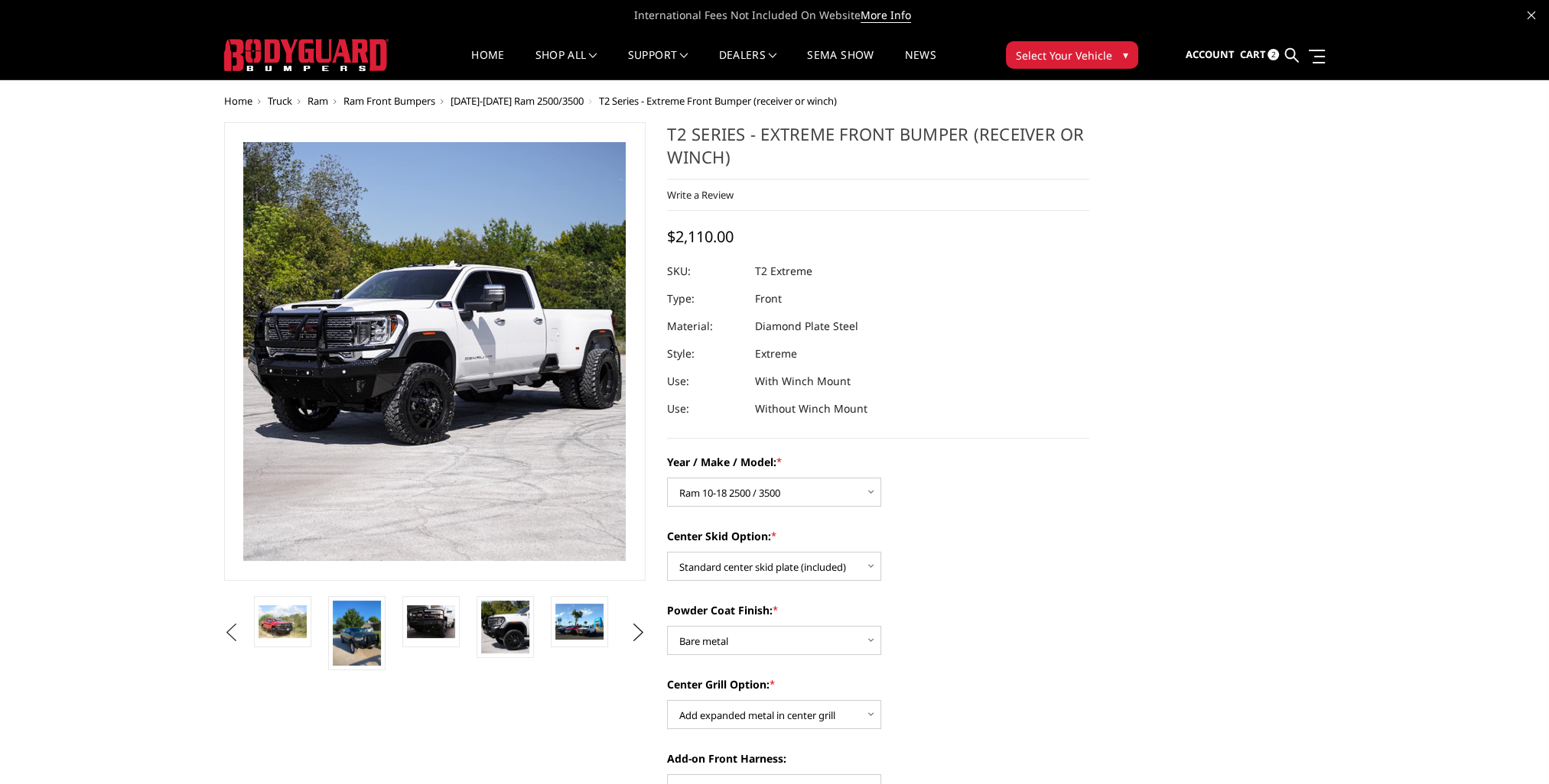
click at [230, 636] on button "Previous" at bounding box center [231, 632] width 23 height 23
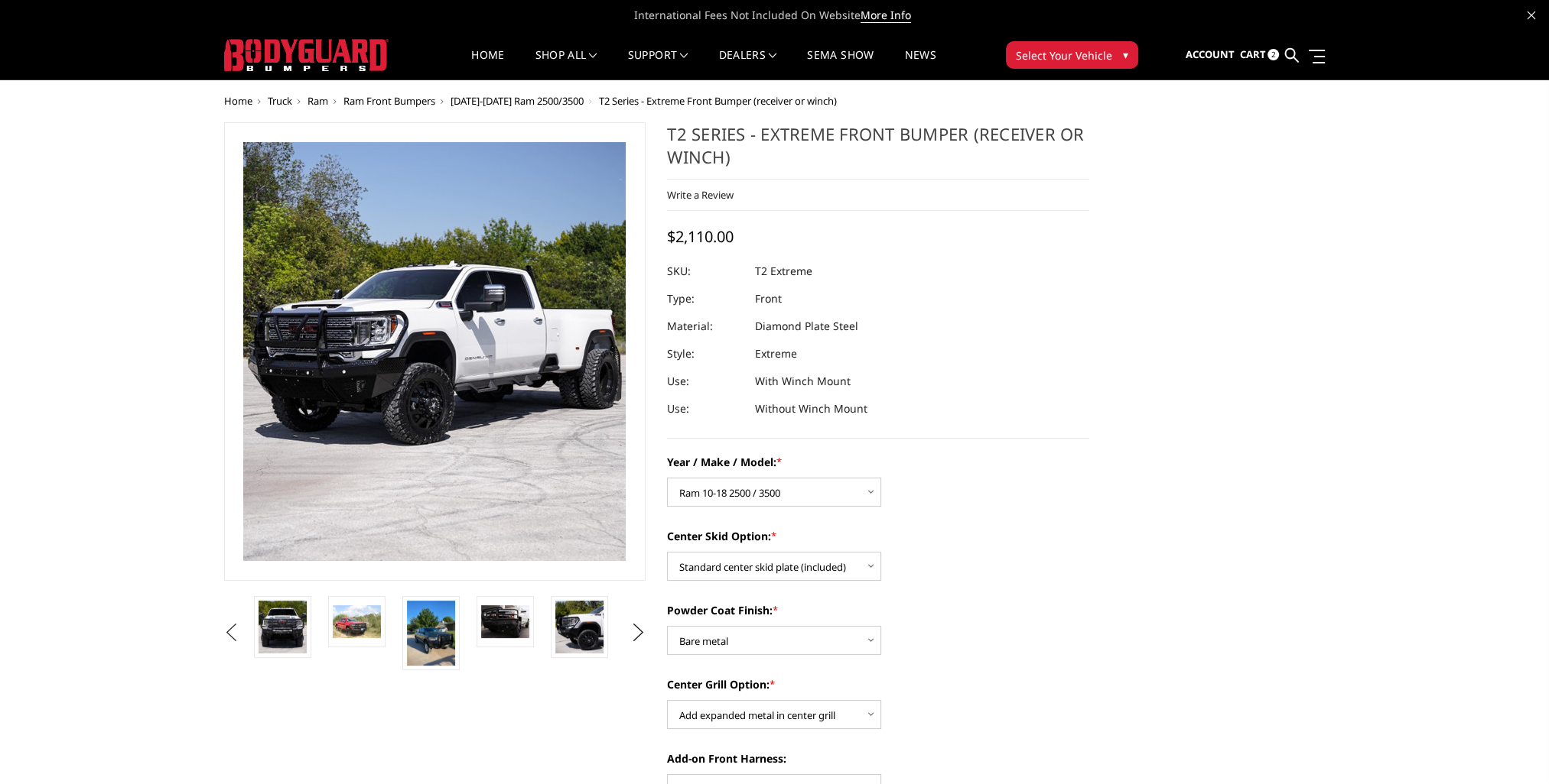
click at [230, 636] on button "Previous" at bounding box center [231, 632] width 23 height 23
click at [230, 636] on button "Previous" at bounding box center [231, 632] width 23 height 23
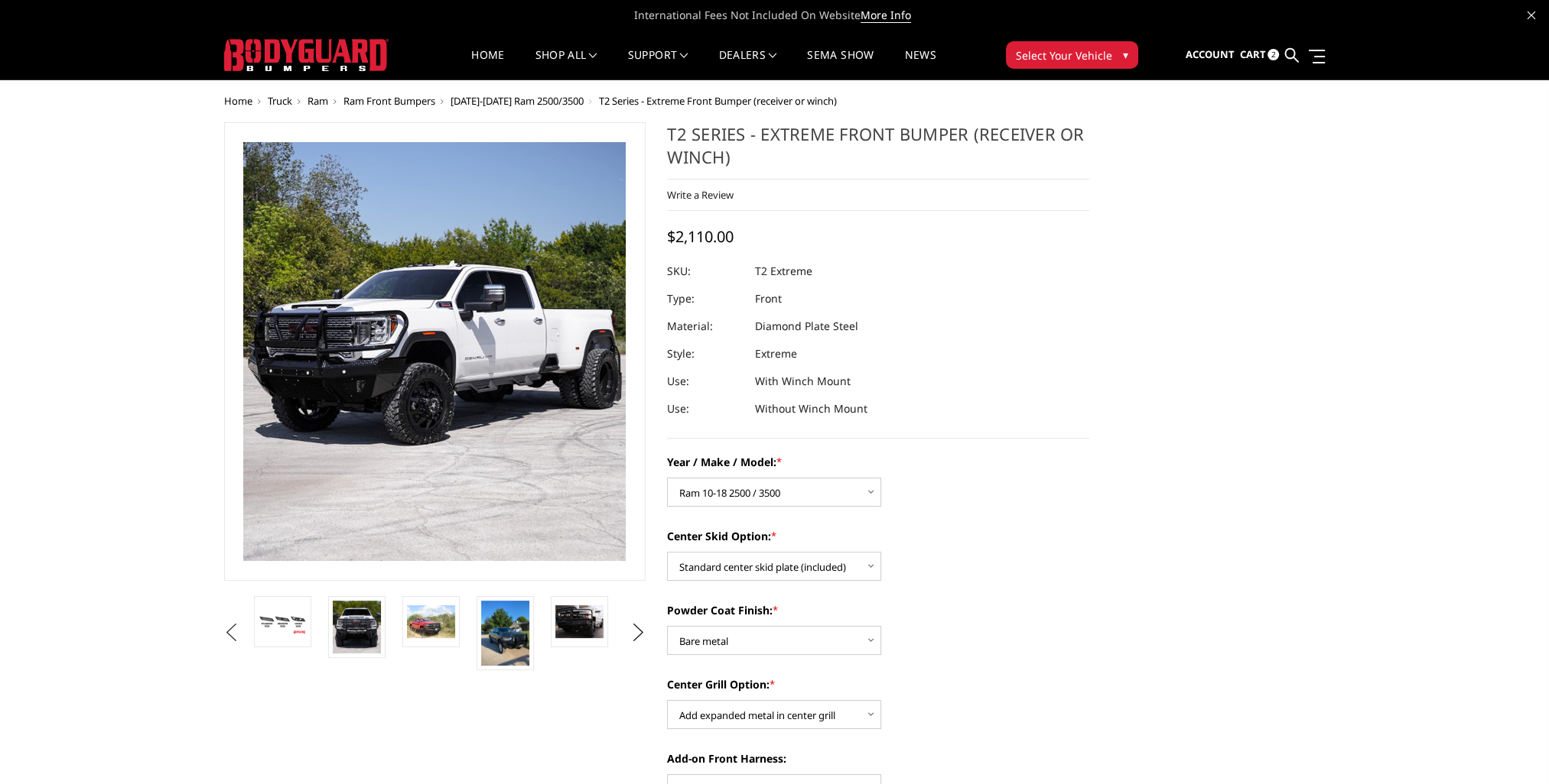
click at [230, 636] on button "Previous" at bounding box center [231, 632] width 23 height 23
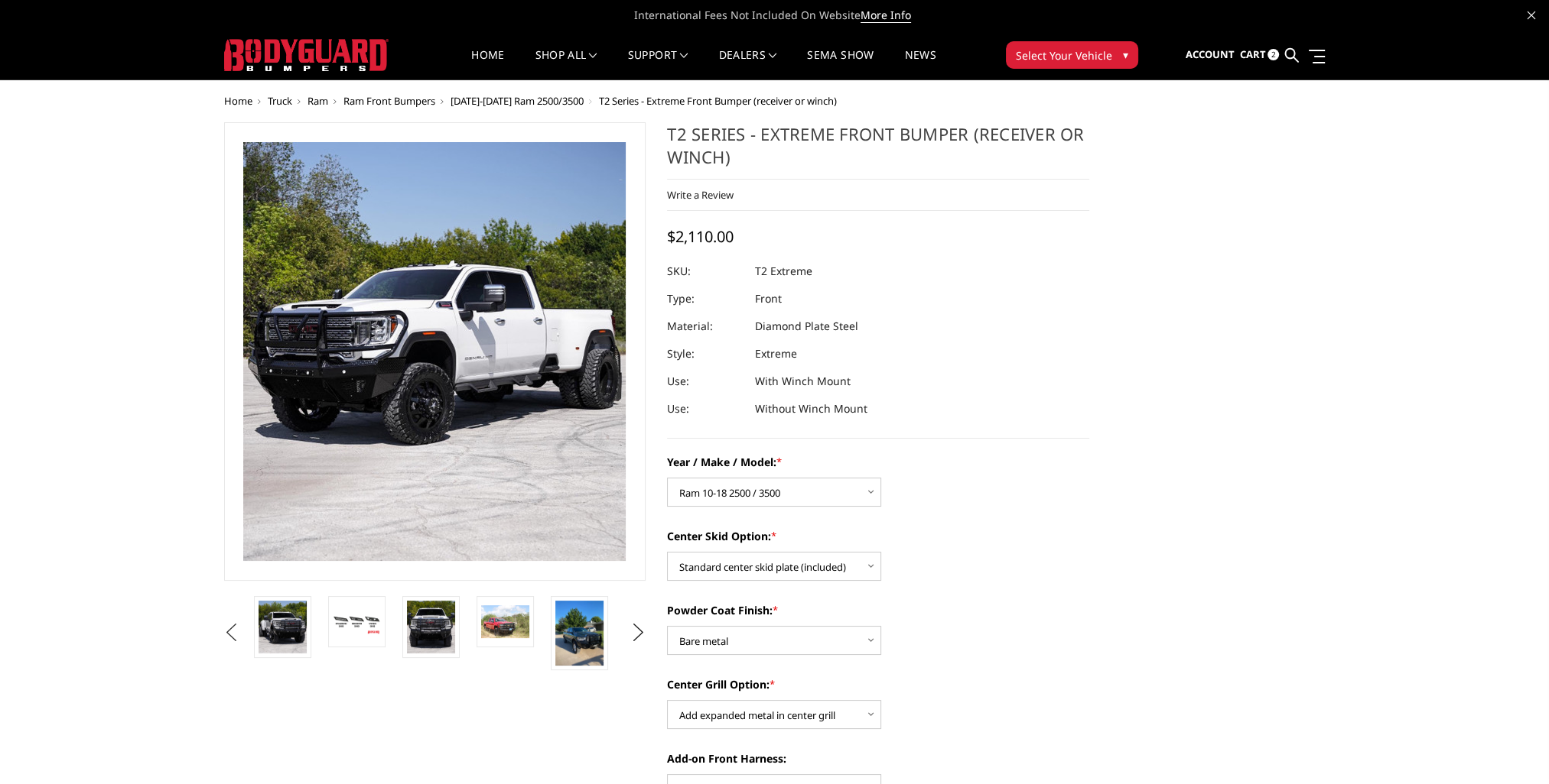
click at [230, 636] on button "Previous" at bounding box center [231, 632] width 23 height 23
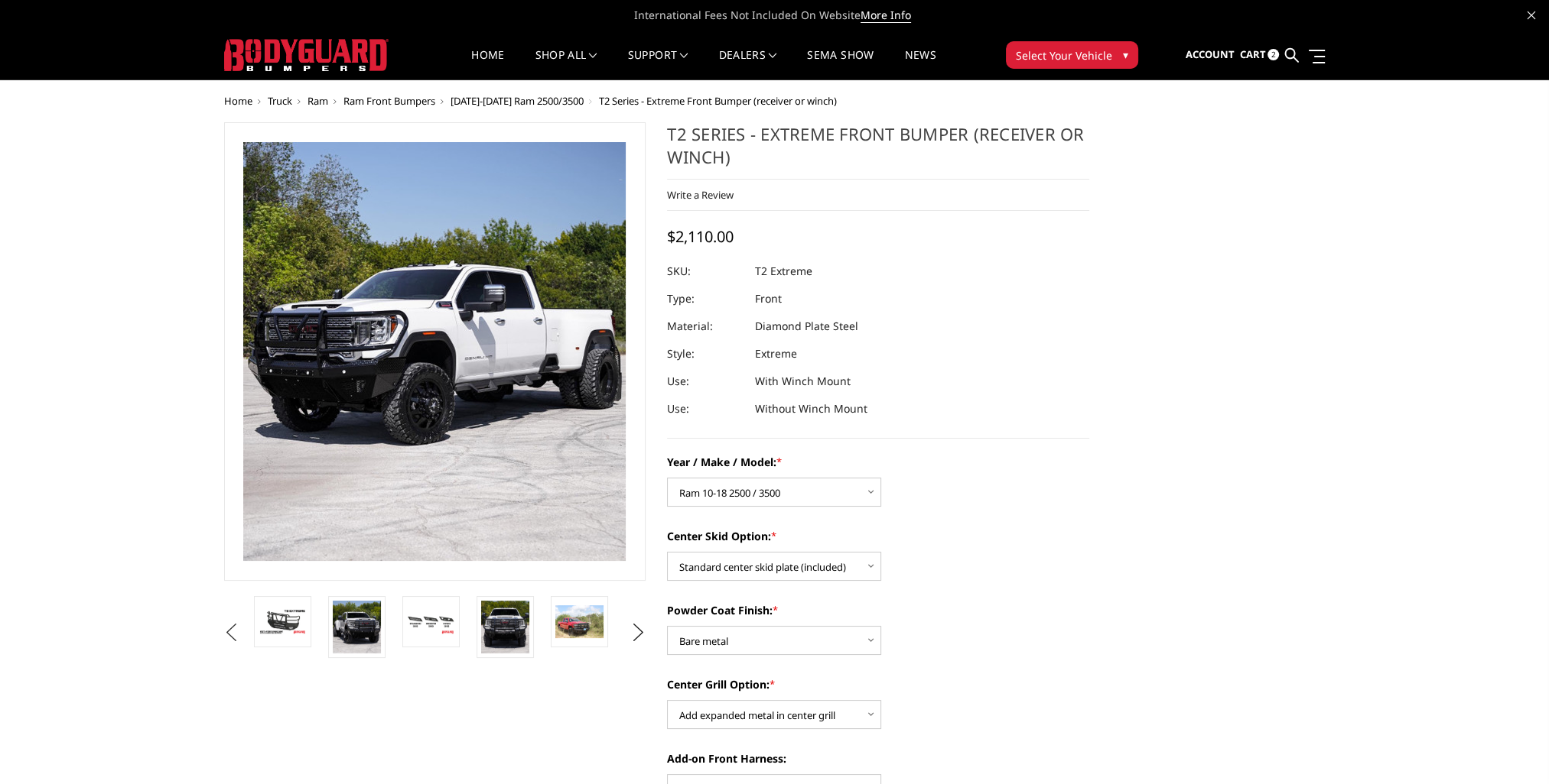
click at [230, 631] on button "Previous" at bounding box center [231, 632] width 23 height 23
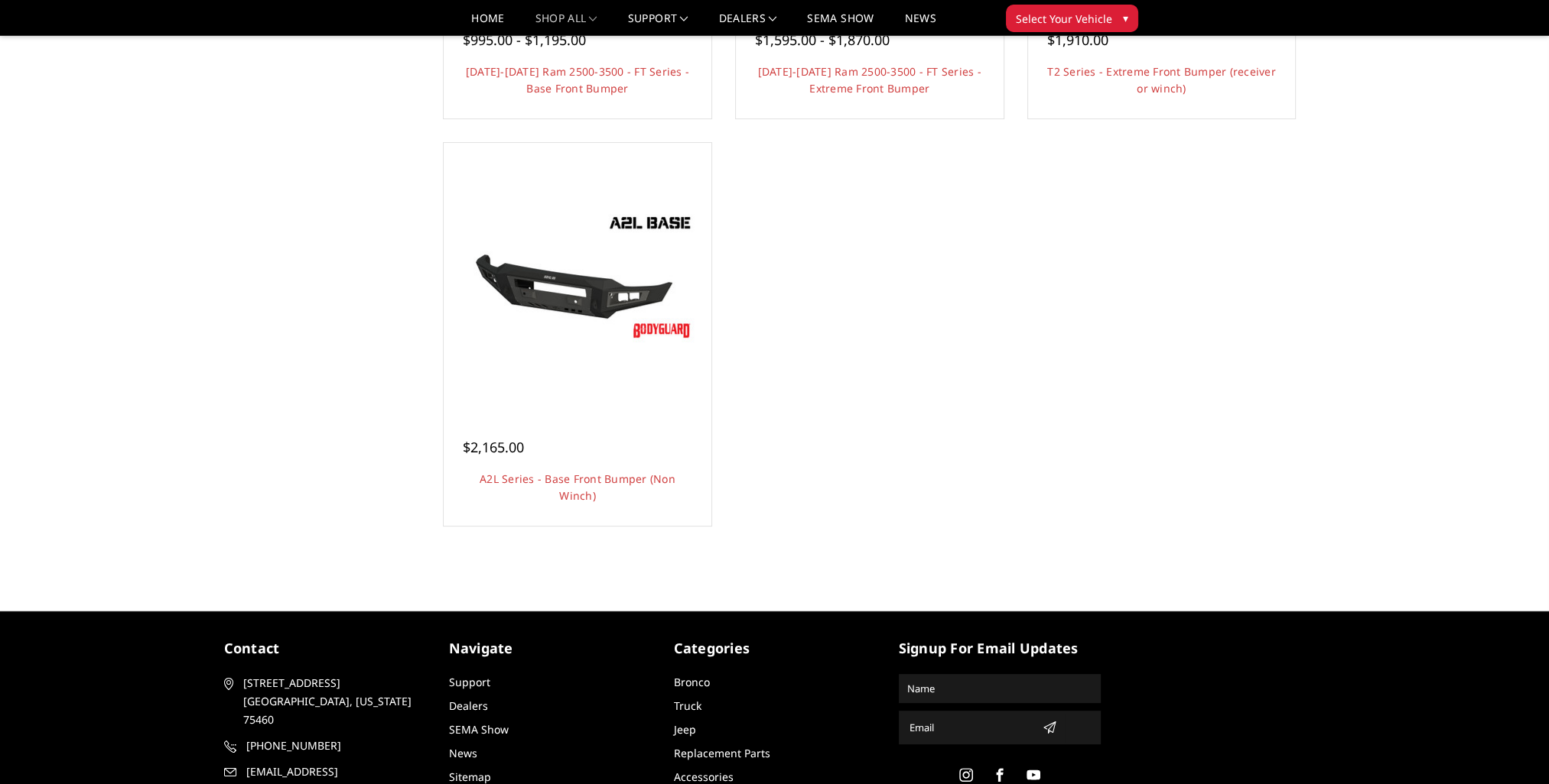
scroll to position [459, 0]
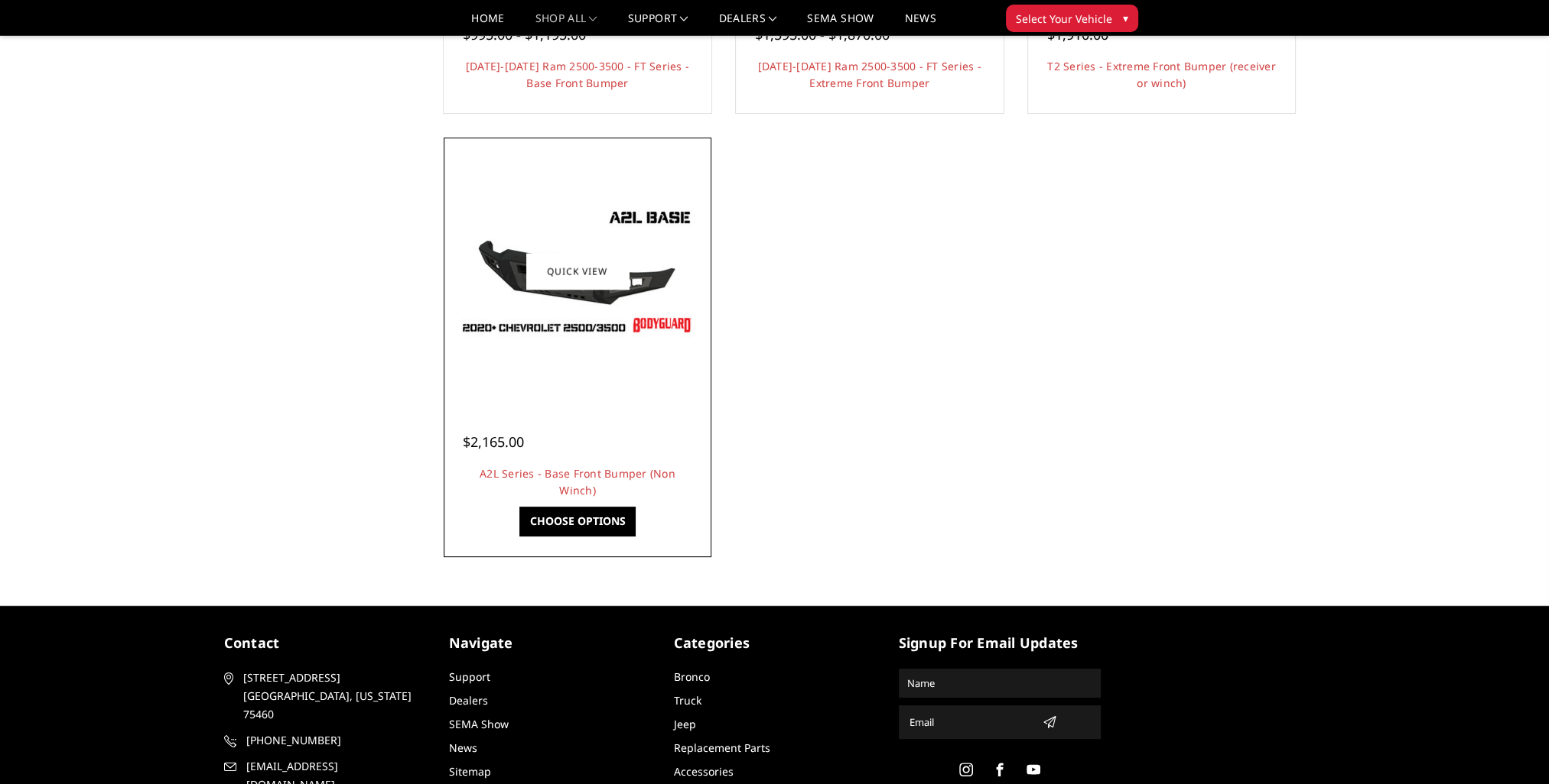
click at [586, 465] on h4 "A2L Series - Base Front Bumper (Non Winch)" at bounding box center [577, 481] width 230 height 33
